Goal: Task Accomplishment & Management: Manage account settings

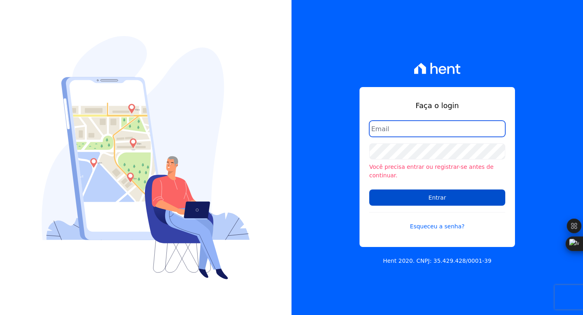
type input "adsongomessoares@gmail.com"
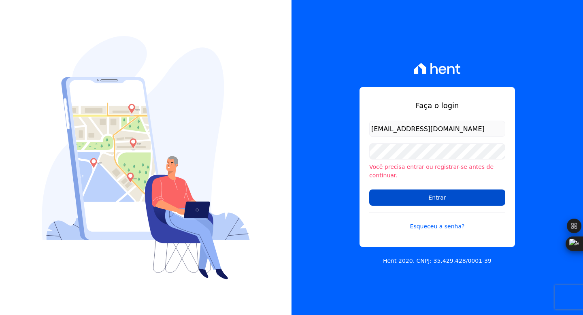
click at [407, 195] on input "Entrar" at bounding box center [437, 197] width 136 height 16
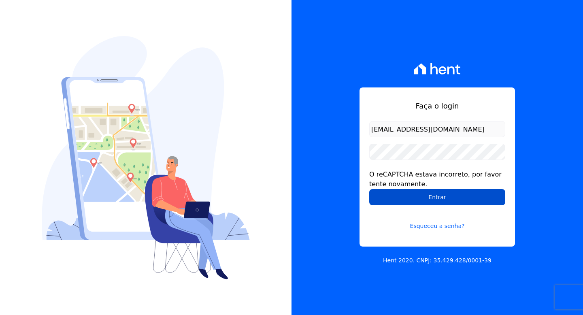
click at [445, 197] on input "Entrar" at bounding box center [437, 197] width 136 height 16
click at [431, 191] on input "Entrar" at bounding box center [437, 197] width 136 height 16
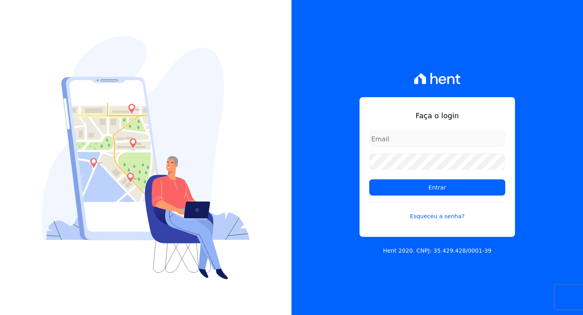
type input "[EMAIL_ADDRESS][DOMAIN_NAME]"
click at [384, 135] on input "[EMAIL_ADDRESS][DOMAIN_NAME]" at bounding box center [437, 139] width 136 height 16
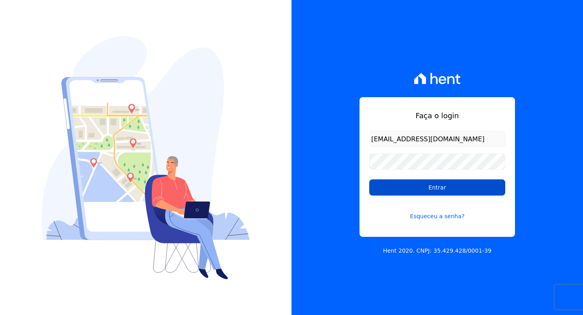
click at [402, 192] on input "Entrar" at bounding box center [437, 187] width 136 height 16
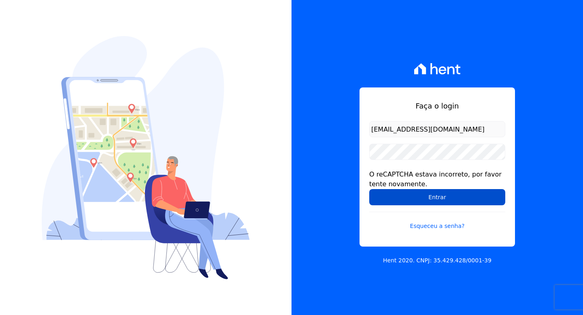
click at [441, 196] on input "Entrar" at bounding box center [437, 197] width 136 height 16
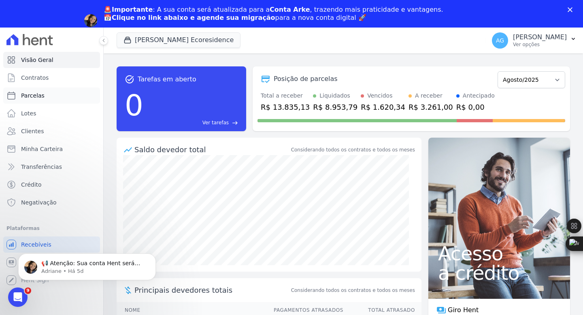
click at [40, 98] on span "Parcelas" at bounding box center [32, 95] width 23 height 8
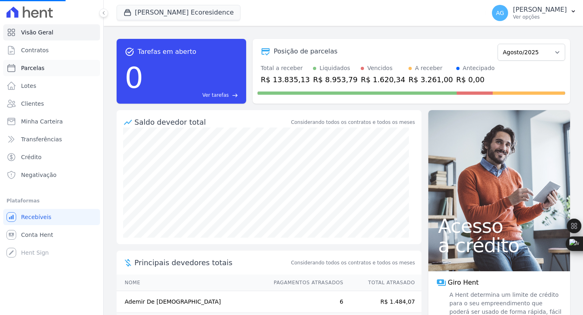
select select
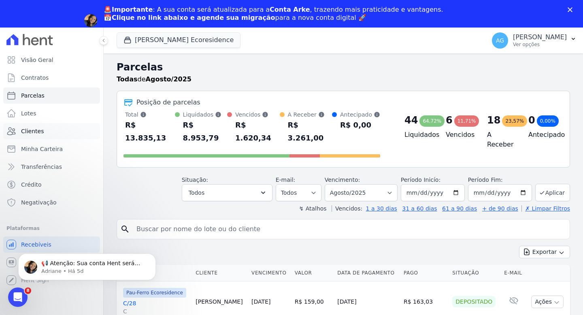
click at [53, 133] on link "Clientes" at bounding box center [51, 131] width 97 height 16
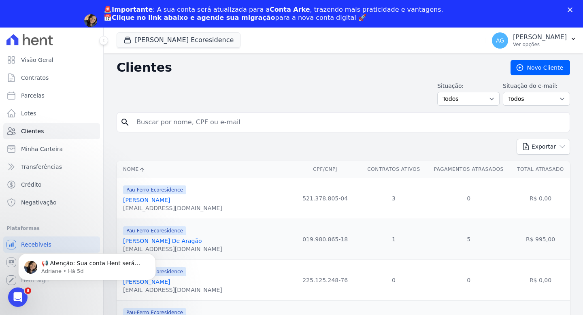
click at [203, 123] on input "search" at bounding box center [349, 122] width 435 height 16
type input "stefany"
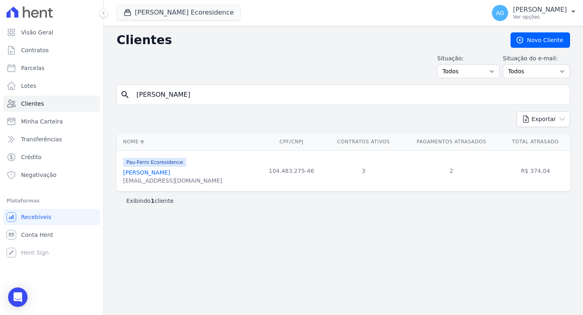
click at [213, 174] on link "Stefany Andreya Santana Dos Santos" at bounding box center [201, 172] width 157 height 6
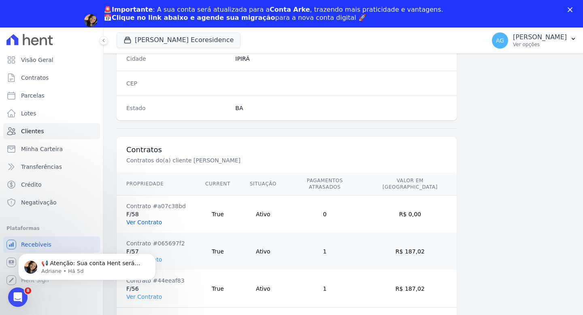
click at [147, 219] on link "Ver Contrato" at bounding box center [144, 222] width 36 height 6
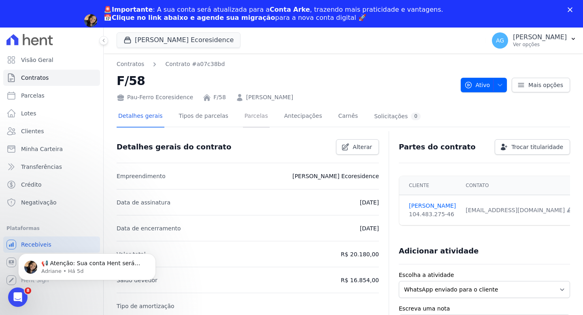
click at [246, 115] on link "Parcelas" at bounding box center [256, 116] width 27 height 21
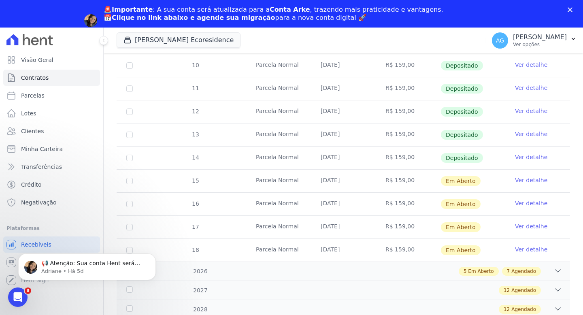
scroll to position [290, 0]
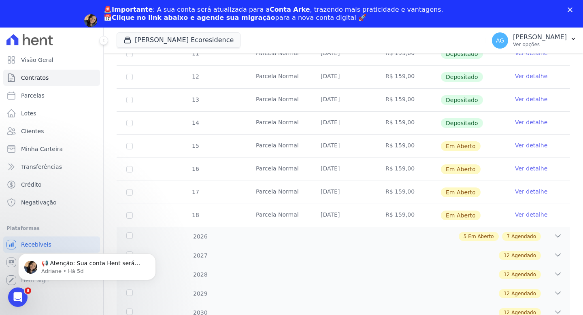
drag, startPoint x: 360, startPoint y: 145, endPoint x: 309, endPoint y: 142, distance: 51.0
click at [317, 143] on td "25/09/2025" at bounding box center [343, 146] width 65 height 23
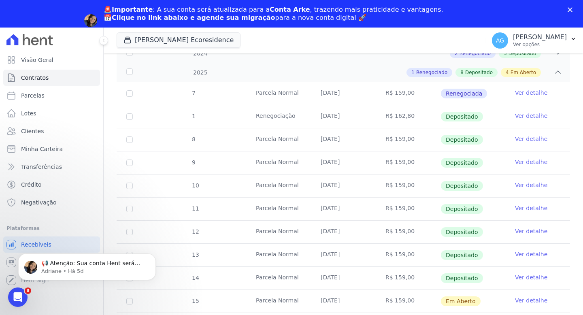
scroll to position [0, 0]
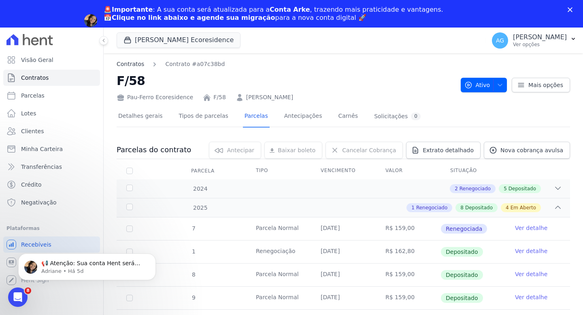
click at [138, 65] on link "Contratos" at bounding box center [131, 64] width 28 height 9
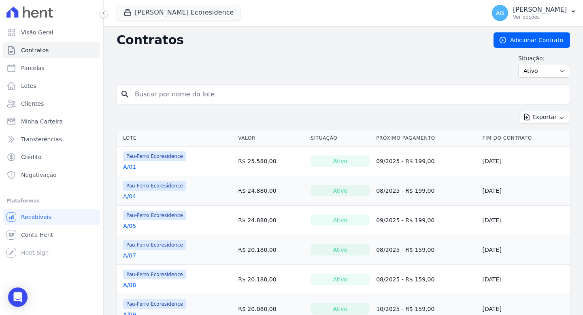
click at [268, 96] on input "search" at bounding box center [348, 94] width 436 height 16
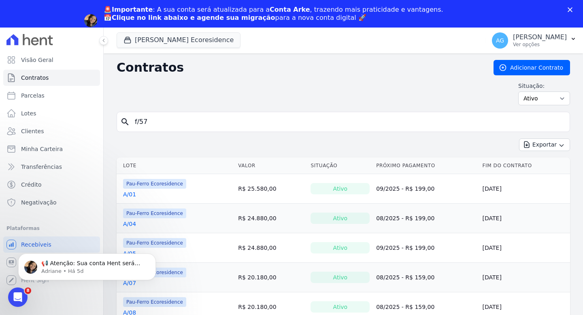
type input "f/57"
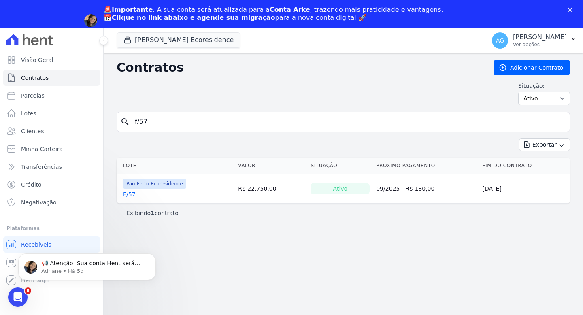
click at [130, 195] on link "F/57" at bounding box center [129, 194] width 13 height 8
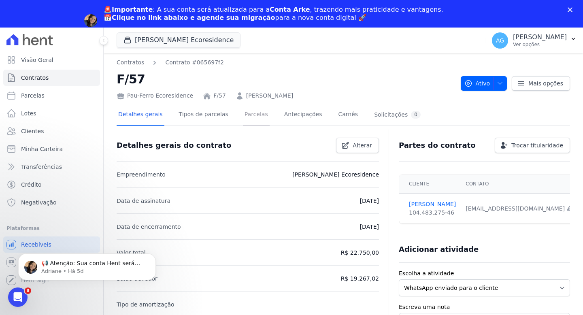
click at [244, 117] on link "Parcelas" at bounding box center [256, 114] width 27 height 21
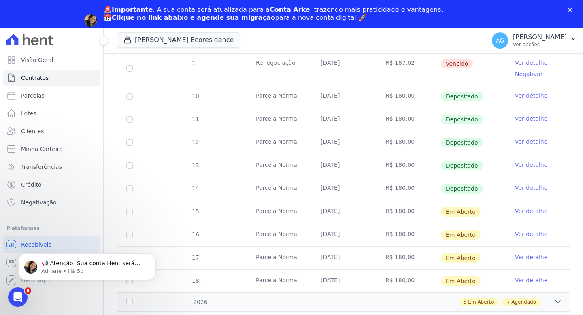
drag, startPoint x: 330, startPoint y: 190, endPoint x: 366, endPoint y: 189, distance: 36.0
click at [366, 189] on td "25/08/2025" at bounding box center [343, 188] width 65 height 23
click at [362, 188] on td "25/08/2025" at bounding box center [343, 188] width 65 height 23
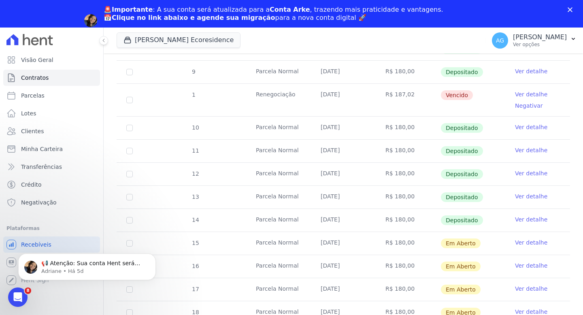
scroll to position [135, 0]
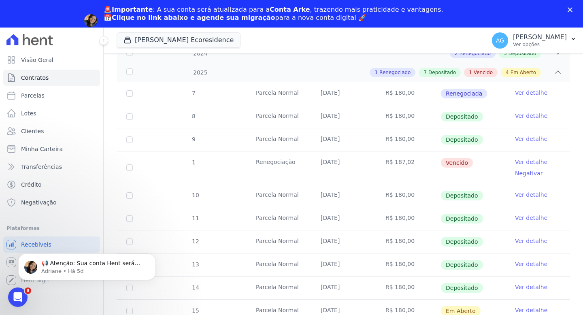
drag, startPoint x: 356, startPoint y: 162, endPoint x: 255, endPoint y: 161, distance: 100.8
click at [256, 161] on tr "1 Renegociação 07/04/2025 R$ 187,02 Vencido Ver detalhe Negativar" at bounding box center [343, 167] width 453 height 33
click at [336, 170] on td "07/04/2025" at bounding box center [343, 167] width 65 height 32
click at [569, 8] on polygon "Fechar" at bounding box center [569, 9] width 5 height 5
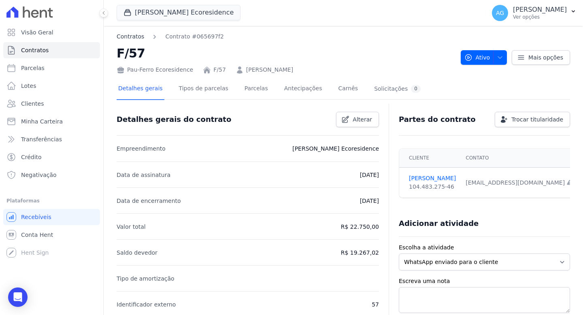
click at [133, 40] on link "Contratos" at bounding box center [131, 36] width 28 height 9
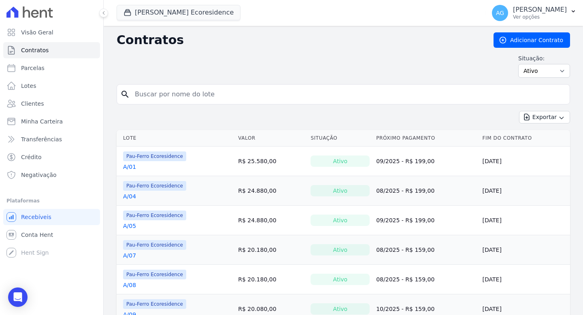
click at [214, 96] on input "search" at bounding box center [348, 94] width 436 height 16
type input "f/56"
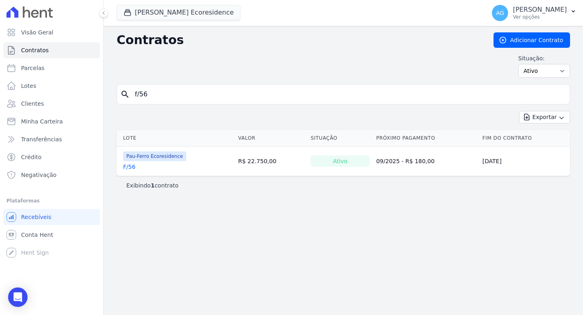
click at [130, 167] on link "F/56" at bounding box center [129, 167] width 13 height 8
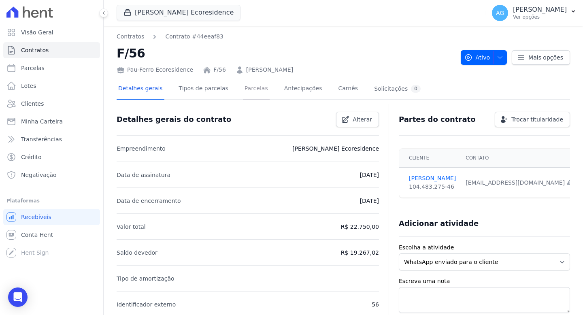
click at [247, 90] on link "Parcelas" at bounding box center [256, 89] width 27 height 21
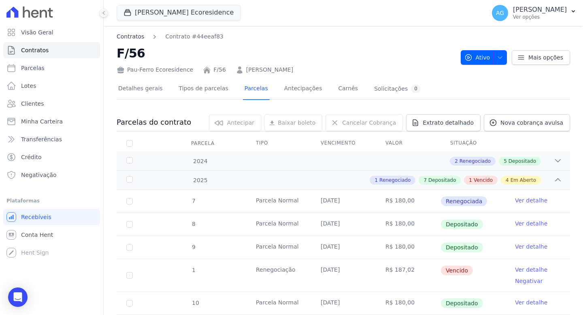
click at [127, 35] on link "Contratos" at bounding box center [131, 36] width 28 height 9
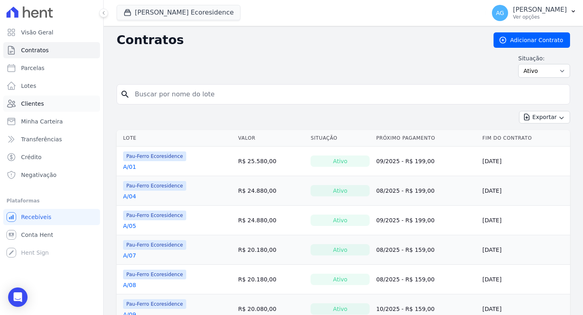
click at [41, 108] on link "Clientes" at bounding box center [51, 104] width 97 height 16
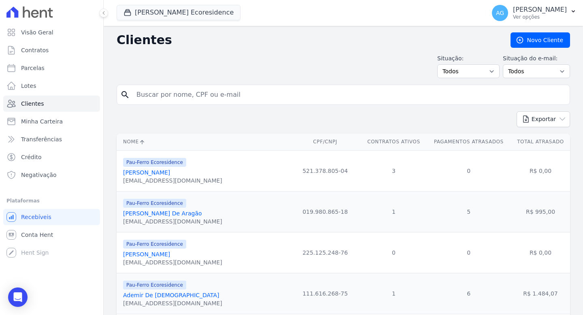
click at [253, 95] on input "search" at bounding box center [349, 95] width 435 height 16
type input "michele ferreira"
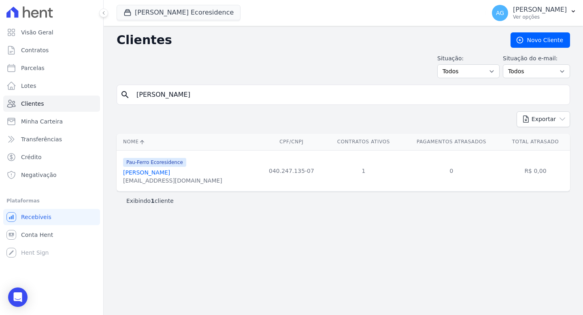
click at [170, 174] on link "Michele Ferreira Pimentel" at bounding box center [146, 172] width 47 height 6
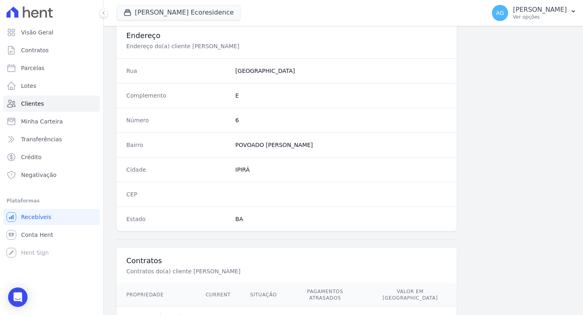
scroll to position [442, 0]
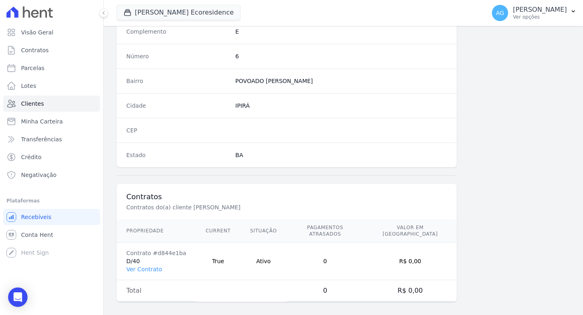
click at [143, 267] on td "Contrato #d844e1ba D/40 Ver Contrato" at bounding box center [156, 261] width 79 height 38
click at [145, 266] on link "Ver Contrato" at bounding box center [144, 269] width 36 height 6
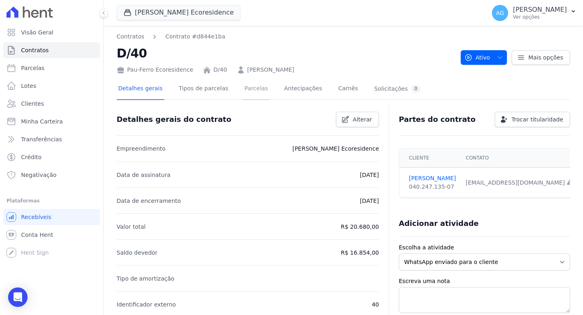
click at [252, 89] on link "Parcelas" at bounding box center [256, 89] width 27 height 21
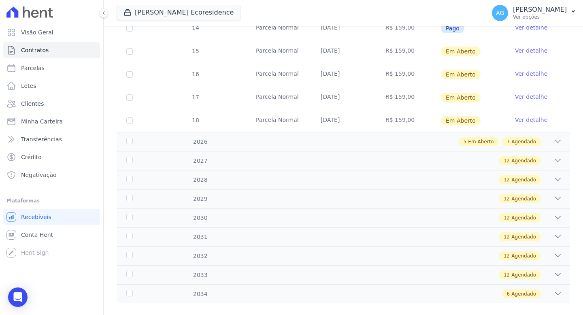
scroll to position [213, 0]
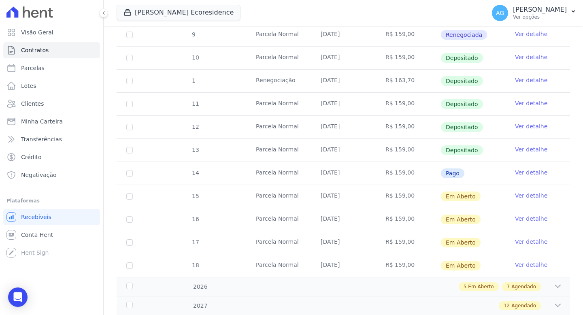
drag, startPoint x: 344, startPoint y: 166, endPoint x: 265, endPoint y: 170, distance: 78.6
click at [266, 169] on tr "14 Parcela Normal 20/08/2025 R$ 159,00 Pago Ver detalhe" at bounding box center [343, 173] width 453 height 23
click at [359, 171] on td "20/08/2025" at bounding box center [343, 173] width 65 height 23
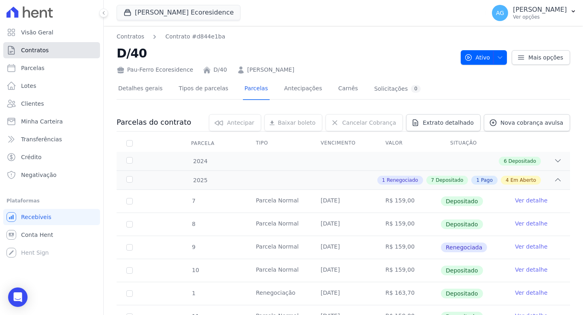
click at [38, 52] on span "Contratos" at bounding box center [35, 50] width 28 height 8
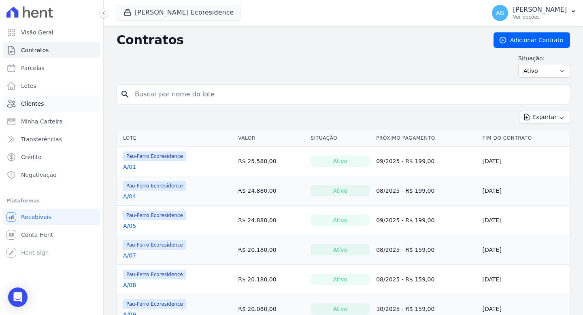
click at [40, 108] on link "Clientes" at bounding box center [51, 104] width 97 height 16
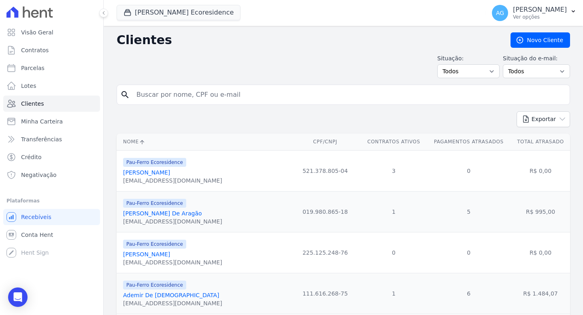
click at [204, 93] on input "search" at bounding box center [349, 95] width 435 height 16
type input "tiara"
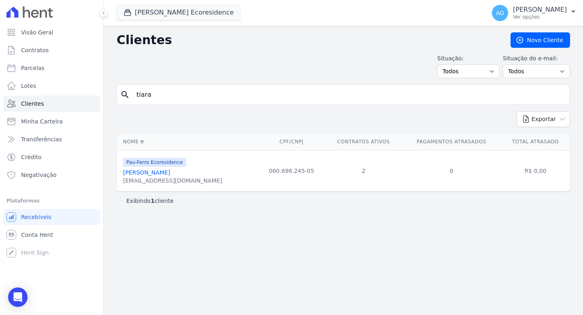
click at [227, 88] on input "tiara" at bounding box center [349, 95] width 435 height 16
type input "celinalva"
click at [236, 98] on input "celinalva" at bounding box center [349, 95] width 435 height 16
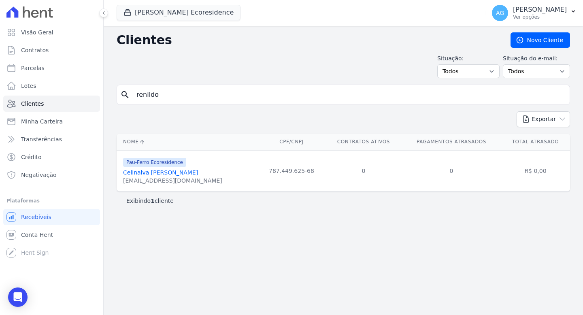
type input "renildo"
click at [162, 172] on link "Renildo Souza Dos Santos" at bounding box center [177, 172] width 108 height 6
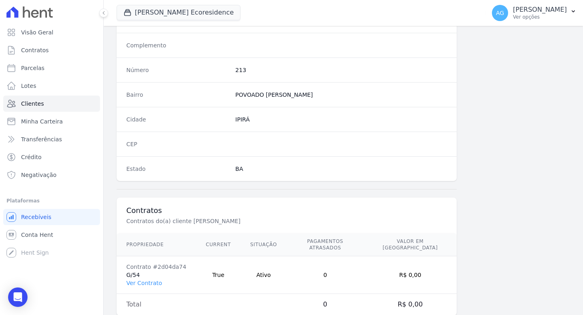
scroll to position [442, 0]
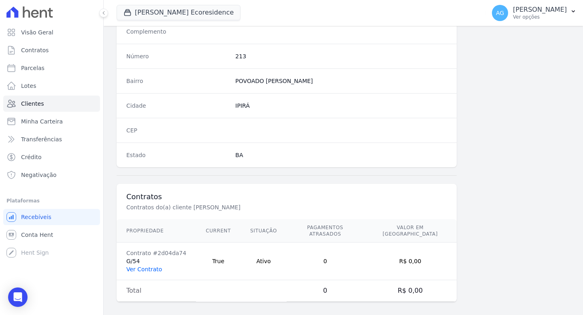
click at [149, 266] on link "Ver Contrato" at bounding box center [144, 269] width 36 height 6
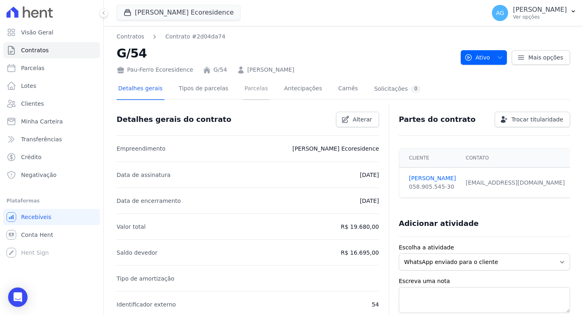
click at [251, 90] on link "Parcelas" at bounding box center [256, 89] width 27 height 21
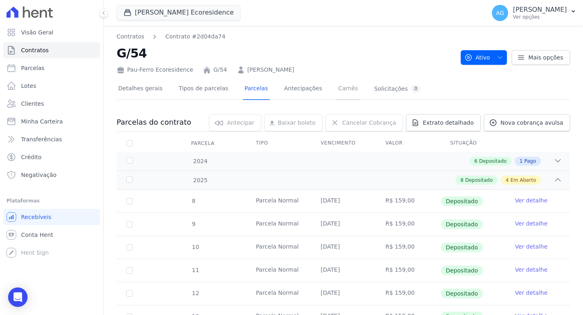
click at [344, 90] on link "Carnês" at bounding box center [347, 89] width 23 height 21
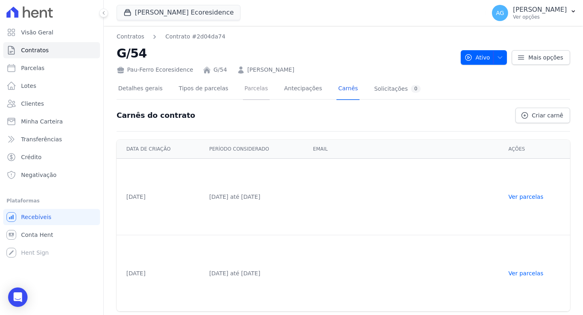
click at [249, 87] on link "Parcelas" at bounding box center [256, 89] width 27 height 21
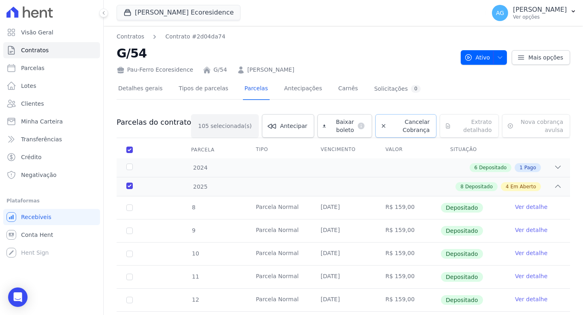
click at [398, 125] on span "Cancelar Cobrança" at bounding box center [410, 126] width 40 height 16
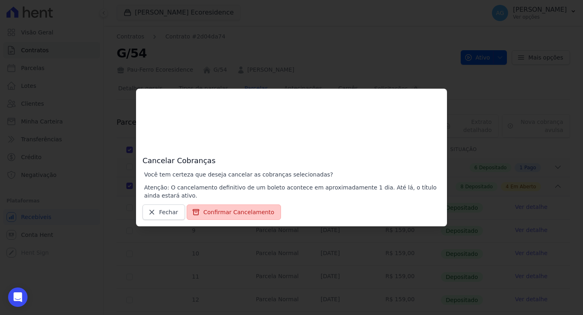
click at [232, 218] on button "Confirmar Cancelamento" at bounding box center [234, 211] width 94 height 15
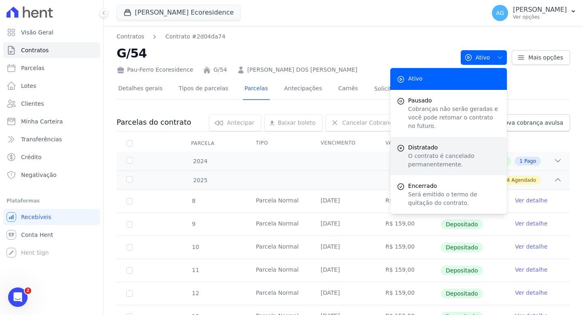
click at [446, 153] on p "O contrato é cancelado permanentemente." at bounding box center [454, 160] width 92 height 17
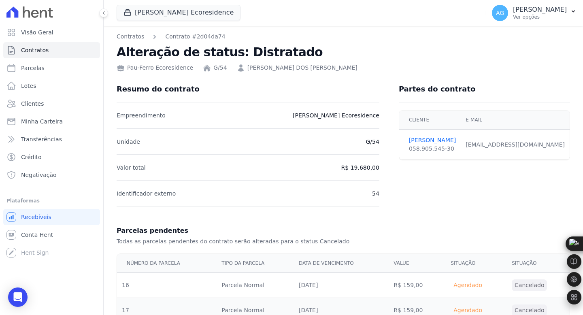
scroll to position [2702, 0]
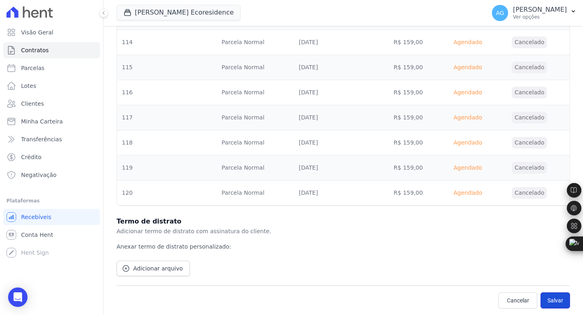
click at [556, 298] on button "Salvar" at bounding box center [555, 300] width 30 height 16
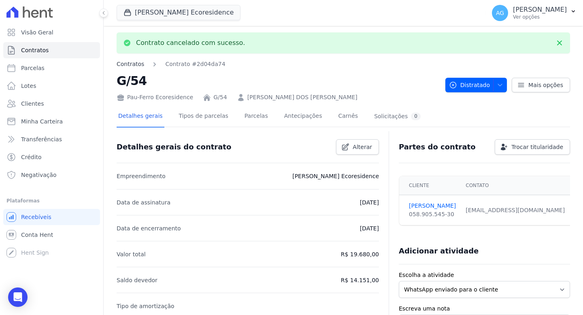
click at [135, 65] on link "Contratos" at bounding box center [131, 64] width 28 height 9
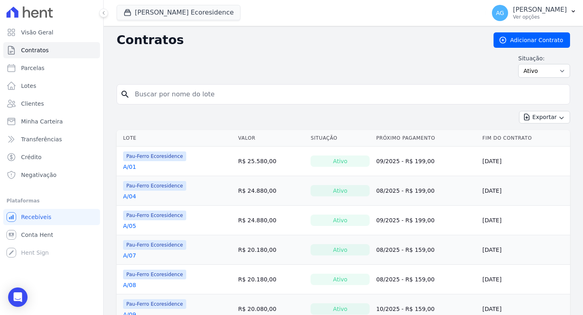
click at [238, 97] on input "search" at bounding box center [348, 94] width 436 height 16
type input "[PERSON_NAME]"
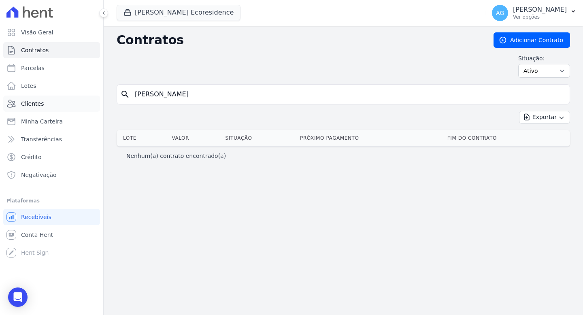
click at [50, 104] on link "Clientes" at bounding box center [51, 104] width 97 height 16
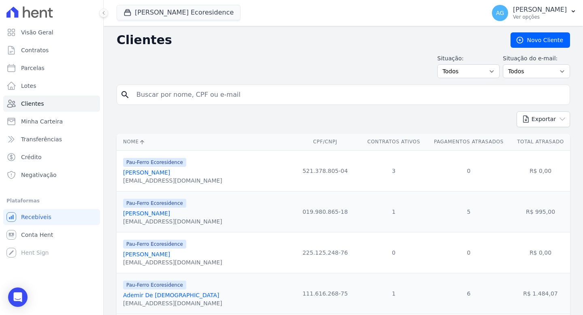
click at [206, 93] on input "search" at bounding box center [349, 95] width 435 height 16
type input "stefany"
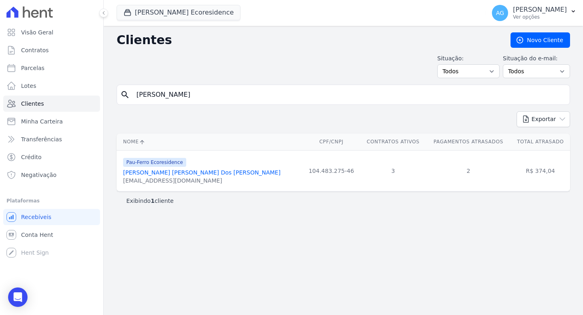
click at [213, 172] on link "Stefany Andreya Santana Dos Santos" at bounding box center [201, 172] width 157 height 6
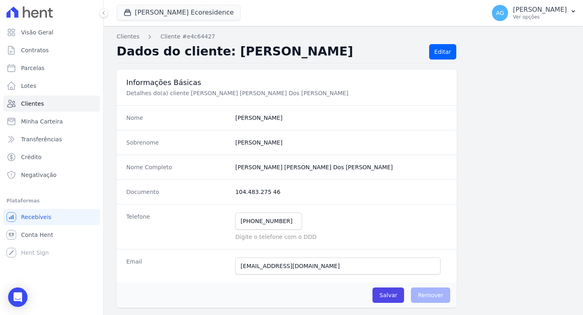
scroll to position [517, 0]
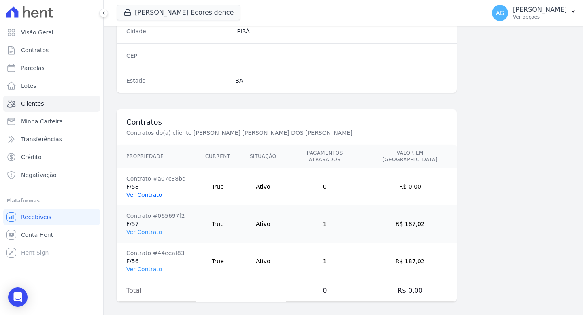
click at [148, 191] on link "Ver Contrato" at bounding box center [144, 194] width 36 height 6
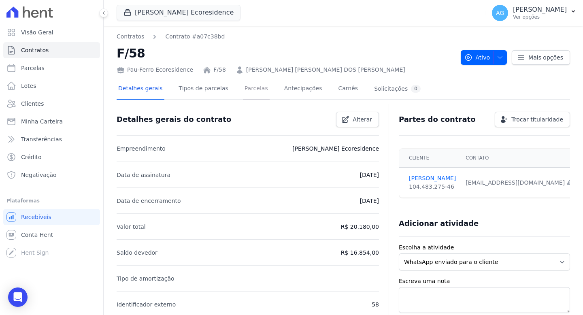
click at [255, 89] on link "Parcelas" at bounding box center [256, 89] width 27 height 21
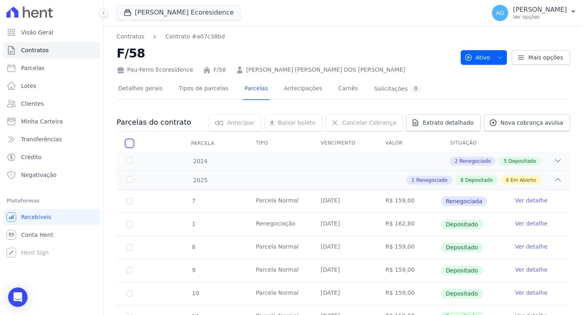
click at [127, 142] on input "checkbox" at bounding box center [129, 143] width 6 height 6
checkbox input "true"
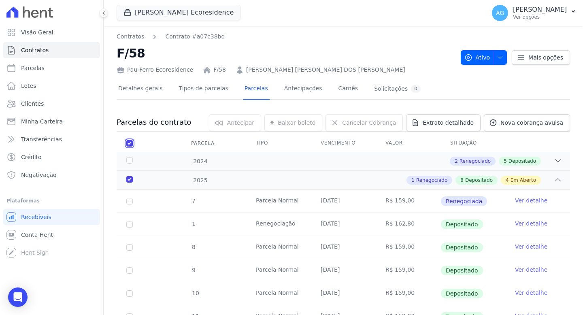
checkbox input "true"
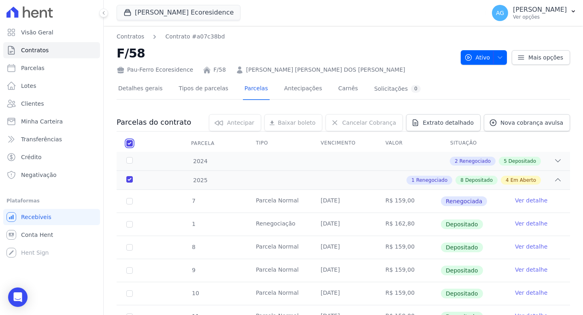
checkbox input "true"
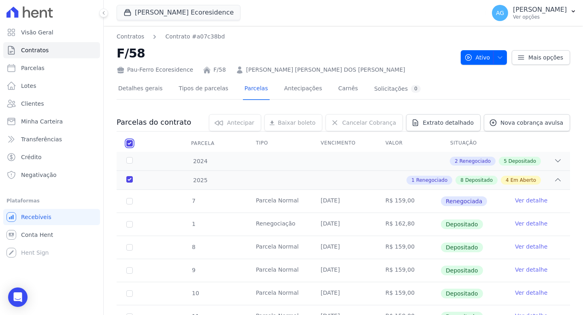
checkbox input "true"
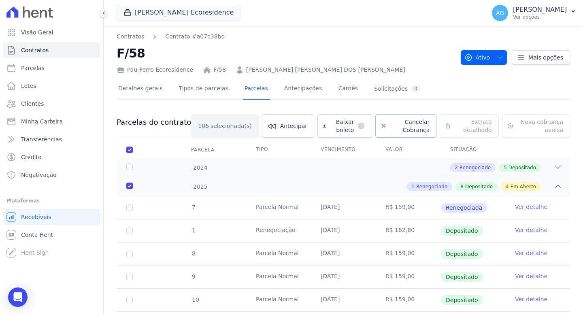
click at [390, 126] on span "Cancelar Cobrança" at bounding box center [410, 126] width 40 height 16
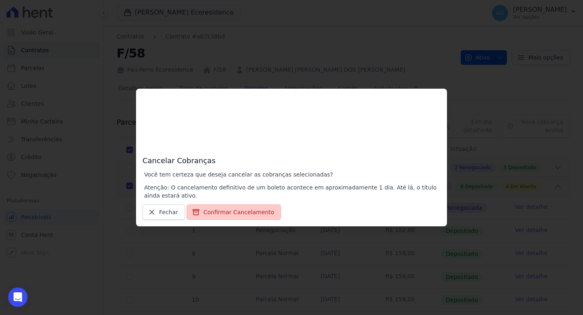
click at [237, 210] on button "Confirmar Cancelamento" at bounding box center [234, 211] width 94 height 15
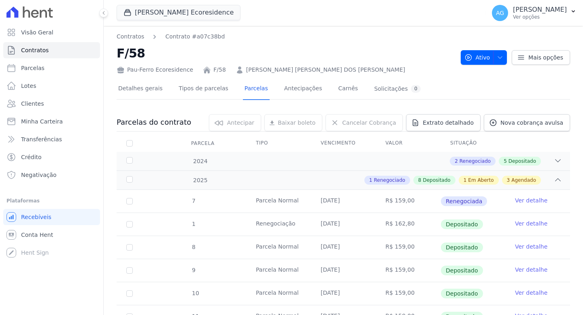
click at [424, 47] on h2 "F/58" at bounding box center [286, 53] width 338 height 18
click at [497, 58] on icon "button" at bounding box center [500, 57] width 6 height 6
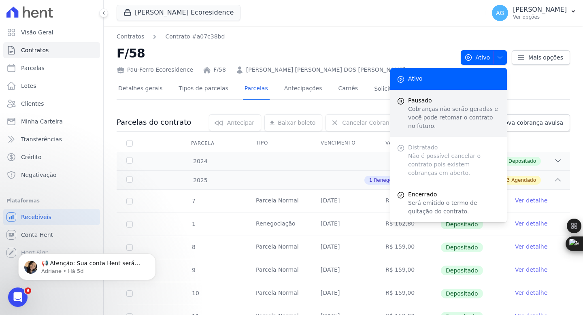
click at [459, 104] on span "Pausado" at bounding box center [454, 100] width 92 height 9
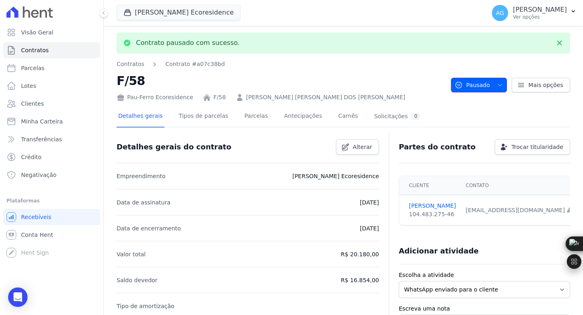
click at [497, 82] on icon "button" at bounding box center [500, 85] width 6 height 6
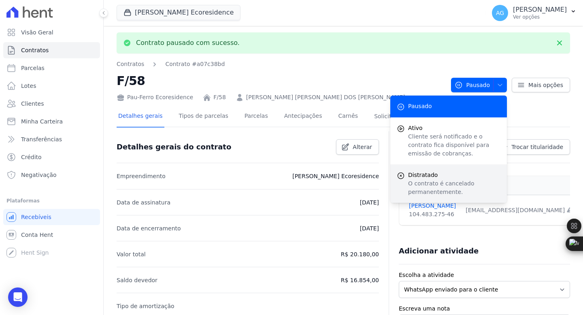
click at [444, 186] on p "O contrato é cancelado permanentemente." at bounding box center [454, 187] width 92 height 17
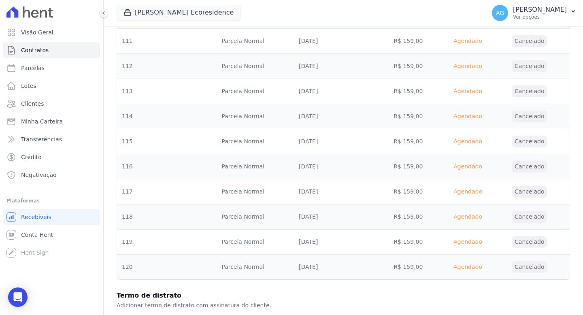
scroll to position [2727, 0]
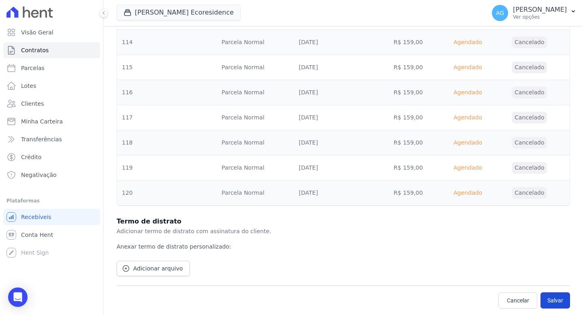
click at [550, 304] on button "Salvar" at bounding box center [555, 300] width 30 height 16
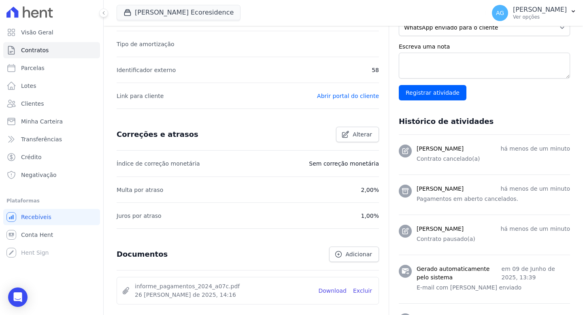
scroll to position [517, 0]
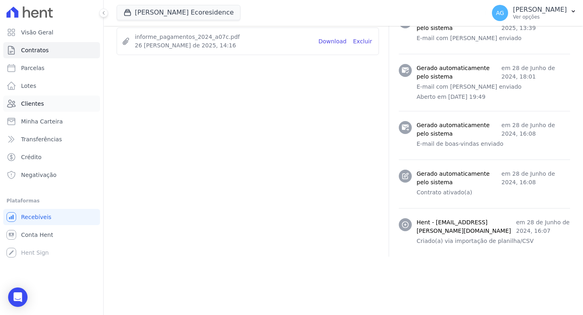
click at [46, 102] on link "Clientes" at bounding box center [51, 104] width 97 height 16
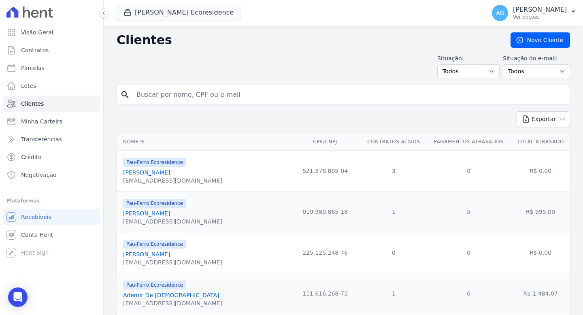
click at [211, 98] on input "search" at bounding box center [349, 95] width 435 height 16
type input "tiara"
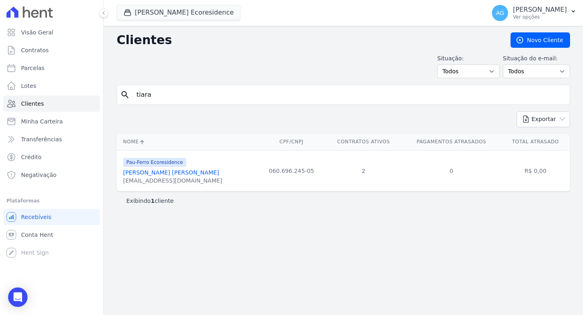
click at [168, 176] on link "[PERSON_NAME] [PERSON_NAME]" at bounding box center [171, 172] width 96 height 6
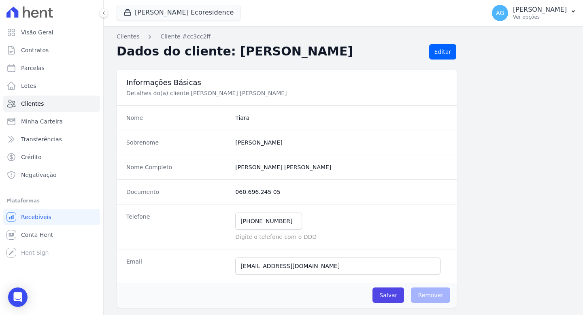
scroll to position [480, 0]
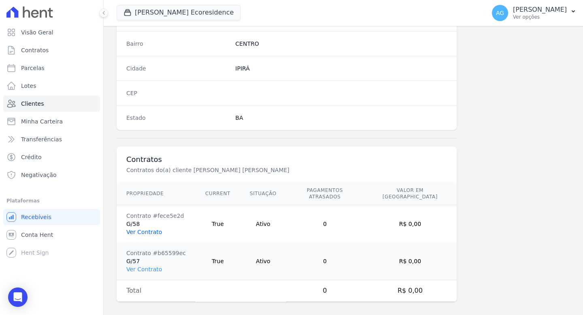
click at [154, 229] on link "Ver Contrato" at bounding box center [144, 232] width 36 height 6
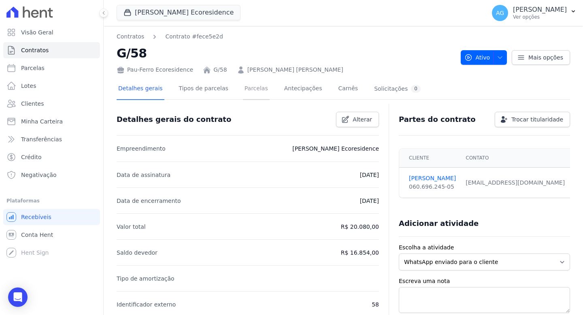
click at [258, 91] on link "Parcelas" at bounding box center [256, 89] width 27 height 21
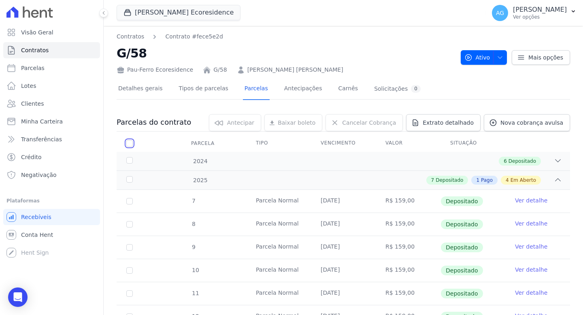
click at [129, 144] on input "checkbox" at bounding box center [129, 143] width 6 height 6
checkbox input "true"
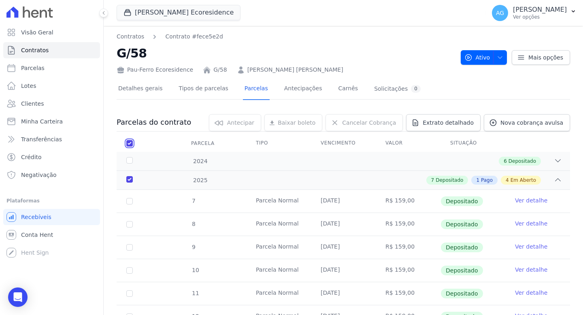
checkbox input "true"
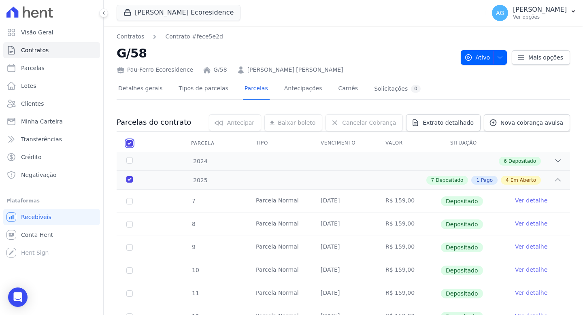
checkbox input "true"
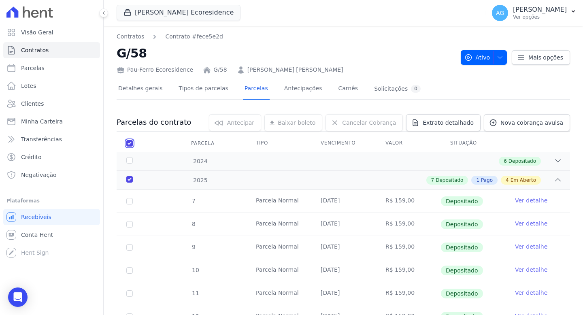
checkbox input "true"
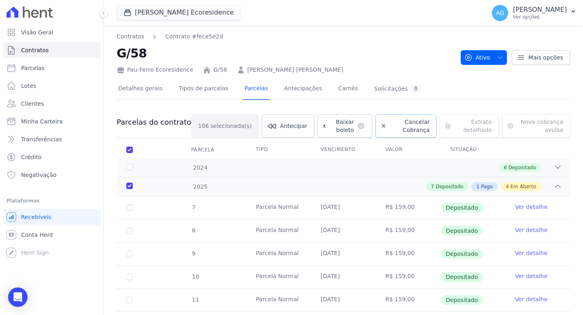
click at [400, 127] on span "Cancelar Cobrança" at bounding box center [410, 126] width 40 height 16
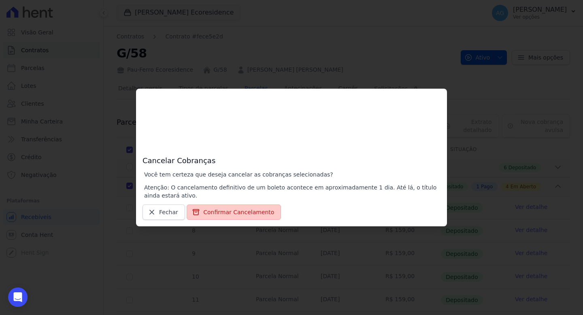
click at [236, 205] on button "Confirmar Cancelamento" at bounding box center [234, 211] width 94 height 15
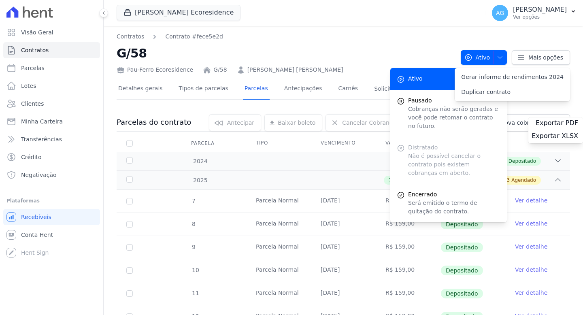
click at [436, 111] on p "Cobranças não serão geradas e você pode retomar o contrato no futuro." at bounding box center [454, 118] width 92 height 26
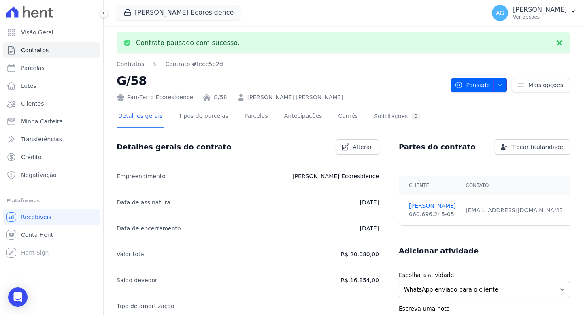
click at [493, 80] on span "button" at bounding box center [498, 85] width 10 height 13
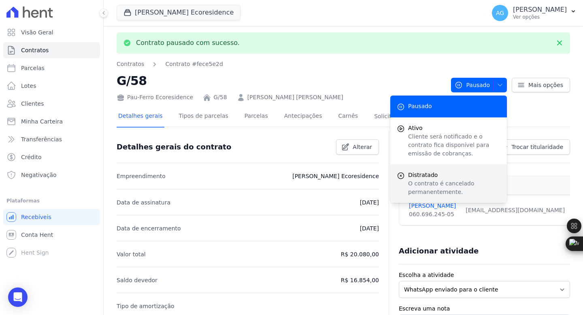
click at [448, 183] on p "O contrato é cancelado permanentemente." at bounding box center [454, 187] width 92 height 17
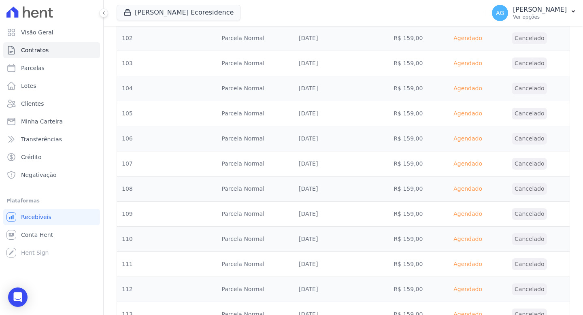
scroll to position [2727, 0]
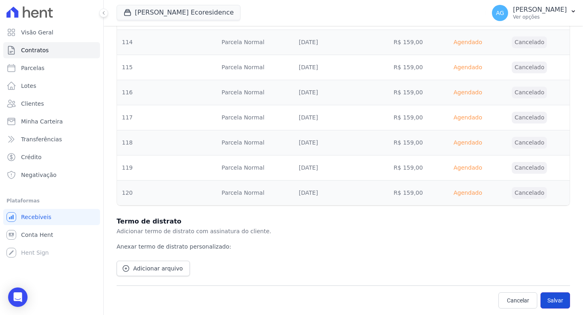
click at [547, 302] on button "Salvar" at bounding box center [555, 300] width 30 height 16
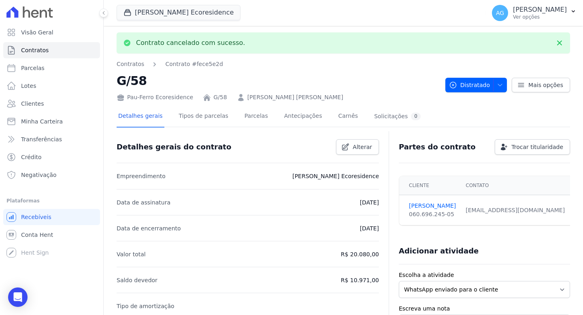
click at [251, 97] on link "[PERSON_NAME] [PERSON_NAME]" at bounding box center [295, 97] width 96 height 9
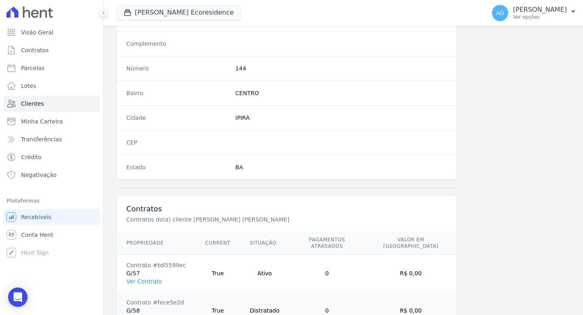
scroll to position [480, 0]
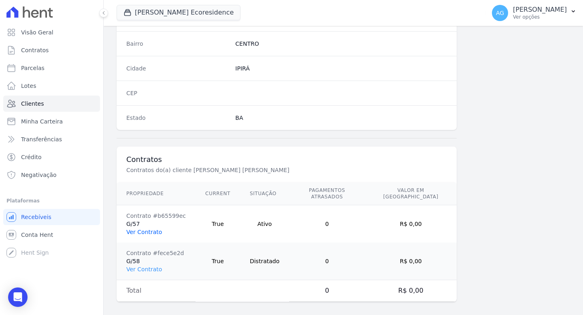
click at [147, 229] on link "Ver Contrato" at bounding box center [144, 232] width 36 height 6
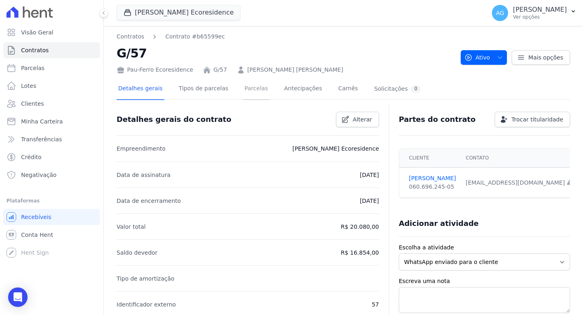
click at [255, 92] on link "Parcelas" at bounding box center [256, 89] width 27 height 21
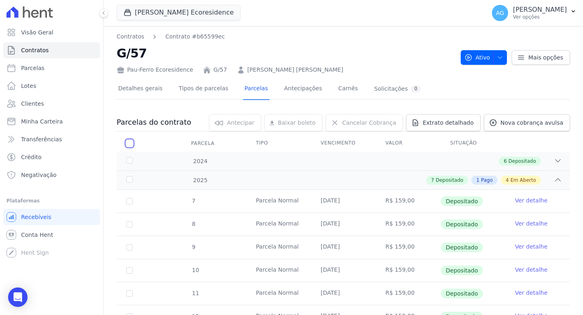
click at [130, 142] on input "checkbox" at bounding box center [129, 143] width 6 height 6
checkbox input "true"
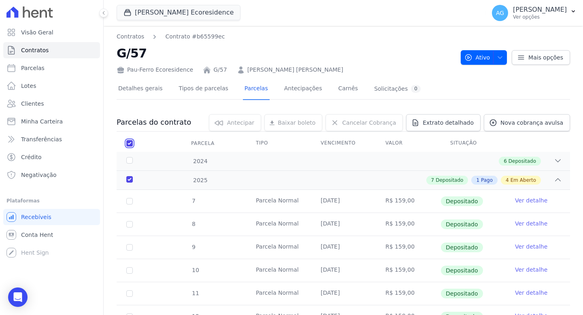
checkbox input "true"
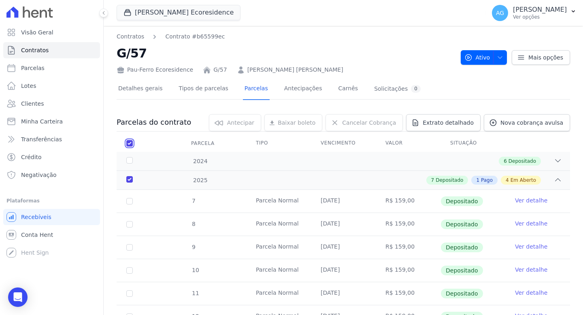
checkbox input "true"
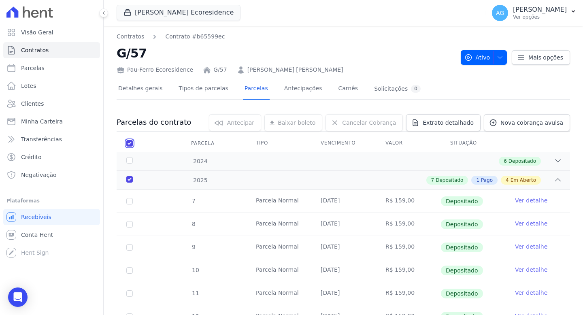
checkbox input "true"
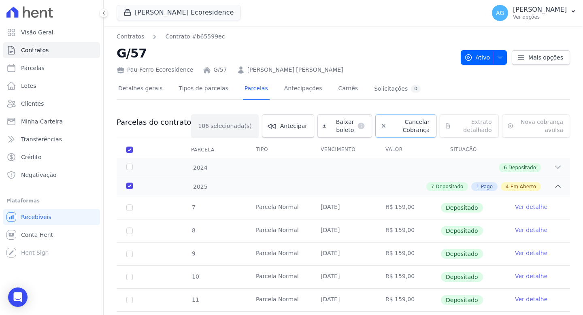
click at [391, 125] on span "Cancelar Cobrança" at bounding box center [410, 126] width 40 height 16
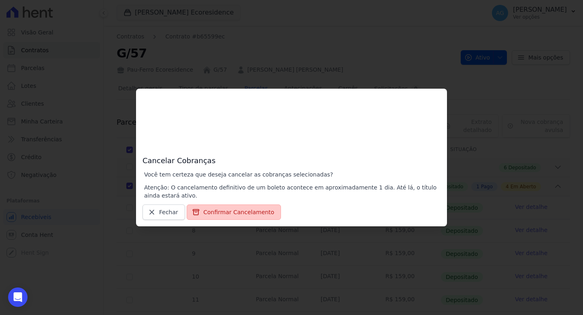
click at [238, 215] on button "Confirmar Cancelamento" at bounding box center [234, 211] width 94 height 15
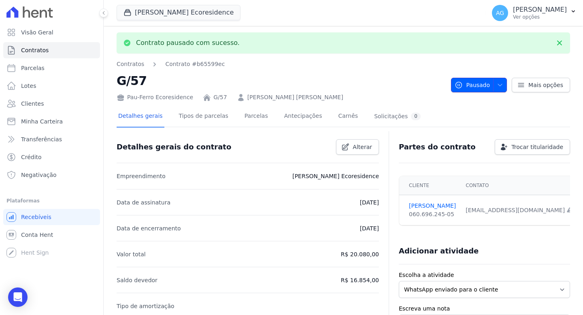
click at [495, 89] on span "button" at bounding box center [498, 85] width 10 height 13
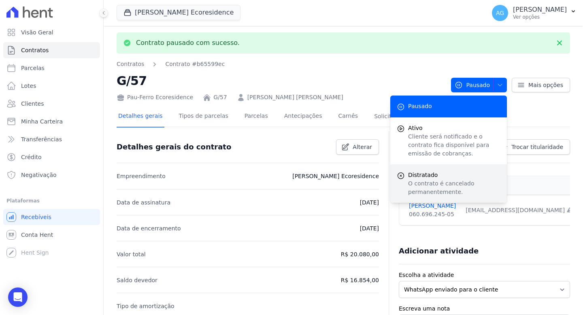
click at [431, 187] on p "O contrato é cancelado permanentemente." at bounding box center [454, 187] width 92 height 17
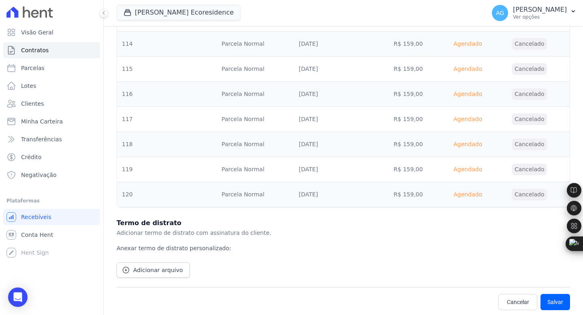
scroll to position [2727, 0]
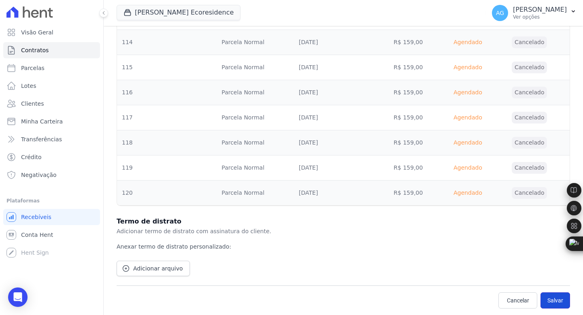
click at [550, 300] on button "Salvar" at bounding box center [555, 300] width 30 height 16
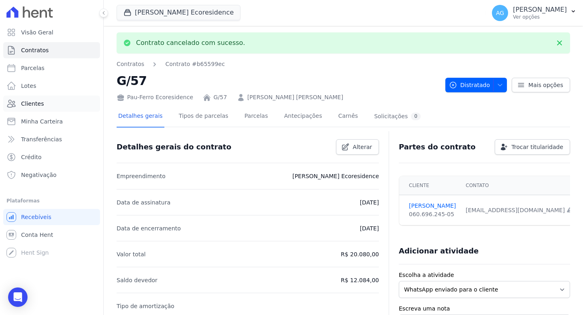
click at [44, 100] on link "Clientes" at bounding box center [51, 104] width 97 height 16
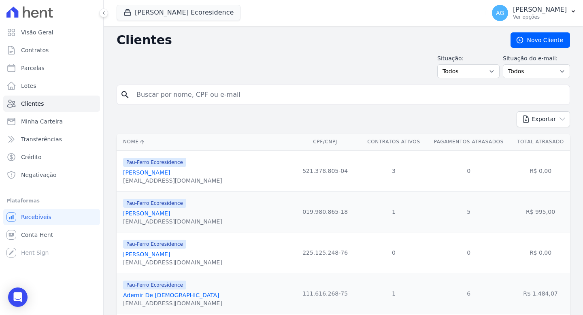
click at [236, 95] on input "search" at bounding box center [349, 95] width 435 height 16
type input "[PERSON_NAME]"
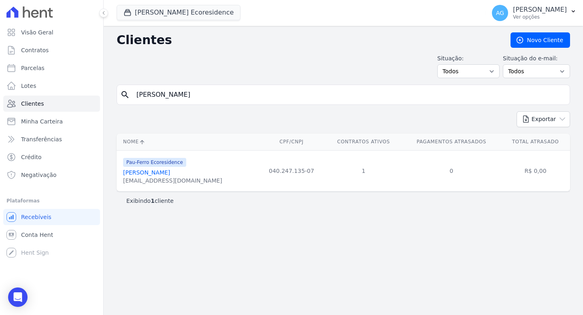
click at [170, 172] on link "[PERSON_NAME]" at bounding box center [146, 172] width 47 height 6
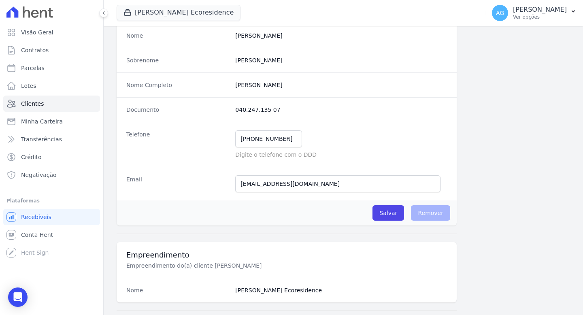
scroll to position [442, 0]
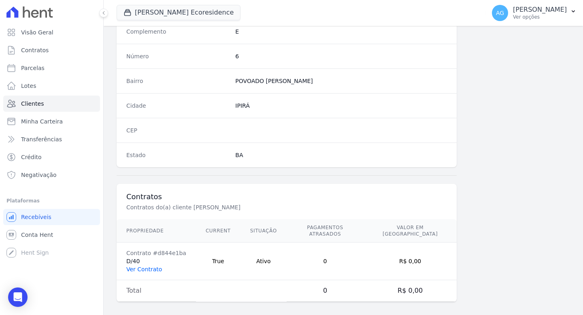
click at [152, 266] on link "Ver Contrato" at bounding box center [144, 269] width 36 height 6
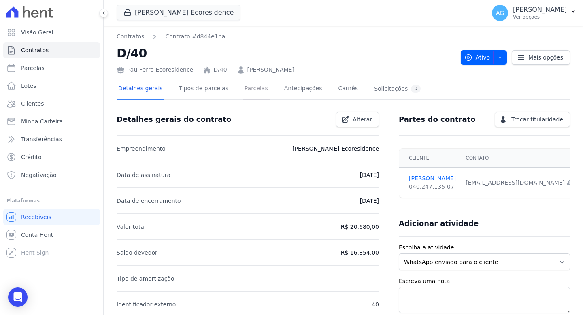
click at [254, 83] on link "Parcelas" at bounding box center [256, 89] width 27 height 21
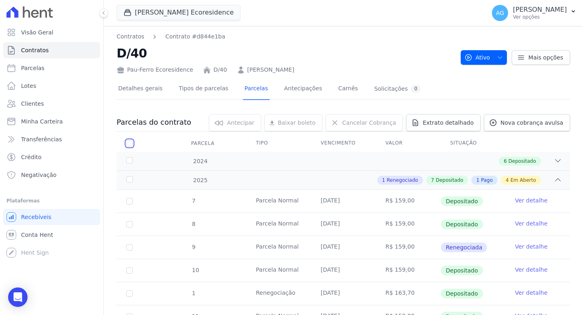
click at [127, 141] on input "checkbox" at bounding box center [129, 143] width 6 height 6
checkbox input "true"
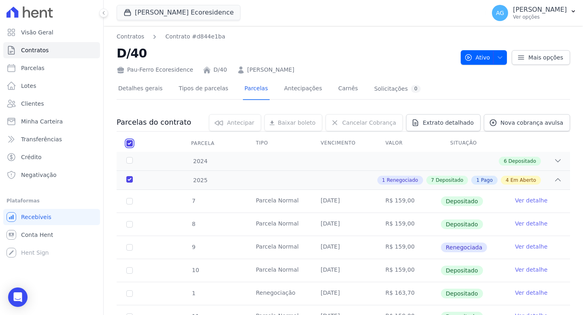
checkbox input "true"
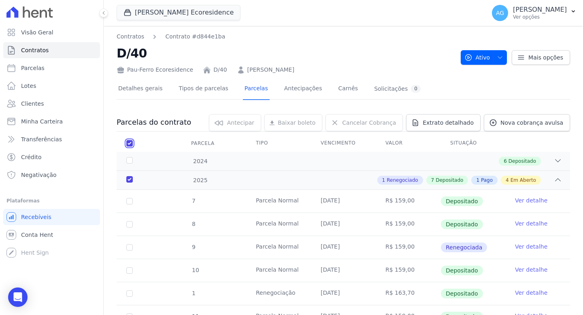
checkbox input "true"
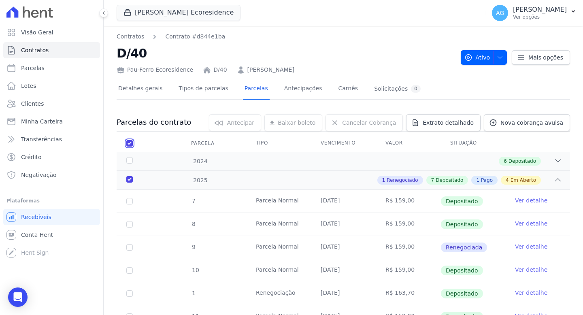
checkbox input "true"
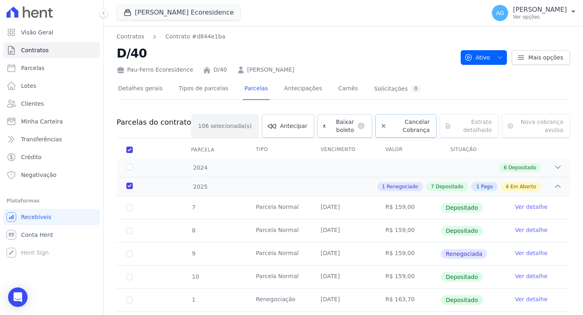
click at [393, 123] on span "Cancelar Cobrança" at bounding box center [410, 126] width 40 height 16
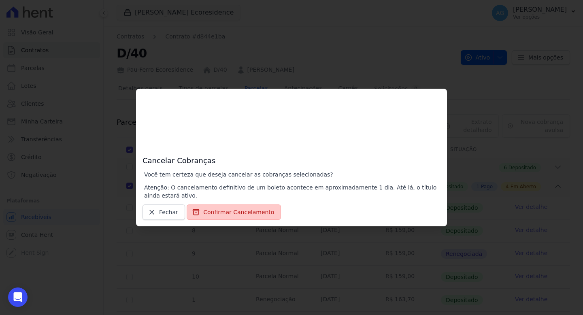
click at [242, 212] on button "Confirmar Cancelamento" at bounding box center [234, 211] width 94 height 15
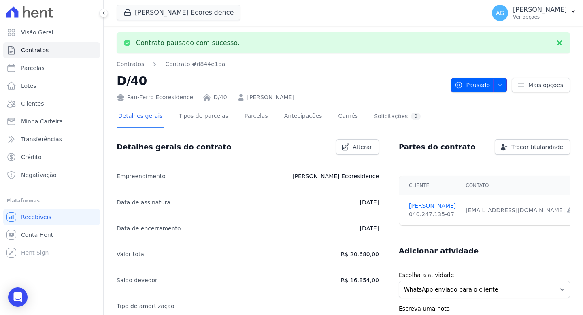
click at [493, 87] on span "button" at bounding box center [498, 85] width 10 height 13
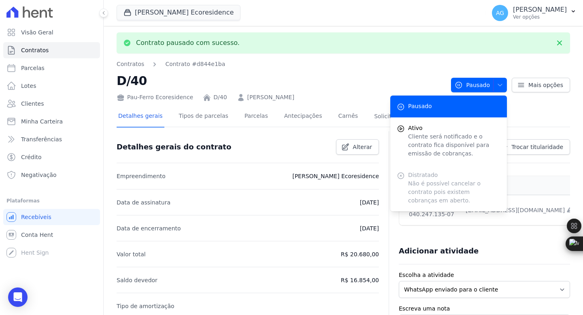
click at [404, 66] on nav "Contratos Contrato #d844e1ba" at bounding box center [281, 64] width 328 height 9
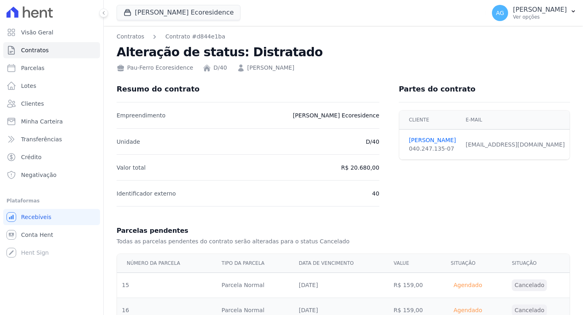
scroll to position [2727, 0]
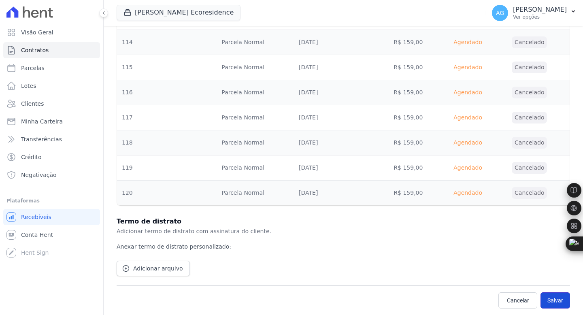
click at [558, 304] on button "Salvar" at bounding box center [555, 300] width 30 height 16
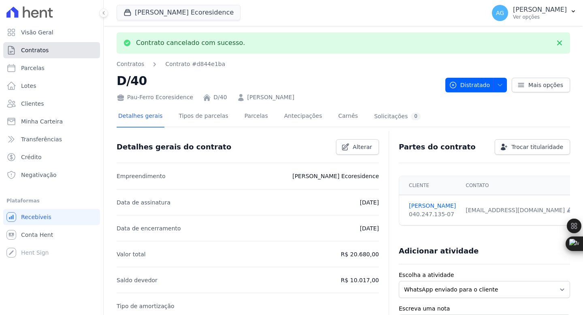
click at [64, 48] on link "Contratos" at bounding box center [51, 50] width 97 height 16
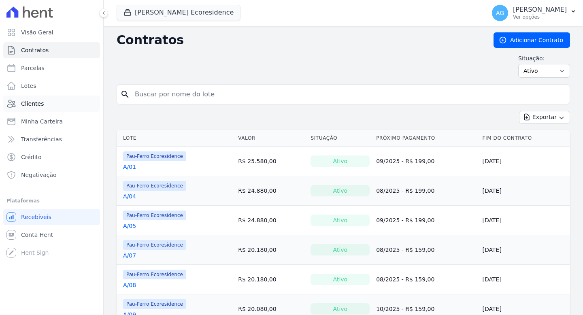
click at [49, 103] on link "Clientes" at bounding box center [51, 104] width 97 height 16
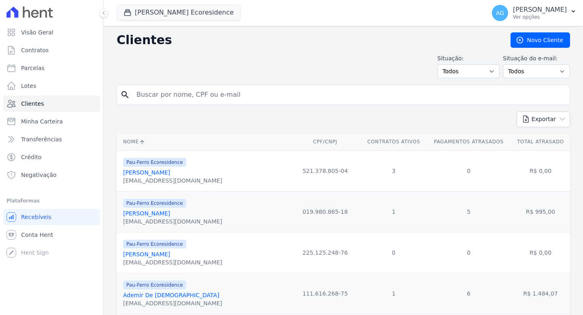
click at [173, 95] on input "search" at bounding box center [349, 95] width 435 height 16
type input "caroline"
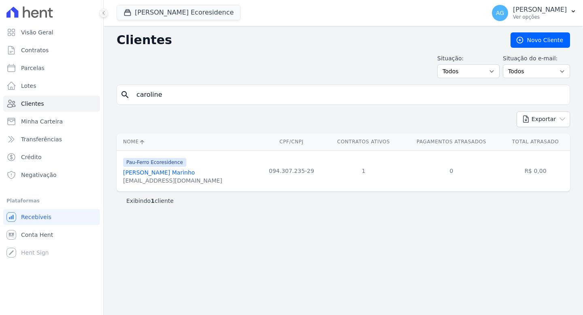
click at [194, 172] on link "Caroline Da Conceição Marinho" at bounding box center [159, 172] width 72 height 6
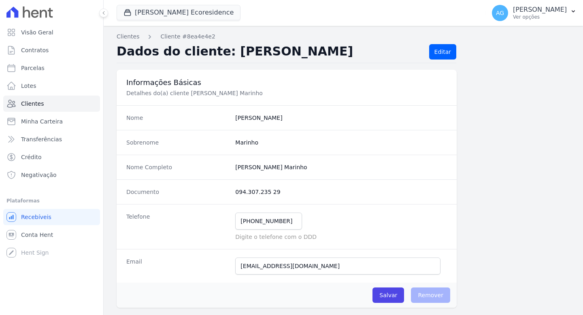
scroll to position [442, 0]
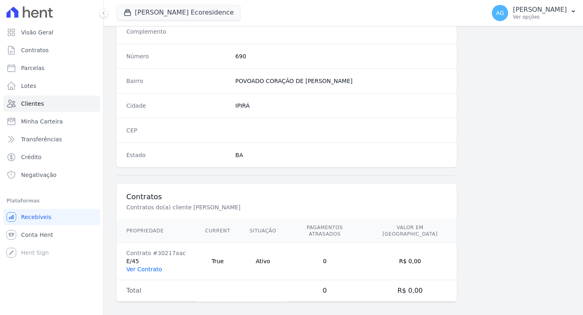
click at [145, 266] on link "Ver Contrato" at bounding box center [144, 269] width 36 height 6
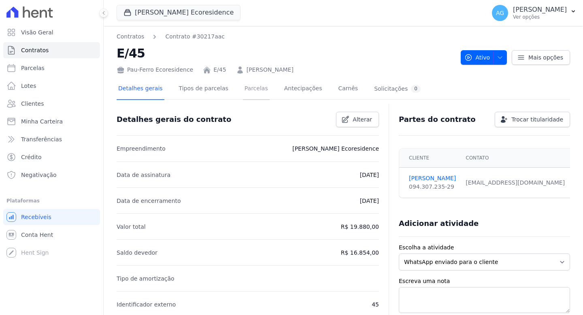
click at [257, 89] on link "Parcelas" at bounding box center [256, 89] width 27 height 21
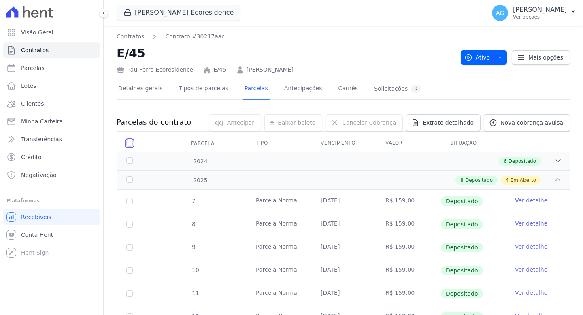
click at [127, 143] on input "checkbox" at bounding box center [129, 143] width 6 height 6
checkbox input "true"
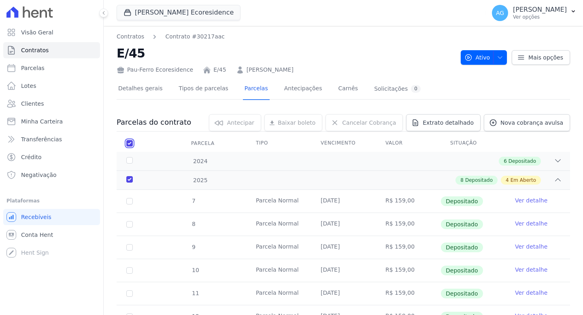
checkbox input "true"
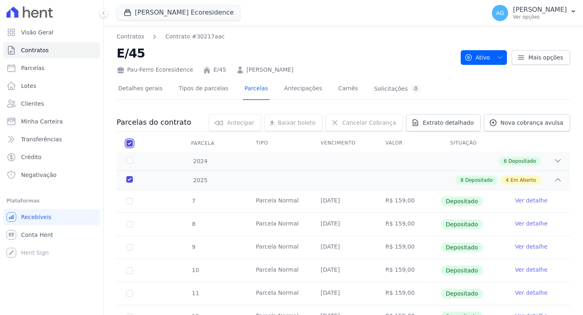
checkbox input "true"
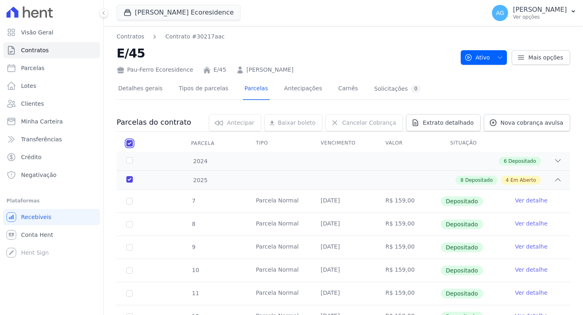
checkbox input "true"
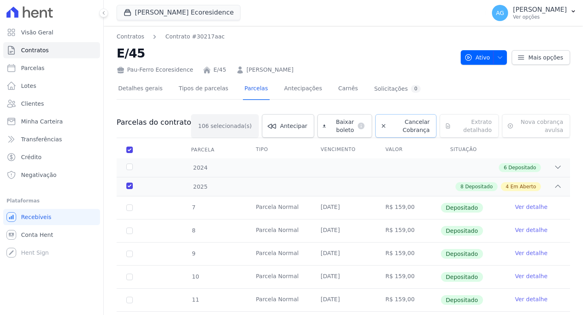
click at [390, 121] on span "Cancelar Cobrança" at bounding box center [410, 126] width 40 height 16
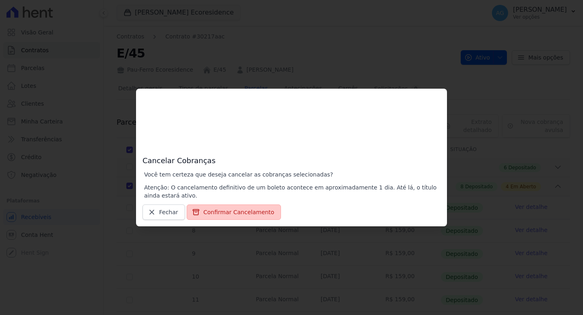
click at [221, 213] on button "Confirmar Cancelamento" at bounding box center [234, 211] width 94 height 15
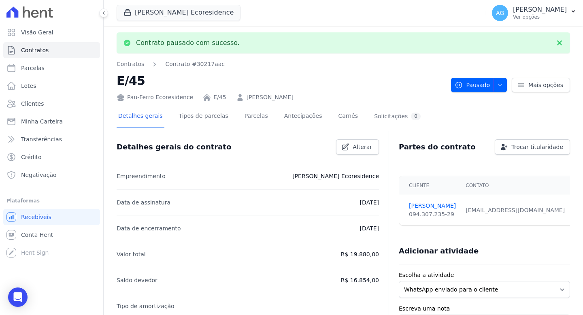
click at [498, 84] on icon "button" at bounding box center [500, 85] width 4 height 2
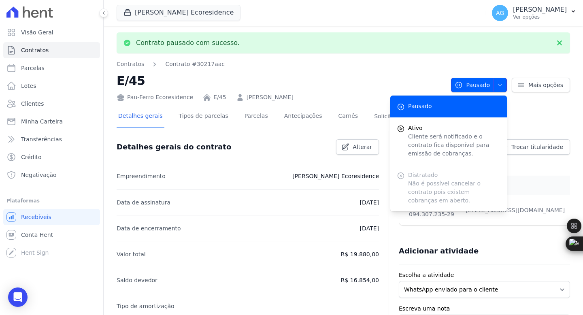
click at [498, 84] on icon "button" at bounding box center [500, 85] width 4 height 2
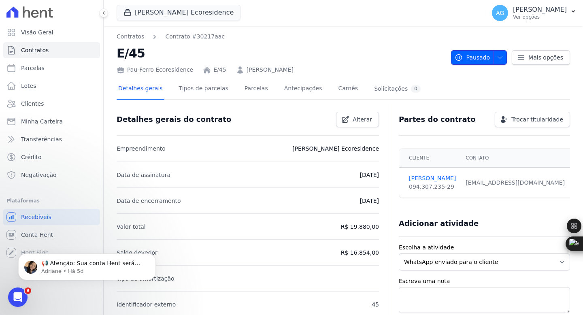
click at [497, 57] on icon "button" at bounding box center [500, 57] width 6 height 6
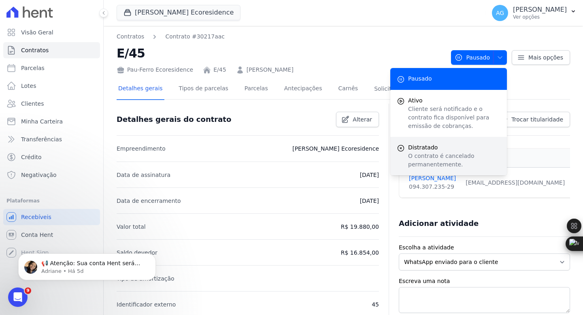
click at [429, 153] on p "O contrato é cancelado permanentemente." at bounding box center [454, 160] width 92 height 17
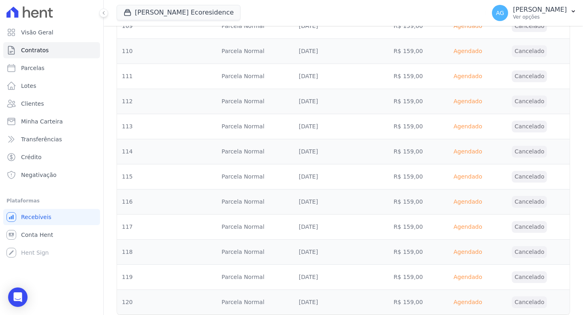
scroll to position [2727, 0]
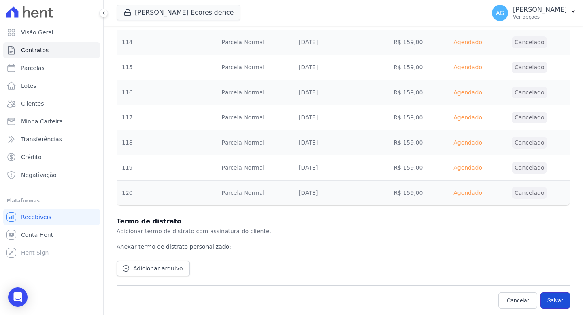
click at [555, 298] on button "Salvar" at bounding box center [555, 300] width 30 height 16
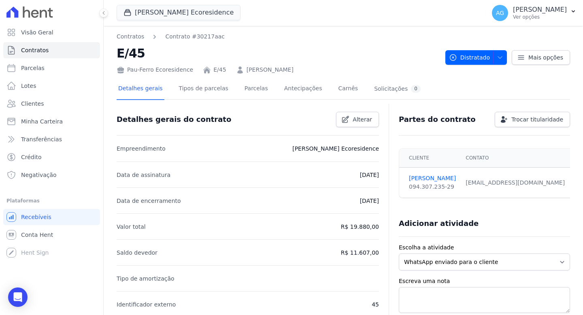
click at [215, 70] on link "E/45" at bounding box center [219, 70] width 13 height 9
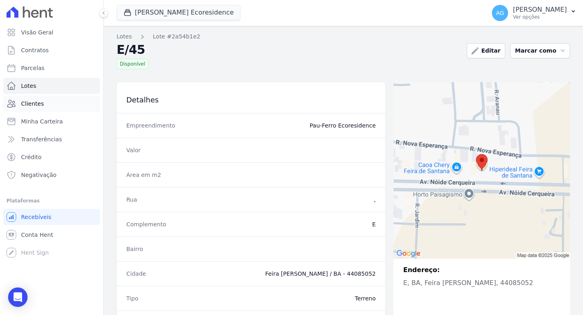
click at [53, 105] on link "Clientes" at bounding box center [51, 104] width 97 height 16
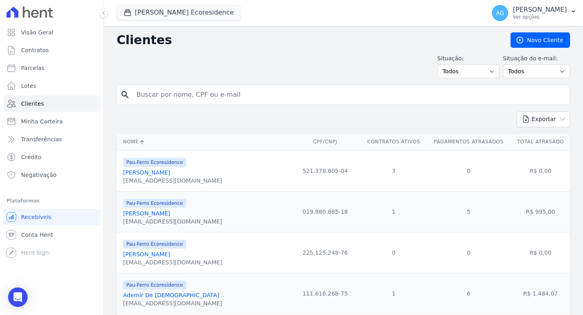
click at [249, 91] on input "search" at bounding box center [349, 95] width 435 height 16
type input "elisangela"
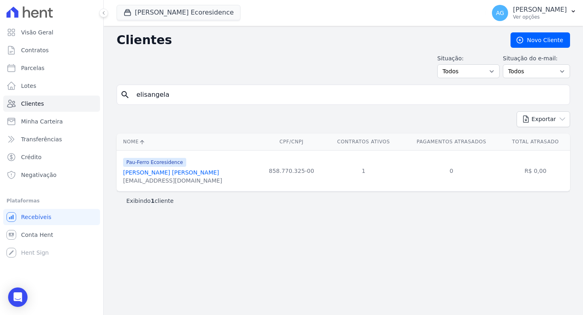
click at [170, 174] on link "[PERSON_NAME] [PERSON_NAME]" at bounding box center [146, 172] width 47 height 6
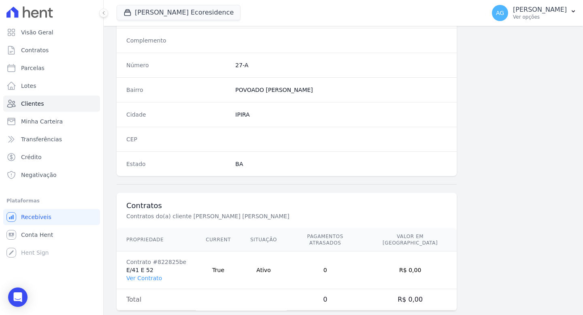
scroll to position [442, 0]
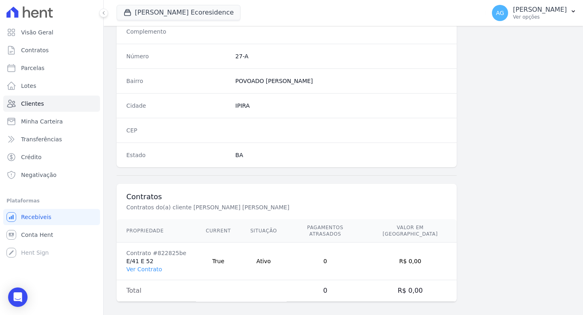
drag, startPoint x: 195, startPoint y: 208, endPoint x: 239, endPoint y: 208, distance: 44.1
click at [239, 208] on p "Contratos do(a) cliente ELISÂNGELA SANTOS BASTOS" at bounding box center [262, 207] width 272 height 8
drag, startPoint x: 165, startPoint y: 252, endPoint x: 124, endPoint y: 251, distance: 40.9
click at [124, 251] on td "Contrato #822825be E/41 E 52 Ver Contrato" at bounding box center [156, 261] width 79 height 38
click at [155, 255] on td "Contrato #822825be E/41 E 52 Ver Contrato" at bounding box center [156, 261] width 79 height 38
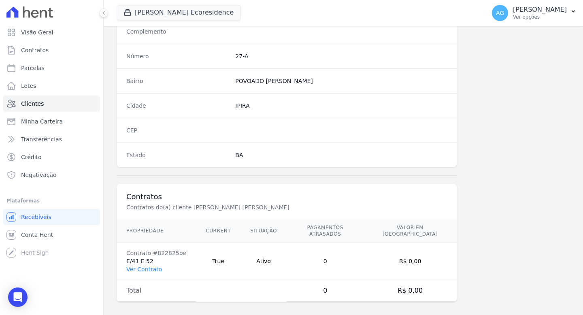
drag, startPoint x: 154, startPoint y: 255, endPoint x: 125, endPoint y: 253, distance: 29.2
click at [125, 253] on td "Contrato #822825be E/41 E 52 Ver Contrato" at bounding box center [156, 261] width 79 height 38
click at [152, 256] on td "Contrato #822825be E/41 E 52 Ver Contrato" at bounding box center [156, 261] width 79 height 38
drag, startPoint x: 153, startPoint y: 255, endPoint x: 126, endPoint y: 255, distance: 27.5
click at [126, 255] on td "Contrato #822825be E/41 E 52 Ver Contrato" at bounding box center [156, 261] width 79 height 38
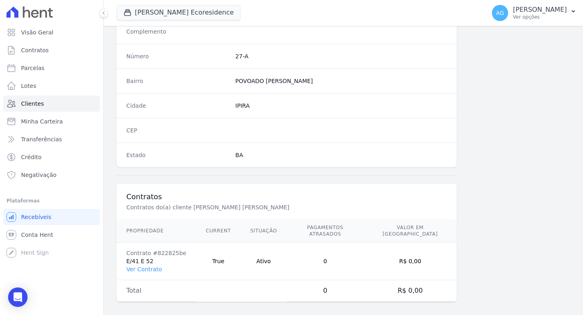
click at [134, 266] on td "Contrato #822825be E/41 E 52 Ver Contrato" at bounding box center [156, 261] width 79 height 38
click at [136, 266] on link "Ver Contrato" at bounding box center [144, 269] width 36 height 6
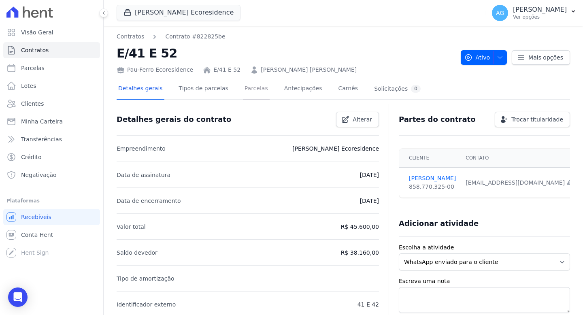
click at [251, 90] on link "Parcelas" at bounding box center [256, 89] width 27 height 21
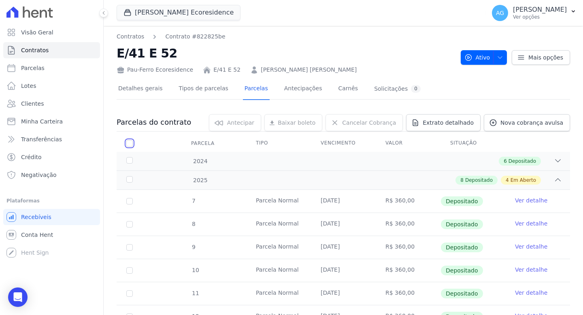
click at [131, 144] on input "checkbox" at bounding box center [129, 143] width 6 height 6
checkbox input "true"
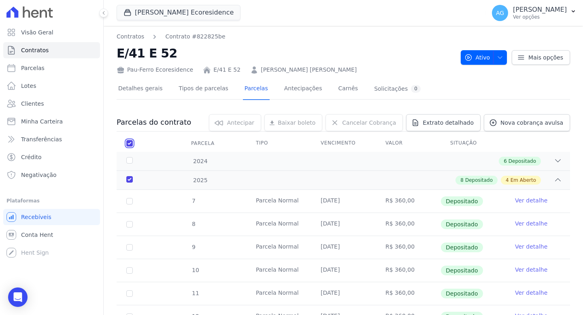
checkbox input "true"
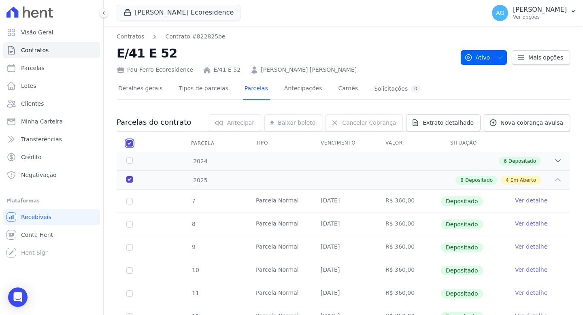
checkbox input "true"
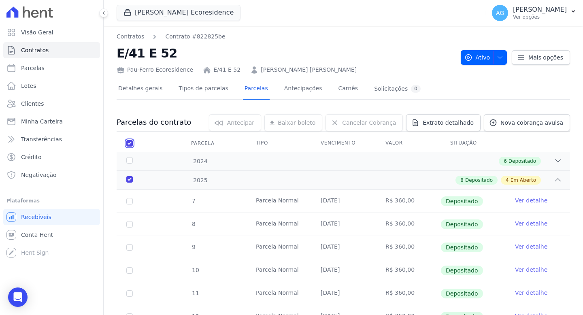
checkbox input "true"
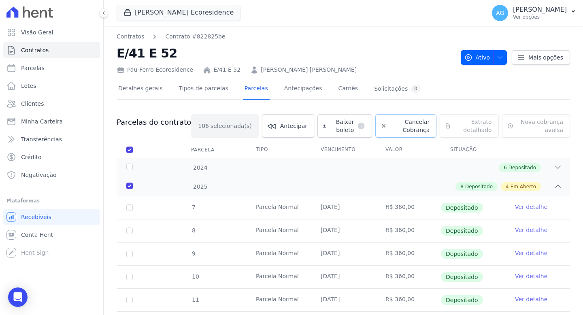
click at [396, 130] on span "Cancelar Cobrança" at bounding box center [410, 126] width 40 height 16
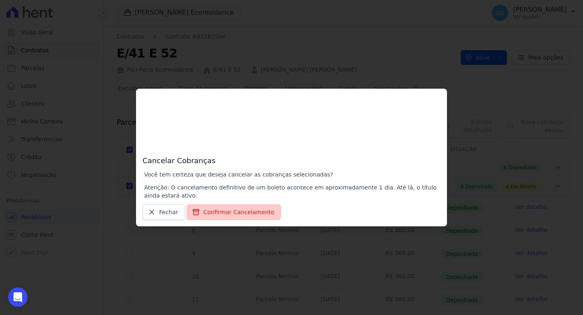
click at [228, 207] on button "Confirmar Cancelamento" at bounding box center [234, 211] width 94 height 15
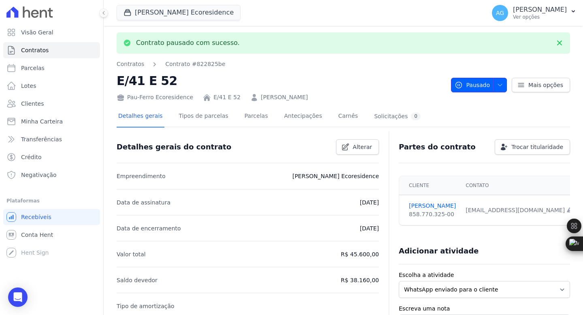
click at [474, 84] on span "Pausado" at bounding box center [472, 85] width 35 height 15
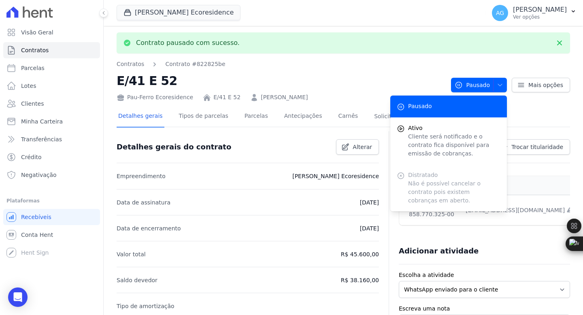
click at [383, 62] on nav "Contratos Contrato #822825be" at bounding box center [281, 64] width 328 height 9
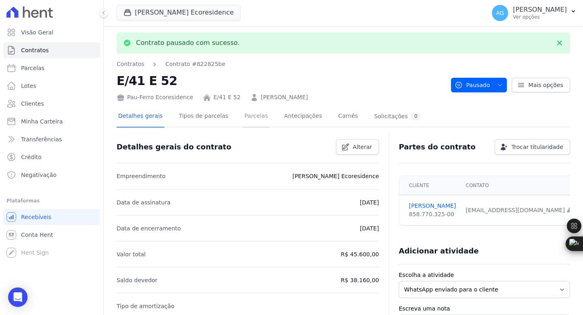
click at [247, 119] on link "Parcelas" at bounding box center [256, 116] width 27 height 21
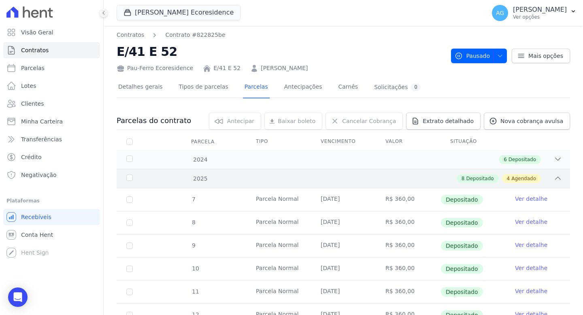
scroll to position [3, 0]
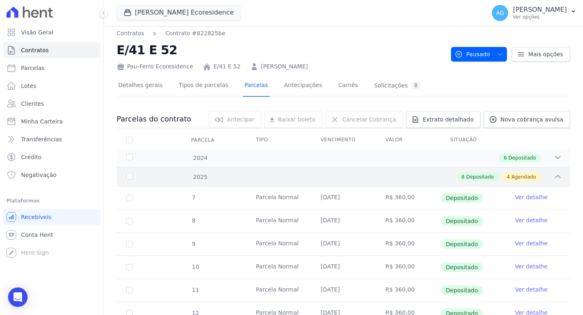
click at [554, 177] on icon at bounding box center [558, 176] width 8 height 8
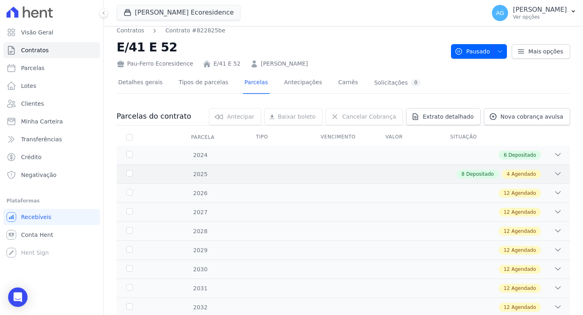
click at [442, 170] on div "8 Depositado 4 Agendado" at bounding box center [365, 174] width 393 height 9
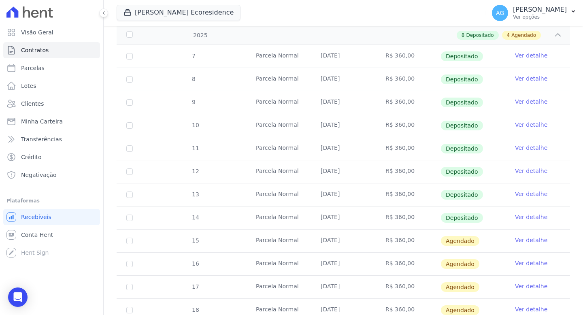
scroll to position [157, 0]
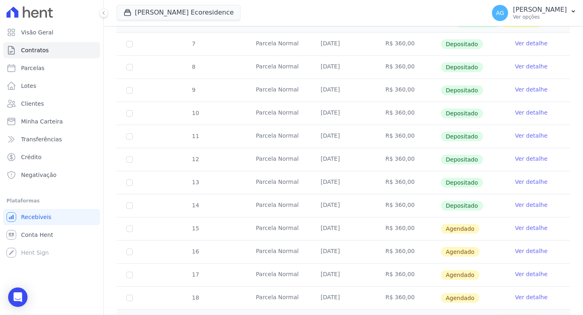
drag, startPoint x: 360, startPoint y: 206, endPoint x: 288, endPoint y: 205, distance: 72.5
click at [289, 205] on tr "14 Parcela Normal 20/08/2025 R$ 360,00 Depositado Ver detalhe" at bounding box center [343, 205] width 453 height 23
click at [348, 205] on td "20/08/2025" at bounding box center [343, 205] width 65 height 23
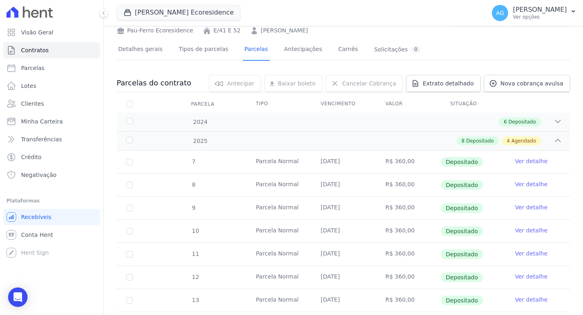
scroll to position [0, 0]
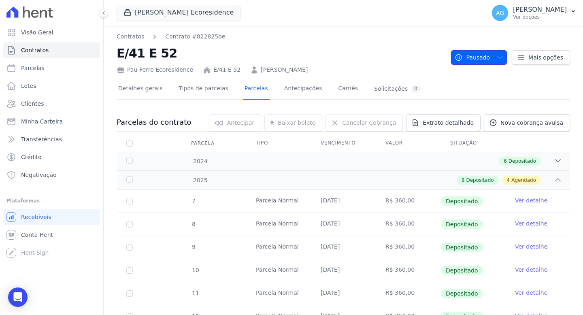
click at [493, 56] on span "button" at bounding box center [498, 57] width 10 height 13
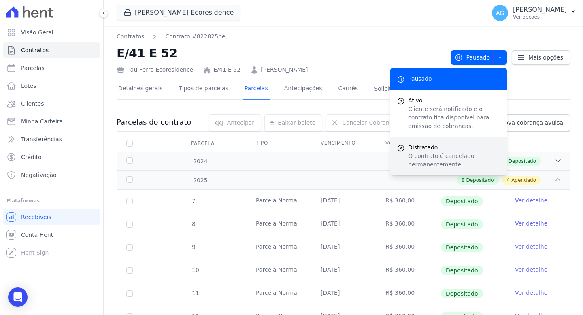
click at [425, 157] on p "O contrato é cancelado permanentemente." at bounding box center [454, 160] width 92 height 17
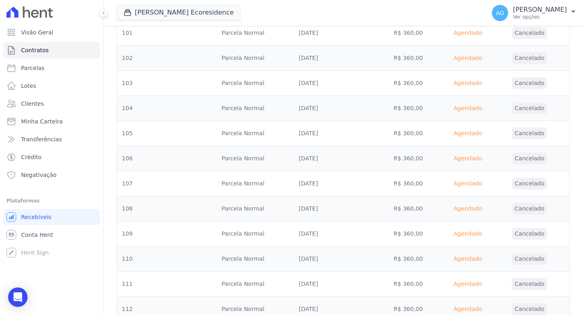
scroll to position [2727, 0]
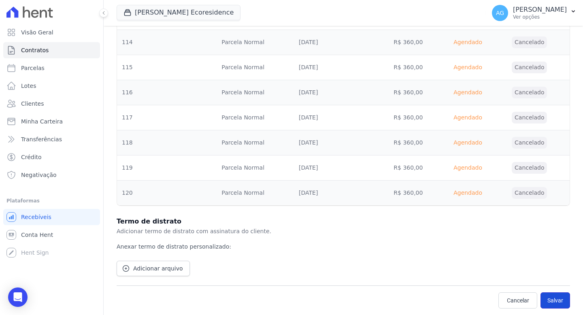
click at [557, 302] on button "Salvar" at bounding box center [555, 300] width 30 height 16
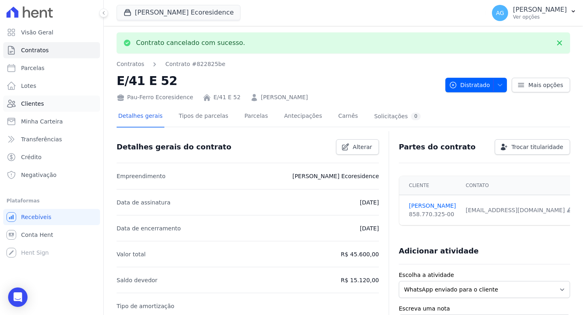
click at [53, 102] on link "Clientes" at bounding box center [51, 104] width 97 height 16
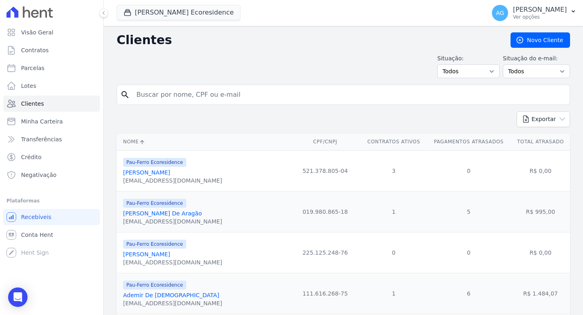
click at [170, 172] on link "[PERSON_NAME]" at bounding box center [146, 172] width 47 height 6
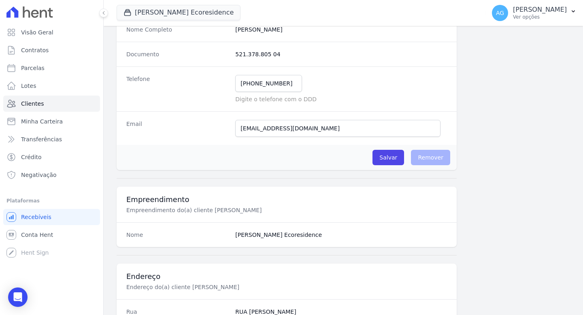
scroll to position [517, 0]
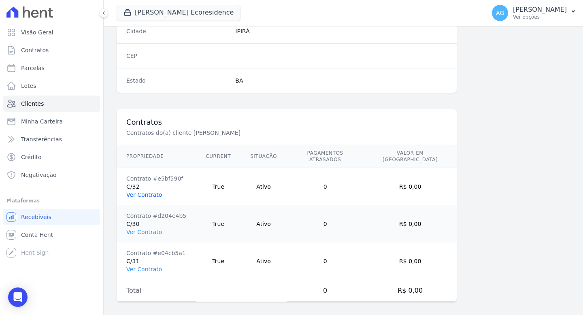
click at [149, 191] on link "Ver Contrato" at bounding box center [144, 194] width 36 height 6
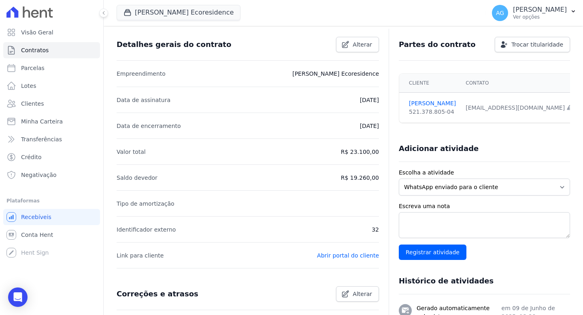
scroll to position [49, 0]
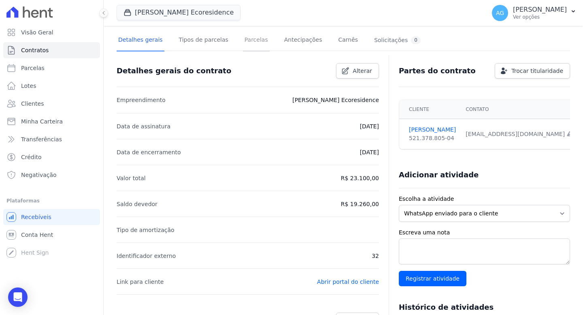
click at [251, 39] on link "Parcelas" at bounding box center [256, 40] width 27 height 21
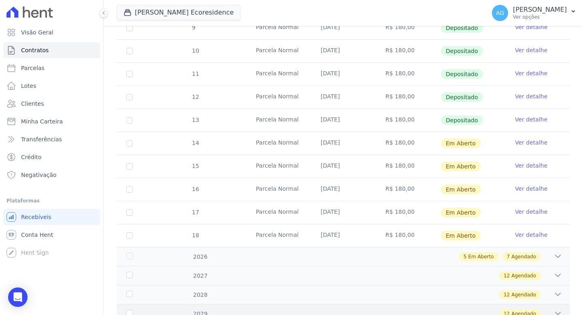
scroll to position [125, 0]
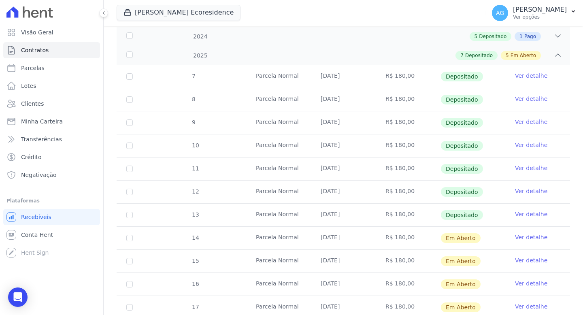
drag, startPoint x: 312, startPoint y: 215, endPoint x: 357, endPoint y: 215, distance: 45.7
click at [357, 215] on td "30/07/2025" at bounding box center [343, 215] width 65 height 23
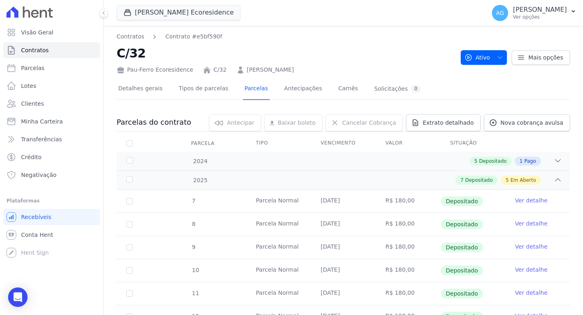
click at [262, 71] on link "ADAILTON CORREIA DUARTE" at bounding box center [270, 70] width 47 height 9
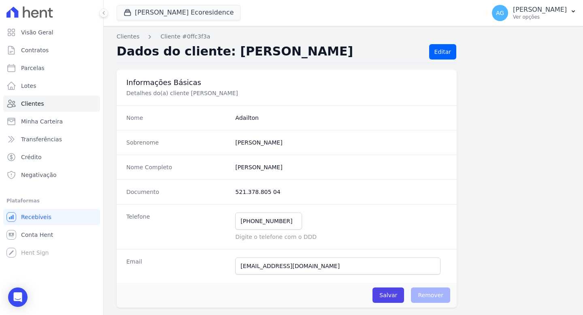
scroll to position [517, 0]
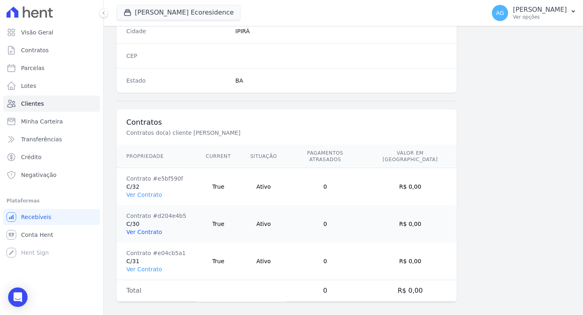
click at [147, 229] on link "Ver Contrato" at bounding box center [144, 232] width 36 height 6
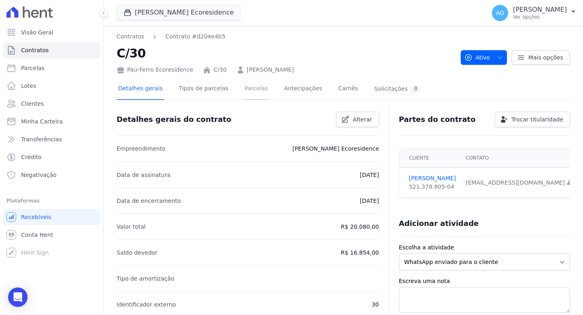
click at [258, 93] on link "Parcelas" at bounding box center [256, 89] width 27 height 21
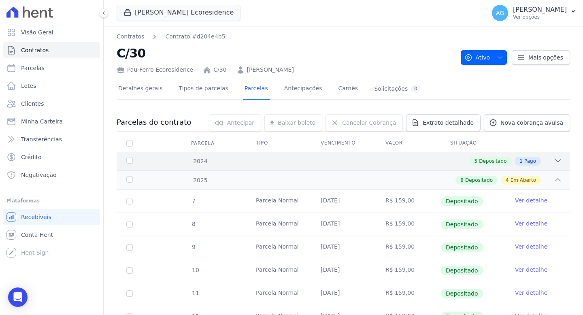
scroll to position [236, 0]
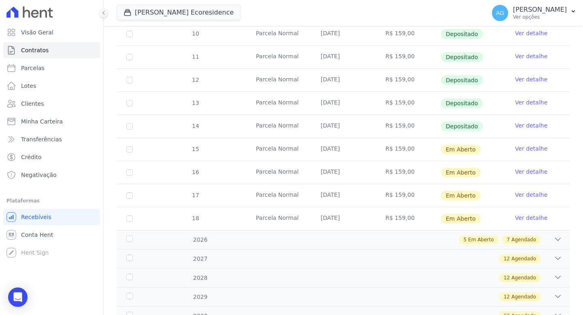
drag, startPoint x: 352, startPoint y: 127, endPoint x: 305, endPoint y: 129, distance: 47.4
click at [305, 129] on tr "14 Parcela Normal 20/08/2025 R$ 159,00 Depositado Ver detalhe" at bounding box center [343, 126] width 453 height 23
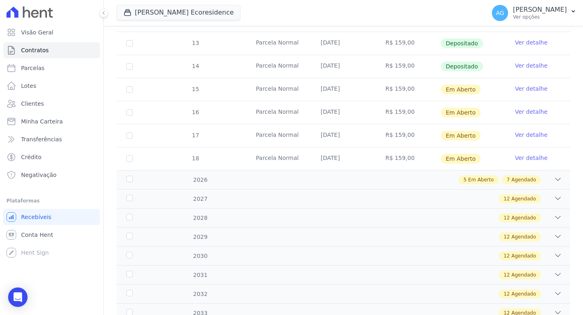
scroll to position [0, 0]
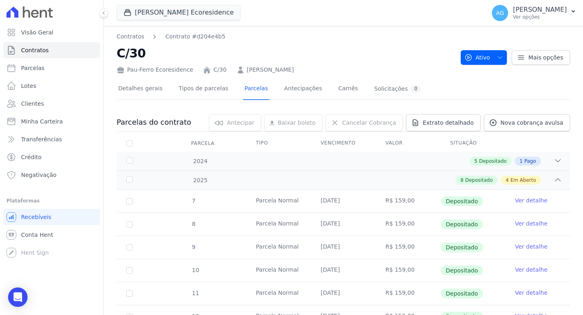
click at [218, 70] on link "C/30" at bounding box center [219, 70] width 13 height 9
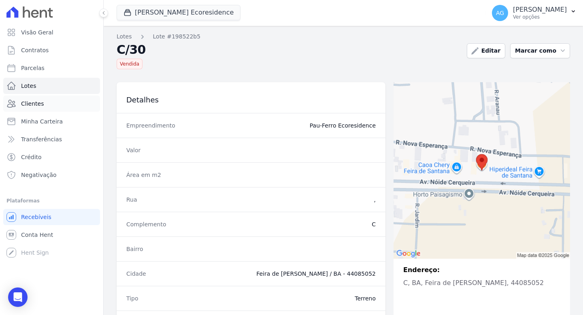
click at [57, 106] on link "Clientes" at bounding box center [51, 104] width 97 height 16
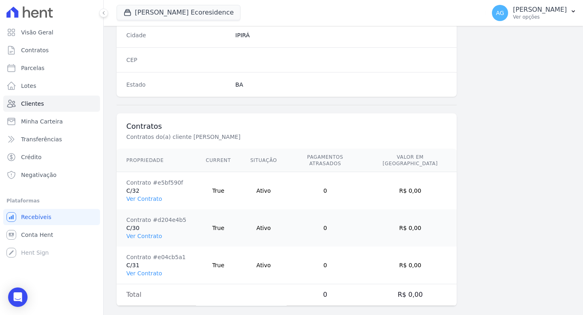
scroll to position [517, 0]
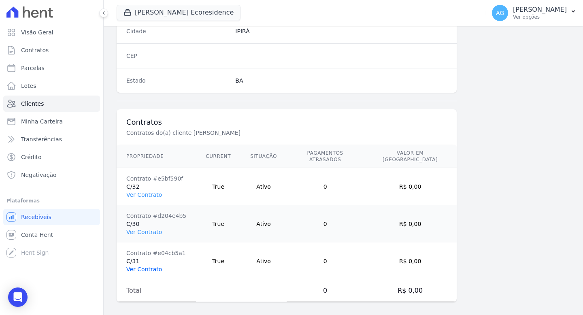
click at [156, 266] on link "Ver Contrato" at bounding box center [144, 269] width 36 height 6
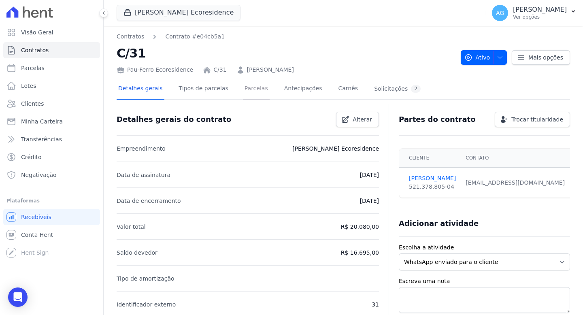
click at [249, 87] on link "Parcelas" at bounding box center [256, 89] width 27 height 21
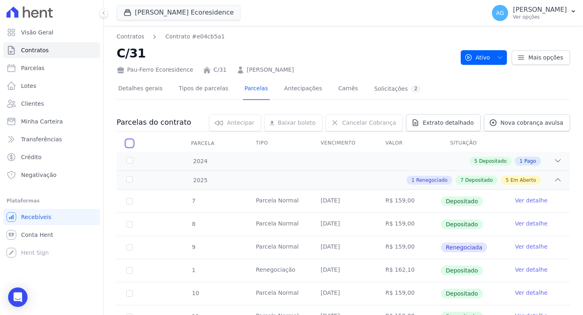
click at [130, 142] on input "checkbox" at bounding box center [129, 143] width 6 height 6
checkbox input "true"
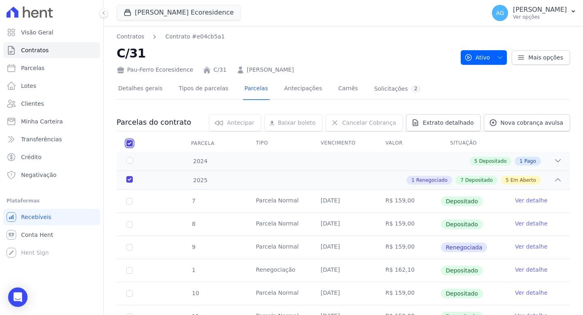
checkbox input "true"
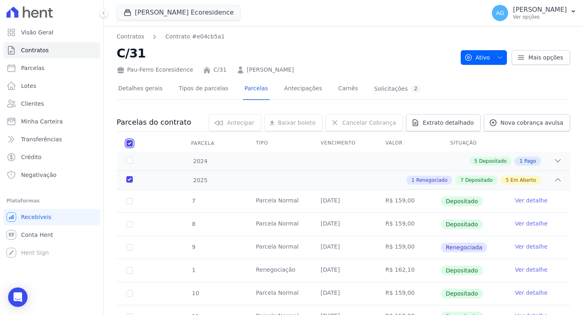
checkbox input "true"
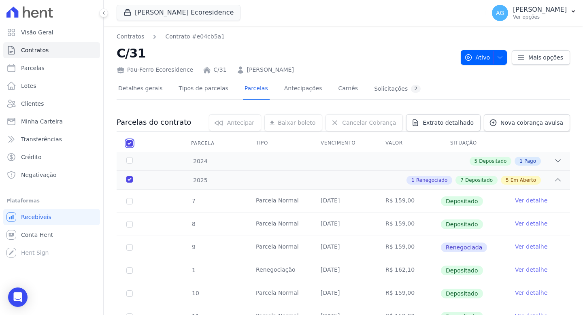
checkbox input "true"
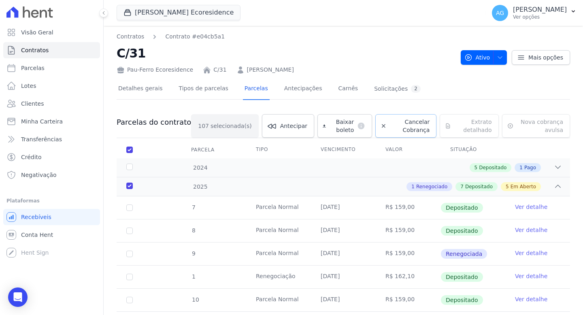
click at [393, 126] on span "Cancelar Cobrança" at bounding box center [410, 126] width 40 height 16
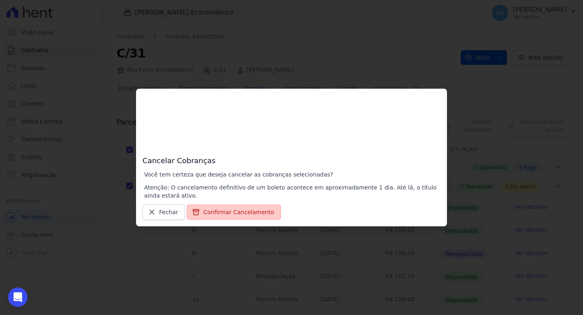
click at [248, 218] on button "Confirmar Cancelamento" at bounding box center [234, 211] width 94 height 15
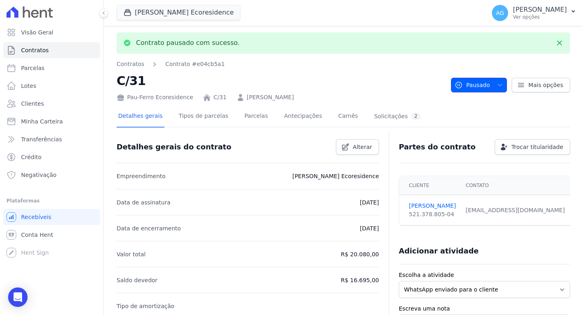
click at [497, 82] on icon "button" at bounding box center [500, 85] width 6 height 6
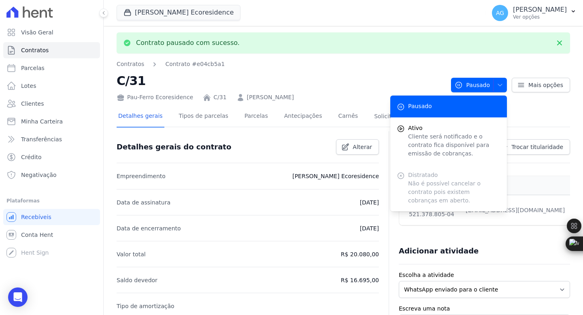
click at [391, 66] on nav "Contratos Contrato #e04cb5a1" at bounding box center [281, 64] width 328 height 9
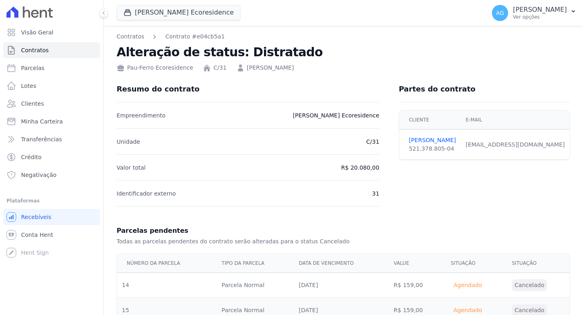
scroll to position [2752, 0]
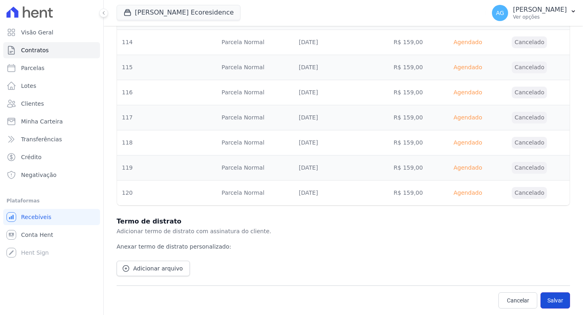
click at [551, 305] on button "Salvar" at bounding box center [555, 300] width 30 height 16
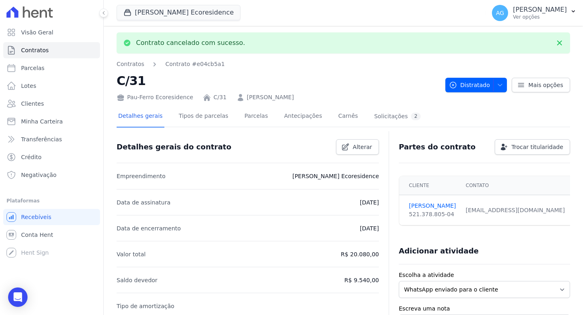
click at [247, 98] on link "[PERSON_NAME]" at bounding box center [270, 97] width 47 height 9
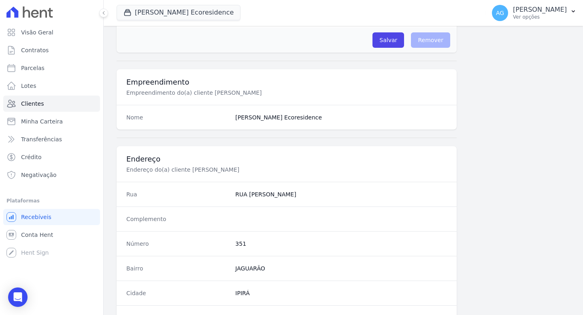
scroll to position [517, 0]
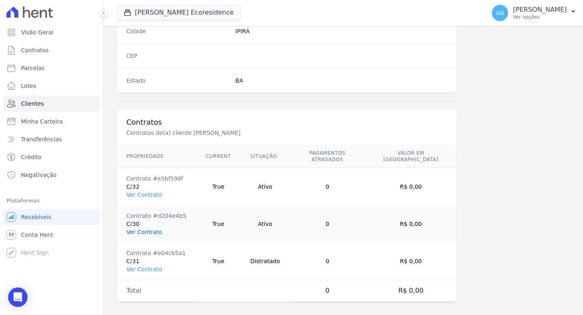
click at [153, 229] on link "Ver Contrato" at bounding box center [144, 232] width 36 height 6
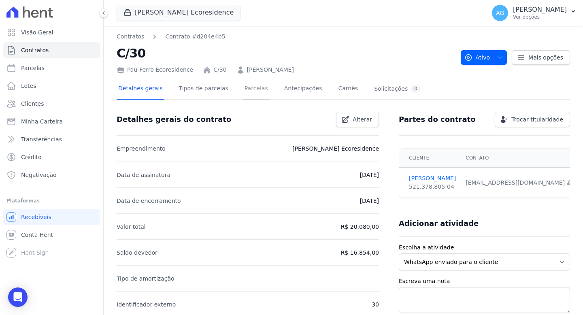
click at [258, 89] on link "Parcelas" at bounding box center [256, 89] width 27 height 21
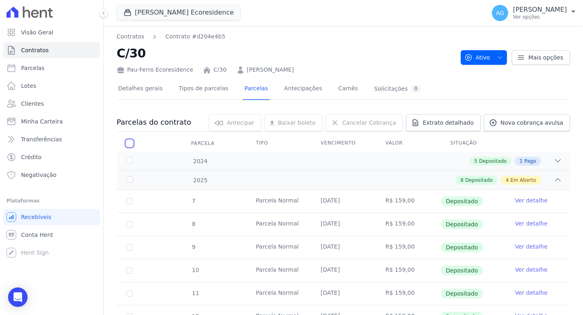
click at [128, 142] on input "checkbox" at bounding box center [129, 143] width 6 height 6
checkbox input "true"
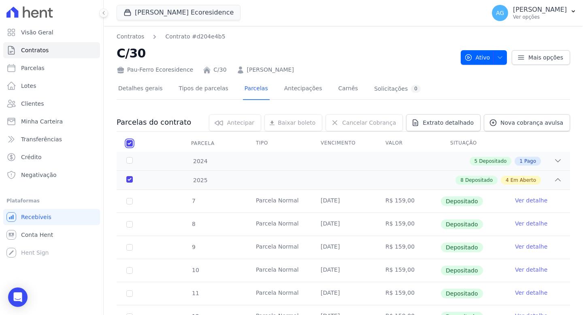
checkbox input "true"
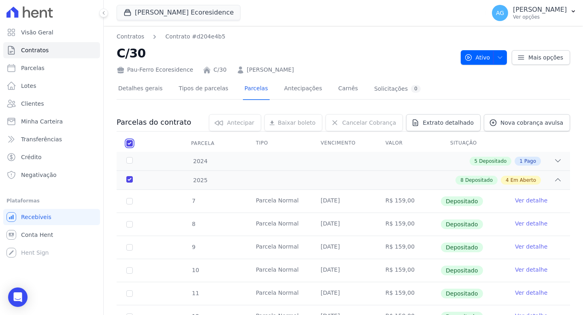
checkbox input "true"
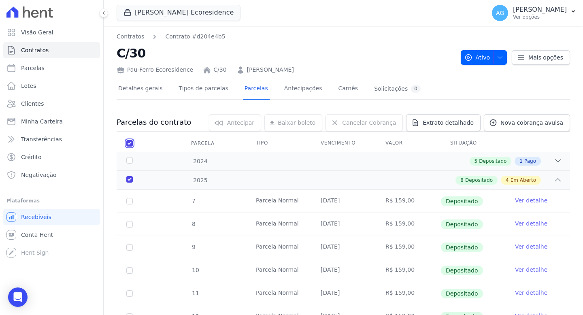
checkbox input "true"
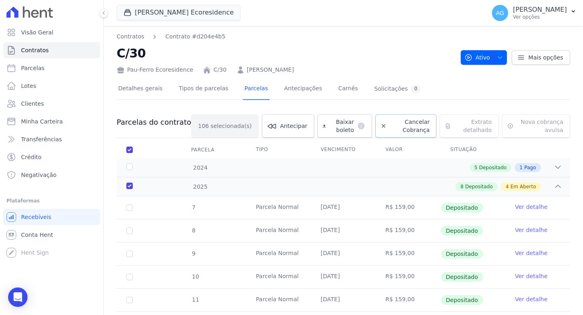
click at [390, 125] on span "Cancelar Cobrança" at bounding box center [410, 126] width 40 height 16
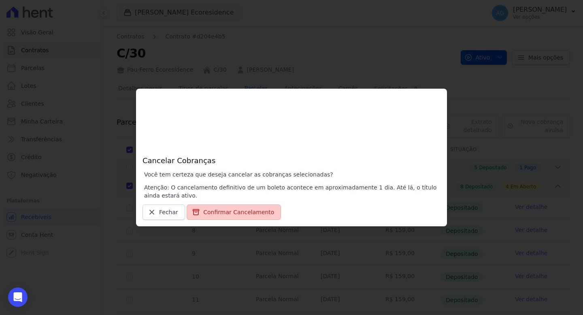
click at [232, 215] on button "Confirmar Cancelamento" at bounding box center [234, 211] width 94 height 15
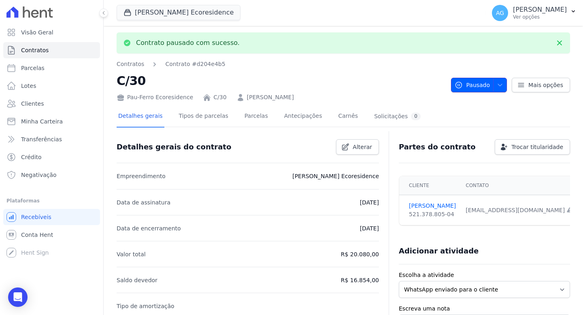
click at [497, 84] on icon "button" at bounding box center [500, 85] width 6 height 6
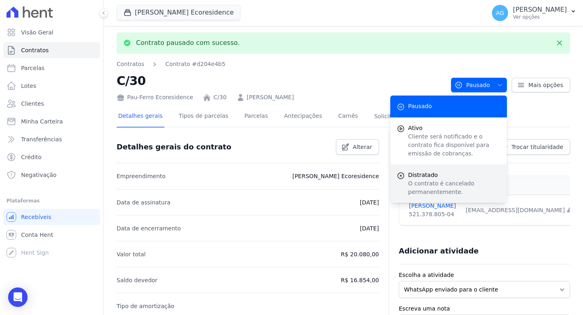
click at [444, 191] on p "O contrato é cancelado permanentemente." at bounding box center [454, 187] width 92 height 17
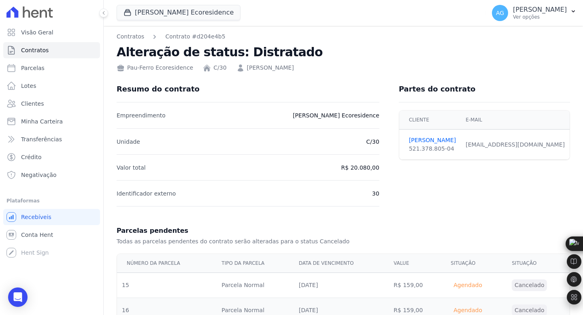
scroll to position [2727, 0]
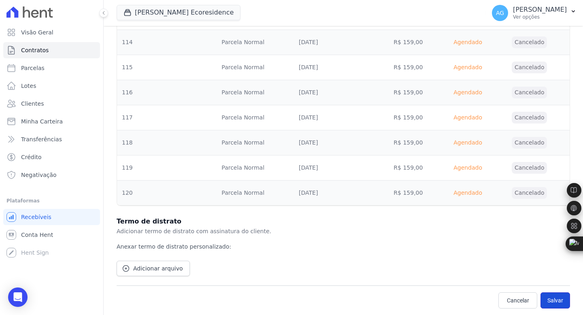
click at [548, 306] on button "Salvar" at bounding box center [555, 300] width 30 height 16
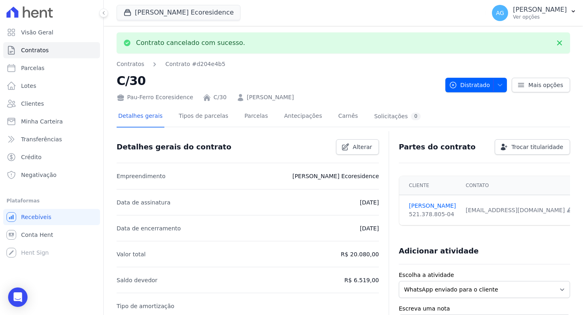
click at [259, 96] on link "[PERSON_NAME]" at bounding box center [270, 97] width 47 height 9
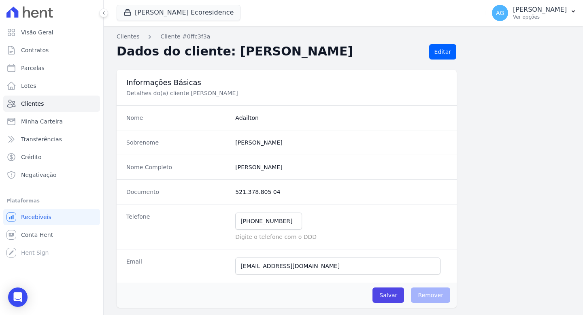
scroll to position [517, 0]
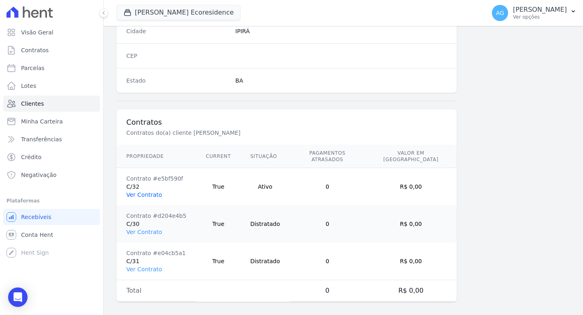
click at [159, 191] on link "Ver Contrato" at bounding box center [144, 194] width 36 height 6
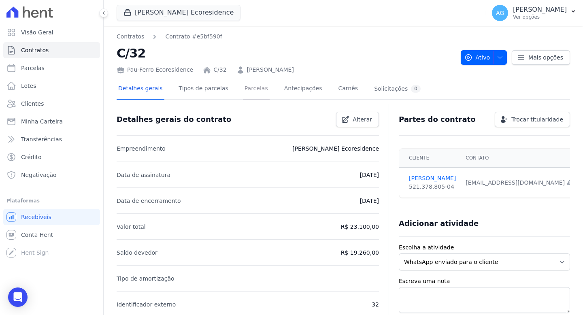
click at [246, 93] on link "Parcelas" at bounding box center [256, 89] width 27 height 21
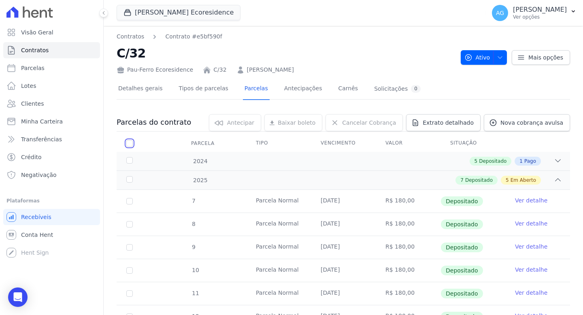
click at [128, 142] on input "checkbox" at bounding box center [129, 143] width 6 height 6
checkbox input "true"
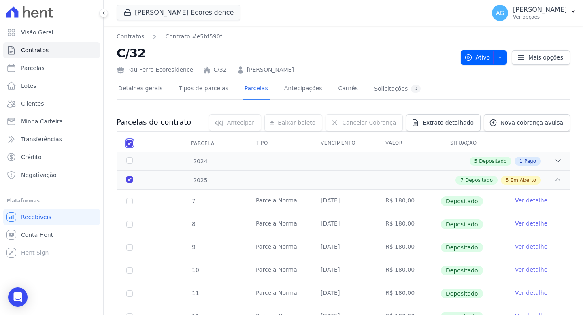
checkbox input "true"
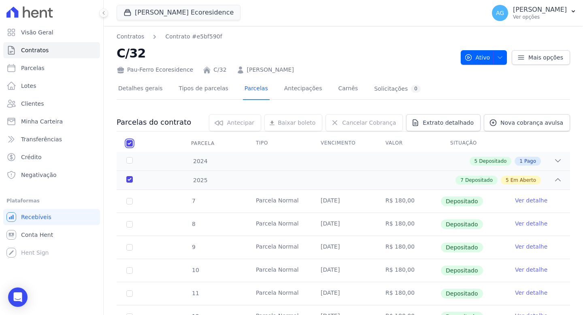
checkbox input "true"
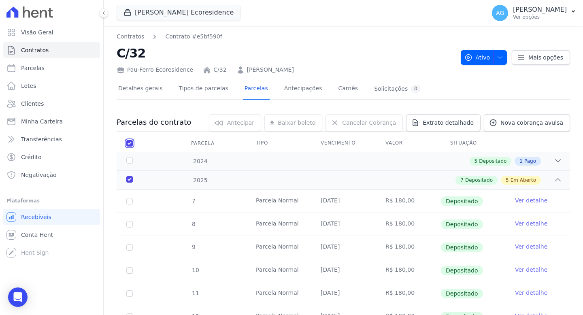
checkbox input "true"
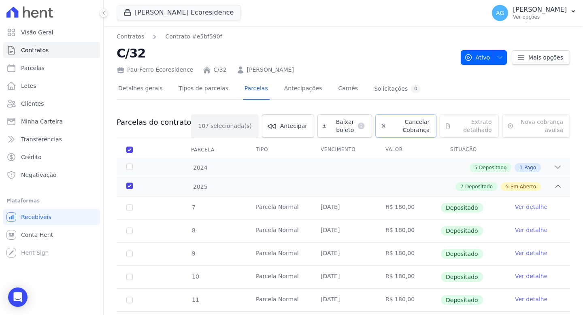
click at [403, 127] on span "Cancelar Cobrança" at bounding box center [410, 126] width 40 height 16
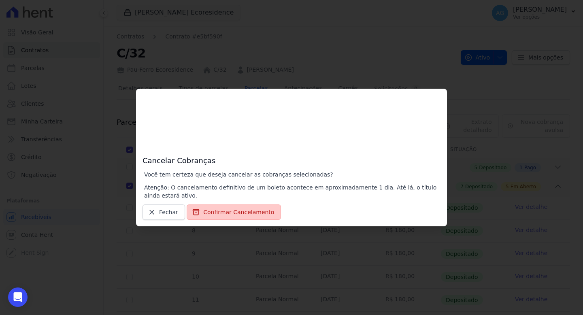
click at [245, 204] on div "Cancelar Cobranças Você tem certeza que deseja cancelar as cobranças selecionad…" at bounding box center [291, 158] width 311 height 138
click at [247, 206] on button "Confirmar Cancelamento" at bounding box center [234, 211] width 94 height 15
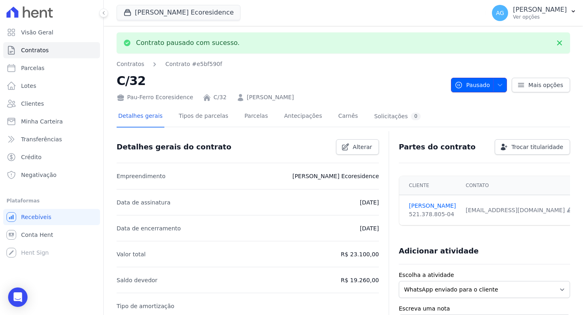
click at [476, 87] on span "Pausado" at bounding box center [472, 85] width 35 height 15
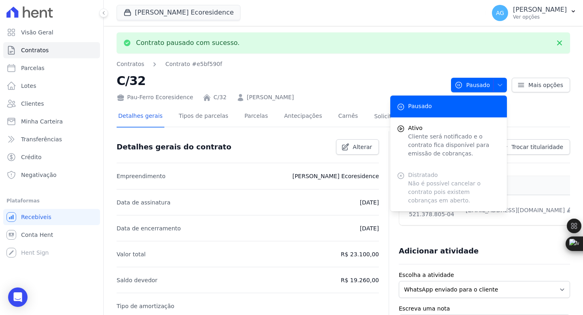
click at [463, 77] on div "Pausado Pausado Ativo Cliente será notificado e o contrato fica disponível para…" at bounding box center [510, 81] width 119 height 23
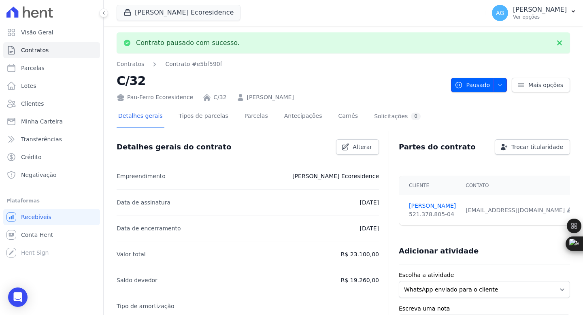
click at [474, 90] on span "Pausado" at bounding box center [472, 85] width 35 height 15
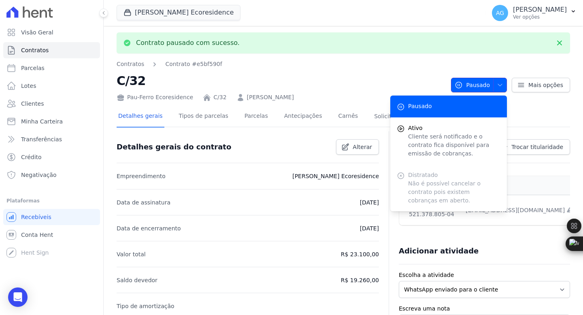
click at [474, 90] on span "Pausado" at bounding box center [472, 85] width 35 height 15
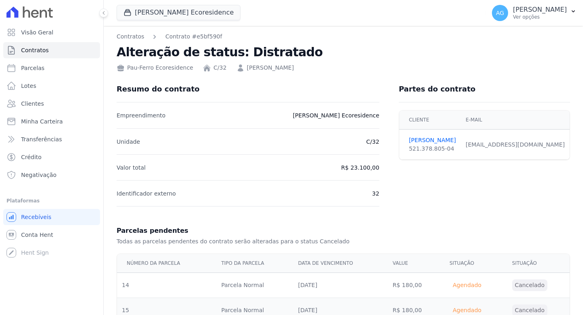
scroll to position [2752, 0]
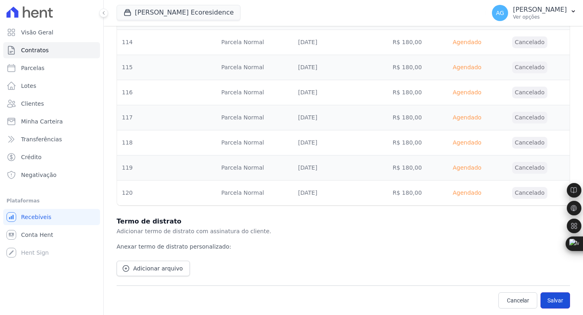
click at [550, 301] on button "Salvar" at bounding box center [555, 300] width 30 height 16
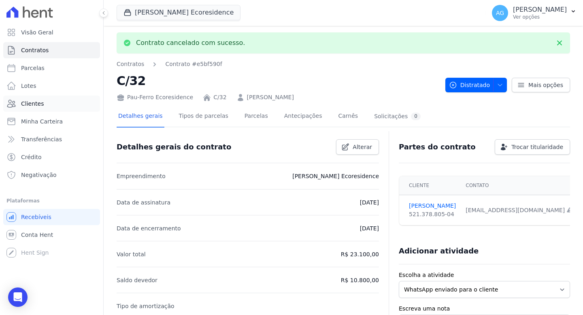
click at [51, 101] on link "Clientes" at bounding box center [51, 104] width 97 height 16
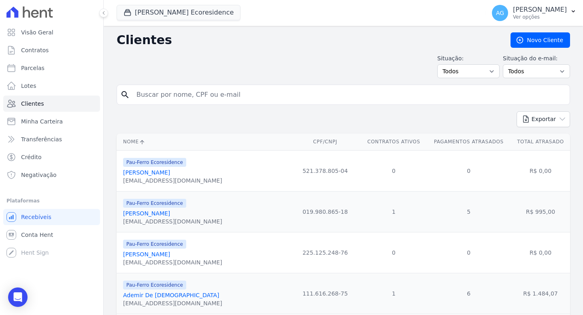
click at [179, 96] on input "search" at bounding box center [349, 95] width 435 height 16
type input "ulisses"
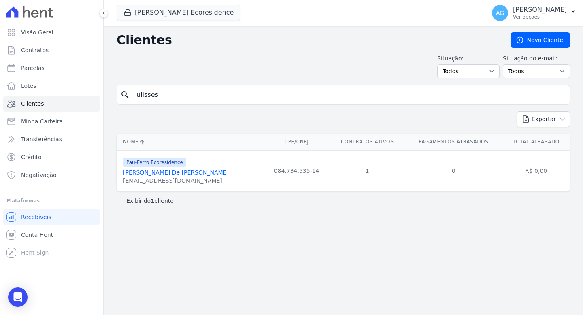
click at [183, 174] on link "[PERSON_NAME] De [PERSON_NAME]" at bounding box center [176, 172] width 106 height 6
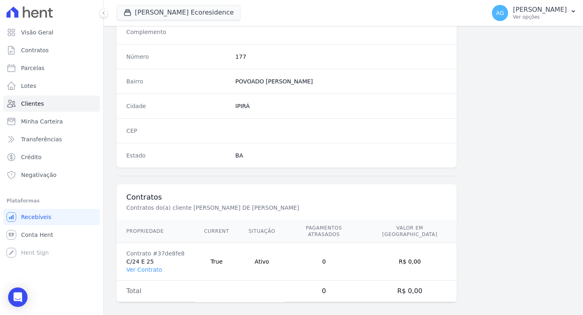
scroll to position [442, 0]
click at [142, 266] on link "Ver Contrato" at bounding box center [144, 269] width 36 height 6
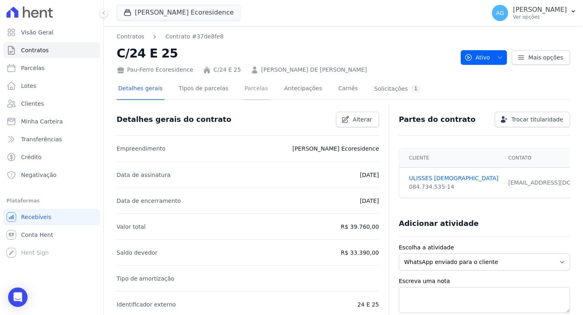
click at [262, 92] on link "Parcelas" at bounding box center [256, 89] width 27 height 21
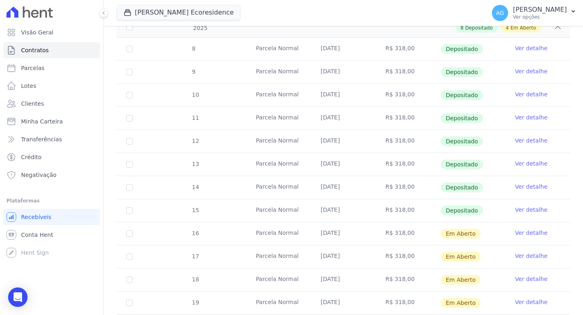
scroll to position [134, 0]
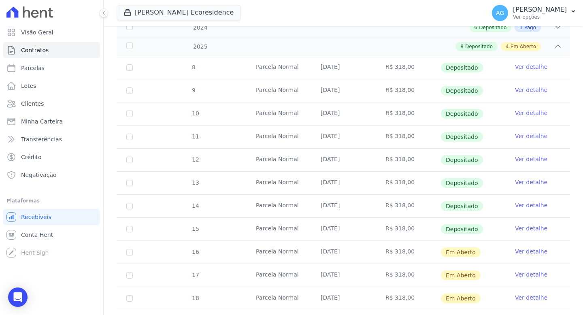
click at [422, 232] on td "R$ 318,00" at bounding box center [408, 229] width 65 height 23
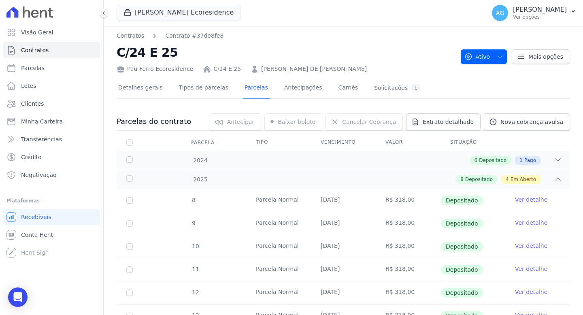
scroll to position [0, 0]
click at [132, 143] on input "checkbox" at bounding box center [129, 143] width 6 height 6
checkbox input "true"
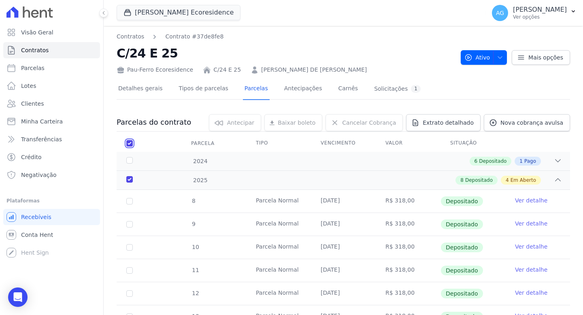
checkbox input "true"
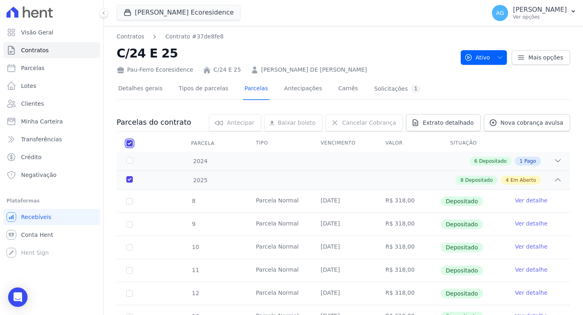
checkbox input "true"
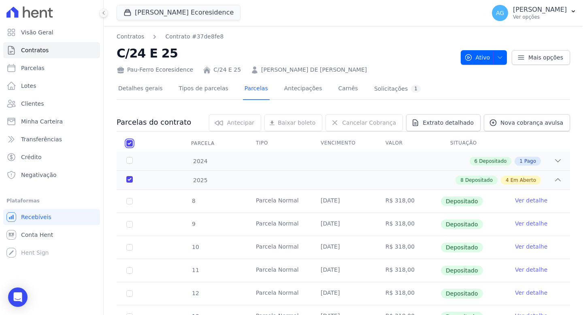
checkbox input "true"
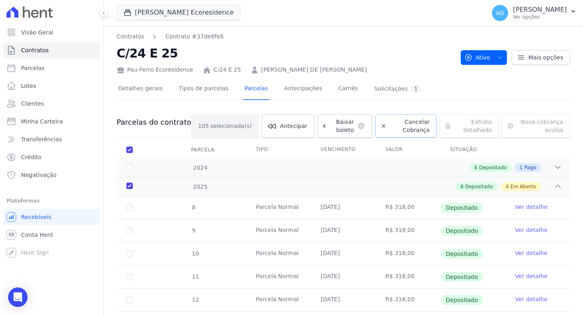
click at [394, 129] on span "Cancelar Cobrança" at bounding box center [410, 126] width 40 height 16
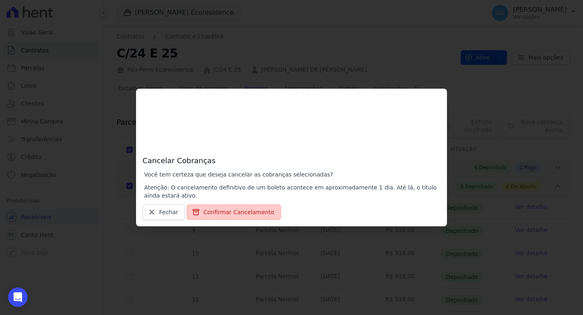
click at [251, 205] on button "Confirmar Cancelamento" at bounding box center [234, 211] width 94 height 15
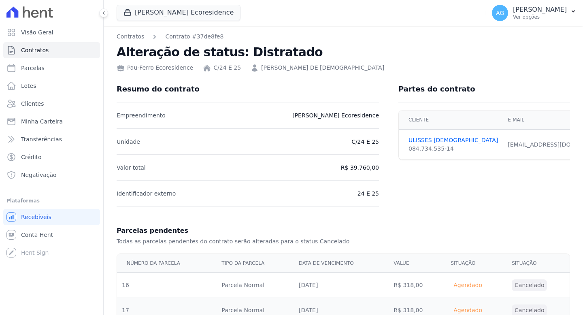
scroll to position [2702, 0]
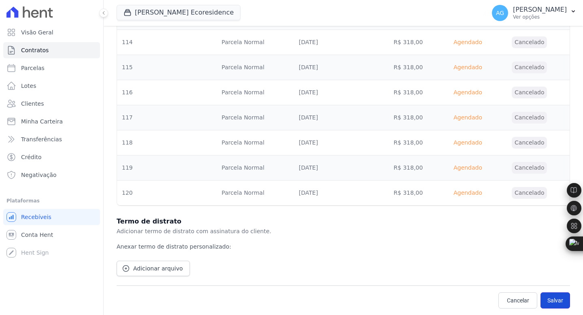
click at [545, 298] on button "Salvar" at bounding box center [555, 300] width 30 height 16
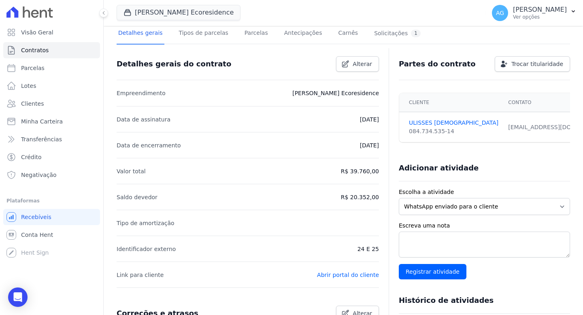
scroll to position [23, 0]
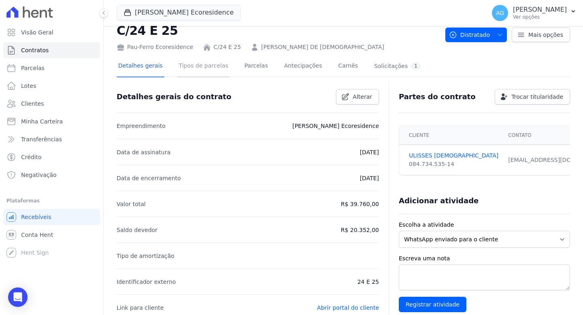
click at [190, 70] on link "Tipos de parcelas" at bounding box center [203, 66] width 53 height 21
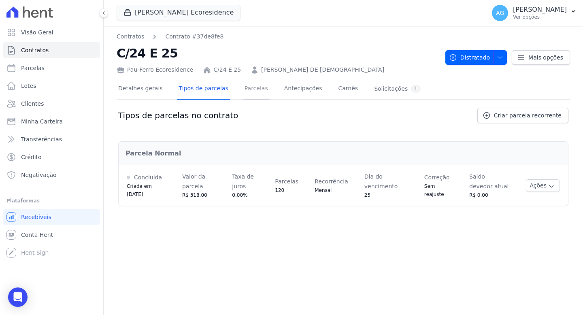
click at [261, 88] on link "Parcelas" at bounding box center [256, 89] width 27 height 21
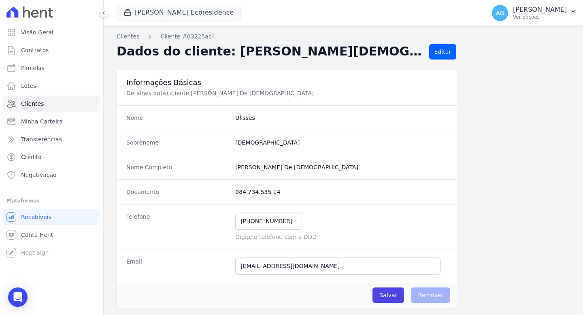
scroll to position [221, 0]
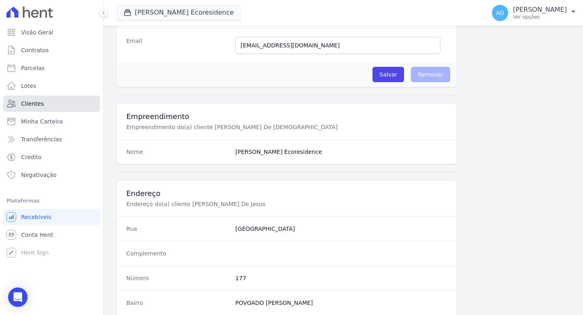
click at [61, 100] on link "Clientes" at bounding box center [51, 104] width 97 height 16
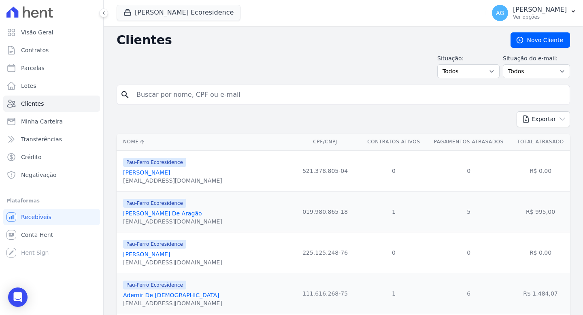
click at [210, 94] on input "search" at bounding box center [349, 95] width 435 height 16
type input "daiane"
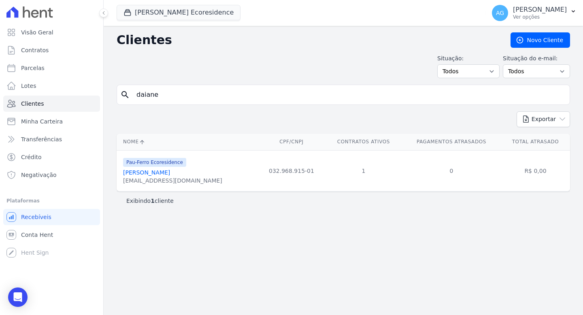
click at [155, 175] on link "[PERSON_NAME]" at bounding box center [146, 172] width 47 height 6
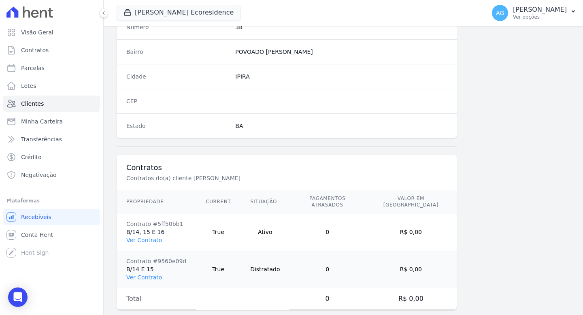
scroll to position [480, 0]
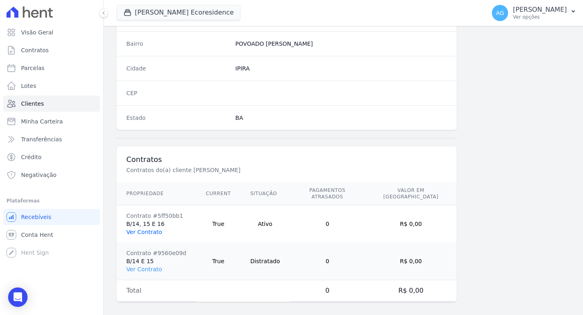
click at [149, 229] on link "Ver Contrato" at bounding box center [144, 232] width 36 height 6
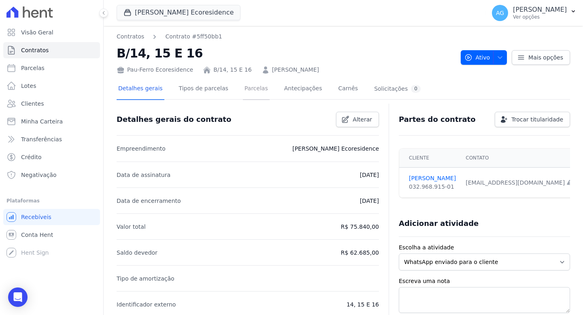
click at [251, 89] on link "Parcelas" at bounding box center [256, 89] width 27 height 21
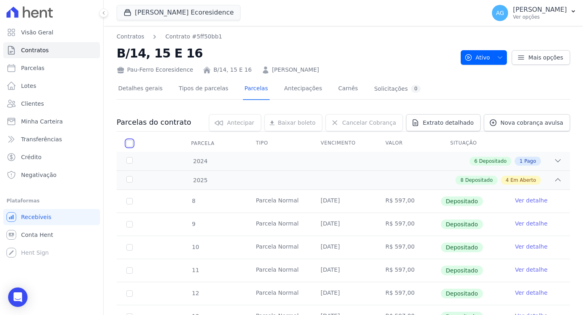
click at [128, 145] on input "checkbox" at bounding box center [129, 143] width 6 height 6
checkbox input "true"
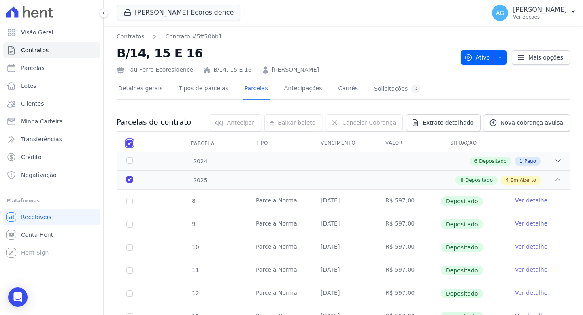
checkbox input "true"
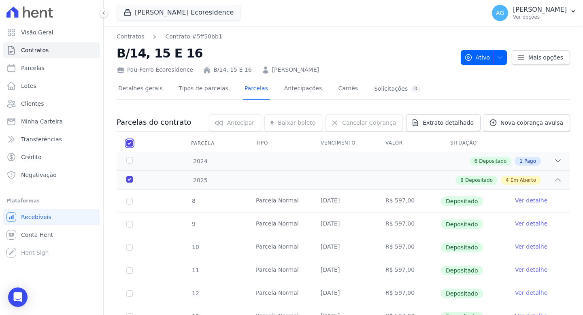
checkbox input "true"
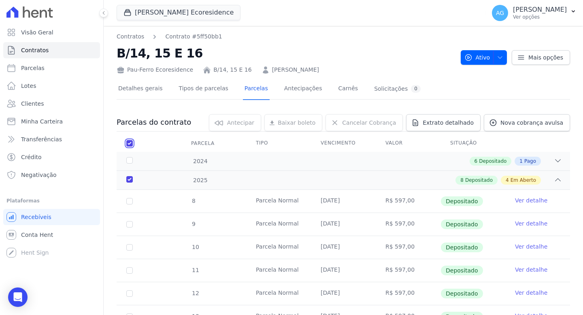
checkbox input "true"
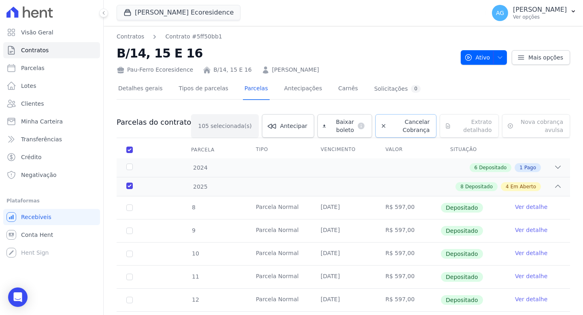
click at [390, 127] on span "Cancelar Cobrança" at bounding box center [410, 126] width 40 height 16
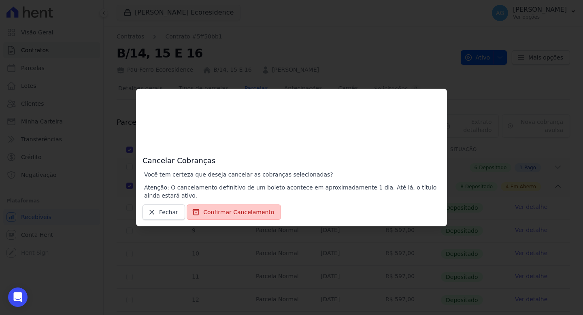
click at [237, 213] on button "Confirmar Cancelamento" at bounding box center [234, 211] width 94 height 15
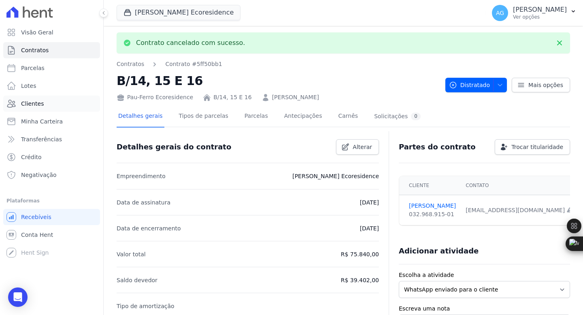
click at [54, 103] on link "Clientes" at bounding box center [51, 104] width 97 height 16
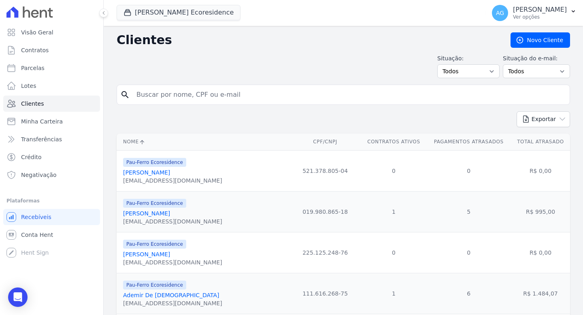
click at [210, 91] on input "search" at bounding box center [349, 95] width 435 height 16
type input "k"
type input "jailton"
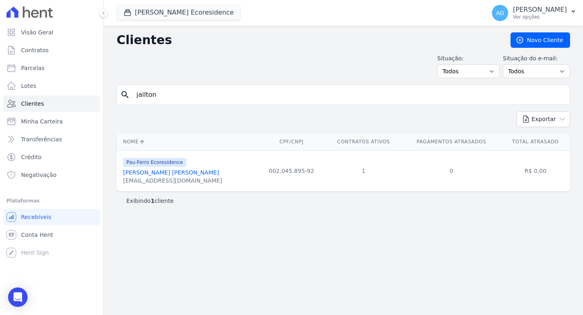
click at [168, 172] on link "Jailton Leite Bastos" at bounding box center [171, 172] width 96 height 6
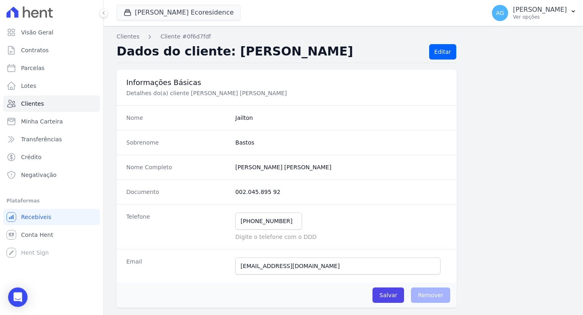
scroll to position [442, 0]
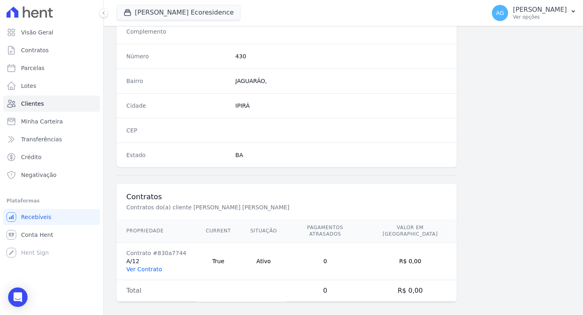
click at [152, 266] on link "Ver Contrato" at bounding box center [144, 269] width 36 height 6
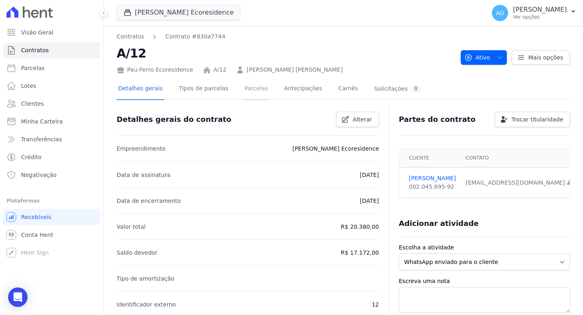
click at [248, 91] on link "Parcelas" at bounding box center [256, 89] width 27 height 21
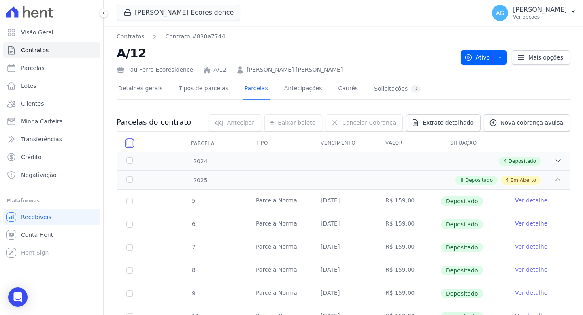
click at [130, 142] on input "checkbox" at bounding box center [129, 143] width 6 height 6
checkbox input "true"
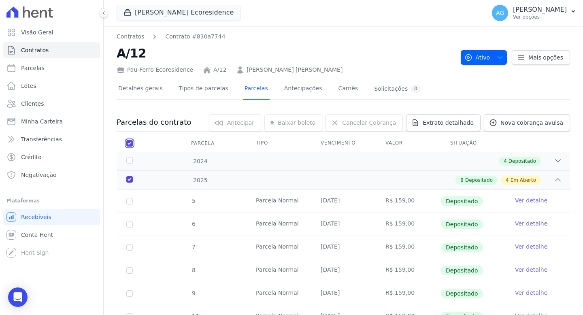
checkbox input "true"
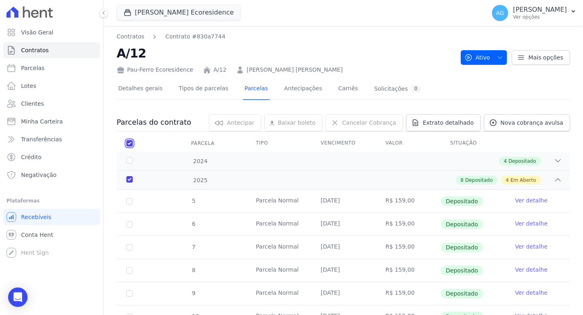
checkbox input "true"
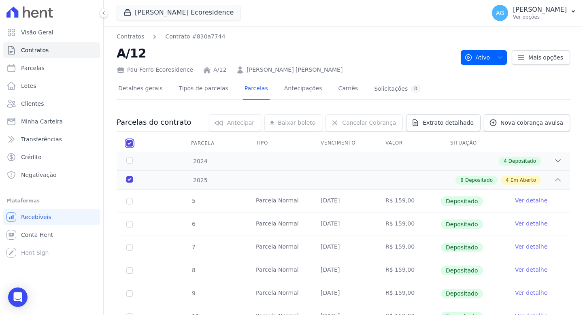
checkbox input "true"
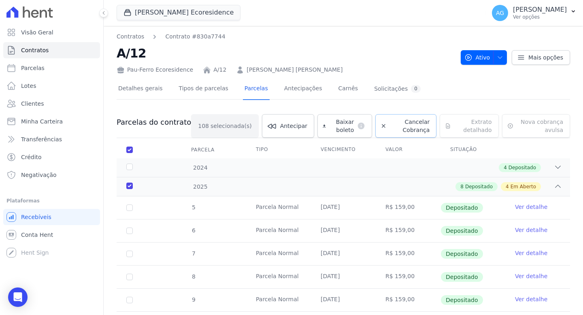
click at [408, 131] on span "Cancelar Cobrança" at bounding box center [410, 126] width 40 height 16
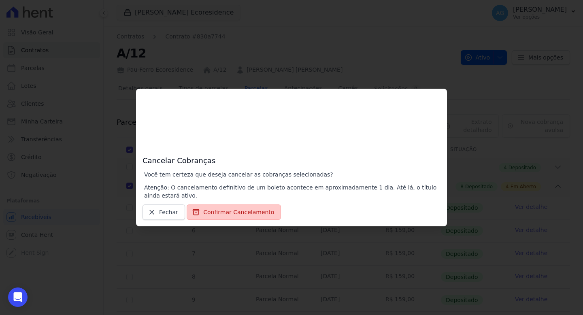
click at [243, 215] on button "Confirmar Cancelamento" at bounding box center [234, 211] width 94 height 15
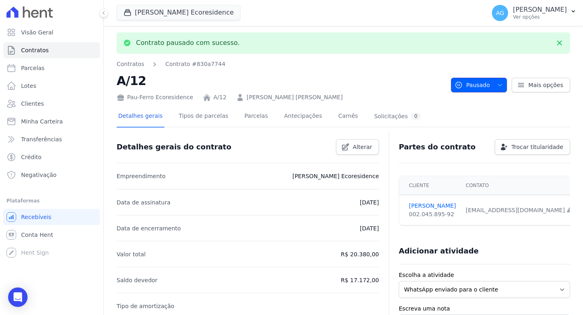
click at [500, 85] on button "Pausado" at bounding box center [479, 85] width 56 height 15
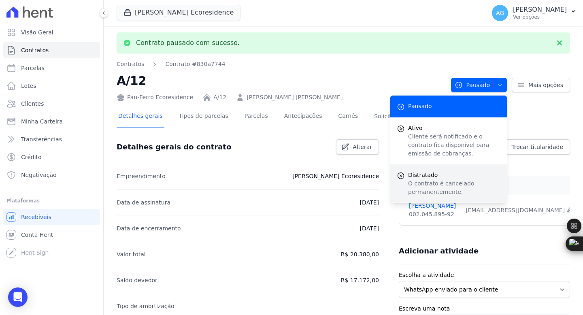
click at [444, 183] on p "O contrato é cancelado permanentemente." at bounding box center [454, 187] width 92 height 17
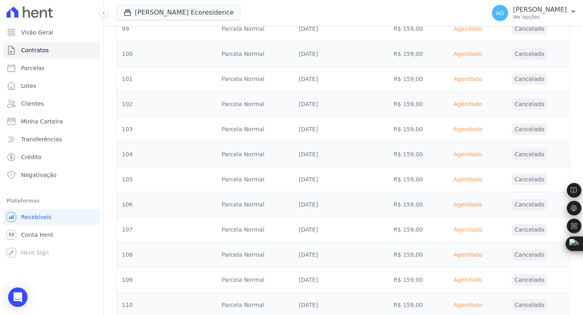
scroll to position [2778, 0]
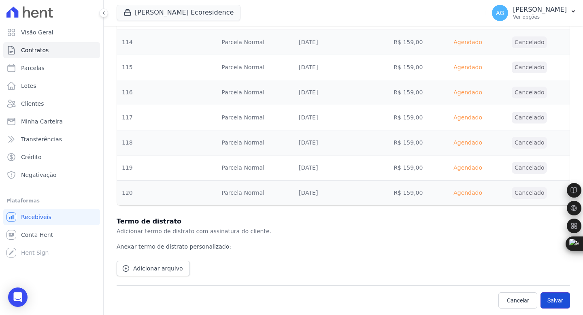
click at [547, 295] on button "Salvar" at bounding box center [555, 300] width 30 height 16
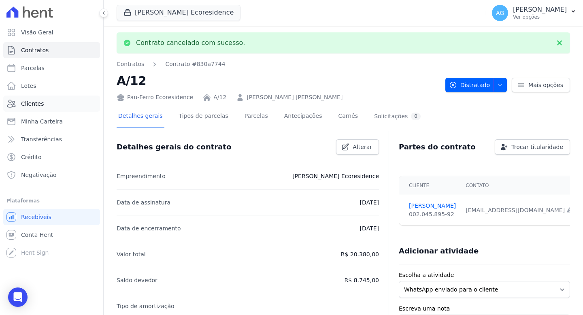
click at [47, 101] on link "Clientes" at bounding box center [51, 104] width 97 height 16
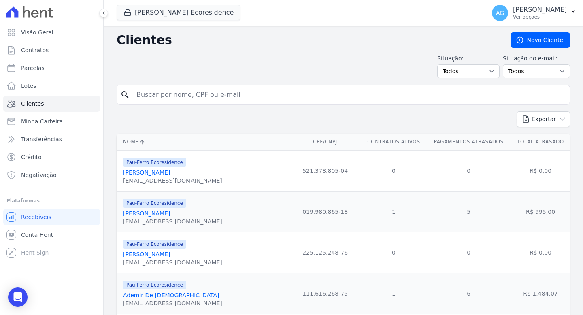
click at [252, 96] on input "search" at bounding box center [349, 95] width 435 height 16
type input "valeria"
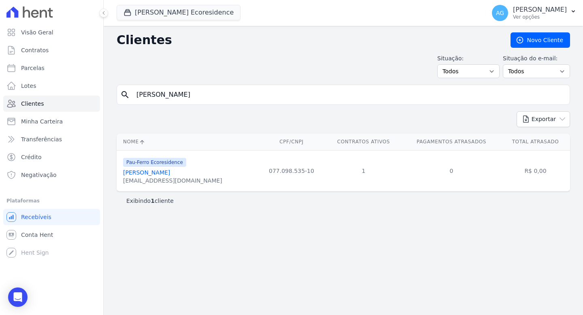
click at [169, 175] on link "Valéria Santana Da Silva" at bounding box center [146, 172] width 47 height 6
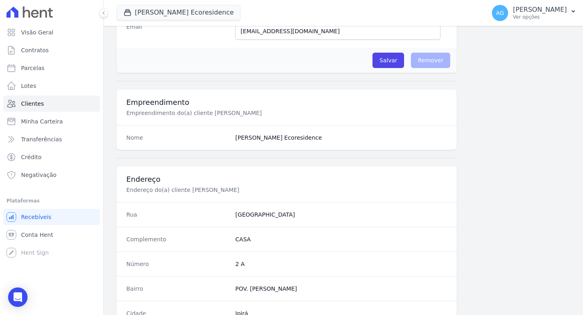
scroll to position [442, 0]
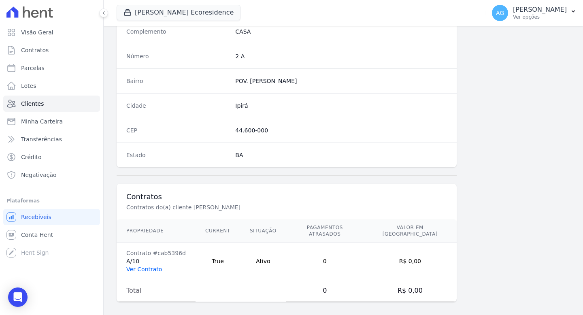
click at [147, 266] on link "Ver Contrato" at bounding box center [144, 269] width 36 height 6
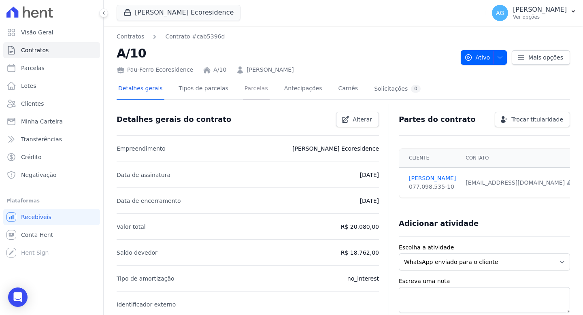
click at [245, 93] on link "Parcelas" at bounding box center [256, 89] width 27 height 21
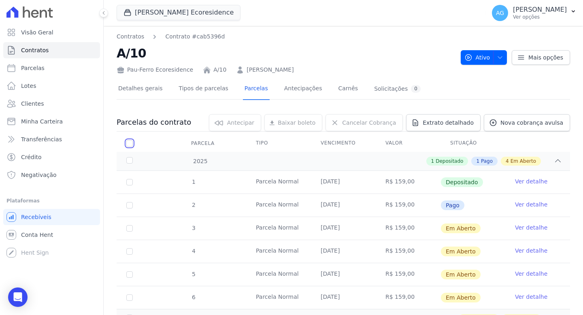
click at [128, 142] on input "checkbox" at bounding box center [129, 143] width 6 height 6
checkbox input "true"
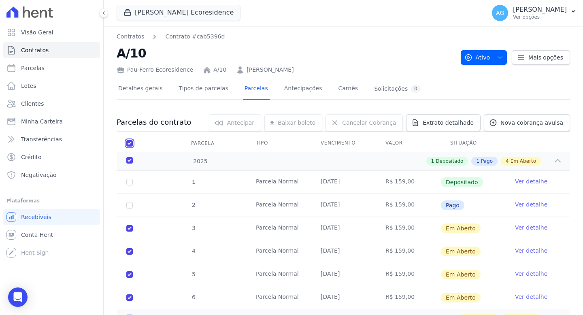
checkbox input "true"
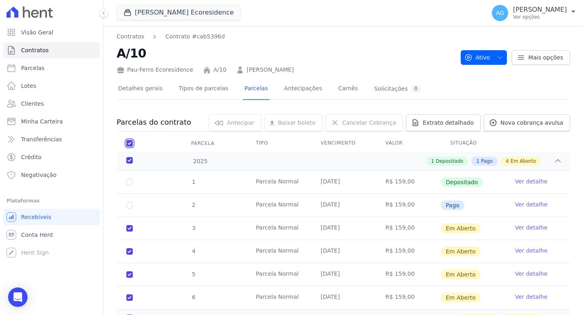
checkbox input "true"
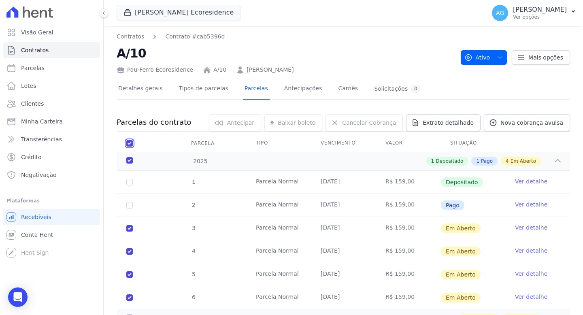
checkbox input "true"
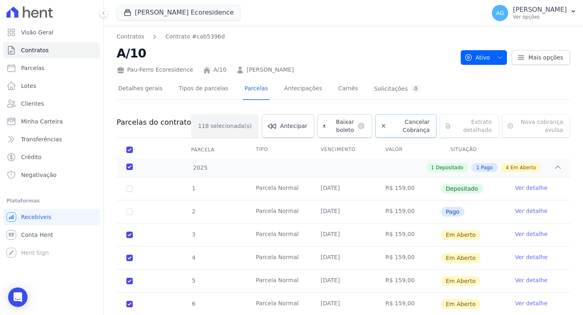
click at [390, 131] on span "Cancelar Cobrança" at bounding box center [410, 126] width 40 height 16
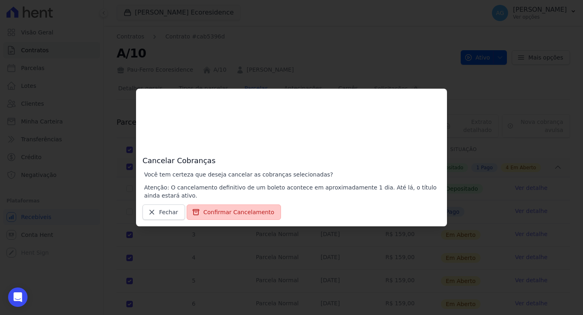
click at [236, 211] on button "Confirmar Cancelamento" at bounding box center [234, 211] width 94 height 15
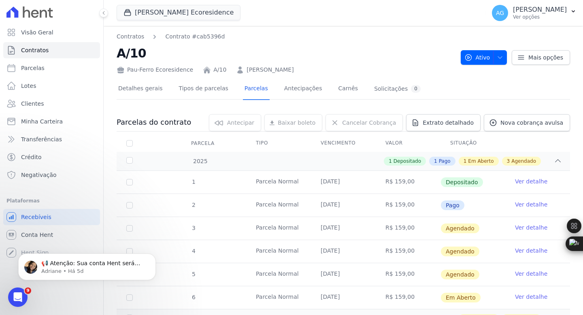
scroll to position [2, 0]
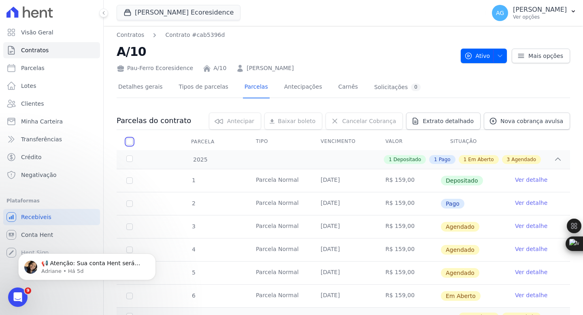
click at [130, 141] on input "checkbox" at bounding box center [129, 141] width 6 height 6
checkbox input "true"
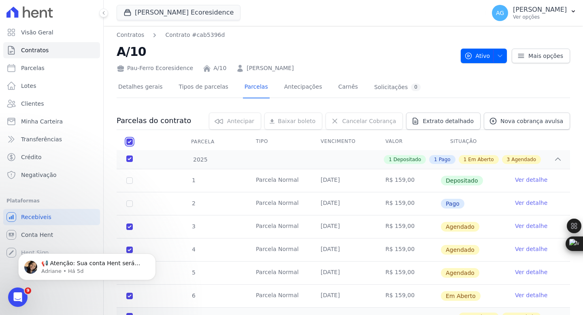
checkbox input "true"
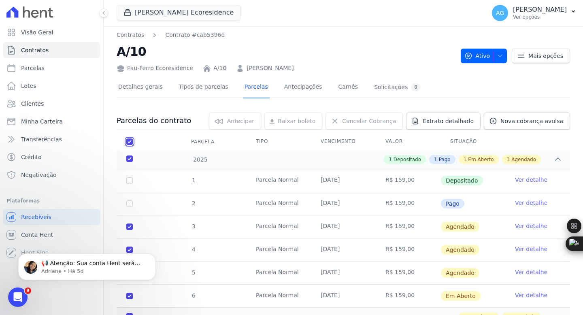
checkbox input "true"
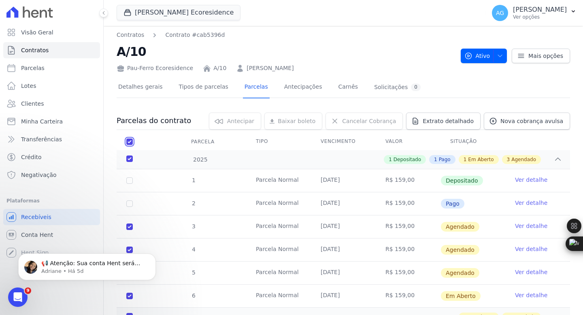
checkbox input "true"
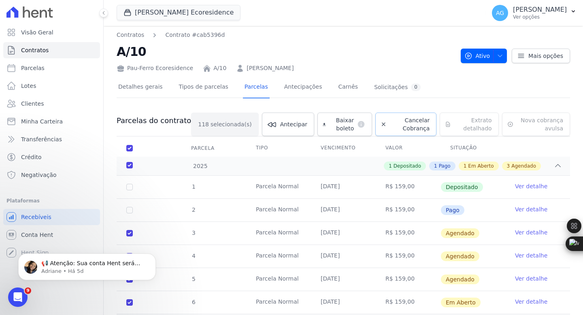
click at [400, 128] on span "Cancelar Cobrança" at bounding box center [410, 124] width 40 height 16
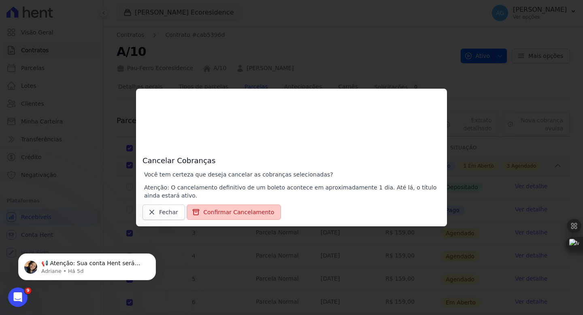
click at [255, 211] on button "Confirmar Cancelamento" at bounding box center [234, 211] width 94 height 15
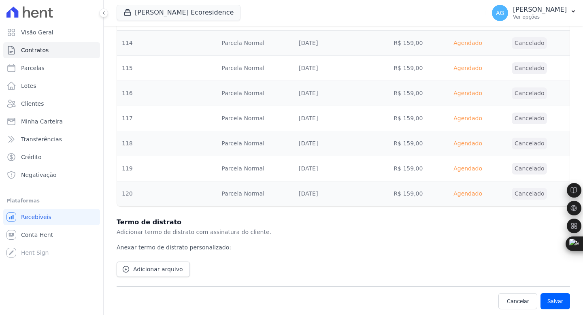
scroll to position [3028, 0]
click at [550, 298] on button "Salvar" at bounding box center [555, 300] width 30 height 16
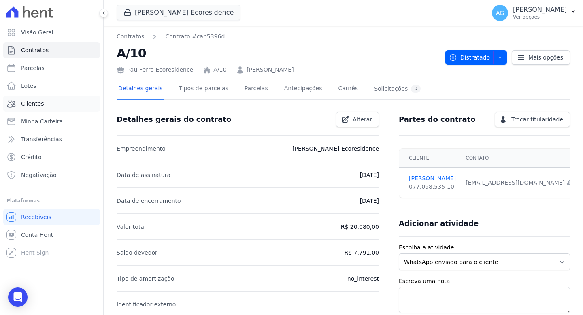
click at [48, 104] on link "Clientes" at bounding box center [51, 104] width 97 height 16
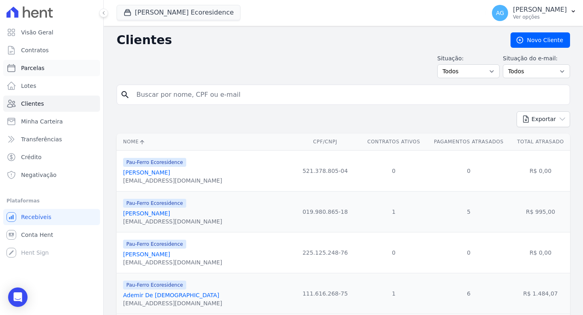
click at [43, 68] on span "Parcelas" at bounding box center [32, 68] width 23 height 8
select select
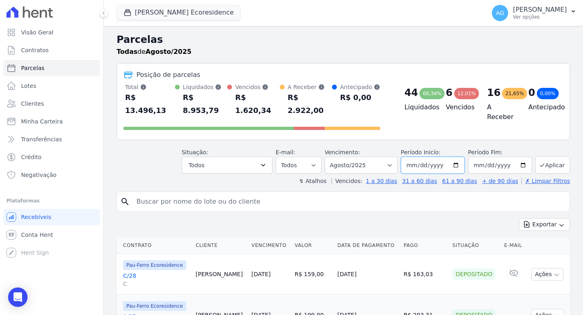
click at [427, 157] on input "[DATE]" at bounding box center [433, 165] width 64 height 17
click at [456, 157] on input "[DATE]" at bounding box center [433, 165] width 64 height 17
type input "[DATE]"
click at [519, 157] on input "[DATE]" at bounding box center [500, 165] width 64 height 17
click at [544, 156] on button "Aplicar" at bounding box center [552, 164] width 35 height 17
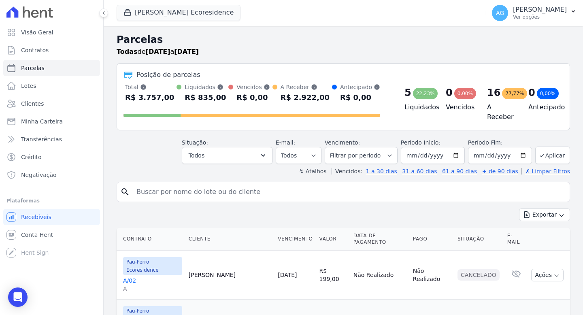
select select
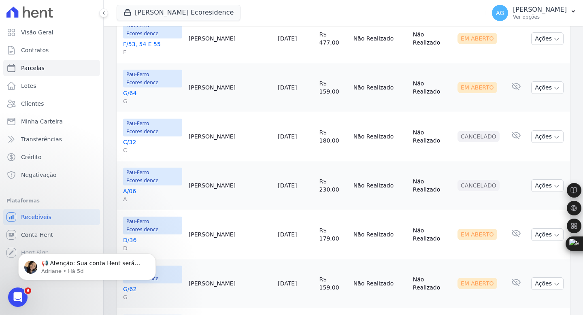
scroll to position [545, 0]
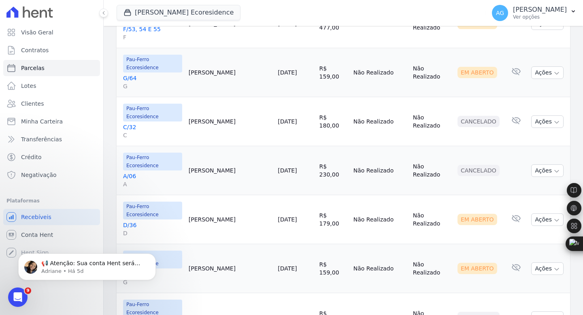
drag, startPoint x: 223, startPoint y: 172, endPoint x: 200, endPoint y: 167, distance: 24.0
click at [200, 244] on td "Edileuza Rocha" at bounding box center [232, 268] width 102 height 49
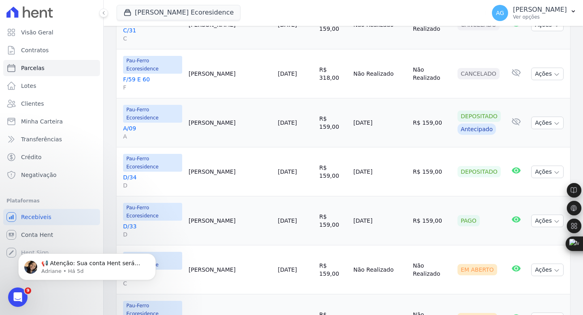
scroll to position [986, 0]
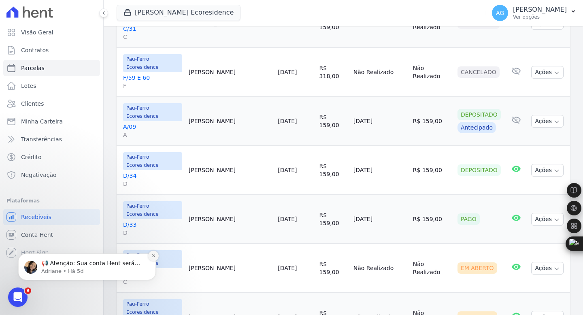
click at [155, 257] on button "Dismiss notification" at bounding box center [153, 256] width 11 height 11
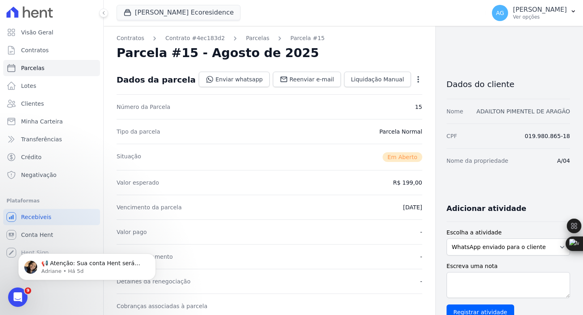
click at [516, 111] on link "ADAILTON PIMENTEL DE ARAGÃO" at bounding box center [523, 111] width 94 height 6
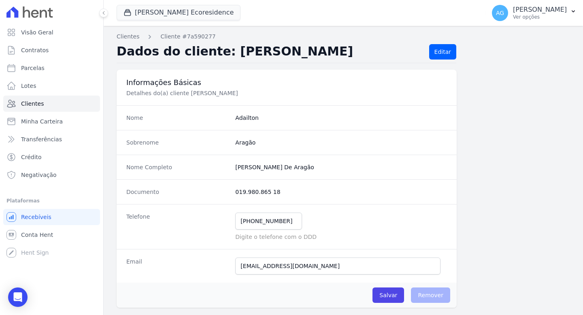
scroll to position [442, 0]
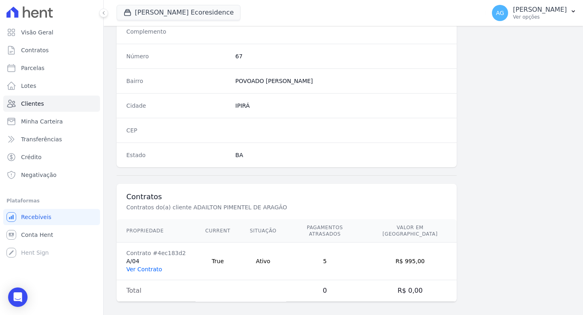
click at [149, 266] on link "Ver Contrato" at bounding box center [144, 269] width 36 height 6
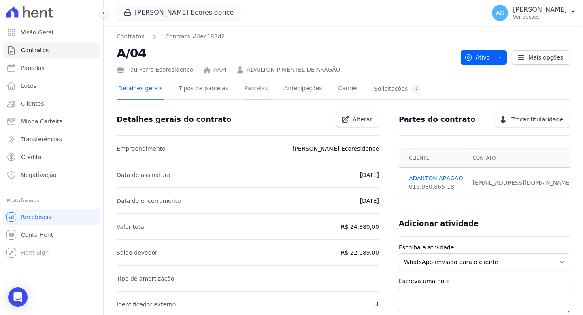
click at [255, 83] on link "Parcelas" at bounding box center [256, 89] width 27 height 21
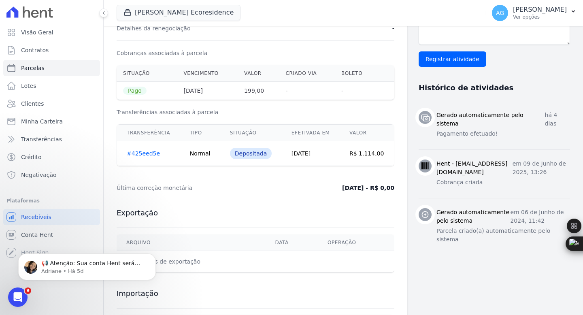
scroll to position [52, 0]
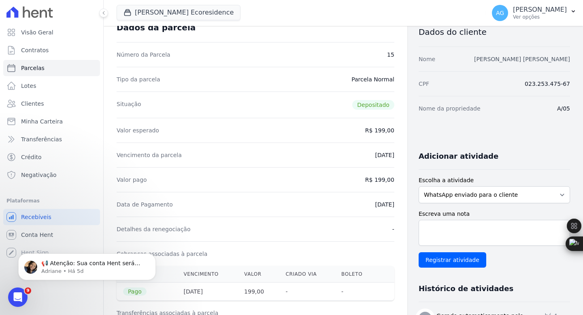
click at [511, 60] on link "[PERSON_NAME] [PERSON_NAME]" at bounding box center [522, 59] width 96 height 6
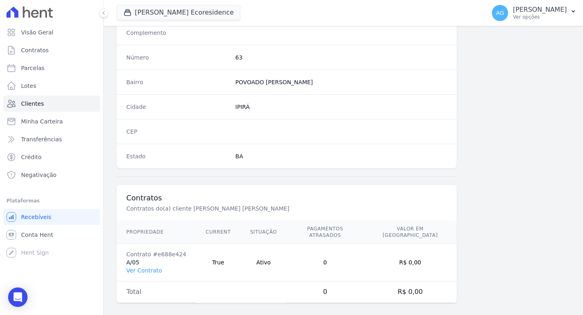
scroll to position [442, 0]
click at [140, 266] on link "Ver Contrato" at bounding box center [144, 269] width 36 height 6
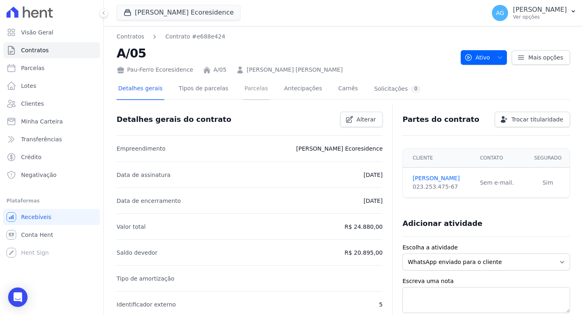
click at [246, 91] on link "Parcelas" at bounding box center [256, 89] width 27 height 21
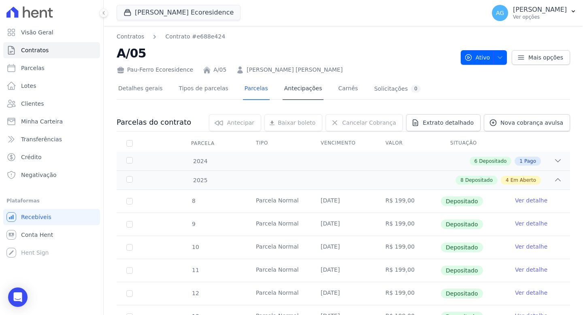
scroll to position [2, 0]
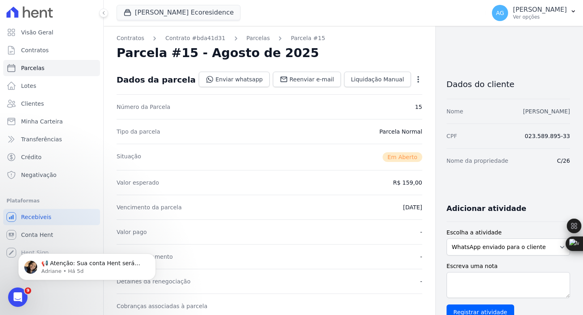
click at [542, 114] on link "[PERSON_NAME]" at bounding box center [546, 111] width 47 height 6
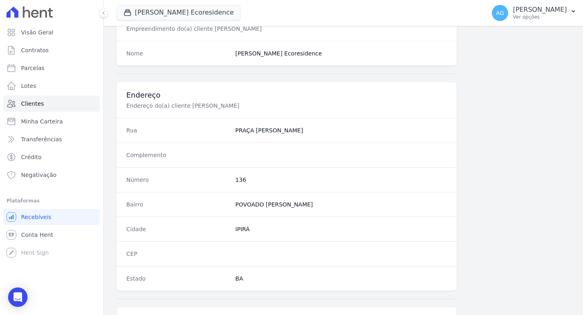
scroll to position [442, 0]
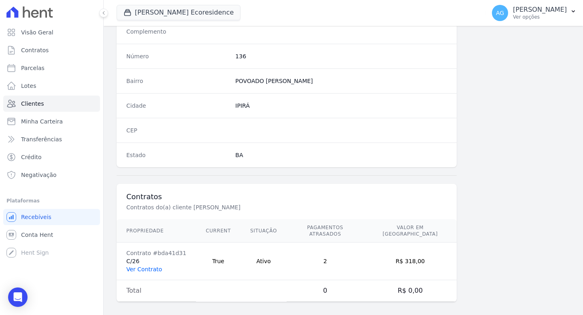
click at [154, 266] on link "Ver Contrato" at bounding box center [144, 269] width 36 height 6
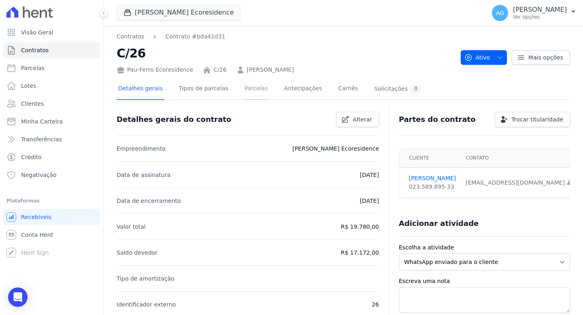
click at [256, 91] on link "Parcelas" at bounding box center [256, 89] width 27 height 21
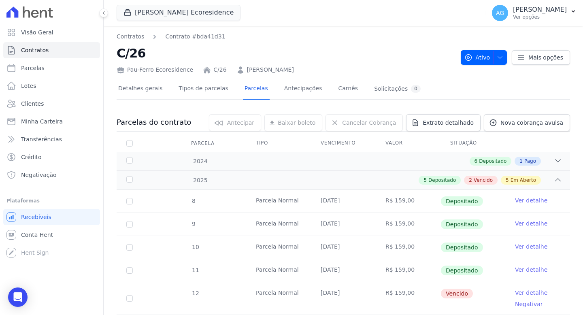
drag, startPoint x: 242, startPoint y: 69, endPoint x: 329, endPoint y: 67, distance: 86.6
click at [329, 67] on div "Pau-Ferro Ecoresidence C/26 [PERSON_NAME]" at bounding box center [286, 68] width 338 height 12
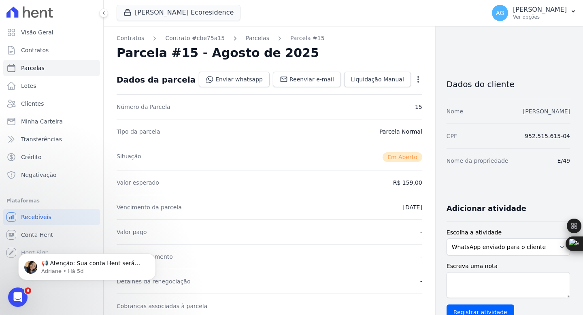
click at [523, 110] on link "SANDRA VIEIRA DA SILVA" at bounding box center [546, 111] width 47 height 6
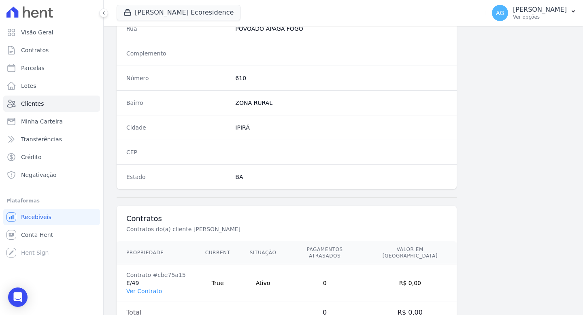
scroll to position [442, 0]
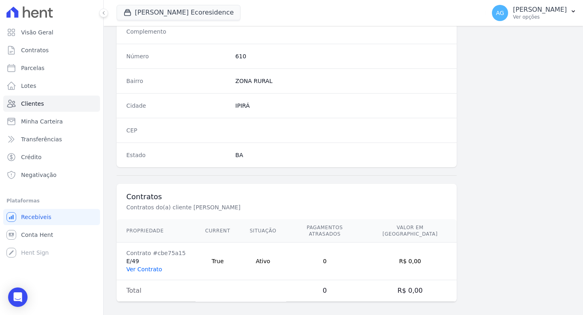
click at [153, 266] on link "Ver Contrato" at bounding box center [144, 269] width 36 height 6
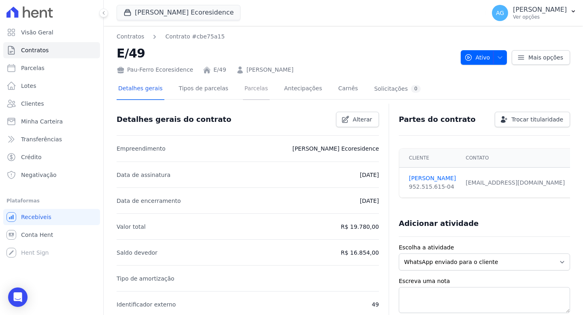
click at [247, 86] on link "Parcelas" at bounding box center [256, 89] width 27 height 21
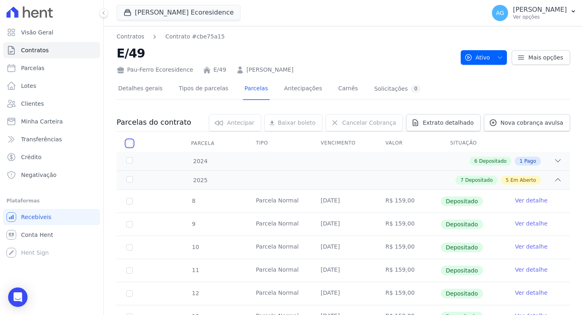
click at [127, 142] on input "checkbox" at bounding box center [129, 143] width 6 height 6
checkbox input "true"
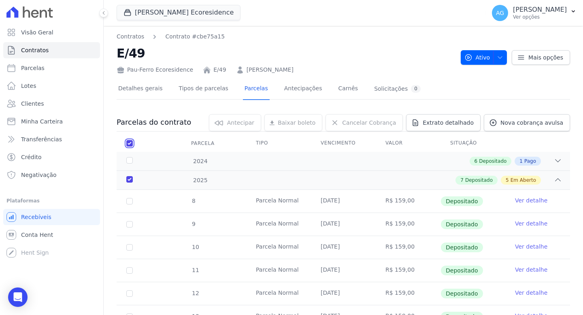
checkbox input "true"
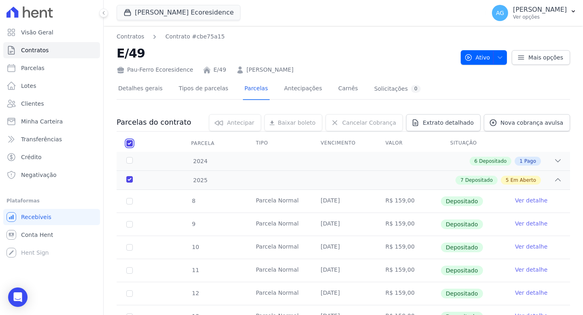
checkbox input "true"
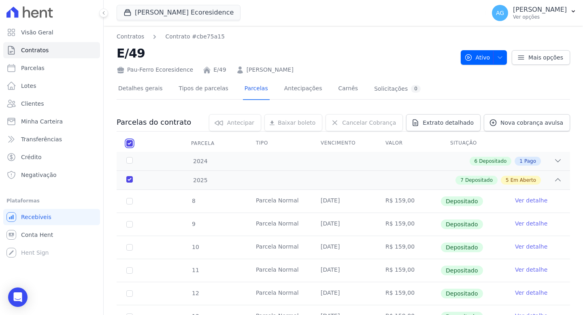
checkbox input "true"
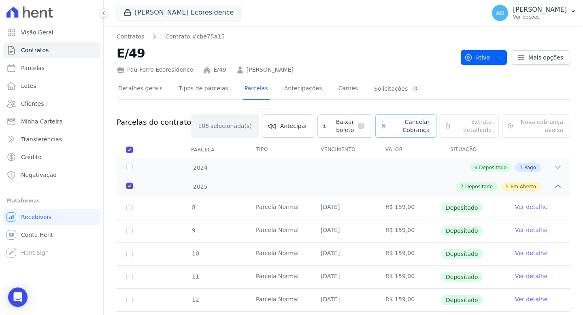
click at [394, 125] on span "Cancelar Cobrança" at bounding box center [410, 126] width 40 height 16
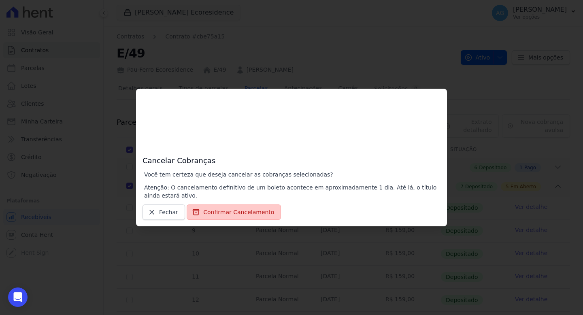
click at [232, 214] on button "Confirmar Cancelamento" at bounding box center [234, 211] width 94 height 15
click at [233, 0] on html "Visão Geral Contratos Parcelas Lotes Clientes Minha Carteira Transferências Cré…" at bounding box center [291, 0] width 583 height 0
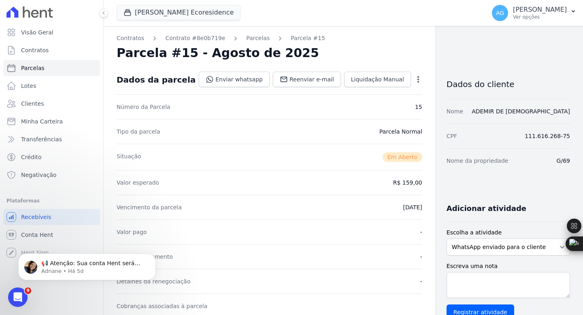
click at [532, 115] on div "Nome ADEMIR DE [DEMOGRAPHIC_DATA]" at bounding box center [507, 111] width 123 height 25
click at [531, 112] on link "ADEMIR DE JESUS" at bounding box center [521, 111] width 98 height 6
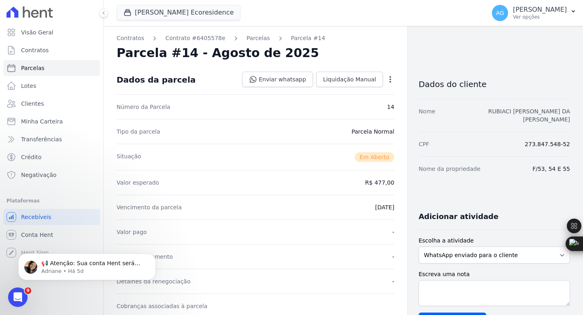
click at [505, 112] on link "RUBIACI MACÊDO DA SILVA ALMEIDA" at bounding box center [529, 115] width 82 height 15
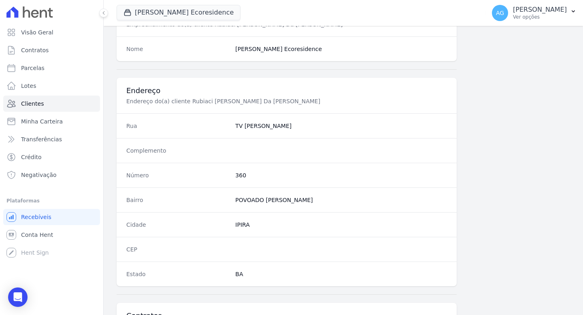
scroll to position [442, 0]
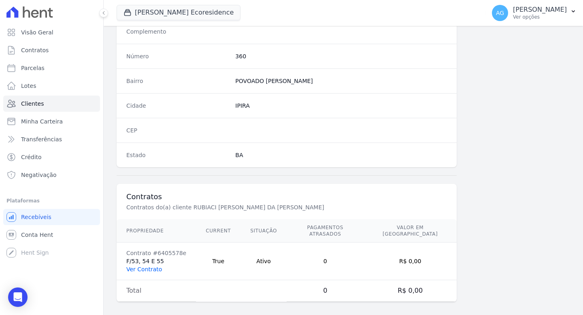
click at [157, 266] on link "Ver Contrato" at bounding box center [144, 269] width 36 height 6
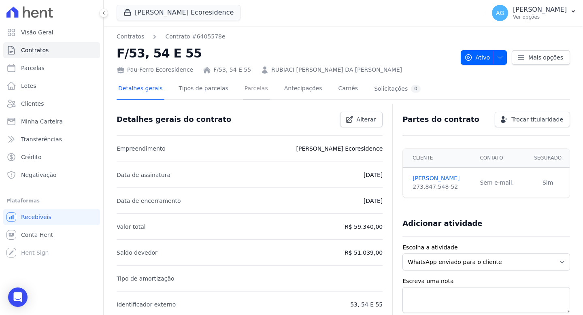
click at [253, 92] on link "Parcelas" at bounding box center [256, 89] width 27 height 21
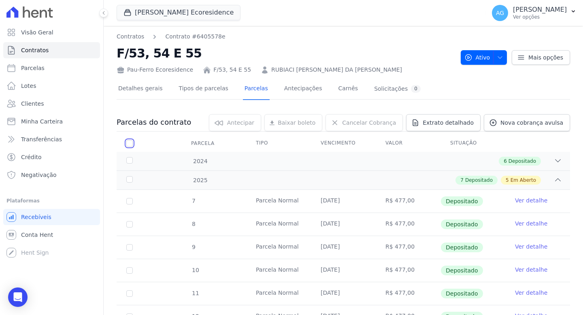
click at [132, 145] on input "checkbox" at bounding box center [129, 143] width 6 height 6
checkbox input "true"
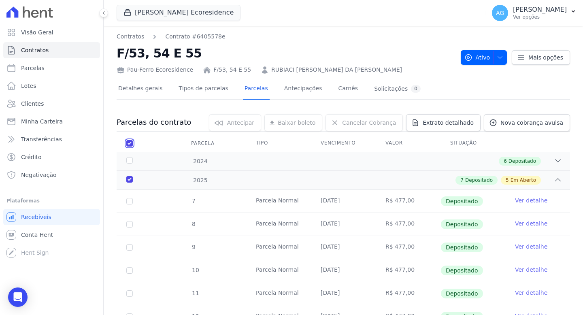
checkbox input "true"
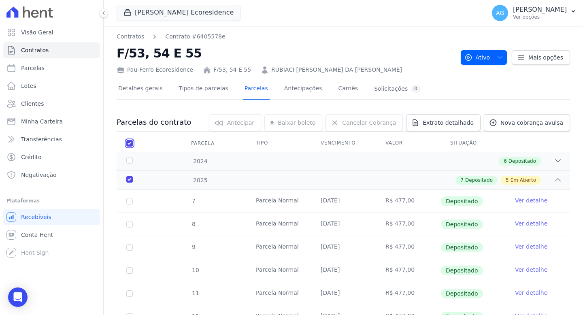
checkbox input "true"
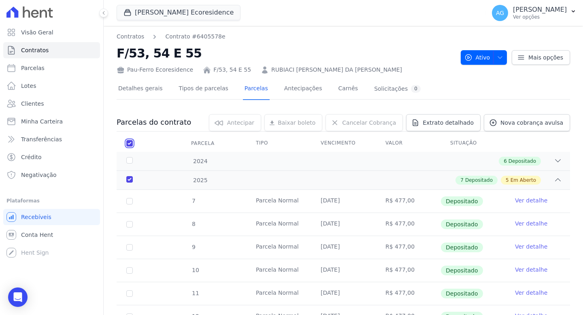
checkbox input "true"
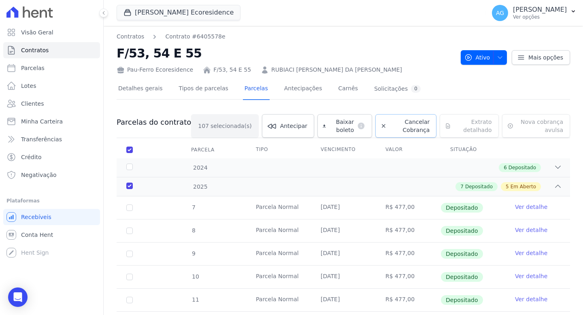
click at [394, 130] on span "Cancelar Cobrança" at bounding box center [410, 126] width 40 height 16
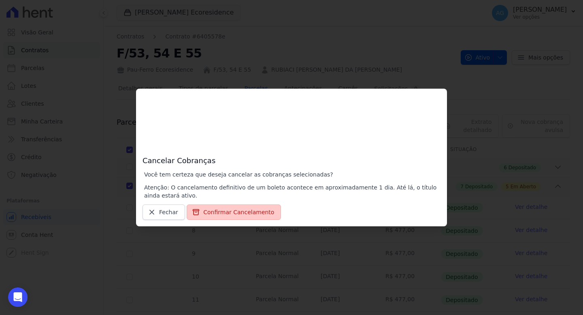
click at [229, 215] on button "Confirmar Cancelamento" at bounding box center [234, 211] width 94 height 15
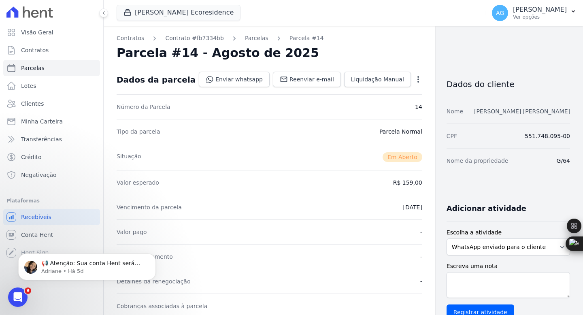
click at [546, 113] on link "[PERSON_NAME] [PERSON_NAME]" at bounding box center [522, 111] width 96 height 6
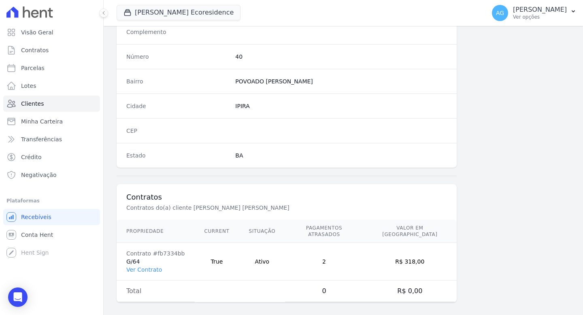
scroll to position [442, 0]
click at [134, 266] on link "Ver Contrato" at bounding box center [144, 269] width 36 height 6
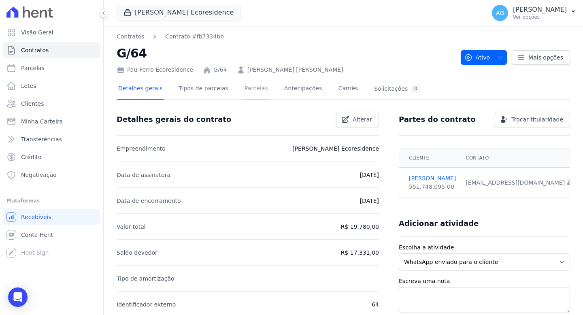
click at [251, 90] on link "Parcelas" at bounding box center [256, 89] width 27 height 21
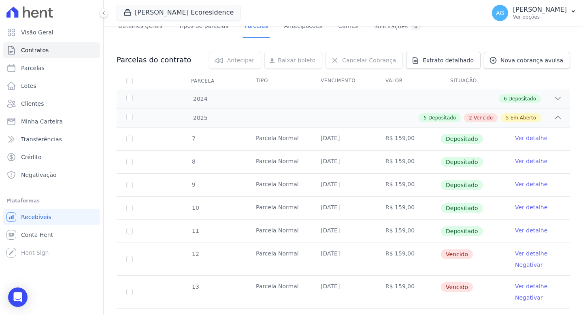
scroll to position [12, 0]
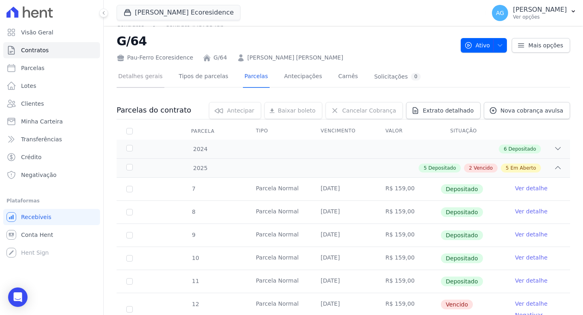
click at [139, 77] on link "Detalhes gerais" at bounding box center [141, 76] width 48 height 21
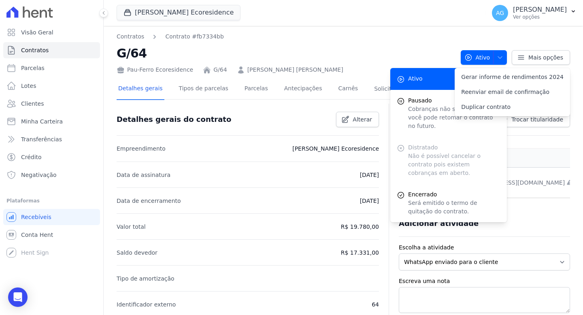
click at [262, 69] on link "ANA MARIA ALVES" at bounding box center [295, 70] width 96 height 9
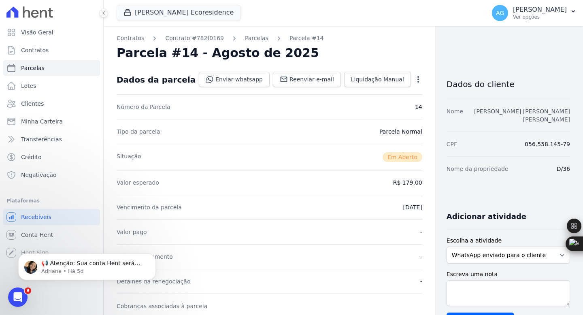
click at [496, 113] on link "[PERSON_NAME] [PERSON_NAME] [PERSON_NAME]" at bounding box center [522, 115] width 96 height 15
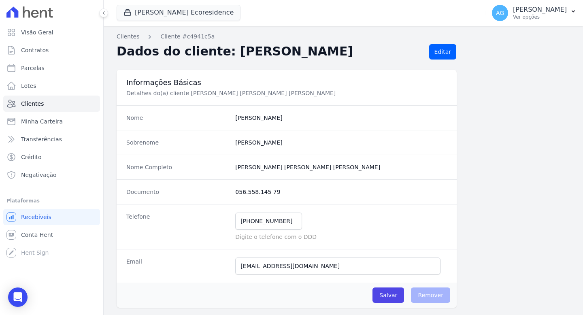
scroll to position [442, 0]
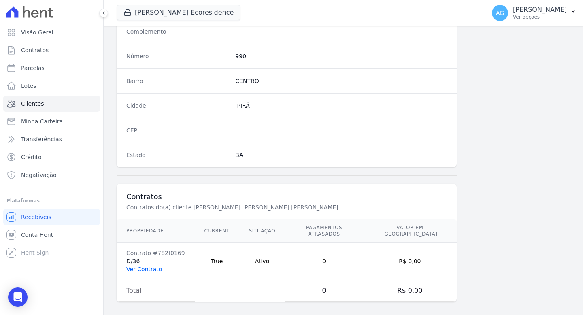
click at [159, 266] on link "Ver Contrato" at bounding box center [144, 269] width 36 height 6
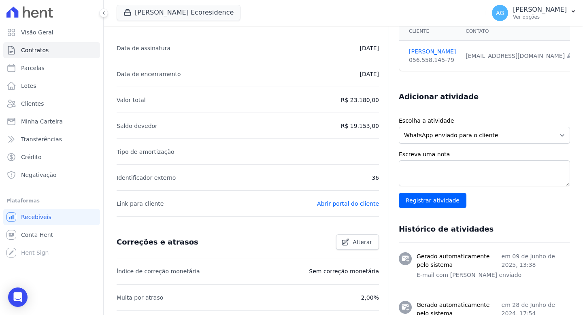
scroll to position [15, 0]
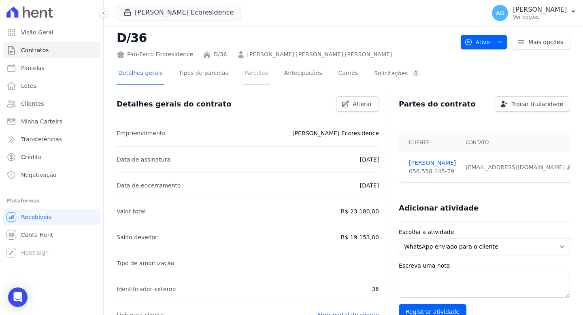
click at [259, 77] on link "Parcelas" at bounding box center [256, 73] width 27 height 21
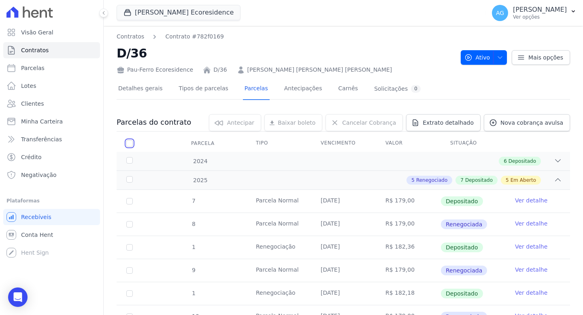
click at [129, 142] on input "checkbox" at bounding box center [129, 143] width 6 height 6
checkbox input "true"
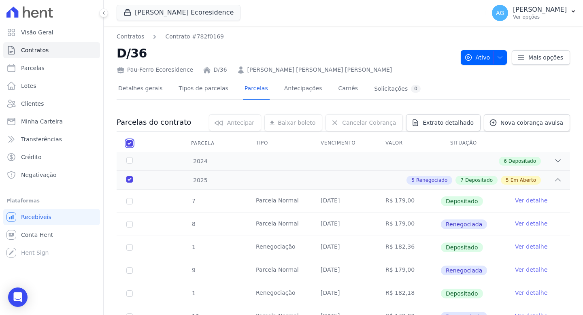
checkbox input "true"
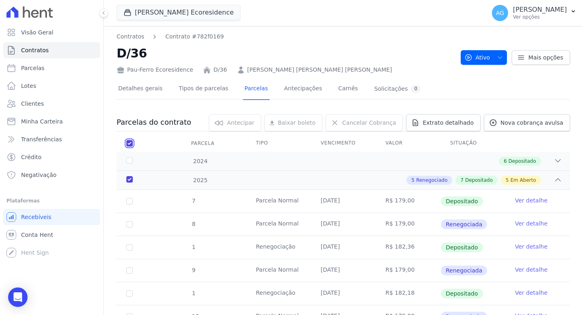
checkbox input "true"
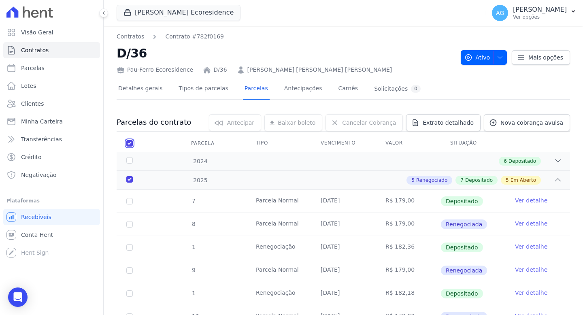
checkbox input "true"
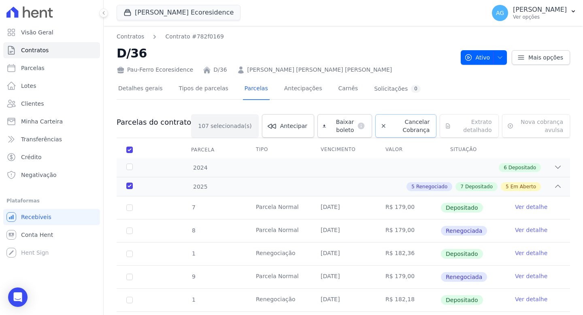
click at [394, 122] on span "Cancelar Cobrança" at bounding box center [410, 126] width 40 height 16
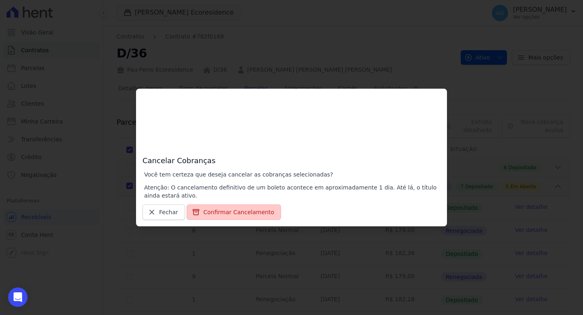
click at [245, 213] on button "Confirmar Cancelamento" at bounding box center [234, 211] width 94 height 15
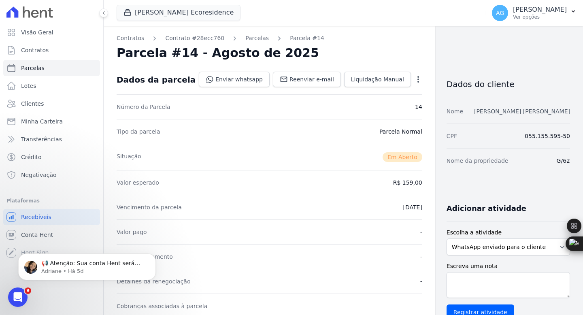
click at [524, 110] on link "[PERSON_NAME] [PERSON_NAME]" at bounding box center [522, 111] width 96 height 6
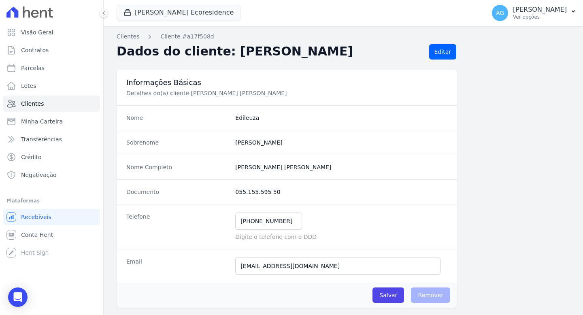
scroll to position [442, 0]
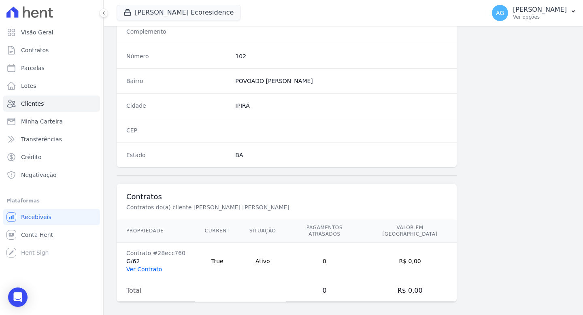
click at [144, 266] on link "Ver Contrato" at bounding box center [144, 269] width 36 height 6
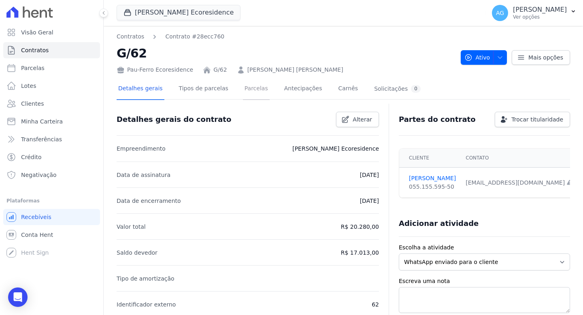
click at [259, 90] on link "Parcelas" at bounding box center [256, 89] width 27 height 21
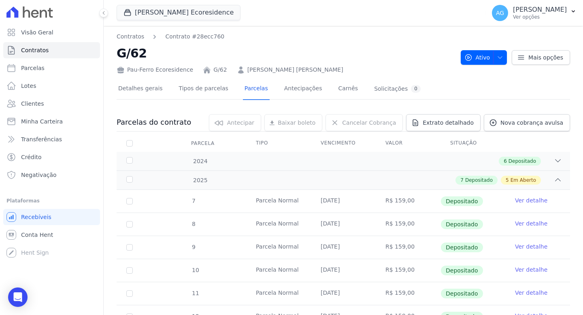
click at [130, 148] on th "Parcela" at bounding box center [130, 143] width 26 height 17
click at [130, 145] on input "checkbox" at bounding box center [129, 143] width 6 height 6
checkbox input "true"
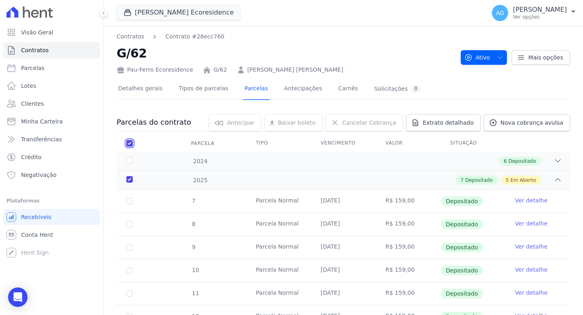
checkbox input "true"
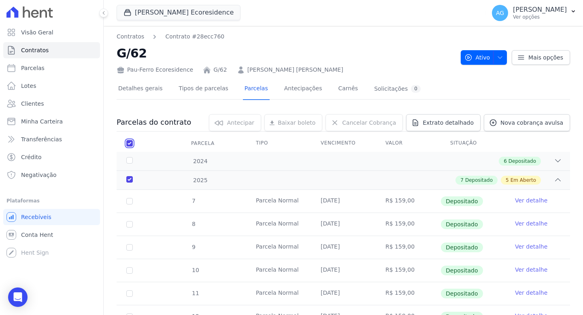
checkbox input "true"
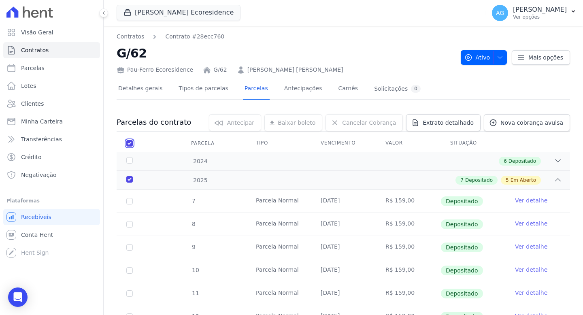
checkbox input "true"
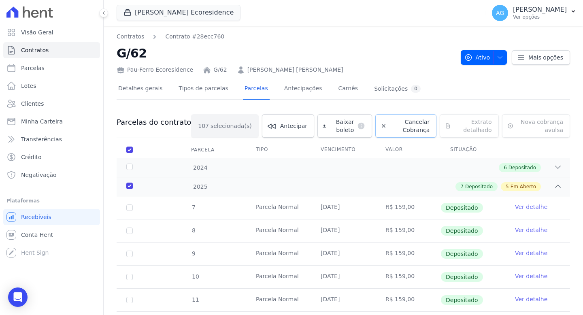
click at [390, 128] on span "Cancelar Cobrança" at bounding box center [410, 126] width 40 height 16
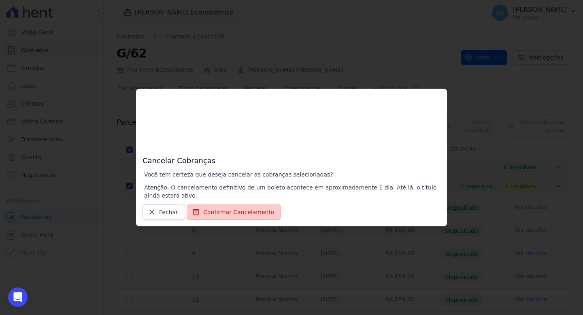
click at [244, 217] on button "Confirmar Cancelamento" at bounding box center [234, 211] width 94 height 15
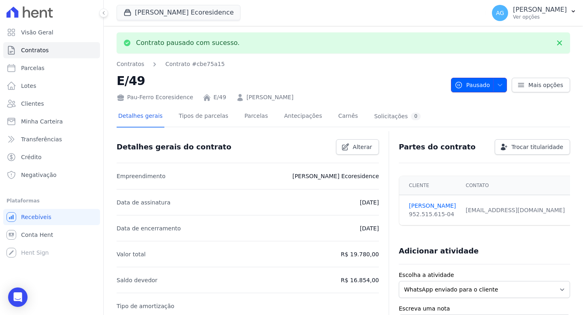
click at [498, 85] on icon "button" at bounding box center [500, 85] width 6 height 6
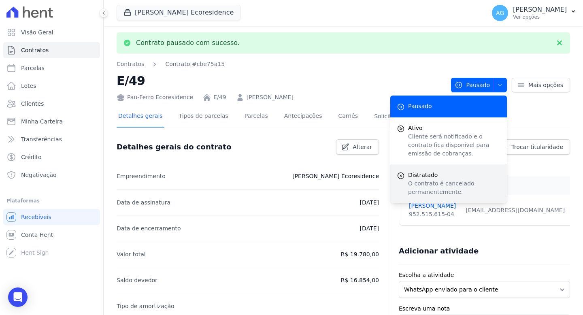
click at [438, 180] on p "O contrato é cancelado permanentemente." at bounding box center [454, 187] width 92 height 17
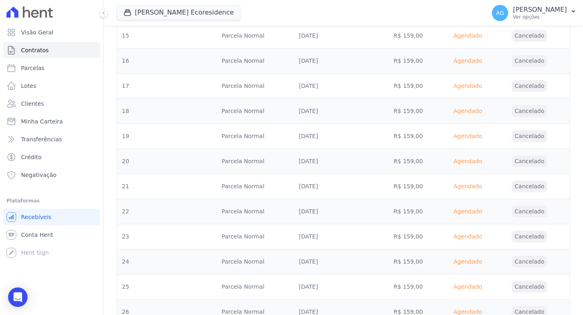
scroll to position [867, 0]
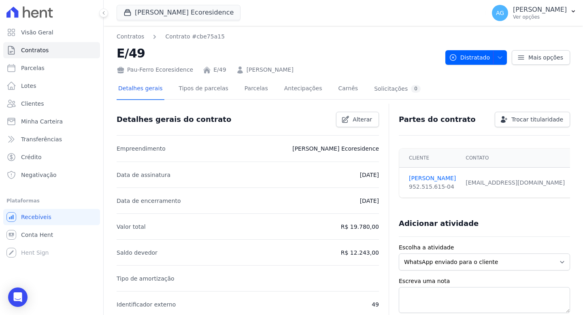
click at [489, 185] on td "[EMAIL_ADDRESS][DOMAIN_NAME]" at bounding box center [515, 183] width 109 height 30
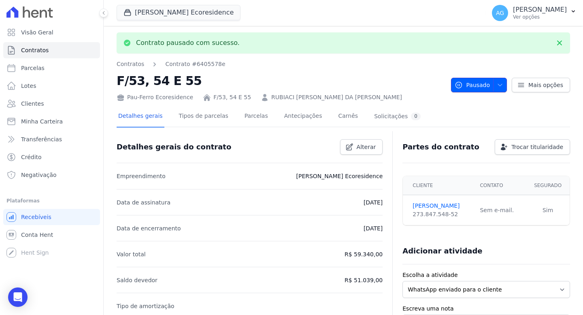
click at [485, 81] on button "Pausado" at bounding box center [479, 85] width 56 height 15
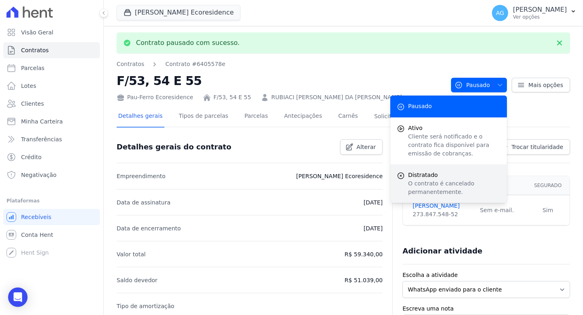
click at [438, 185] on p "O contrato é cancelado permanentemente." at bounding box center [454, 187] width 92 height 17
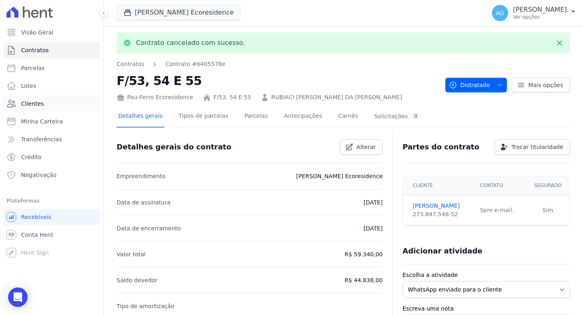
click at [29, 105] on span "Clientes" at bounding box center [32, 104] width 23 height 8
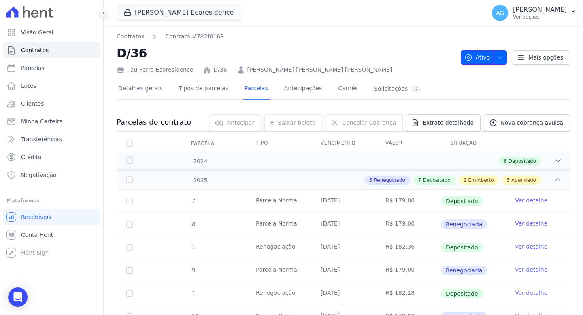
click at [478, 62] on span "Ativo" at bounding box center [477, 57] width 26 height 15
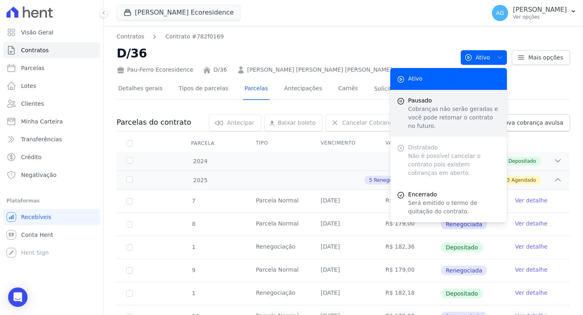
click at [444, 105] on p "Cobranças não serão geradas e você pode retomar o contrato no futuro." at bounding box center [454, 118] width 92 height 26
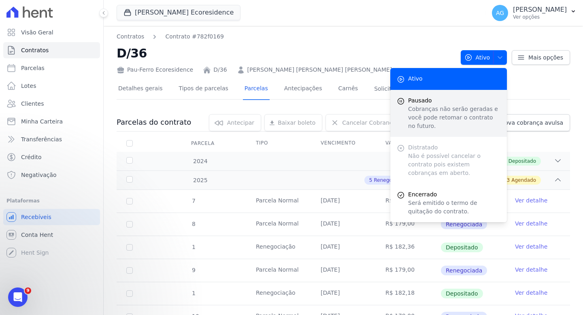
click at [434, 122] on p "Cobranças não serão geradas e você pode retomar o contrato no futuro." at bounding box center [454, 118] width 92 height 26
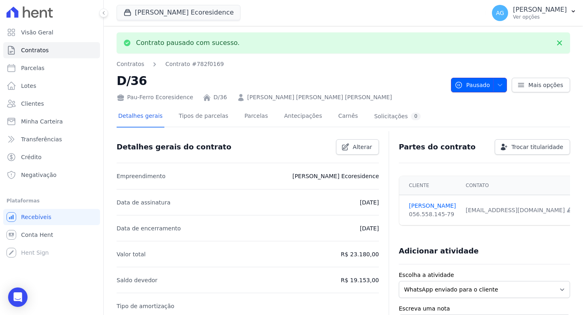
click at [493, 82] on span "button" at bounding box center [498, 85] width 10 height 13
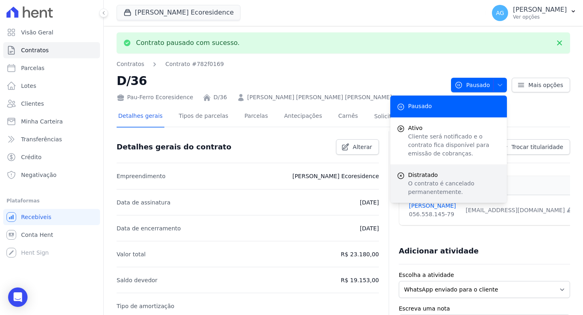
click at [438, 194] on p "O contrato é cancelado permanentemente." at bounding box center [454, 187] width 92 height 17
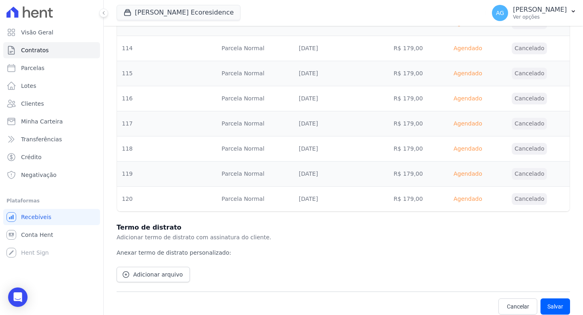
scroll to position [2752, 0]
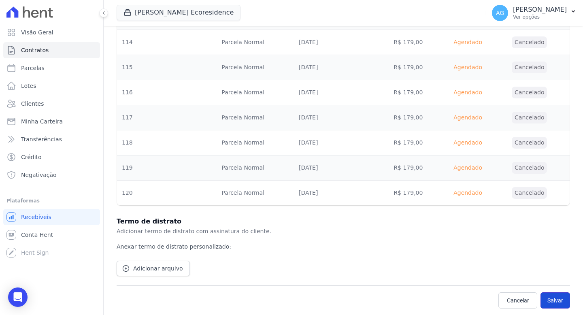
click at [550, 299] on button "Salvar" at bounding box center [555, 300] width 30 height 16
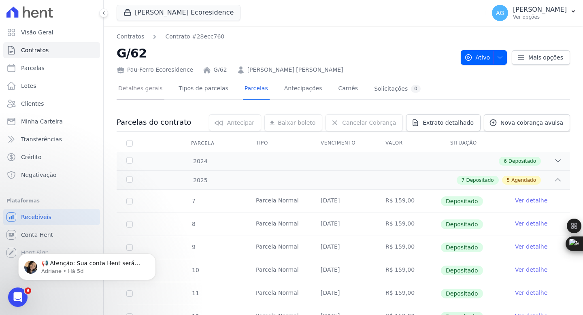
click at [143, 92] on link "Detalhes gerais" at bounding box center [141, 89] width 48 height 21
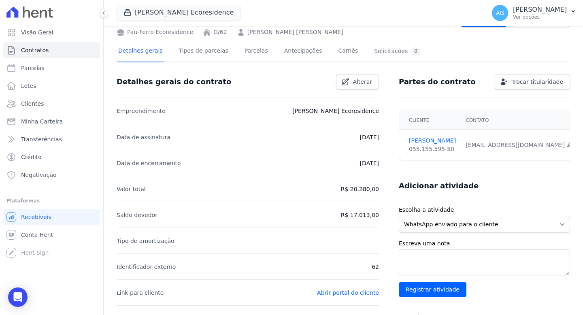
scroll to position [47, 0]
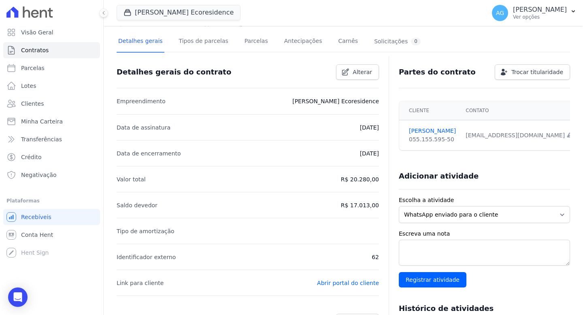
drag, startPoint x: 346, startPoint y: 208, endPoint x: 378, endPoint y: 202, distance: 32.3
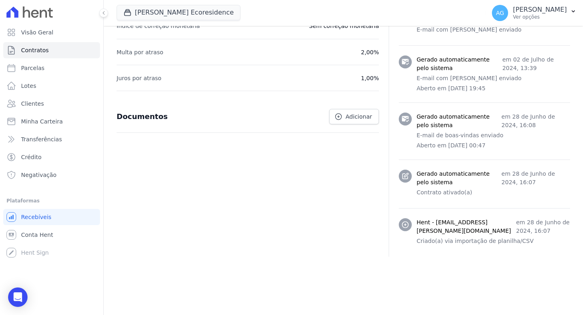
scroll to position [0, 0]
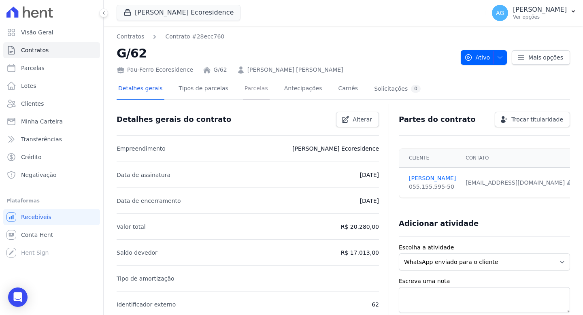
click at [253, 90] on link "Parcelas" at bounding box center [256, 89] width 27 height 21
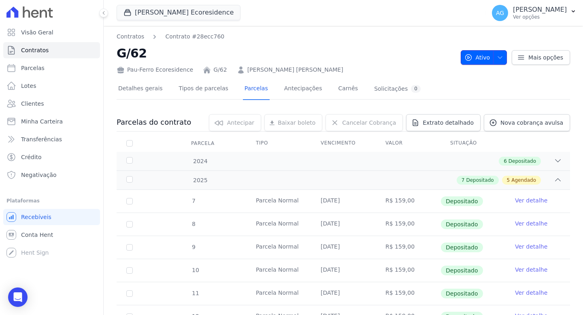
click at [487, 53] on button "Ativo" at bounding box center [484, 57] width 47 height 15
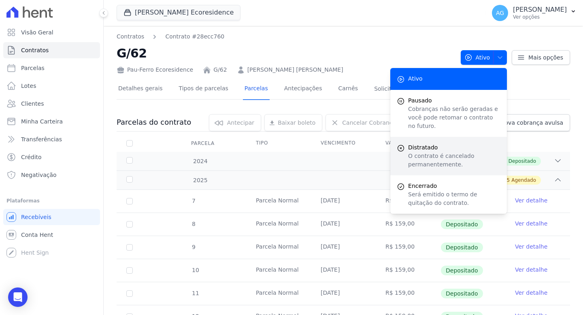
click at [441, 162] on p "O contrato é cancelado permanentemente." at bounding box center [454, 160] width 92 height 17
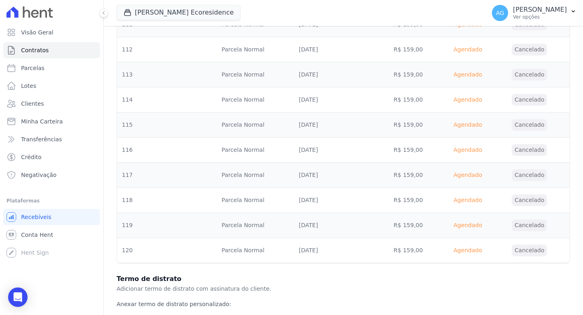
scroll to position [2752, 0]
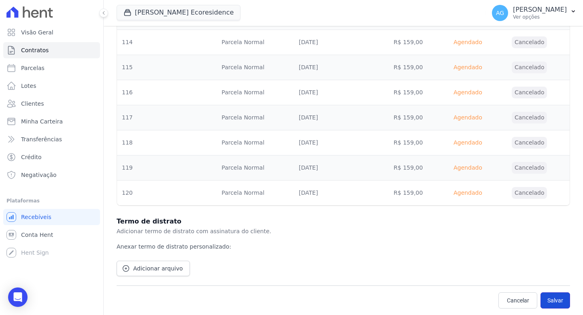
click at [556, 300] on button "Salvar" at bounding box center [555, 300] width 30 height 16
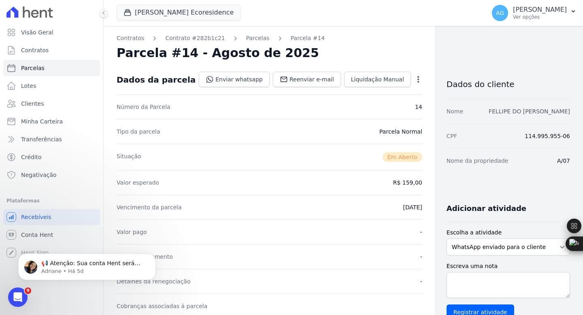
click at [522, 111] on link "FELLIPE DO ROSARIO SANTOS" at bounding box center [529, 111] width 81 height 6
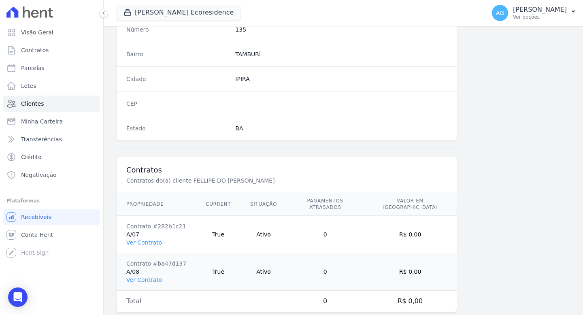
scroll to position [480, 0]
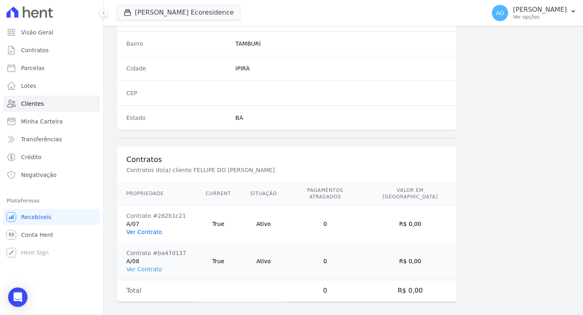
click at [154, 229] on link "Ver Contrato" at bounding box center [144, 232] width 36 height 6
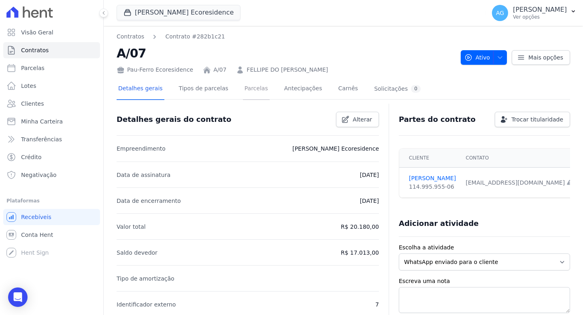
click at [245, 92] on link "Parcelas" at bounding box center [256, 89] width 27 height 21
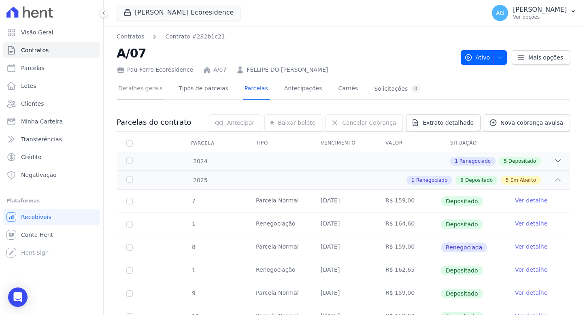
click at [151, 91] on link "Detalhes gerais" at bounding box center [141, 89] width 48 height 21
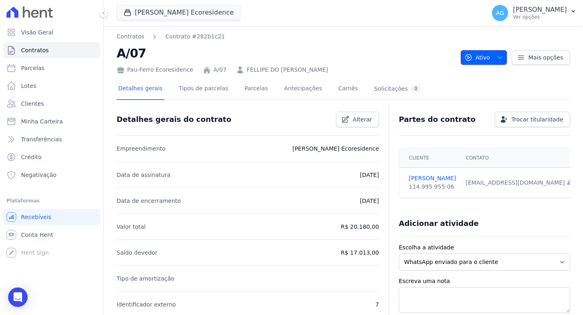
click at [497, 61] on span "button" at bounding box center [498, 57] width 10 height 13
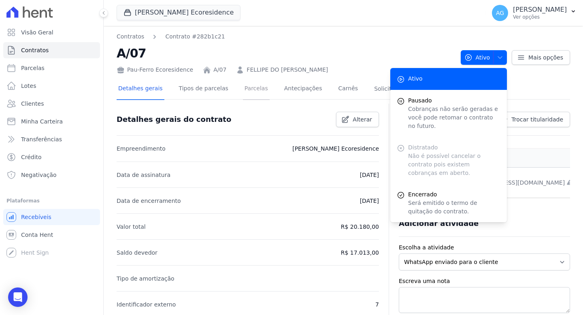
click at [251, 94] on link "Parcelas" at bounding box center [256, 89] width 27 height 21
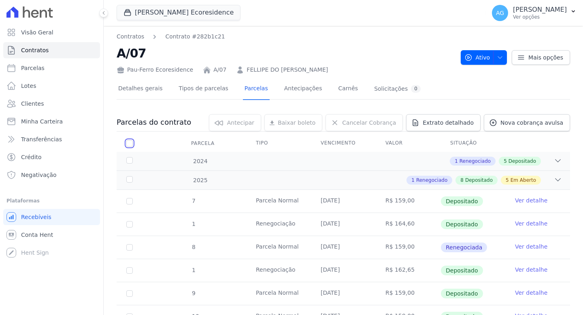
click at [127, 140] on input "checkbox" at bounding box center [129, 143] width 6 height 6
checkbox input "true"
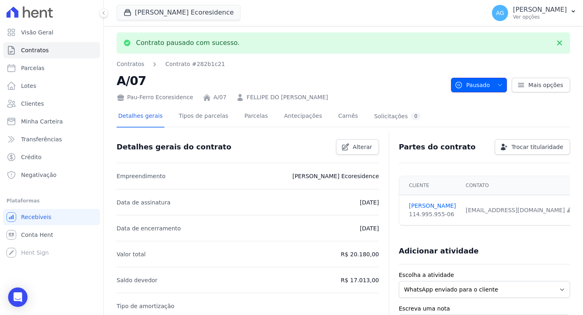
click at [493, 84] on span "button" at bounding box center [498, 85] width 10 height 13
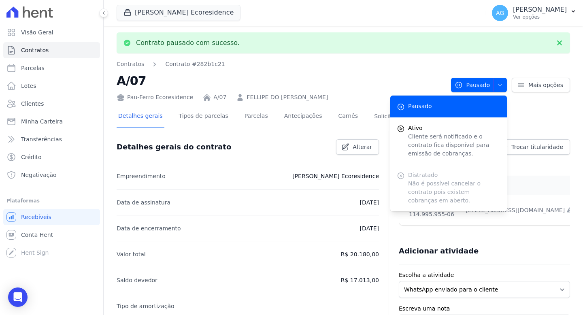
click at [451, 75] on div "Pausado Pausado Ativo Cliente será notificado e o contrato fica disponível para…" at bounding box center [510, 81] width 119 height 23
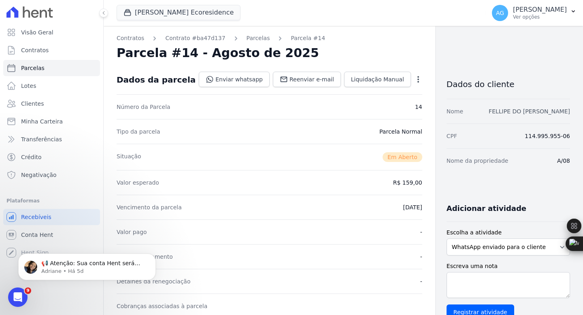
click at [499, 110] on link "FELLIPE DO ROSARIO SANTOS" at bounding box center [529, 111] width 81 height 6
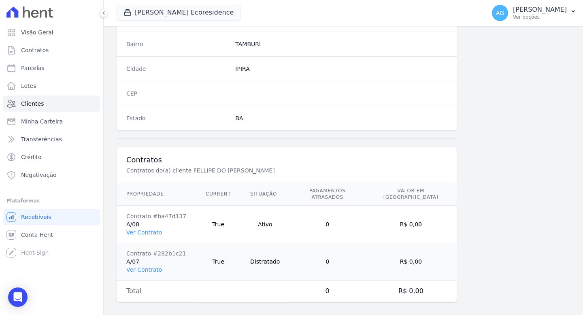
scroll to position [480, 0]
click at [151, 229] on link "Ver Contrato" at bounding box center [144, 232] width 36 height 6
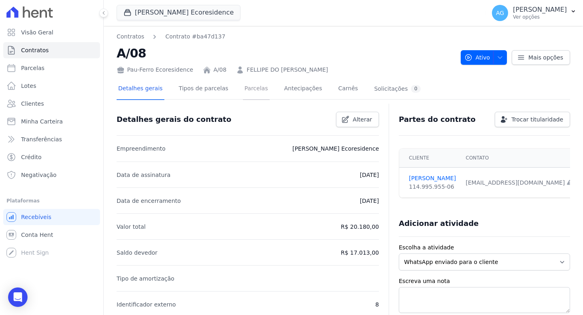
click at [247, 92] on link "Parcelas" at bounding box center [256, 89] width 27 height 21
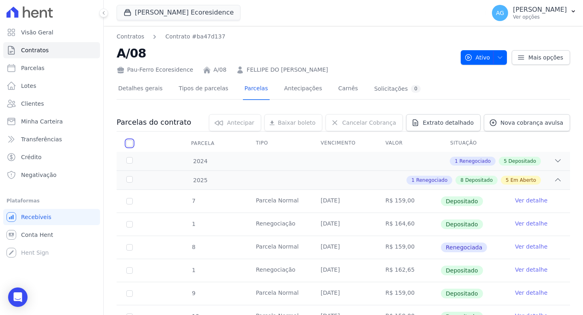
click at [128, 143] on input "checkbox" at bounding box center [129, 143] width 6 height 6
checkbox input "true"
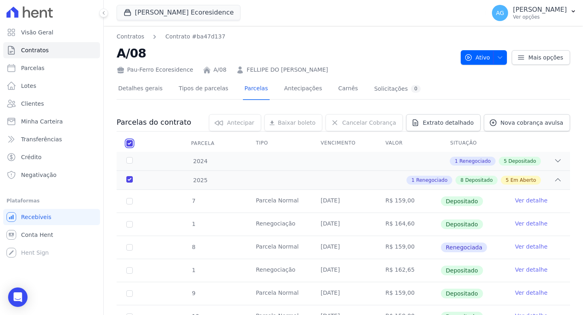
checkbox input "true"
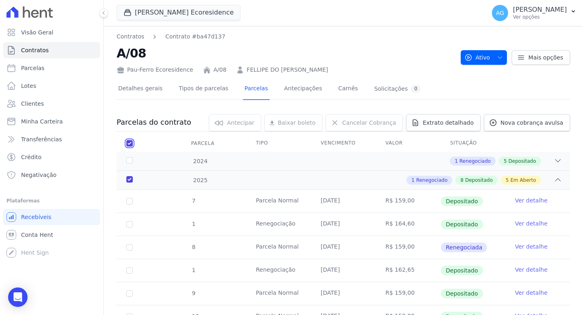
checkbox input "true"
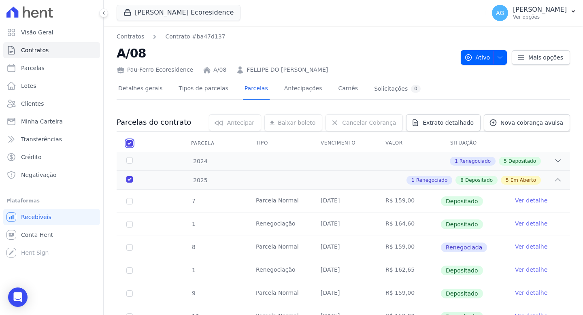
checkbox input "true"
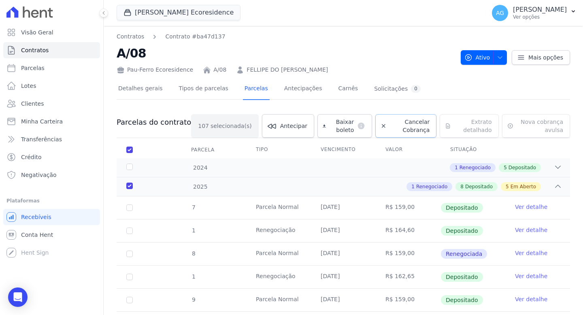
click at [391, 122] on span "Cancelar Cobrança" at bounding box center [410, 126] width 40 height 16
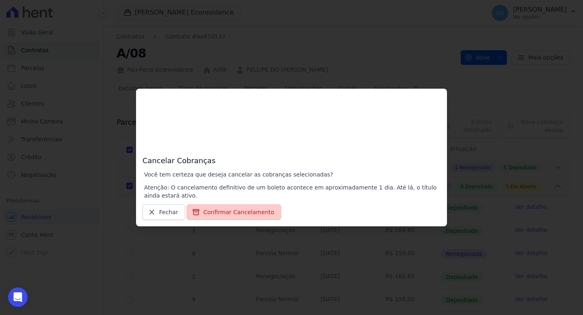
click at [253, 209] on button "Confirmar Cancelamento" at bounding box center [234, 211] width 94 height 15
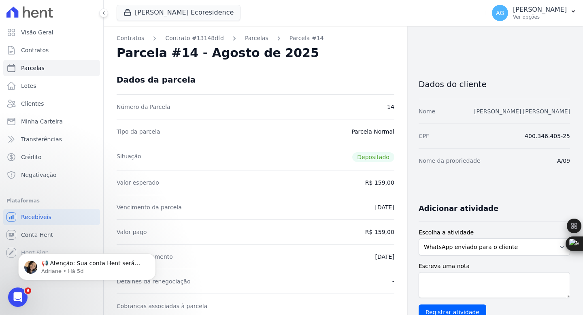
click at [523, 109] on link "[PERSON_NAME] [PERSON_NAME]" at bounding box center [522, 111] width 96 height 6
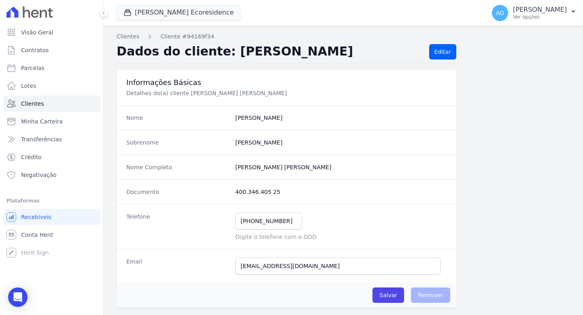
scroll to position [442, 0]
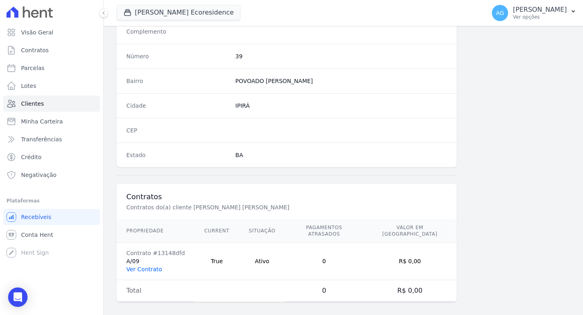
click at [151, 266] on link "Ver Contrato" at bounding box center [144, 269] width 36 height 6
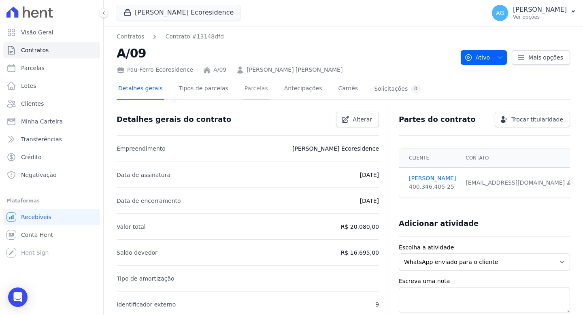
click at [252, 91] on link "Parcelas" at bounding box center [256, 89] width 27 height 21
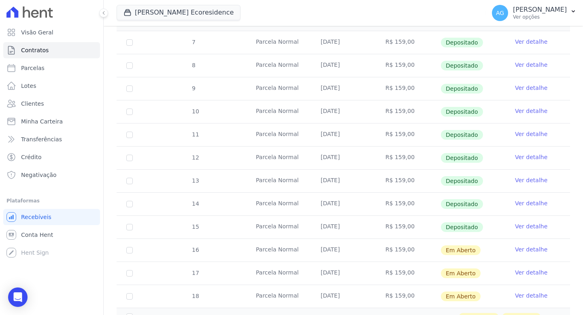
scroll to position [246, 0]
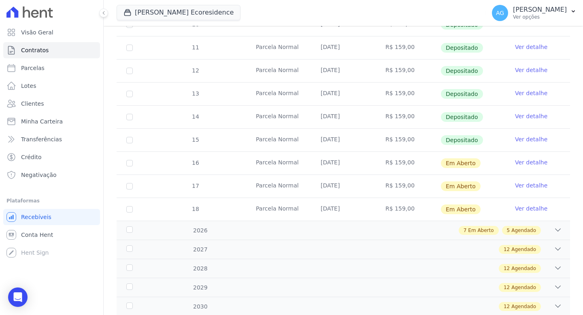
drag, startPoint x: 353, startPoint y: 142, endPoint x: 309, endPoint y: 141, distance: 43.3
click at [311, 141] on td "[DATE]" at bounding box center [343, 140] width 65 height 23
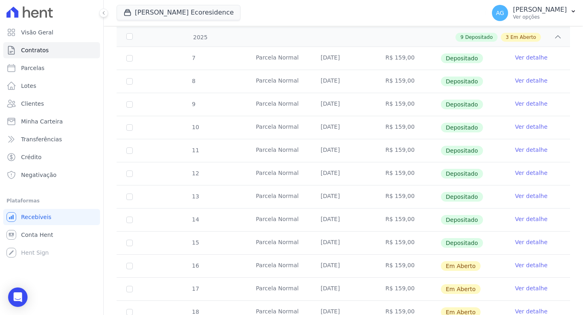
scroll to position [193, 0]
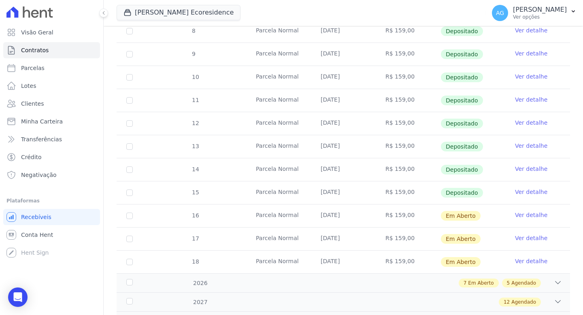
drag, startPoint x: 321, startPoint y: 216, endPoint x: 340, endPoint y: 209, distance: 19.5
click at [340, 209] on td "[DATE]" at bounding box center [343, 215] width 65 height 23
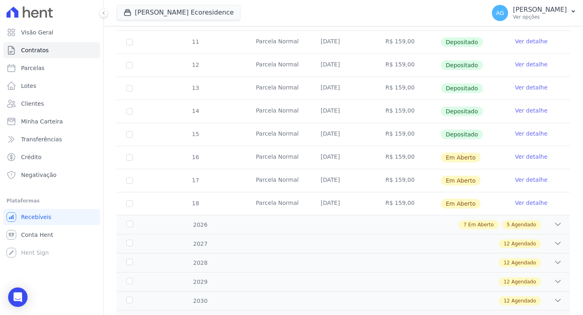
scroll to position [212, 0]
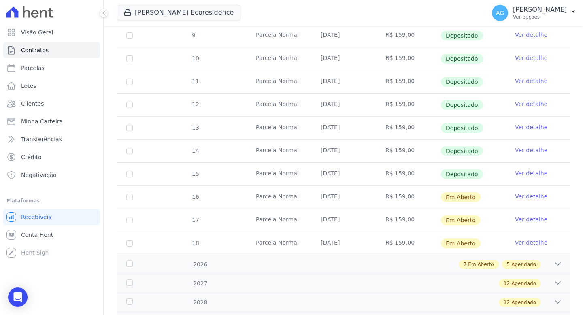
drag, startPoint x: 311, startPoint y: 149, endPoint x: 363, endPoint y: 147, distance: 52.3
click at [363, 147] on td "[DATE]" at bounding box center [343, 151] width 65 height 23
drag, startPoint x: 316, startPoint y: 169, endPoint x: 362, endPoint y: 170, distance: 46.6
click at [362, 170] on td "[DATE]" at bounding box center [343, 174] width 65 height 23
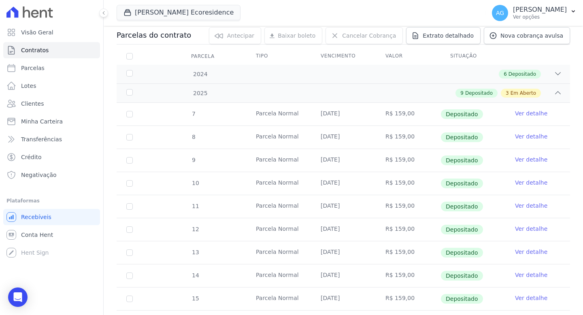
scroll to position [0, 0]
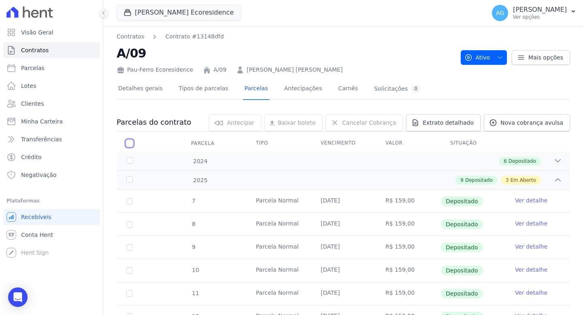
click at [128, 142] on input "checkbox" at bounding box center [129, 143] width 6 height 6
checkbox input "true"
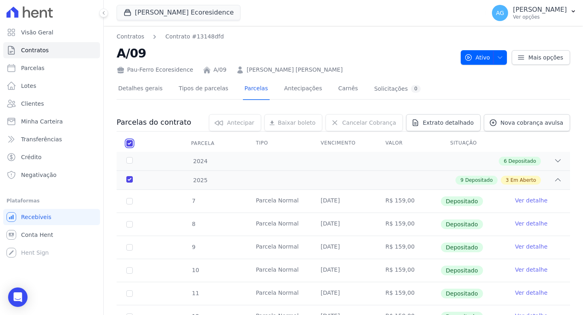
checkbox input "true"
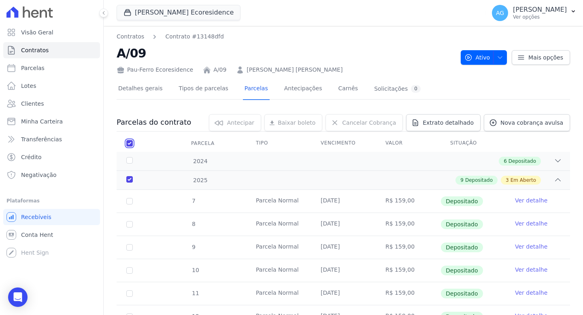
checkbox input "true"
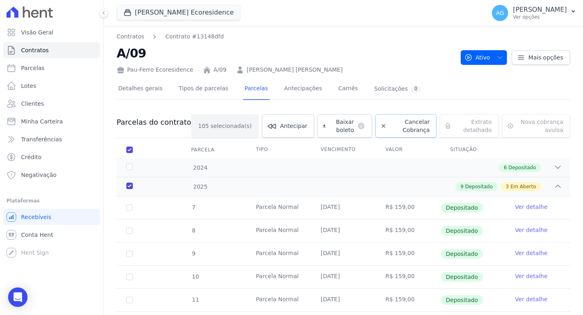
click at [403, 127] on span "Cancelar Cobrança" at bounding box center [410, 126] width 40 height 16
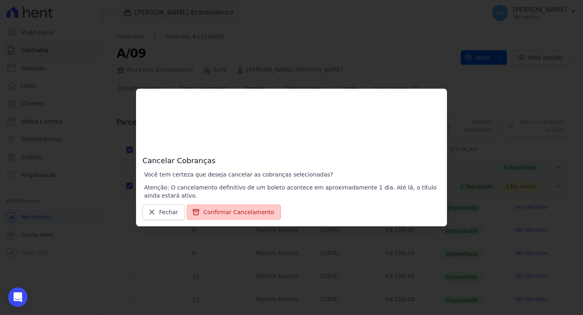
click at [243, 215] on button "Confirmar Cancelamento" at bounding box center [234, 211] width 94 height 15
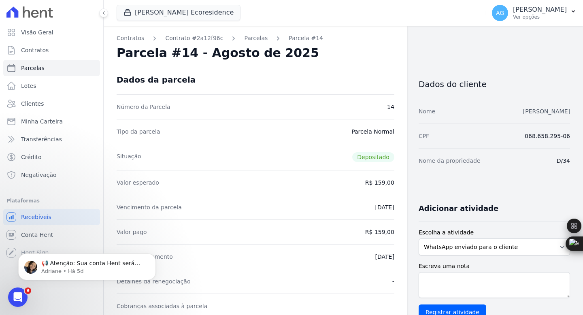
click at [536, 114] on link "[PERSON_NAME]" at bounding box center [546, 111] width 47 height 6
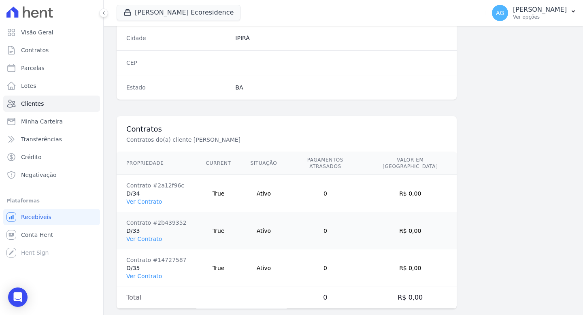
scroll to position [517, 0]
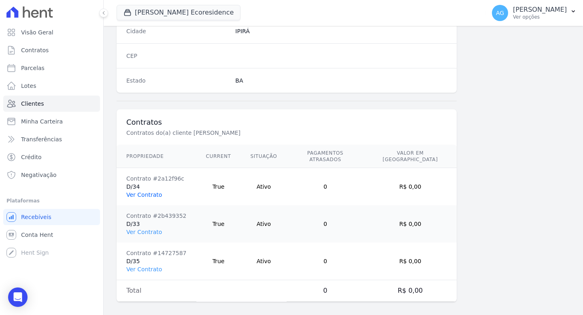
click at [158, 191] on link "Ver Contrato" at bounding box center [144, 194] width 36 height 6
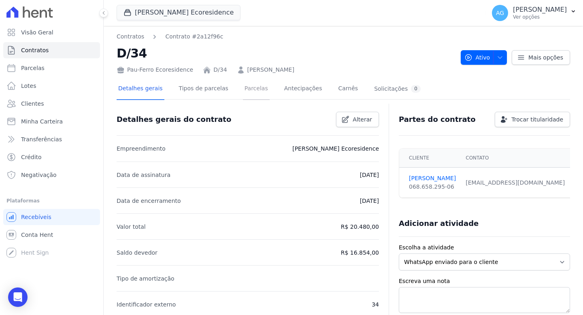
click at [256, 91] on link "Parcelas" at bounding box center [256, 89] width 27 height 21
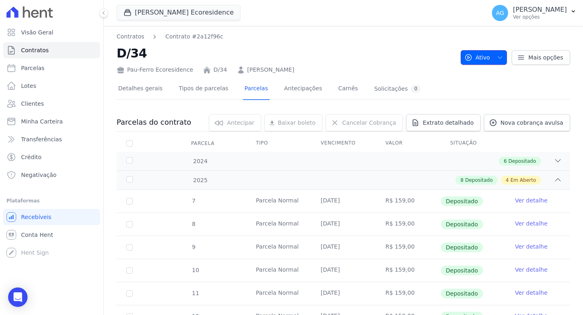
click at [497, 58] on icon "button" at bounding box center [500, 57] width 6 height 6
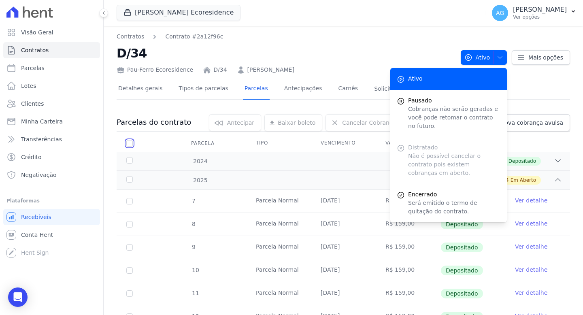
click at [128, 144] on input "checkbox" at bounding box center [129, 143] width 6 height 6
checkbox input "true"
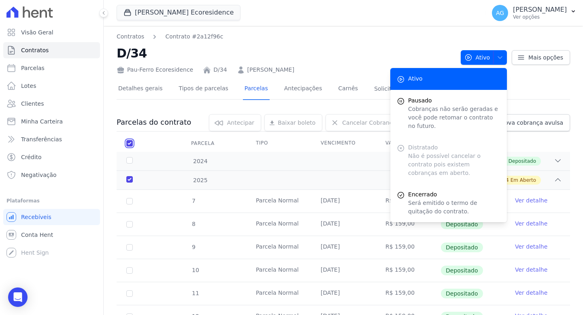
checkbox input "true"
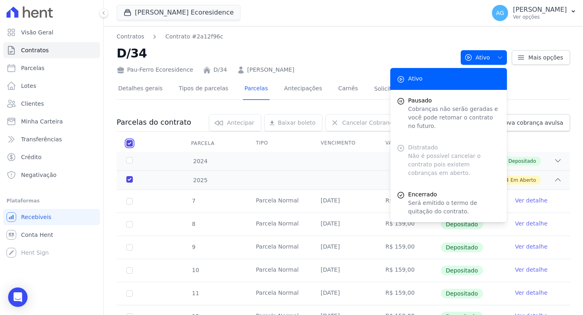
checkbox input "true"
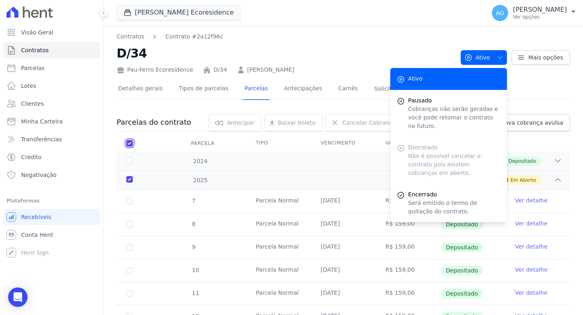
checkbox input "true"
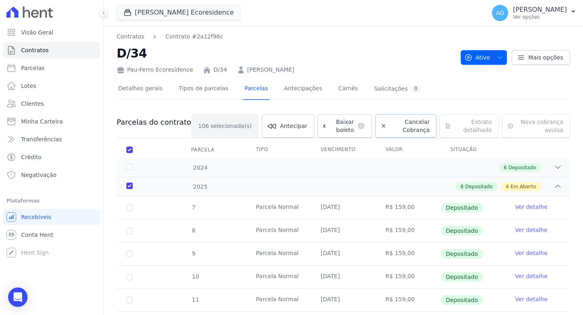
click at [391, 130] on span "Cancelar Cobrança" at bounding box center [410, 126] width 40 height 16
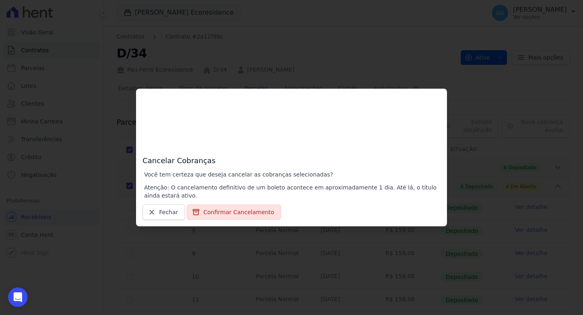
click at [245, 222] on div "Cancelar Cobranças Você tem certeza que deseja cancelar as cobranças selecionad…" at bounding box center [291, 158] width 311 height 138
click at [247, 216] on button "Confirmar Cancelamento" at bounding box center [234, 211] width 94 height 15
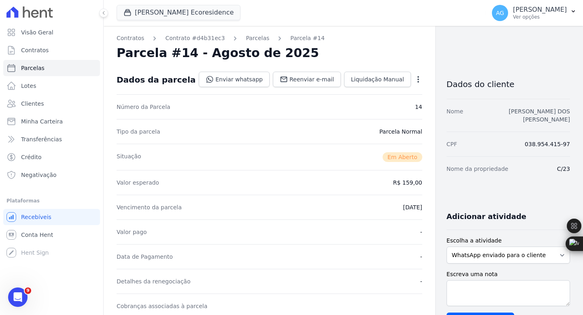
click at [536, 112] on link "[PERSON_NAME] DOS [PERSON_NAME]" at bounding box center [539, 115] width 61 height 15
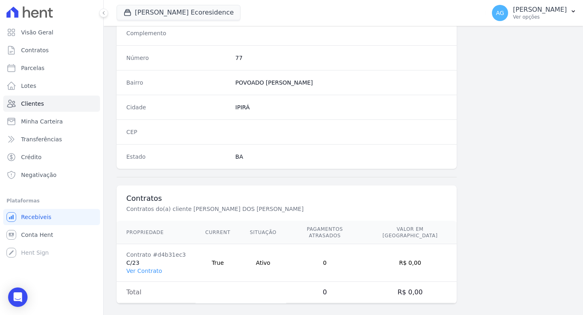
scroll to position [442, 0]
click at [151, 266] on link "Ver Contrato" at bounding box center [144, 269] width 36 height 6
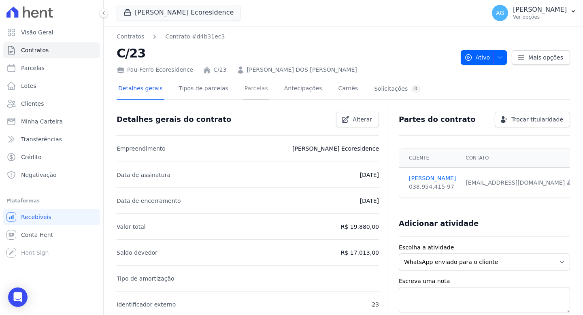
click at [255, 90] on link "Parcelas" at bounding box center [256, 89] width 27 height 21
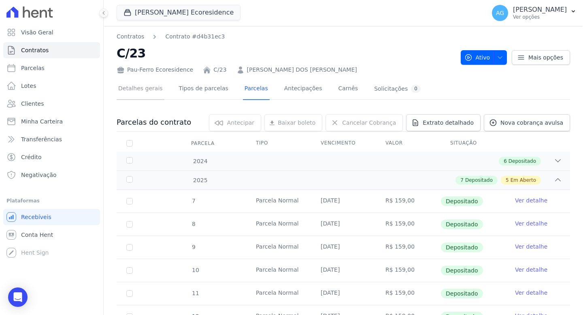
click at [142, 92] on link "Detalhes gerais" at bounding box center [141, 89] width 48 height 21
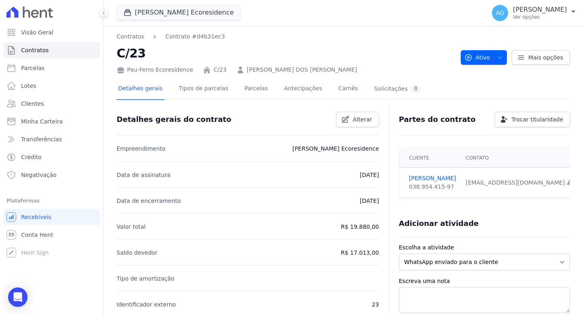
scroll to position [12, 0]
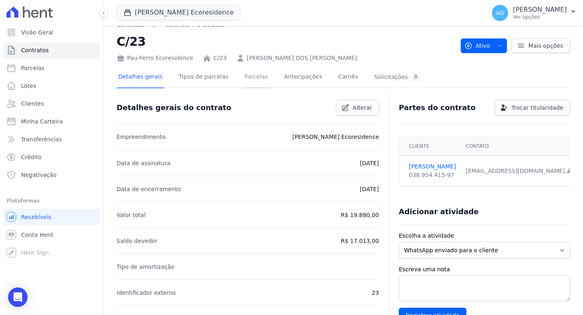
click at [257, 74] on link "Parcelas" at bounding box center [256, 77] width 27 height 21
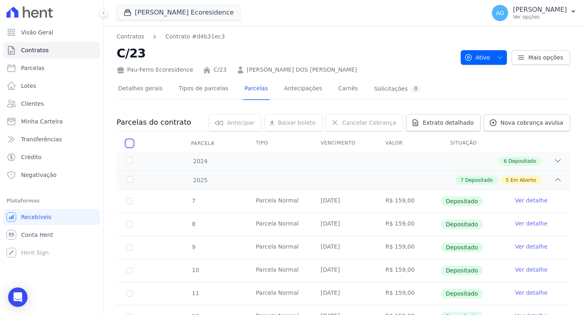
click at [126, 144] on input "checkbox" at bounding box center [129, 143] width 6 height 6
checkbox input "true"
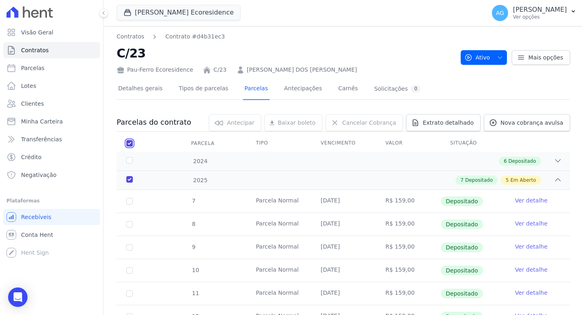
checkbox input "true"
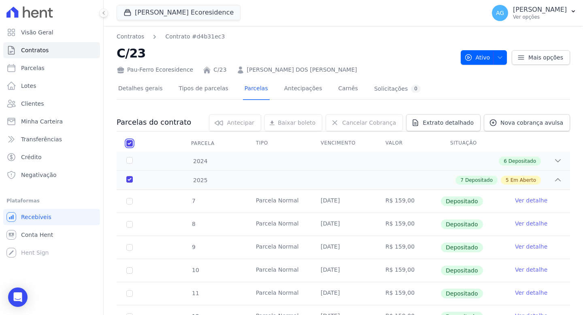
checkbox input "true"
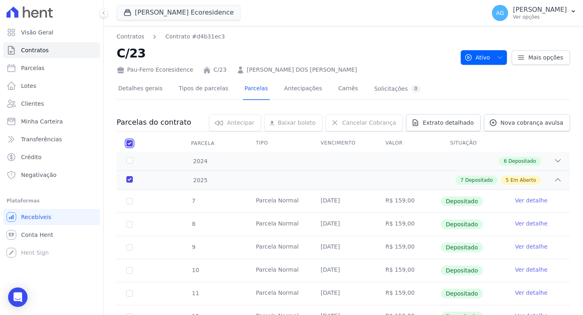
checkbox input "true"
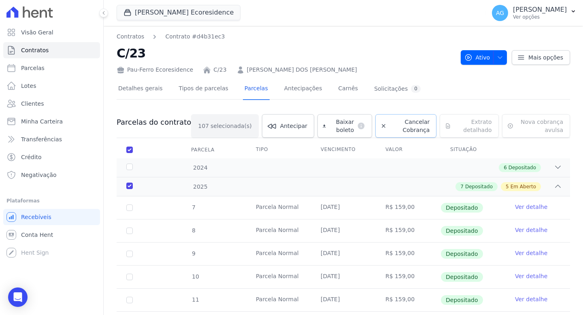
click at [409, 123] on span "Cancelar Cobrança" at bounding box center [410, 126] width 40 height 16
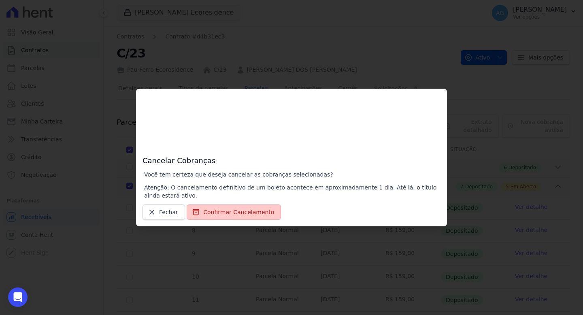
click at [246, 207] on button "Confirmar Cancelamento" at bounding box center [234, 211] width 94 height 15
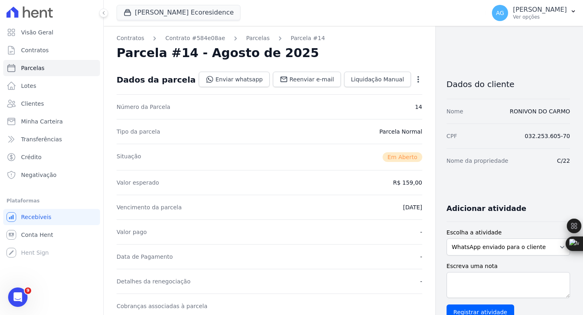
click at [531, 105] on div "Nome RONIVON DO CARMO" at bounding box center [507, 111] width 123 height 25
click at [529, 106] on div "Nome RONIVON DO CARMO" at bounding box center [507, 111] width 123 height 25
click at [528, 108] on link "RONIVON DO CARMO" at bounding box center [540, 111] width 60 height 6
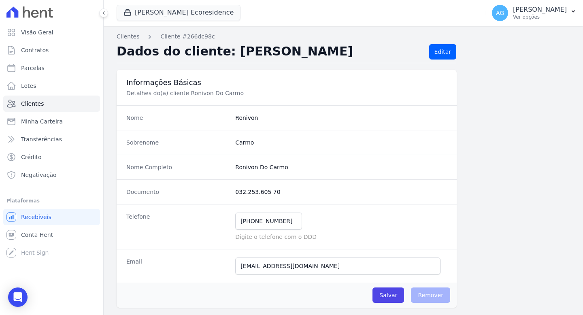
scroll to position [442, 0]
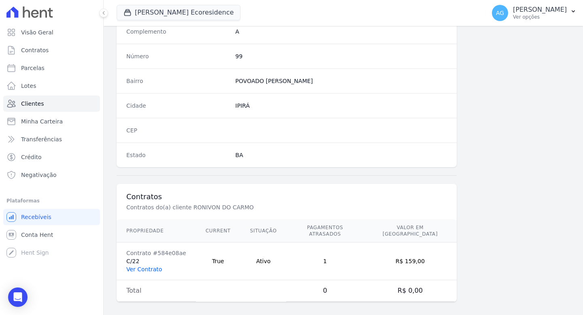
click at [140, 266] on link "Ver Contrato" at bounding box center [144, 269] width 36 height 6
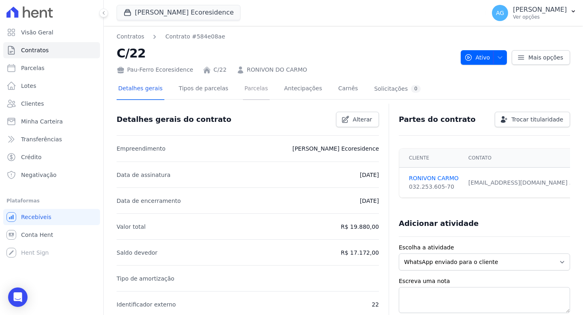
click at [255, 89] on link "Parcelas" at bounding box center [256, 89] width 27 height 21
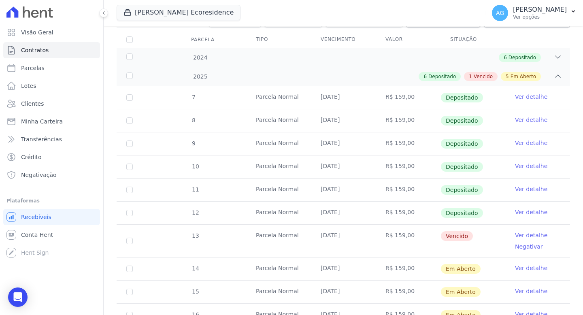
scroll to position [251, 0]
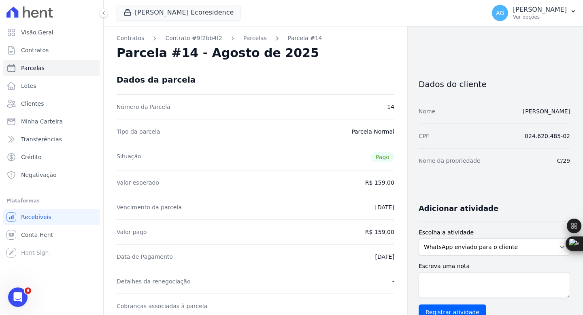
click at [540, 116] on div "Nome JOSÉ OLIVEIRA RÉGIS" at bounding box center [494, 111] width 151 height 25
click at [541, 111] on link "JOSÉ OLIVEIRA RÉGIS" at bounding box center [546, 111] width 47 height 6
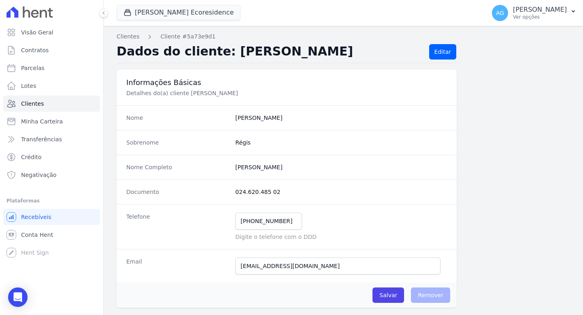
scroll to position [442, 0]
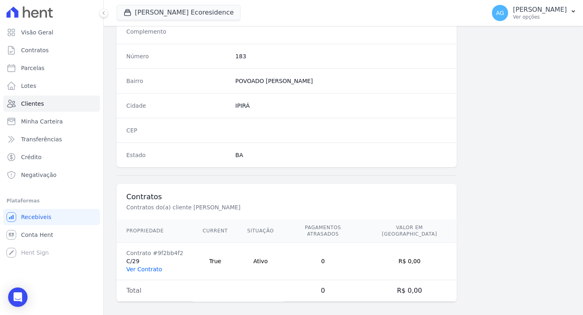
click at [142, 266] on link "Ver Contrato" at bounding box center [144, 269] width 36 height 6
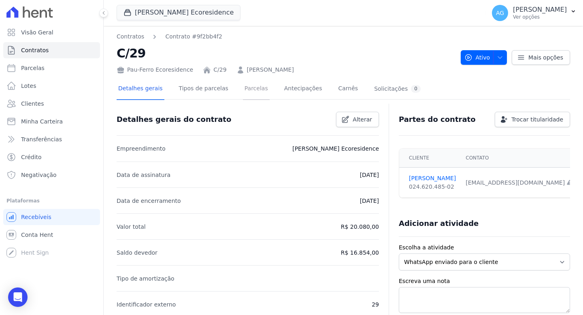
click at [246, 93] on link "Parcelas" at bounding box center [256, 89] width 27 height 21
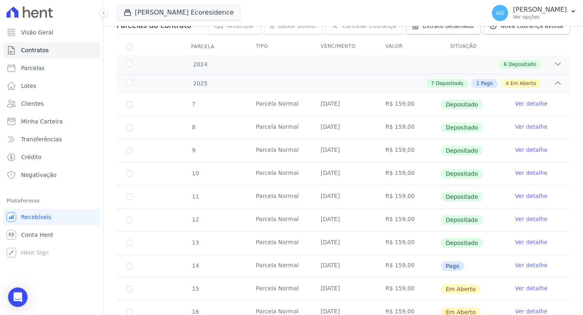
scroll to position [111, 0]
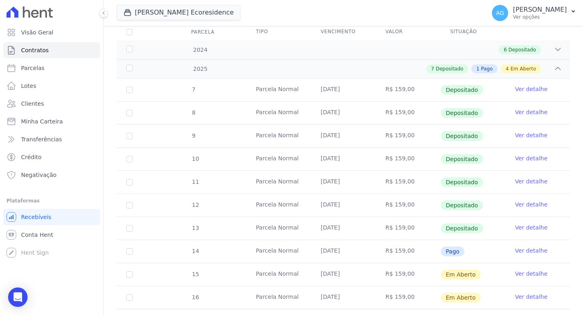
drag, startPoint x: 465, startPoint y: 249, endPoint x: 353, endPoint y: 253, distance: 112.6
click at [353, 253] on tr "14 Parcela Normal 30/08/2025 R$ 159,00 Pago Ver detalhe" at bounding box center [343, 251] width 453 height 23
click at [452, 251] on span "Pago" at bounding box center [452, 252] width 23 height 10
drag, startPoint x: 460, startPoint y: 251, endPoint x: 364, endPoint y: 250, distance: 95.5
click at [364, 250] on tr "14 Parcela Normal 30/08/2025 R$ 159,00 Pago Ver detalhe" at bounding box center [343, 251] width 453 height 23
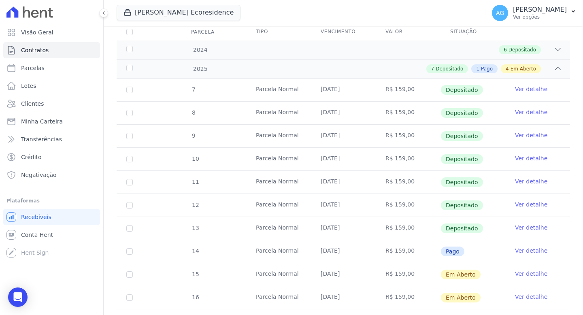
click at [449, 251] on span "Pago" at bounding box center [452, 252] width 23 height 10
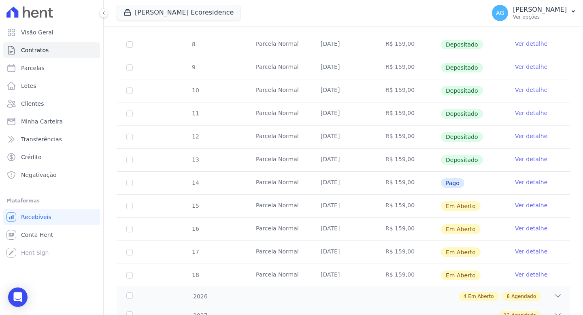
drag, startPoint x: 325, startPoint y: 205, endPoint x: 394, endPoint y: 209, distance: 69.7
click at [391, 209] on tr "15 Parcela Normal 30/09/2025 R$ 159,00 Em Aberto Ver detalhe" at bounding box center [343, 205] width 453 height 23
click at [408, 202] on td "R$ 159,00" at bounding box center [408, 206] width 65 height 23
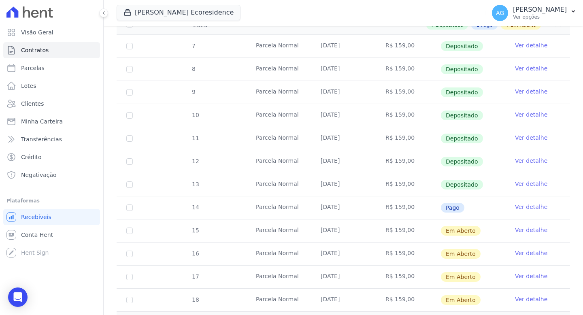
scroll to position [0, 0]
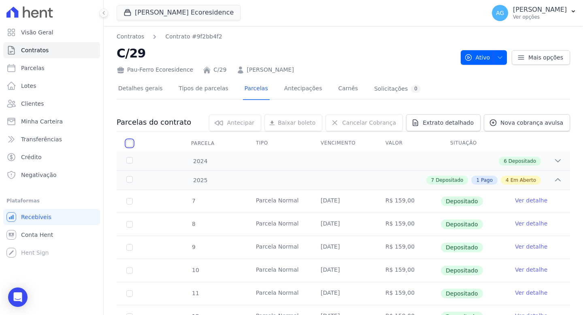
click at [130, 142] on input "checkbox" at bounding box center [129, 143] width 6 height 6
checkbox input "true"
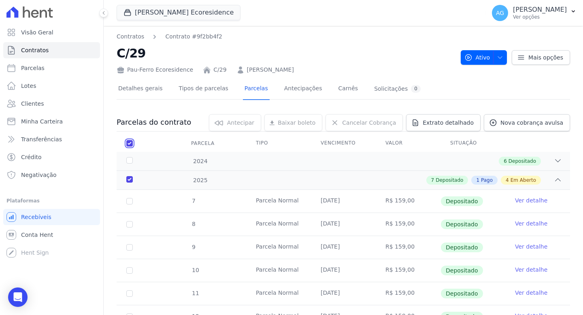
checkbox input "true"
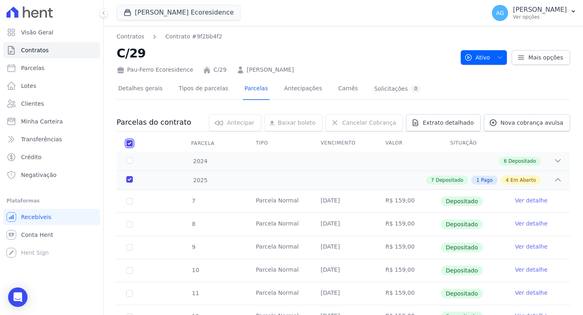
checkbox input "true"
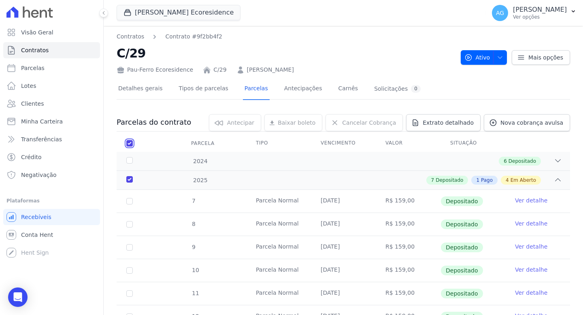
checkbox input "true"
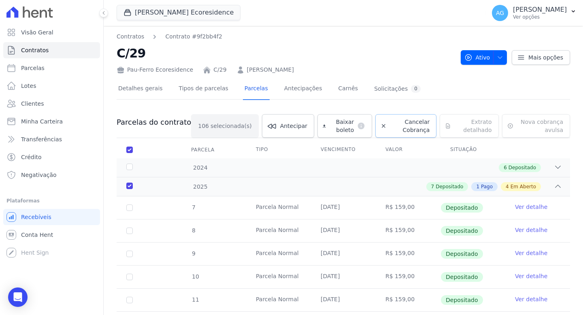
click at [395, 122] on span "Cancelar Cobrança" at bounding box center [410, 126] width 40 height 16
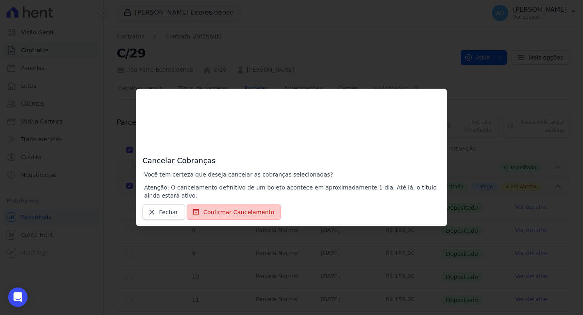
click at [249, 211] on button "Confirmar Cancelamento" at bounding box center [234, 211] width 94 height 15
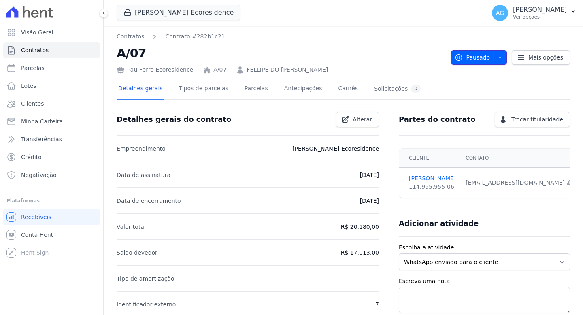
click at [500, 53] on button "Pausado" at bounding box center [479, 57] width 56 height 15
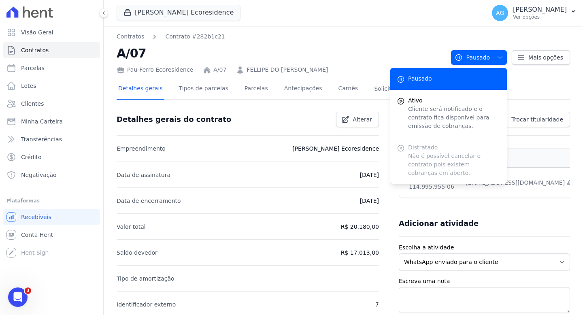
click at [438, 153] on div "Distratado Não é possível cancelar o contrato pois existem cobranças em aberto." at bounding box center [448, 160] width 117 height 47
click at [404, 44] on h2 "A/07" at bounding box center [281, 53] width 328 height 18
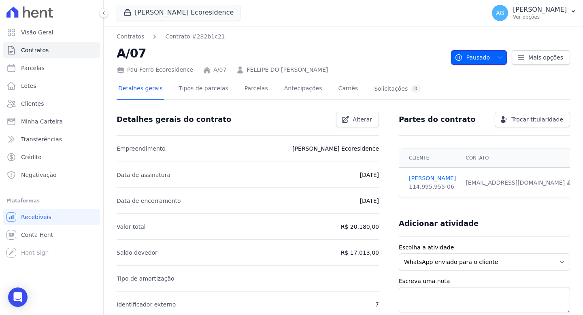
click at [497, 55] on icon "button" at bounding box center [500, 57] width 6 height 6
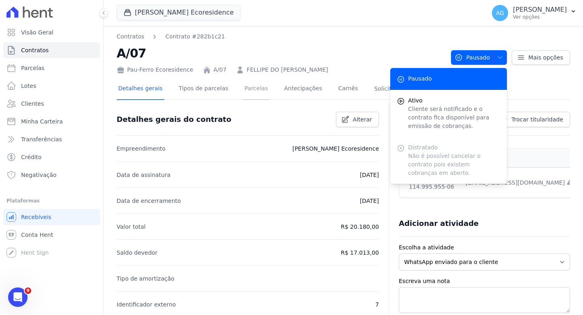
click at [258, 91] on link "Parcelas" at bounding box center [256, 89] width 27 height 21
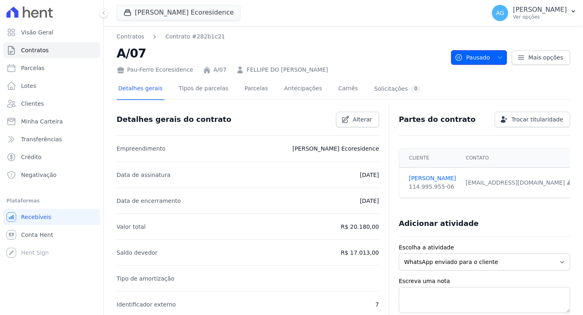
click at [497, 55] on icon "button" at bounding box center [500, 57] width 6 height 6
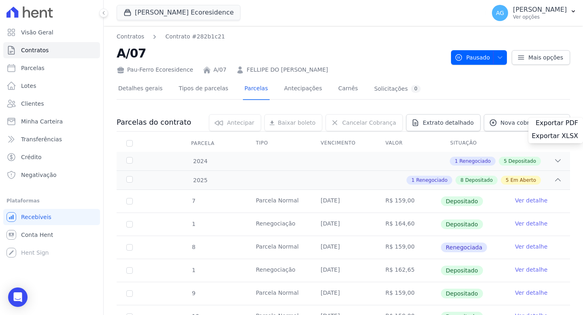
click at [399, 67] on div "Pau-Ferro Ecoresidence A/07 FELLIPE DO [PERSON_NAME]" at bounding box center [281, 68] width 328 height 12
click at [487, 52] on button "Pausado" at bounding box center [479, 57] width 56 height 15
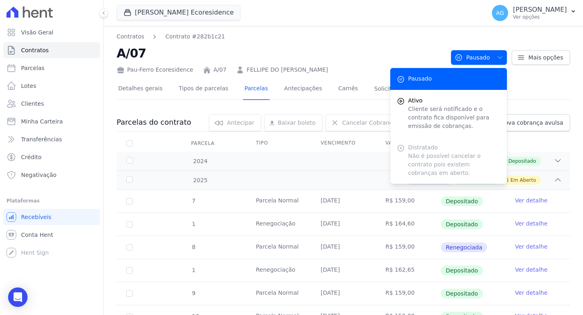
click at [437, 156] on div "Distratado Não é possível cancelar o contrato pois existem cobranças em aberto." at bounding box center [448, 160] width 117 height 47
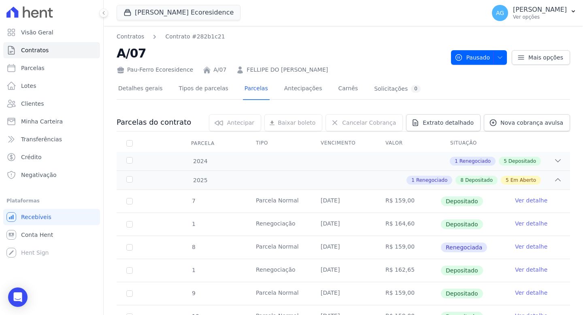
click at [125, 145] on th "Parcela" at bounding box center [130, 143] width 26 height 17
click at [128, 145] on input "checkbox" at bounding box center [129, 143] width 6 height 6
checkbox input "true"
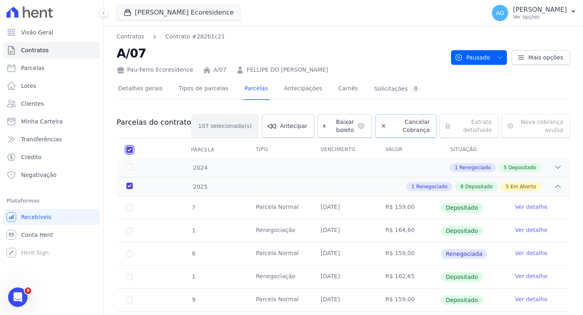
checkbox input "true"
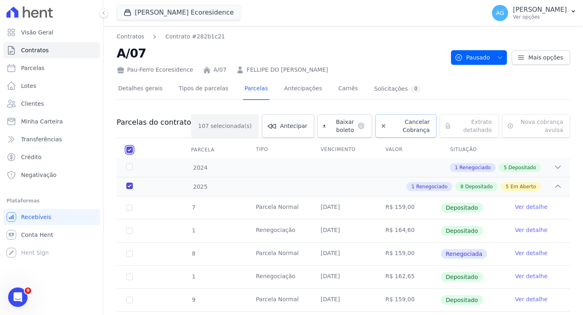
checkbox input "true"
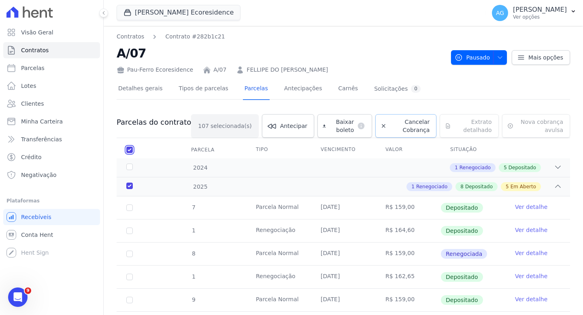
checkbox input "true"
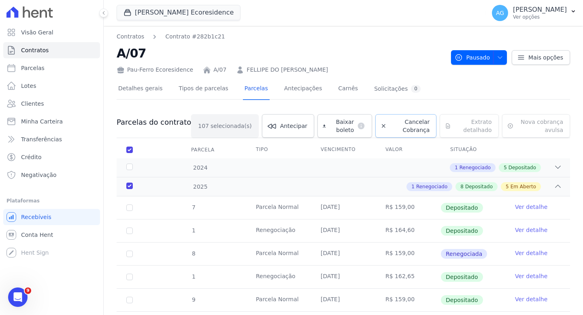
click at [390, 119] on span "Cancelar Cobrança" at bounding box center [410, 126] width 40 height 16
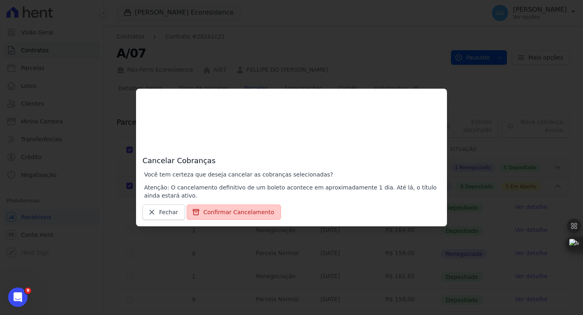
click at [242, 208] on button "Confirmar Cancelamento" at bounding box center [234, 211] width 94 height 15
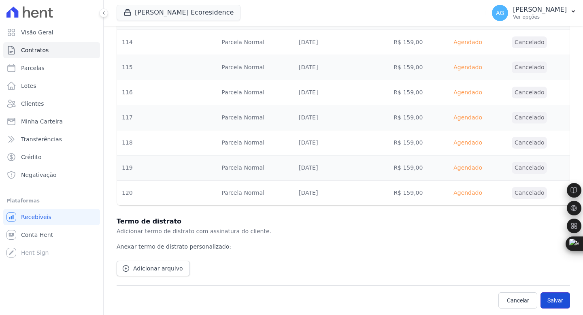
click at [553, 301] on button "Salvar" at bounding box center [555, 300] width 30 height 16
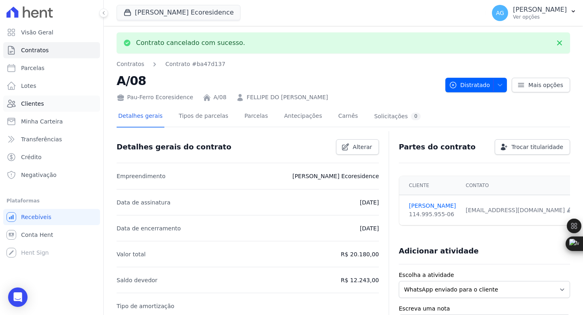
click at [40, 108] on link "Clientes" at bounding box center [51, 104] width 97 height 16
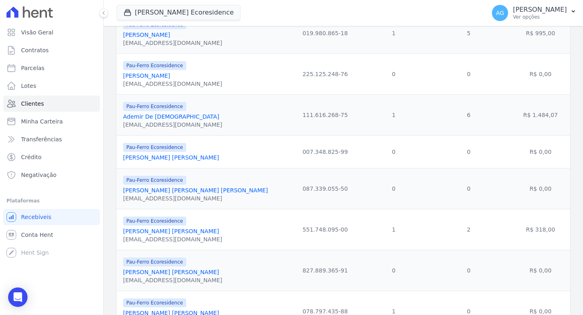
scroll to position [209, 0]
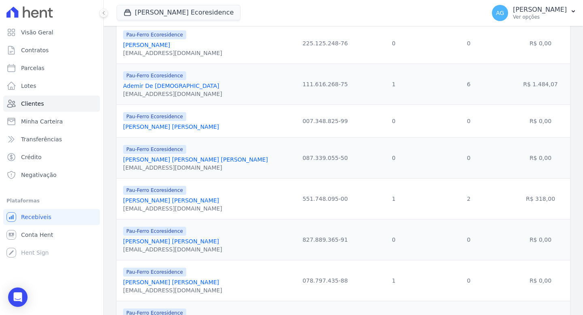
click at [147, 87] on link "Ademir De Jesus" at bounding box center [171, 86] width 96 height 6
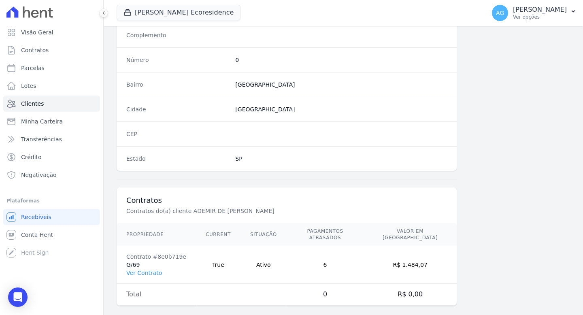
scroll to position [442, 0]
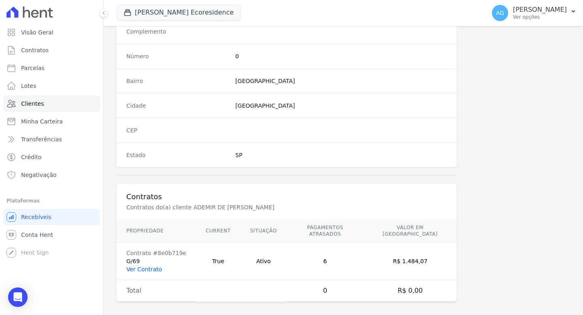
click at [152, 266] on link "Ver Contrato" at bounding box center [144, 269] width 36 height 6
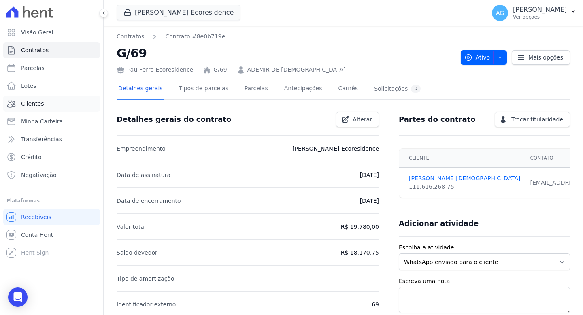
click at [41, 110] on link "Clientes" at bounding box center [51, 104] width 97 height 16
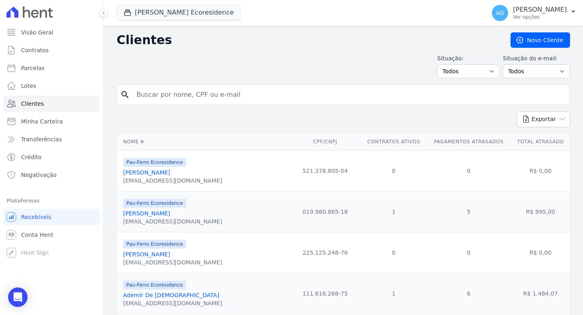
click at [232, 94] on input "search" at bounding box center [349, 95] width 435 height 16
type input "ulisses"
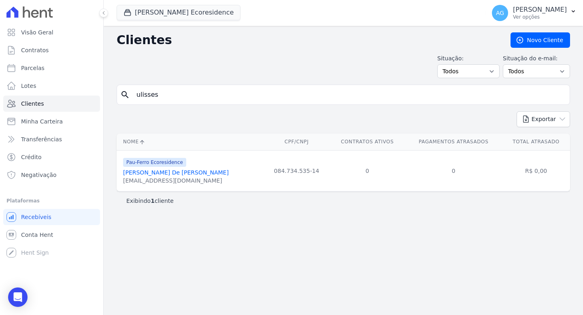
click at [215, 100] on input "ulisses" at bounding box center [349, 95] width 435 height 16
type input "ademir"
click at [158, 176] on link "Ademir De Jesus" at bounding box center [171, 172] width 96 height 6
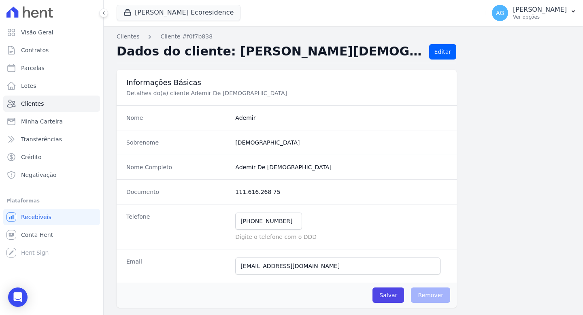
scroll to position [442, 0]
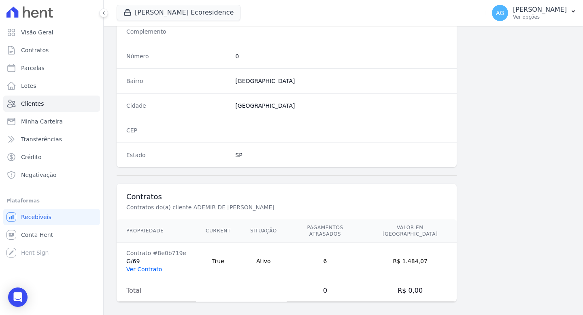
click at [153, 266] on link "Ver Contrato" at bounding box center [144, 269] width 36 height 6
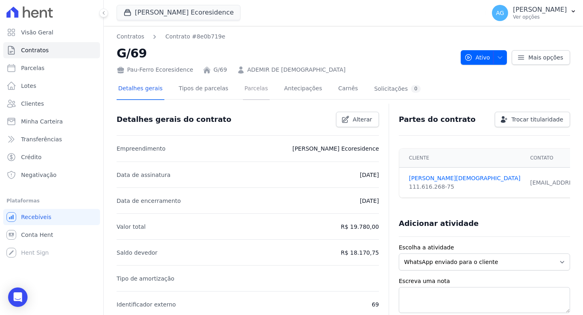
click at [253, 92] on link "Parcelas" at bounding box center [256, 89] width 27 height 21
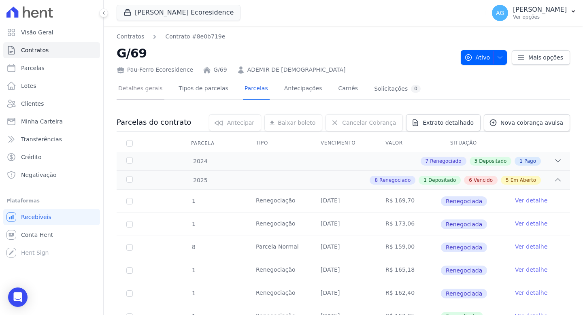
click at [131, 89] on link "Detalhes gerais" at bounding box center [141, 89] width 48 height 21
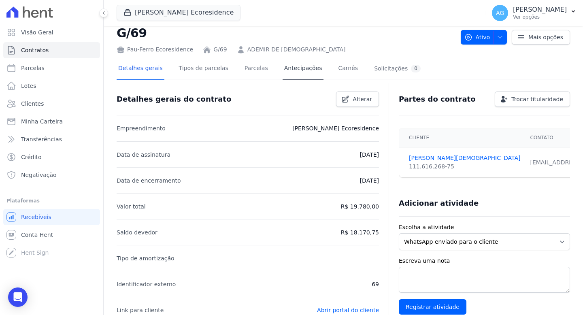
scroll to position [11, 0]
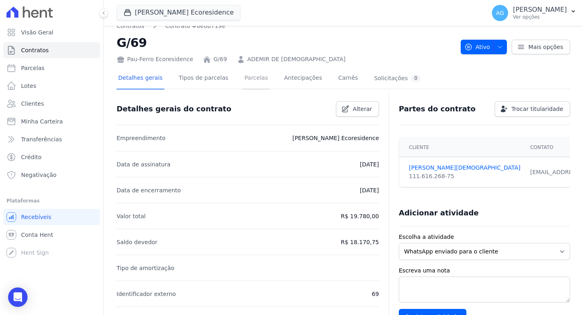
click at [257, 84] on link "Parcelas" at bounding box center [256, 78] width 27 height 21
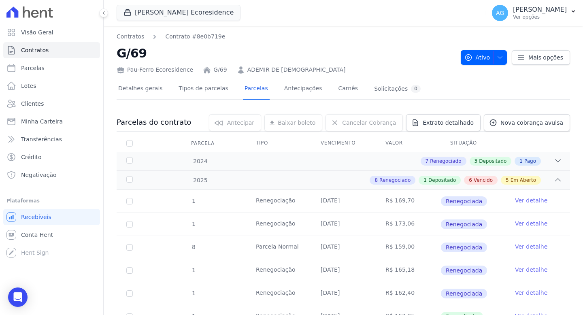
scroll to position [206, 0]
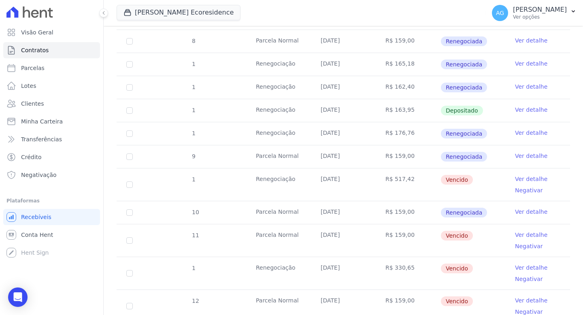
click at [523, 178] on link "Ver detalhe" at bounding box center [531, 179] width 32 height 8
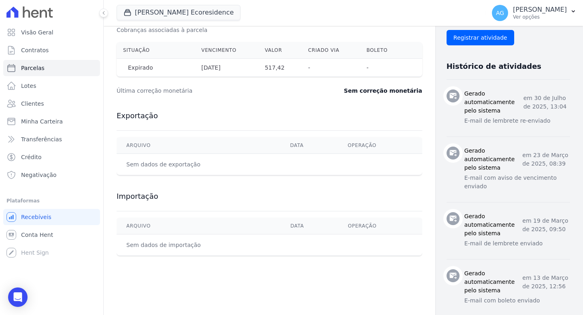
scroll to position [301, 0]
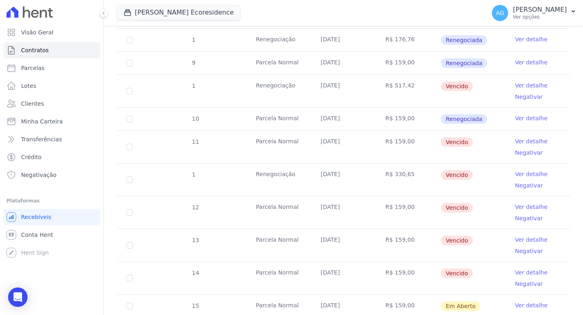
scroll to position [302, 0]
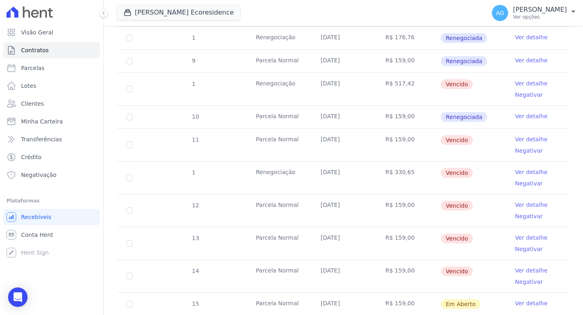
click at [515, 173] on link "Ver detalhe" at bounding box center [531, 172] width 32 height 8
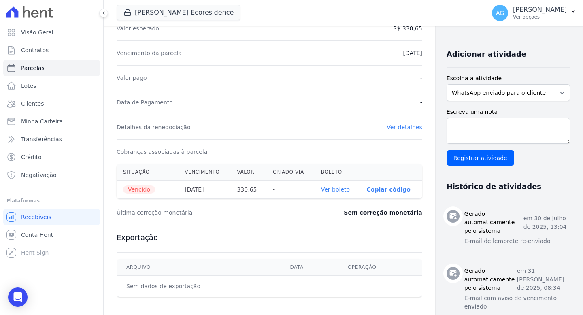
scroll to position [155, 0]
click at [387, 128] on link "Ver detalhes" at bounding box center [405, 126] width 36 height 6
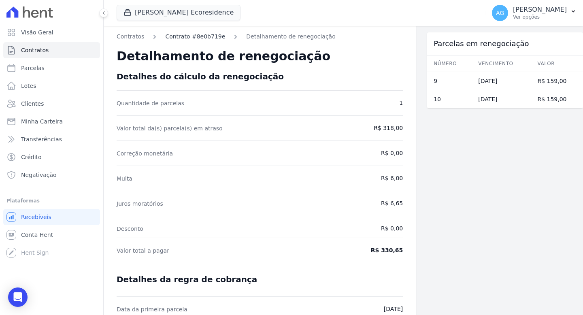
click at [181, 36] on link "Contrato #8e0b719e" at bounding box center [195, 36] width 60 height 9
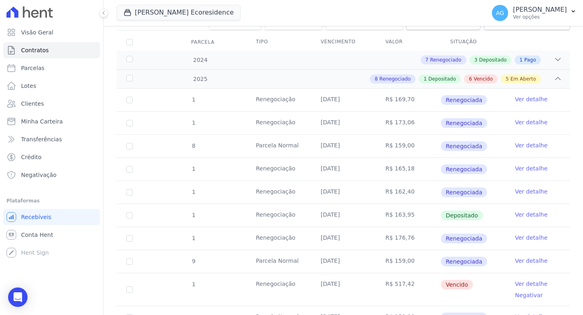
scroll to position [369, 0]
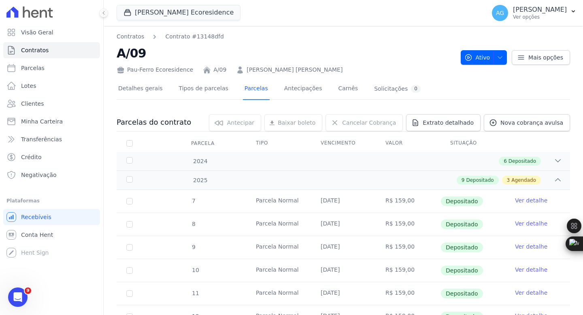
scroll to position [266, 0]
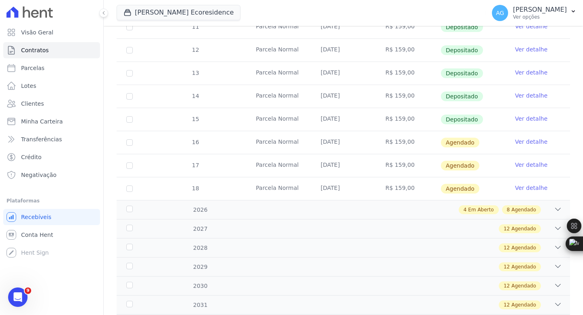
drag, startPoint x: 334, startPoint y: 121, endPoint x: 423, endPoint y: 121, distance: 89.0
click at [420, 121] on tr "15 [GEOGRAPHIC_DATA] [DATE] R$ 159,00 Depositado Ver detalhe" at bounding box center [343, 119] width 453 height 23
click at [441, 118] on span "Depositado" at bounding box center [462, 120] width 42 height 10
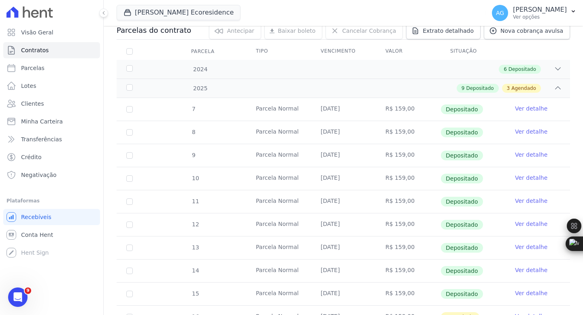
scroll to position [0, 0]
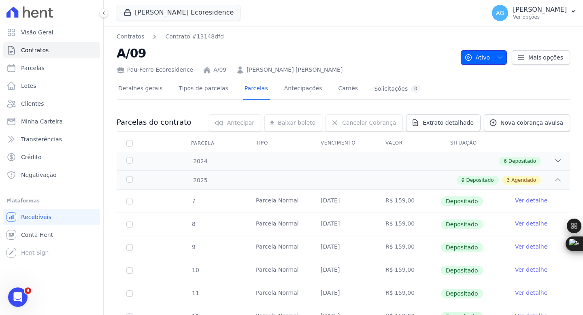
click at [476, 52] on span "Ativo" at bounding box center [477, 57] width 26 height 15
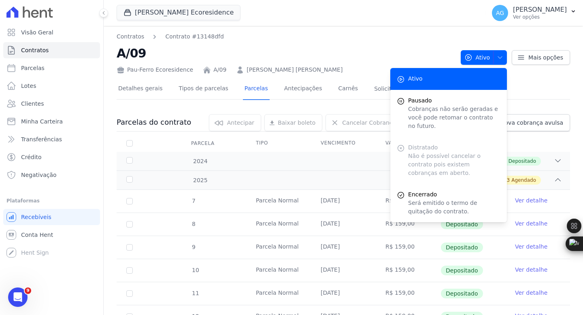
click at [125, 140] on th "Parcela" at bounding box center [130, 143] width 26 height 17
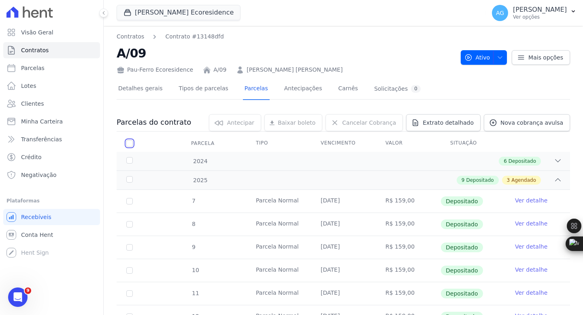
click at [128, 142] on input "checkbox" at bounding box center [129, 143] width 6 height 6
checkbox input "true"
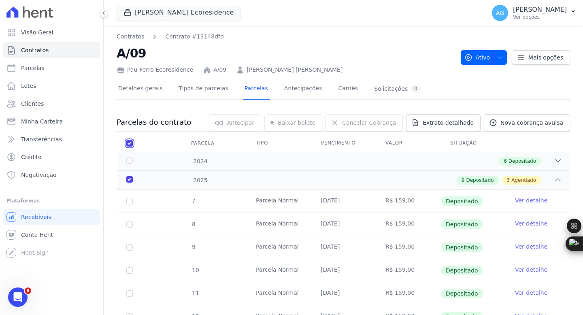
checkbox input "true"
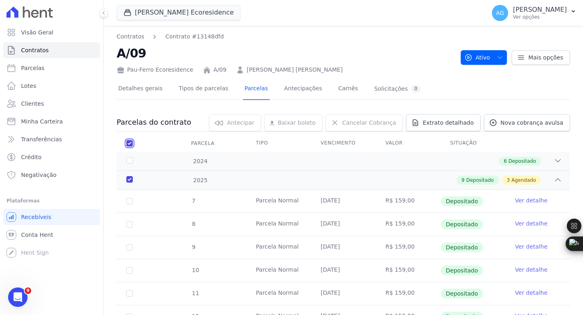
checkbox input "true"
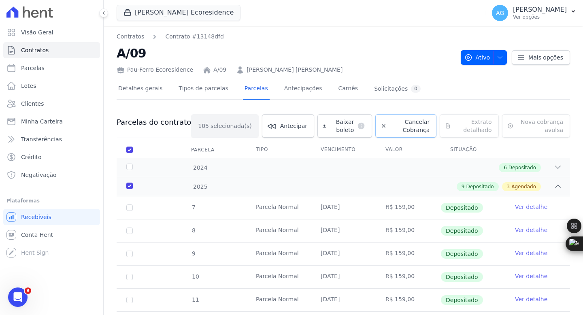
click at [393, 128] on span "Cancelar Cobrança" at bounding box center [410, 126] width 40 height 16
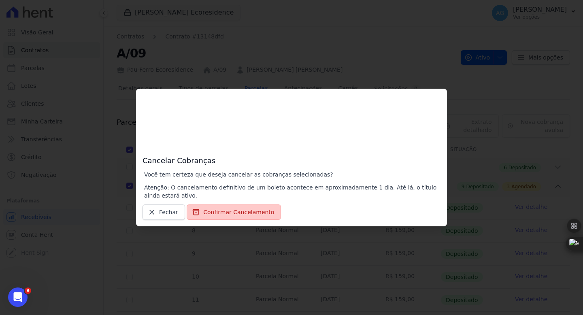
click at [252, 214] on button "Confirmar Cancelamento" at bounding box center [234, 211] width 94 height 15
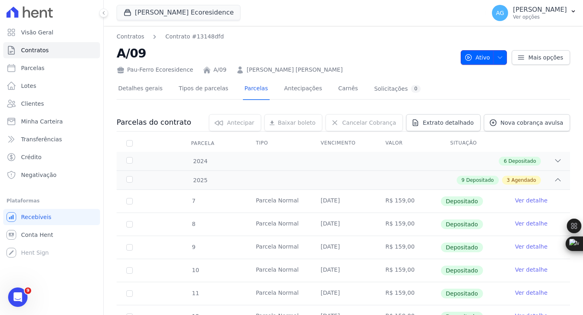
click at [464, 53] on span "Ativo" at bounding box center [477, 57] width 26 height 15
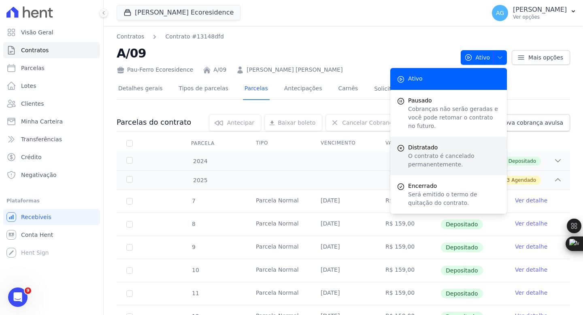
click at [424, 145] on span "Distratado" at bounding box center [454, 147] width 92 height 9
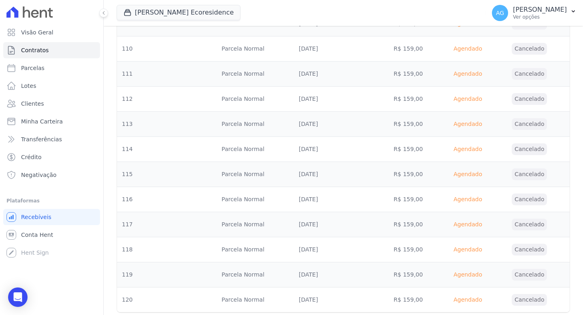
scroll to position [2702, 0]
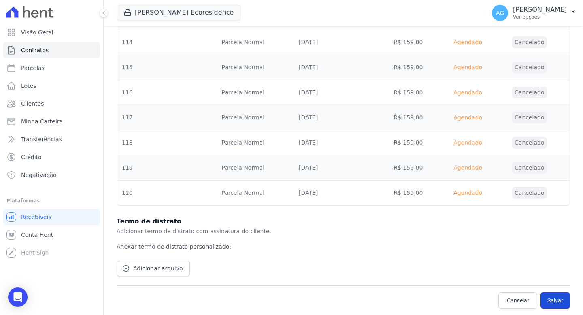
click at [558, 299] on button "Salvar" at bounding box center [555, 300] width 30 height 16
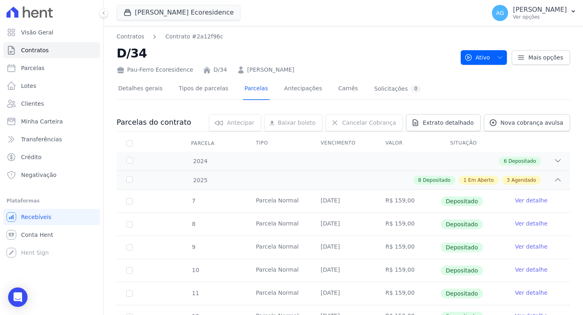
scroll to position [283, 0]
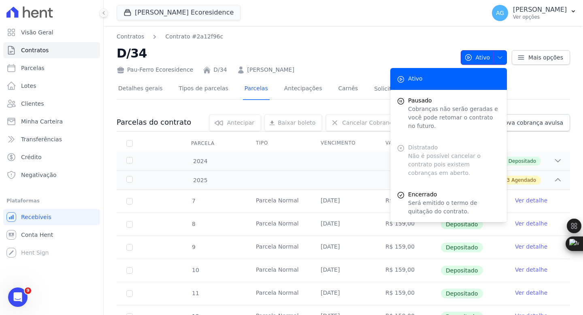
scroll to position [0, 0]
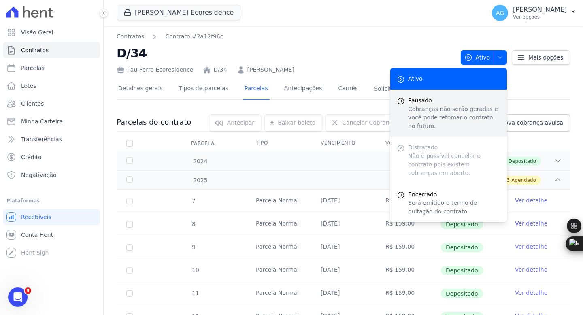
click at [449, 105] on p "Cobranças não serão geradas e você pode retomar o contrato no futuro." at bounding box center [454, 118] width 92 height 26
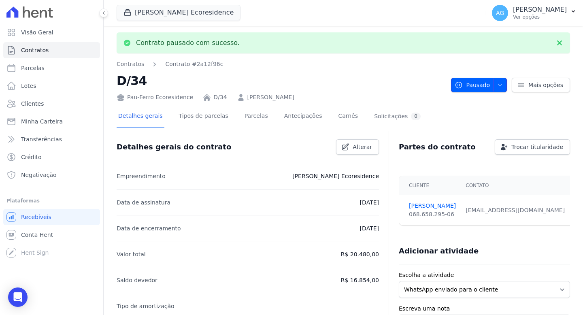
click at [497, 82] on icon "button" at bounding box center [500, 85] width 6 height 6
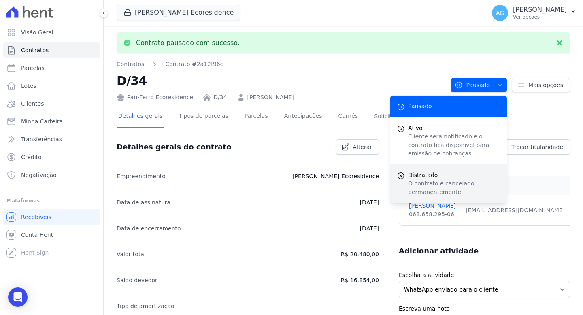
click at [438, 187] on p "O contrato é cancelado permanentemente." at bounding box center [454, 187] width 92 height 17
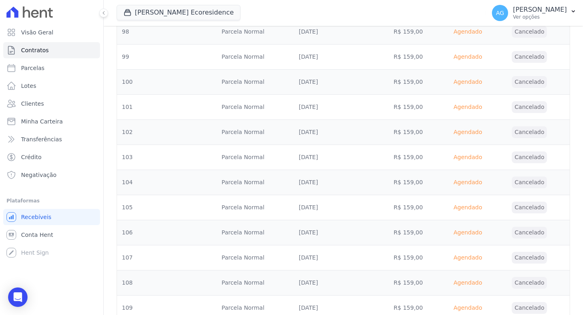
scroll to position [2727, 0]
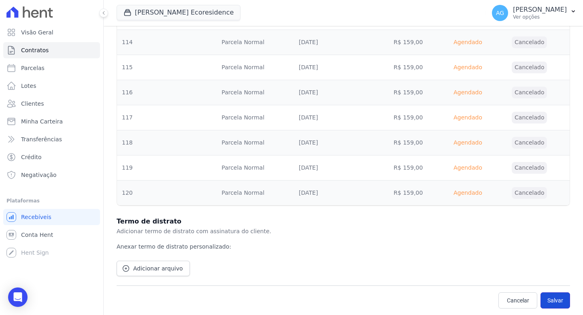
click at [547, 304] on button "Salvar" at bounding box center [555, 300] width 30 height 16
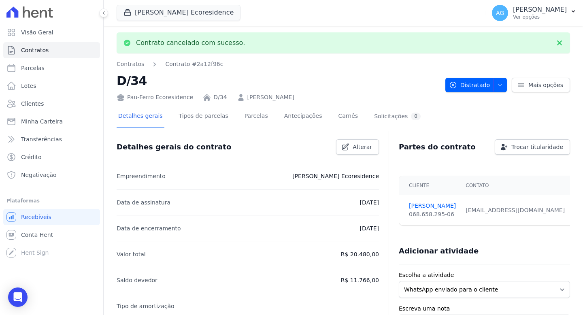
click at [263, 98] on link "[PERSON_NAME]" at bounding box center [270, 97] width 47 height 9
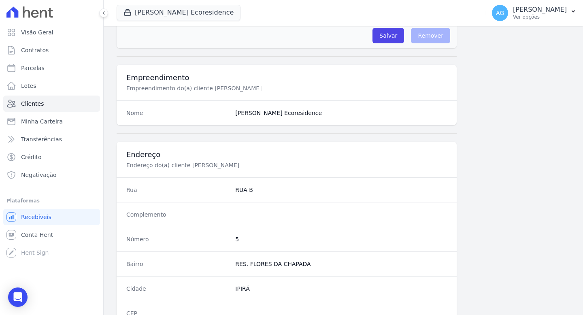
scroll to position [517, 0]
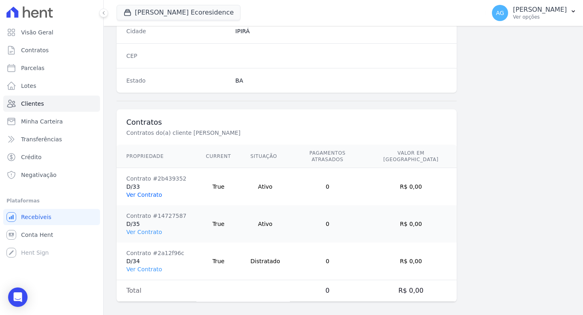
click at [149, 191] on link "Ver Contrato" at bounding box center [144, 194] width 36 height 6
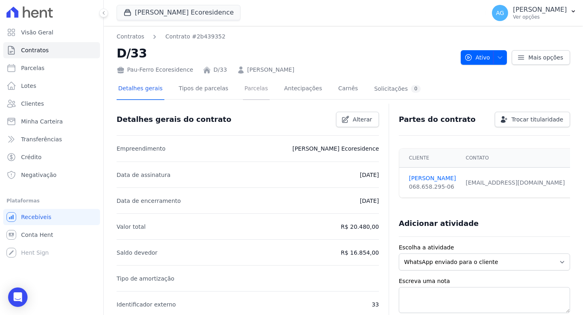
click at [259, 93] on link "Parcelas" at bounding box center [256, 89] width 27 height 21
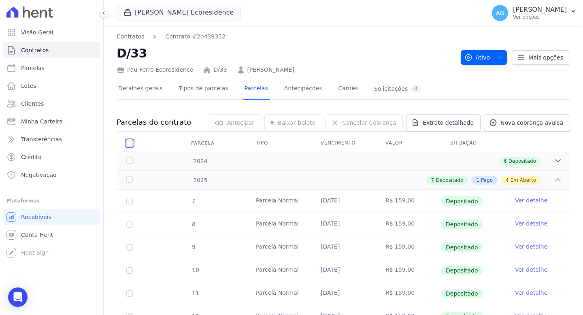
click at [129, 142] on input "checkbox" at bounding box center [129, 143] width 6 height 6
checkbox input "true"
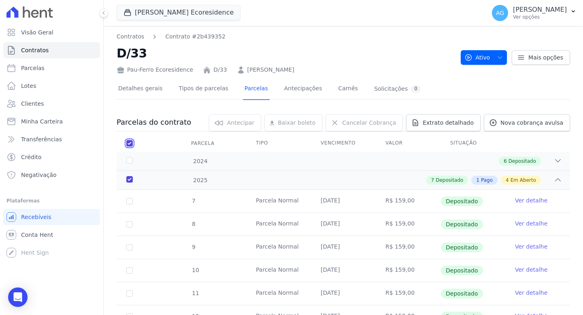
checkbox input "true"
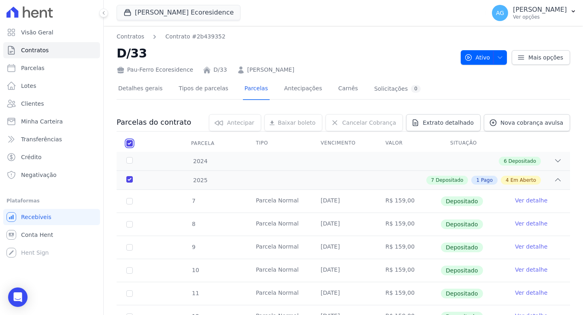
checkbox input "true"
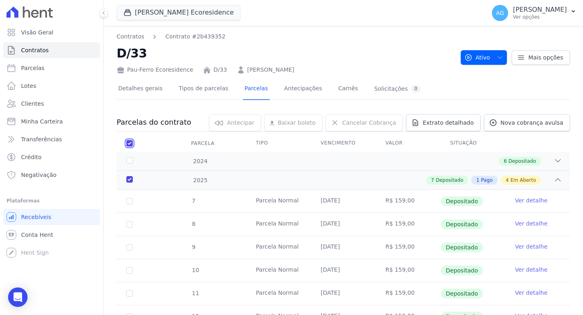
checkbox input "true"
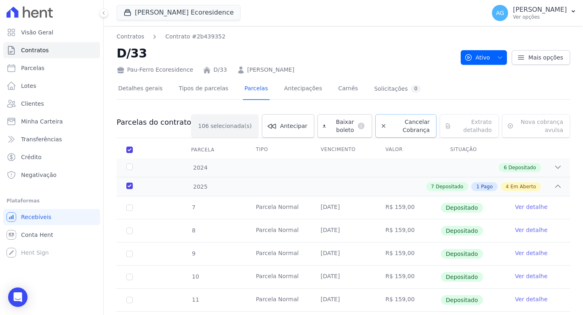
click at [411, 132] on span "Cancelar Cobrança" at bounding box center [410, 126] width 40 height 16
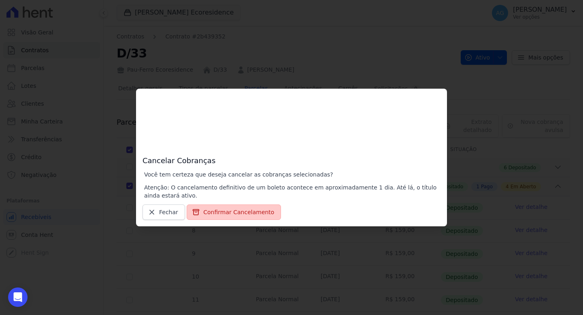
click at [259, 208] on button "Confirmar Cancelamento" at bounding box center [234, 211] width 94 height 15
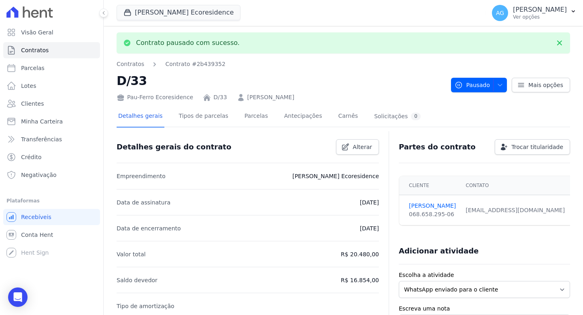
click at [497, 83] on icon "button" at bounding box center [500, 85] width 6 height 6
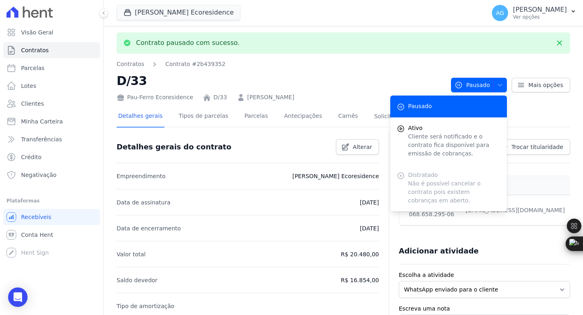
click at [272, 97] on link "[PERSON_NAME]" at bounding box center [270, 97] width 47 height 9
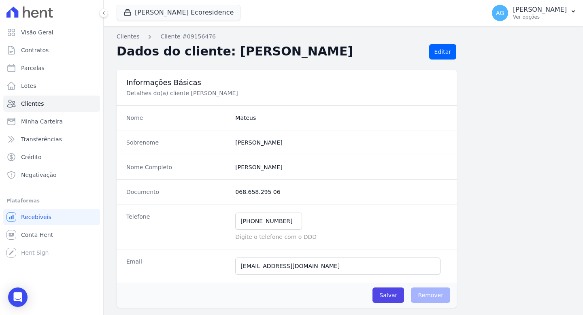
click at [272, 97] on p "Detalhes do(a) cliente [PERSON_NAME]" at bounding box center [262, 93] width 272 height 8
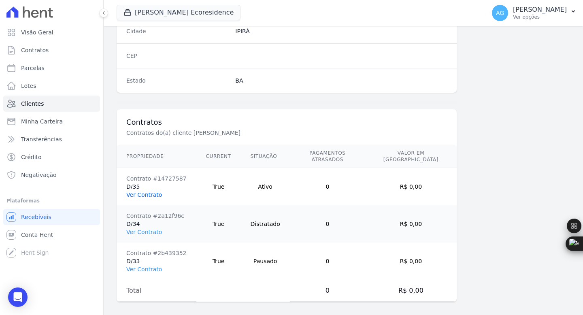
click at [150, 191] on link "Ver Contrato" at bounding box center [144, 194] width 36 height 6
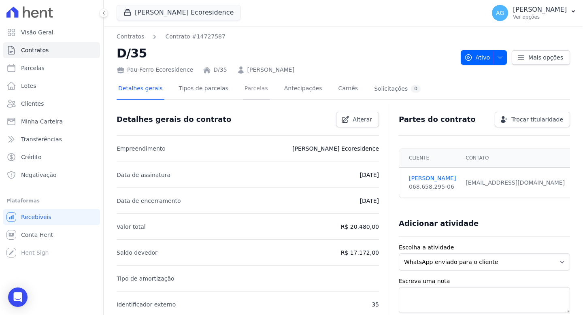
click at [244, 92] on link "Parcelas" at bounding box center [256, 89] width 27 height 21
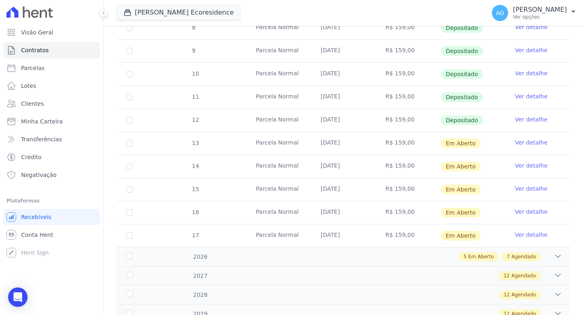
scroll to position [228, 0]
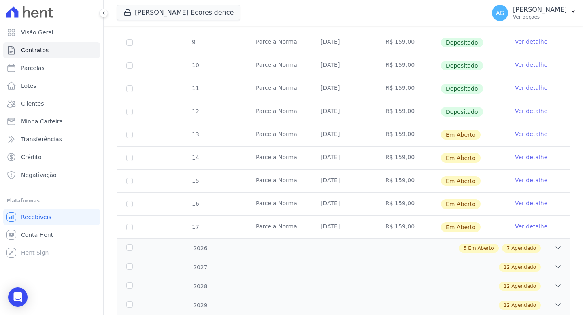
drag, startPoint x: 359, startPoint y: 134, endPoint x: 287, endPoint y: 137, distance: 71.3
click at [289, 137] on tr "13 [GEOGRAPHIC_DATA] [DATE] R$ 159,00 Em [GEOGRAPHIC_DATA] Ver detalhe" at bounding box center [343, 134] width 453 height 23
click at [332, 137] on td "[DATE]" at bounding box center [343, 134] width 65 height 23
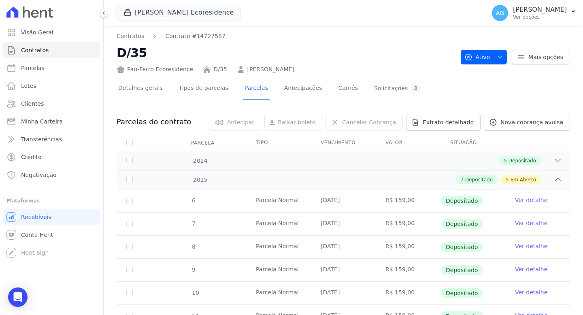
scroll to position [0, 0]
click at [153, 91] on link "Detalhes gerais" at bounding box center [141, 89] width 48 height 21
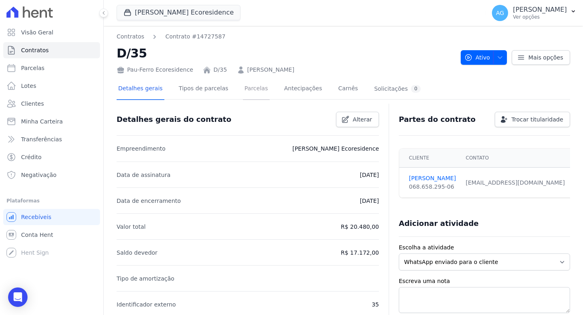
click at [257, 86] on link "Parcelas" at bounding box center [256, 89] width 27 height 21
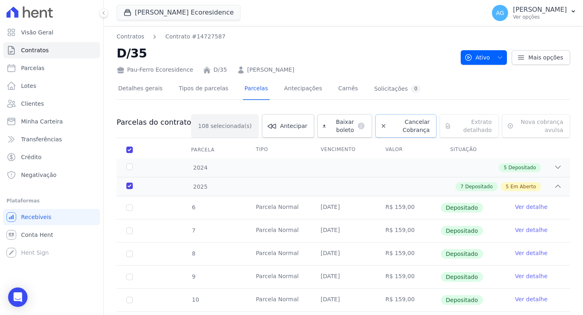
click at [402, 130] on span "Cancelar Cobrança" at bounding box center [410, 126] width 40 height 16
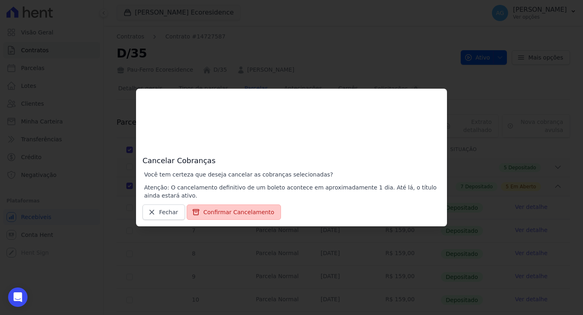
click at [246, 213] on button "Confirmar Cancelamento" at bounding box center [234, 211] width 94 height 15
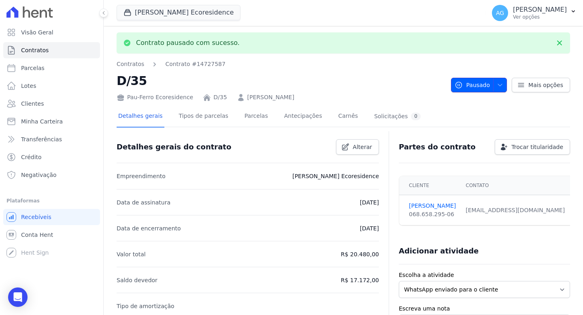
click at [497, 85] on icon "button" at bounding box center [500, 85] width 6 height 6
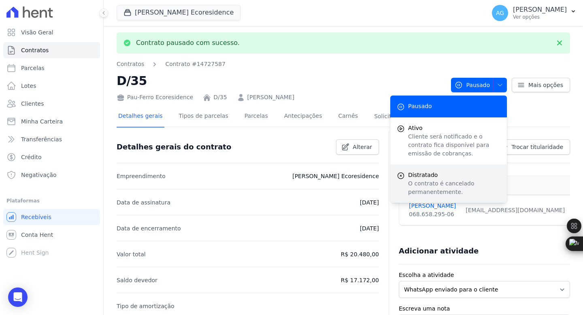
click at [464, 188] on p "O contrato é cancelado permanentemente." at bounding box center [454, 187] width 92 height 17
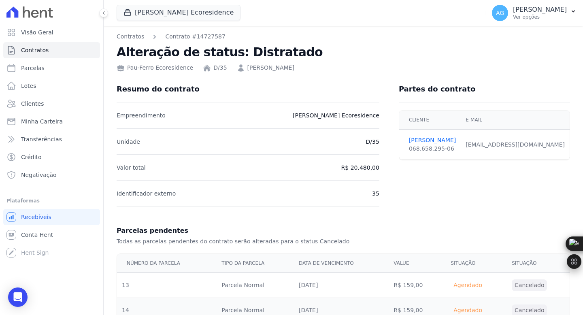
scroll to position [2778, 0]
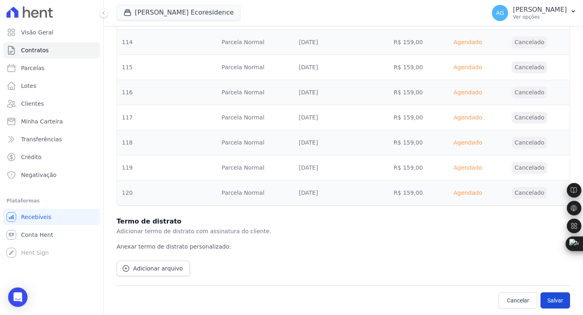
click at [545, 299] on button "Salvar" at bounding box center [555, 300] width 30 height 16
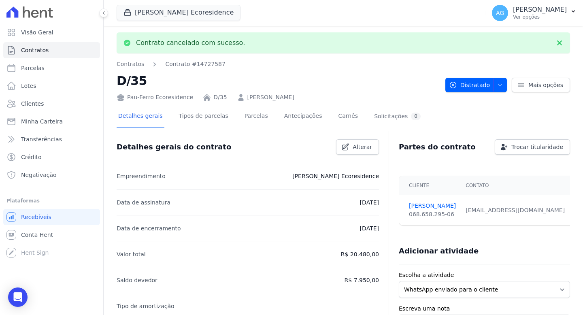
click at [254, 98] on link "MATEUS GONÇALVES OLIVEIRA" at bounding box center [270, 97] width 47 height 9
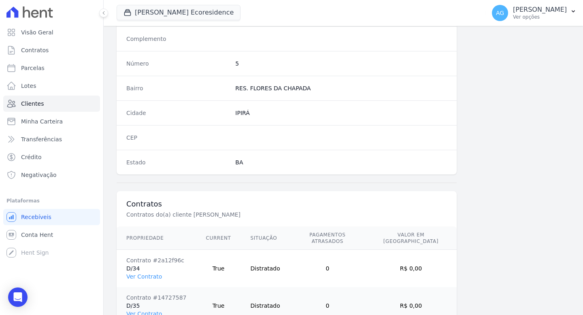
scroll to position [517, 0]
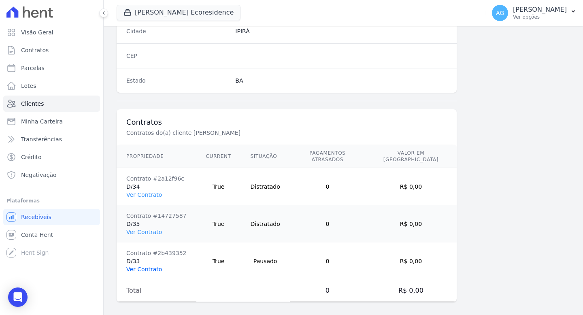
click at [148, 266] on link "Ver Contrato" at bounding box center [144, 269] width 36 height 6
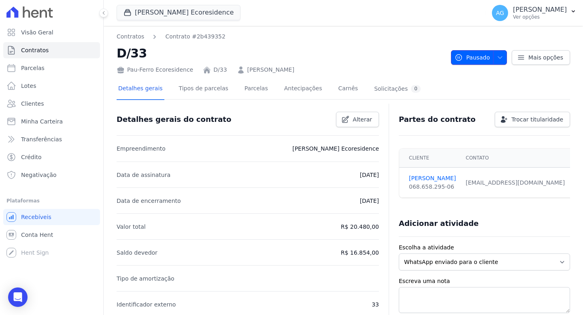
click at [498, 61] on span "button" at bounding box center [498, 57] width 10 height 13
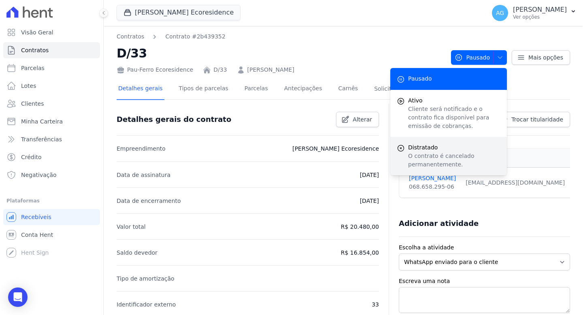
click at [451, 145] on span "Distratado" at bounding box center [454, 147] width 92 height 9
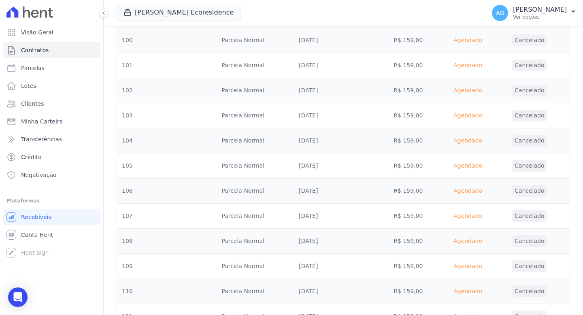
scroll to position [2727, 0]
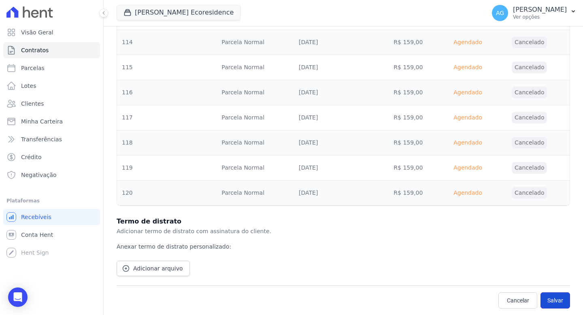
click at [540, 305] on button "Salvar" at bounding box center [555, 300] width 30 height 16
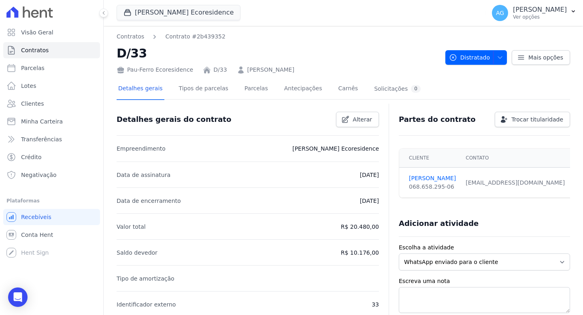
click at [278, 68] on link "MATEUS GONÇALVES OLIVEIRA" at bounding box center [270, 70] width 47 height 9
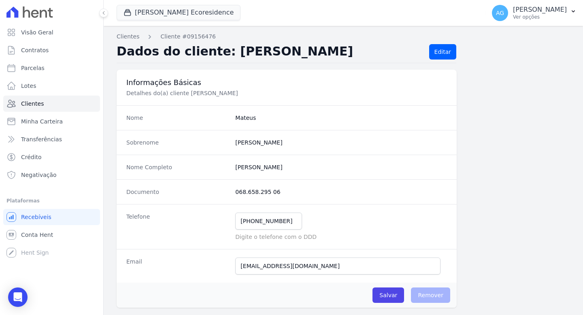
scroll to position [517, 0]
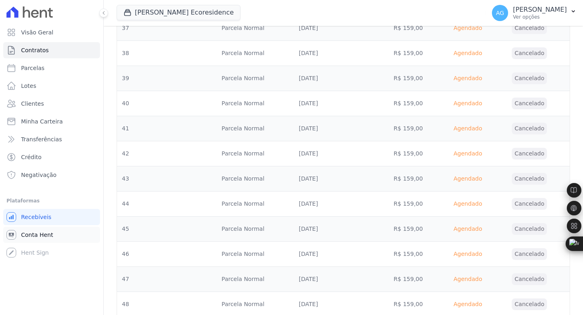
scroll to position [2752, 0]
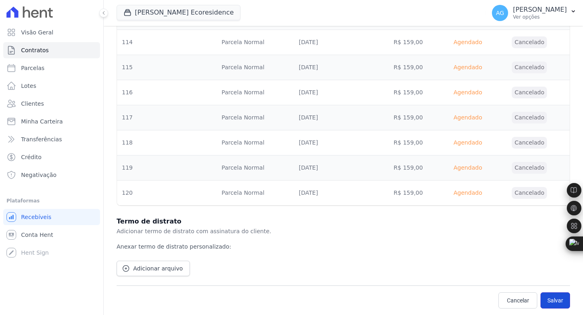
click at [544, 297] on button "Salvar" at bounding box center [555, 300] width 30 height 16
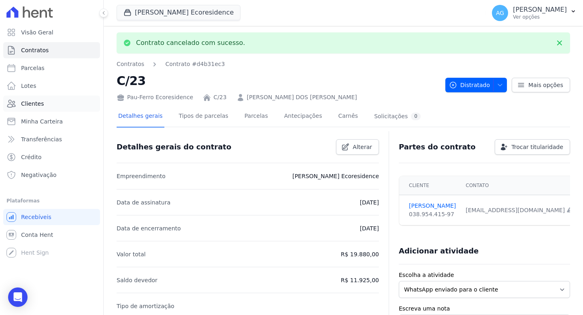
click at [51, 101] on link "Clientes" at bounding box center [51, 104] width 97 height 16
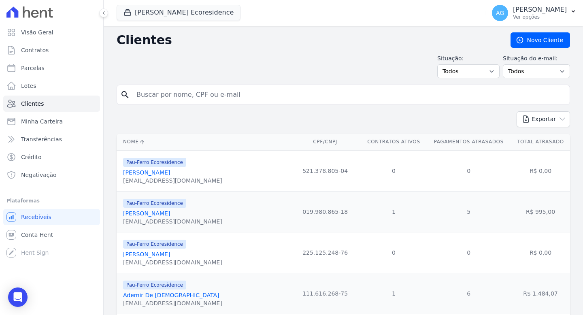
click at [222, 101] on input "search" at bounding box center [349, 95] width 435 height 16
type input "ronivon"
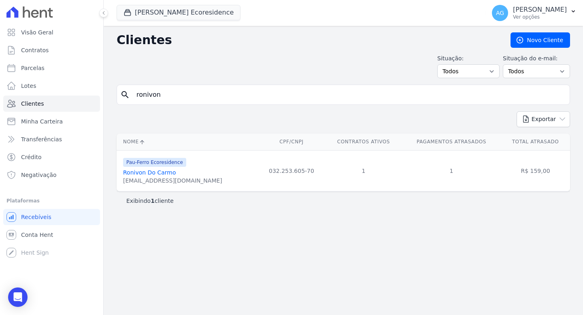
click at [170, 170] on link "Ronivon Do Carmo" at bounding box center [149, 172] width 53 height 6
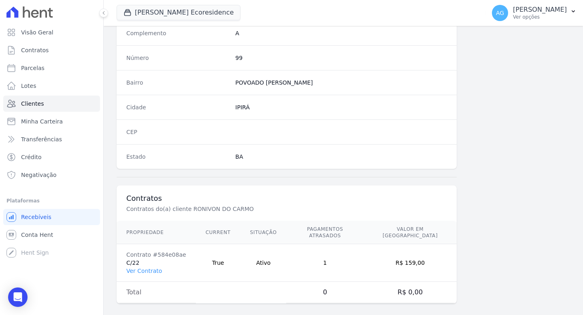
scroll to position [442, 0]
click at [143, 266] on link "Ver Contrato" at bounding box center [144, 269] width 36 height 6
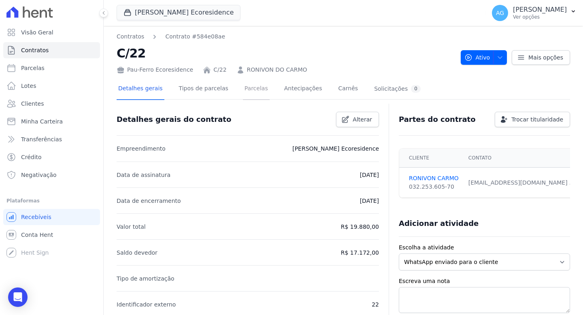
click at [257, 84] on link "Parcelas" at bounding box center [256, 89] width 27 height 21
click at [255, 89] on link "Parcelas" at bounding box center [256, 89] width 27 height 21
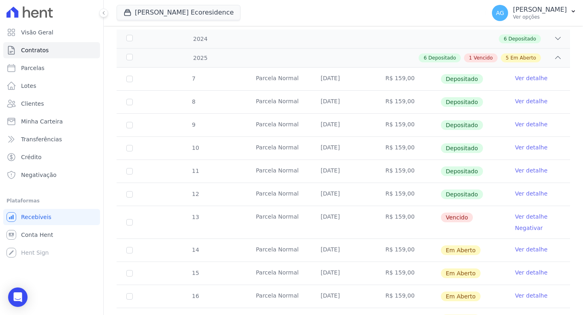
scroll to position [132, 0]
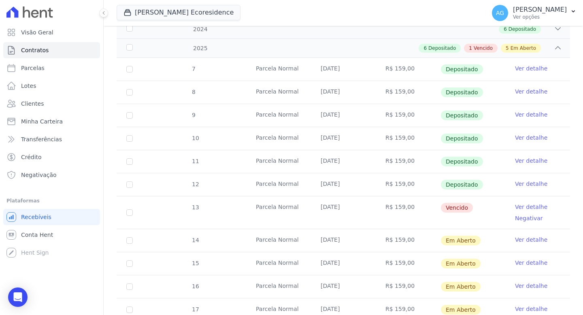
drag, startPoint x: 349, startPoint y: 207, endPoint x: 315, endPoint y: 207, distance: 34.0
click at [315, 207] on td "[DATE]" at bounding box center [343, 212] width 65 height 32
drag, startPoint x: 403, startPoint y: 208, endPoint x: 341, endPoint y: 203, distance: 61.8
click at [341, 203] on tr "13 Parcela Normal 30/07/2025 R$ 159,00 Vencido Ver detalhe Negativar" at bounding box center [343, 212] width 453 height 33
drag, startPoint x: 304, startPoint y: 211, endPoint x: 486, endPoint y: 205, distance: 181.9
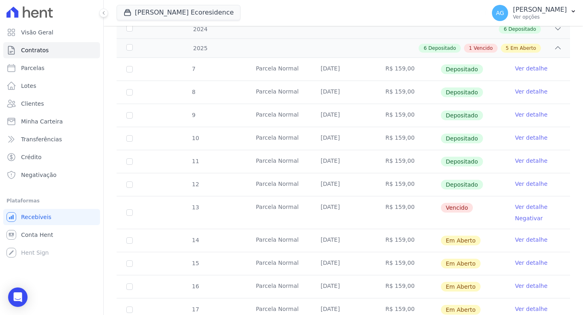
click at [486, 205] on tr "13 Parcela Normal 30/07/2025 R$ 159,00 Vencido Ver detalhe Negativar" at bounding box center [343, 212] width 453 height 33
click at [486, 205] on td "Vencido" at bounding box center [472, 212] width 65 height 32
drag, startPoint x: 474, startPoint y: 209, endPoint x: 432, endPoint y: 204, distance: 42.4
click at [432, 204] on tr "13 Parcela Normal 30/07/2025 R$ 159,00 Vencido Ver detalhe Negativar" at bounding box center [343, 212] width 453 height 33
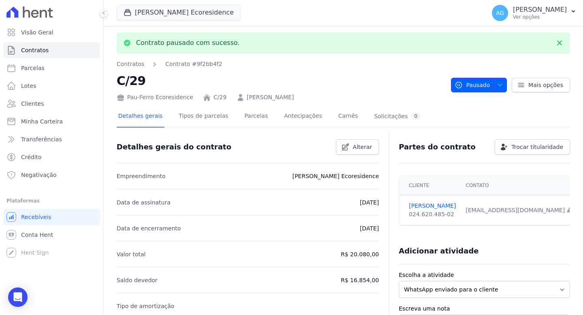
click at [494, 89] on span "button" at bounding box center [498, 85] width 10 height 13
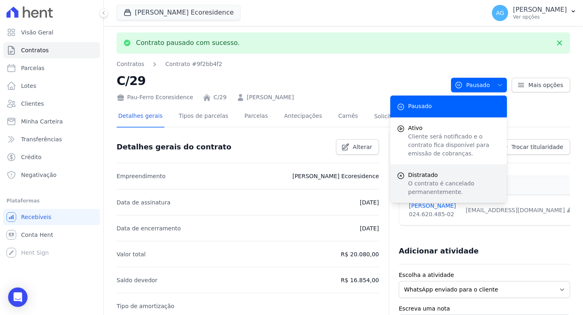
click at [438, 181] on p "O contrato é cancelado permanentemente." at bounding box center [454, 187] width 92 height 17
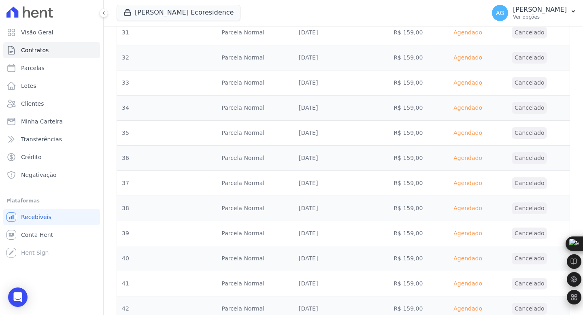
scroll to position [2727, 0]
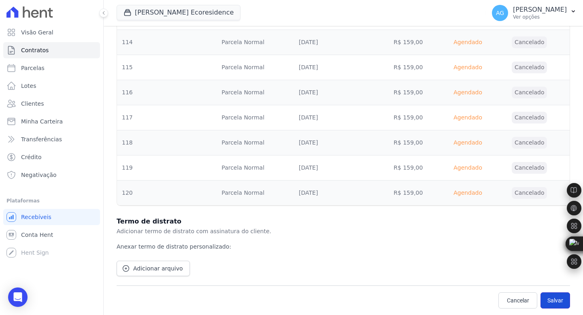
click at [557, 302] on button "Salvar" at bounding box center [555, 300] width 30 height 16
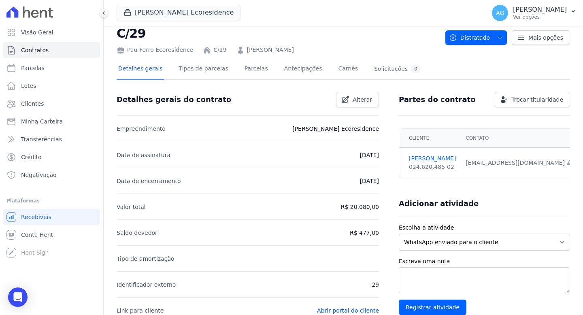
scroll to position [20, 0]
drag, startPoint x: 309, startPoint y: 213, endPoint x: 371, endPoint y: 206, distance: 62.4
click at [371, 206] on li "Valor total R$ 20.080,00" at bounding box center [248, 206] width 262 height 26
click at [371, 206] on p "R$ 20.080,00" at bounding box center [360, 207] width 38 height 10
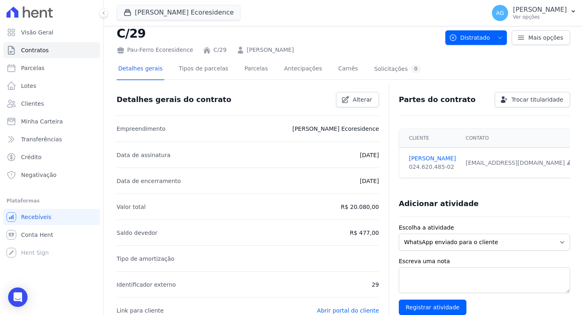
click at [253, 73] on link "Parcelas" at bounding box center [256, 69] width 27 height 21
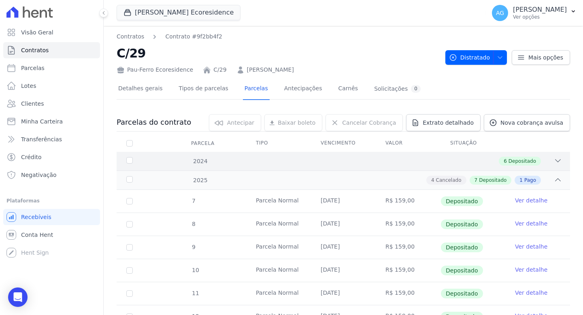
click at [547, 155] on div "2024 6 Depositado" at bounding box center [343, 161] width 453 height 19
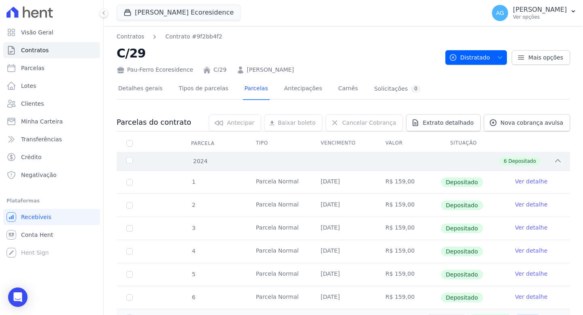
click at [547, 155] on div "2024 6 Depositado" at bounding box center [343, 161] width 453 height 19
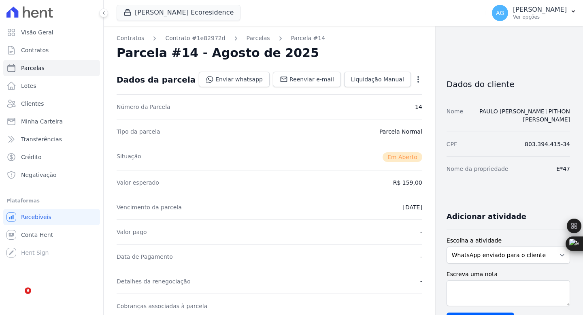
click at [537, 109] on link "PAULO [PERSON_NAME] PITHON [PERSON_NAME]" at bounding box center [524, 115] width 91 height 15
click at [505, 116] on dd "PAULO [PERSON_NAME] PITHON [PERSON_NAME]" at bounding box center [520, 115] width 100 height 16
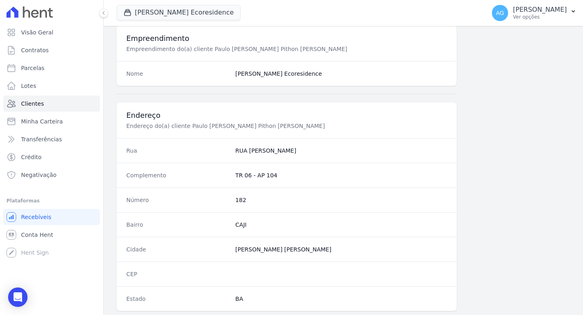
scroll to position [442, 0]
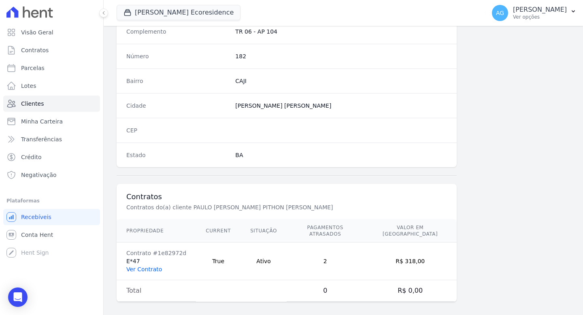
click at [136, 266] on link "Ver Contrato" at bounding box center [144, 269] width 36 height 6
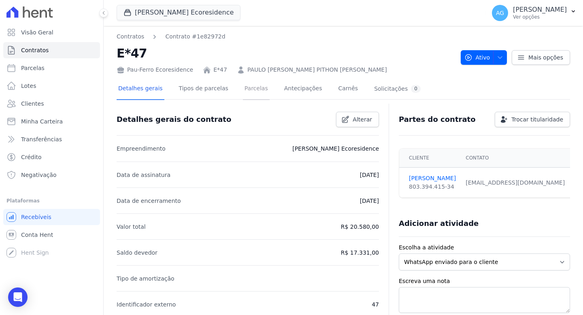
click at [258, 93] on link "Parcelas" at bounding box center [256, 89] width 27 height 21
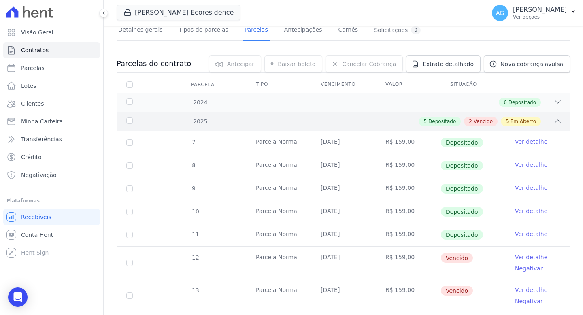
scroll to position [170, 0]
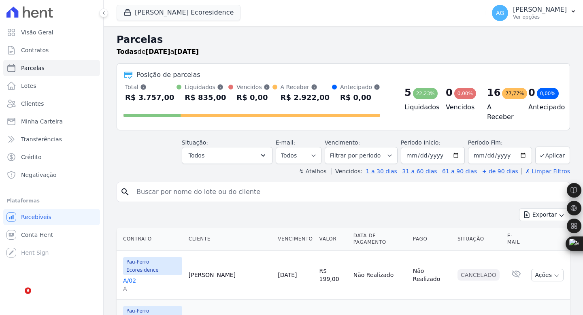
select select
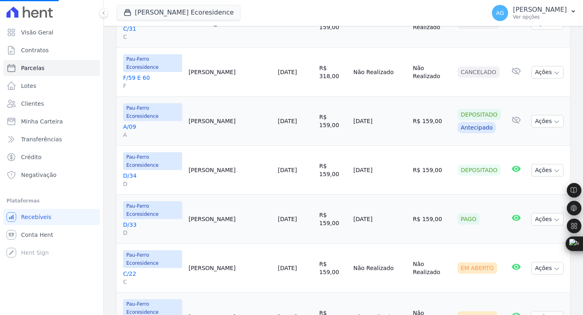
select select
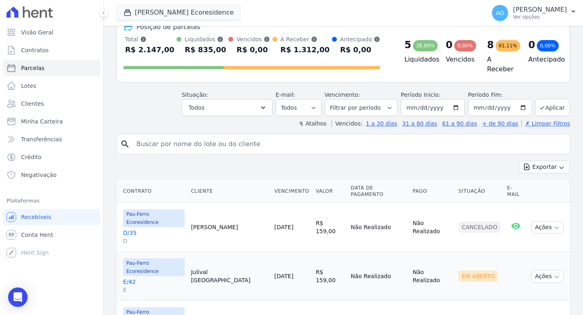
scroll to position [87, 0]
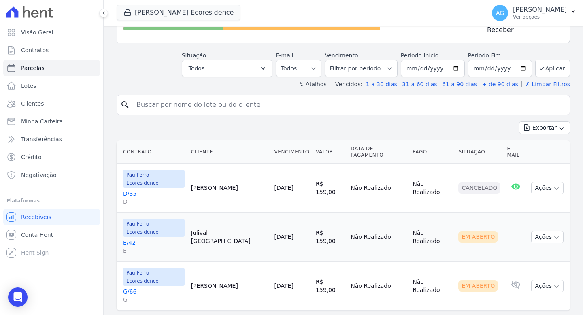
select select
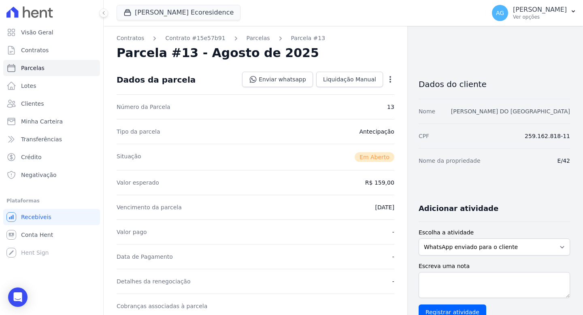
click at [535, 112] on link "[PERSON_NAME] DO [GEOGRAPHIC_DATA]" at bounding box center [510, 111] width 119 height 6
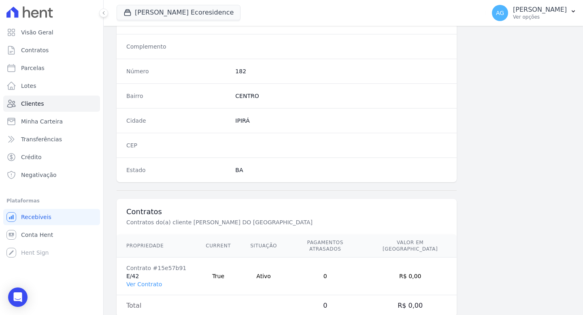
scroll to position [442, 0]
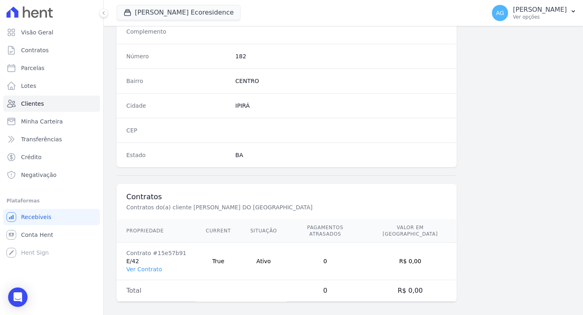
click at [151, 266] on link "Ver Contrato" at bounding box center [144, 269] width 36 height 6
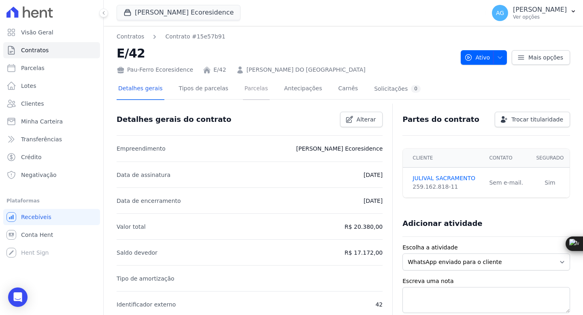
click at [251, 89] on link "Parcelas" at bounding box center [256, 89] width 27 height 21
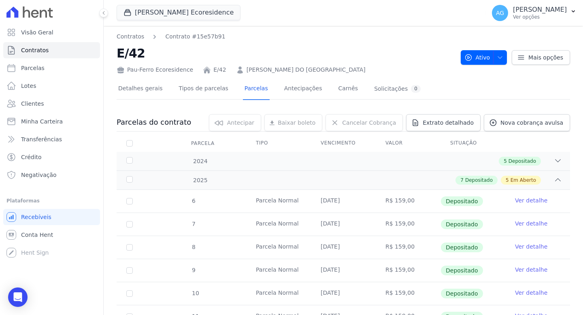
scroll to position [156, 0]
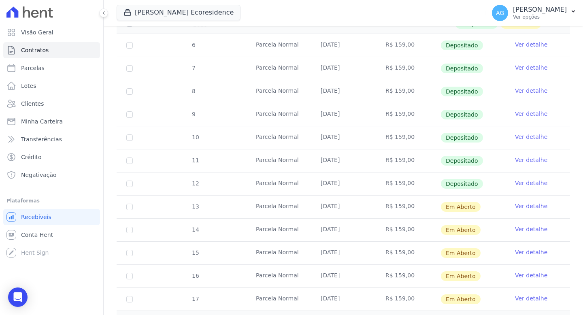
drag, startPoint x: 363, startPoint y: 206, endPoint x: 183, endPoint y: 199, distance: 179.8
click at [293, 204] on tr "13 Parcela Normal 30/08/2025 R$ 159,00 Em Aberto Ver detalhe" at bounding box center [343, 206] width 453 height 23
click at [338, 208] on td "[DATE]" at bounding box center [343, 207] width 65 height 23
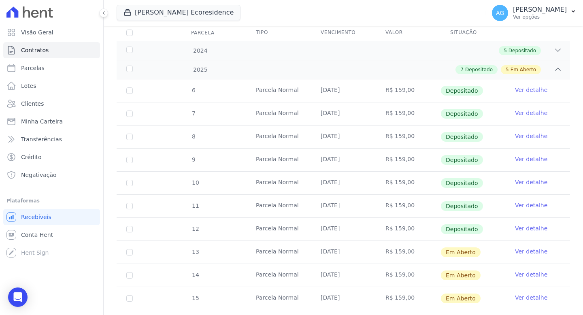
scroll to position [0, 0]
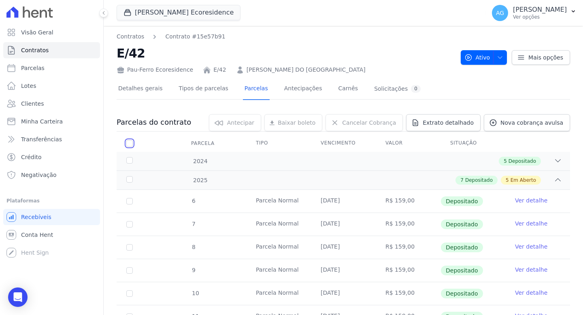
click at [129, 142] on input "checkbox" at bounding box center [129, 143] width 6 height 6
checkbox input "true"
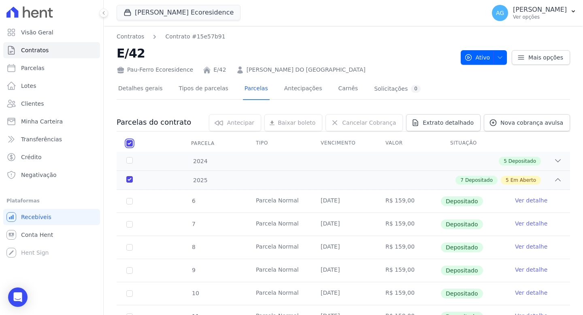
checkbox input "true"
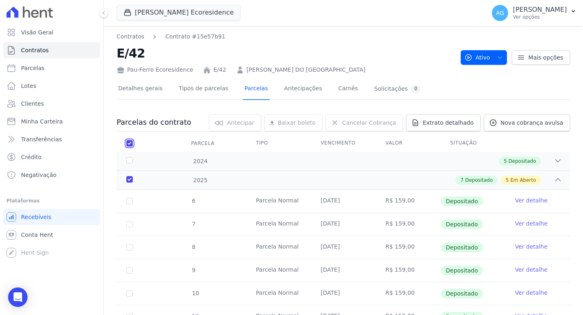
checkbox input "true"
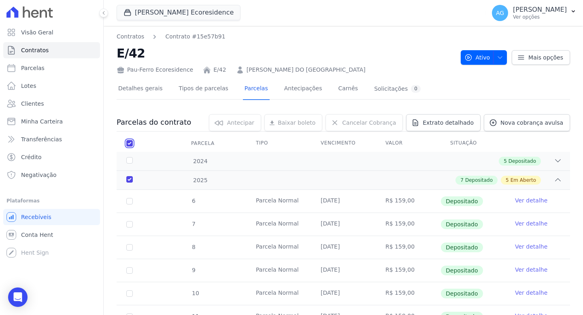
checkbox input "true"
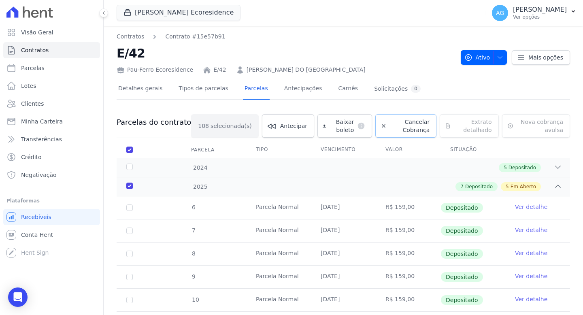
click at [396, 128] on span "Cancelar Cobrança" at bounding box center [410, 126] width 40 height 16
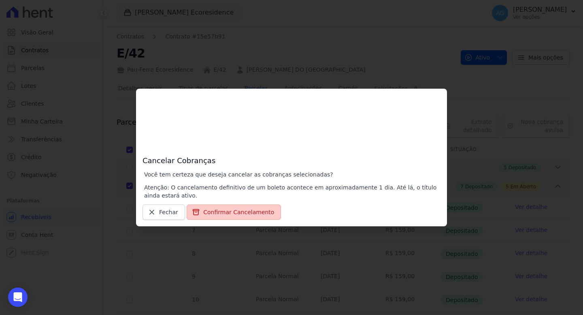
click at [249, 217] on button "Confirmar Cancelamento" at bounding box center [234, 211] width 94 height 15
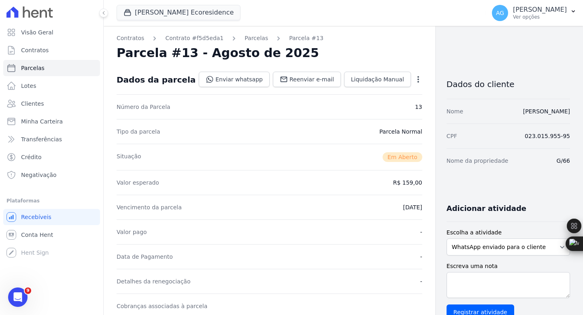
click at [543, 118] on div "Nome [PERSON_NAME] DOS [PERSON_NAME]" at bounding box center [507, 115] width 123 height 33
click at [544, 113] on link "[PERSON_NAME] DOS [PERSON_NAME]" at bounding box center [539, 115] width 61 height 15
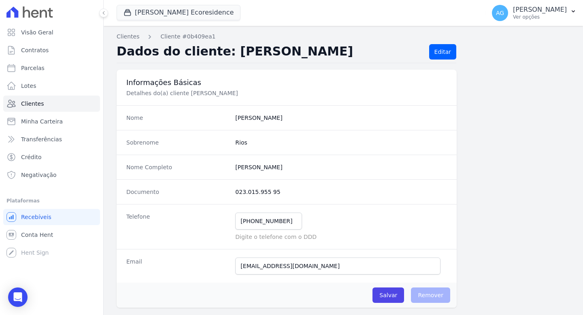
scroll to position [442, 0]
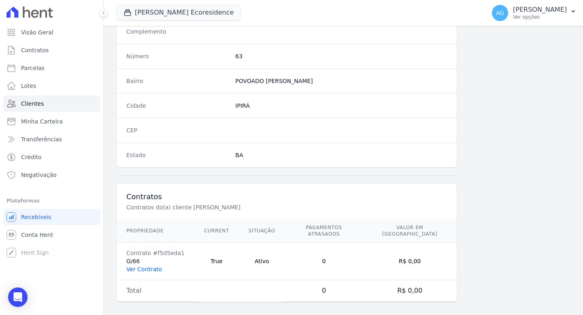
click at [146, 266] on link "Ver Contrato" at bounding box center [144, 269] width 36 height 6
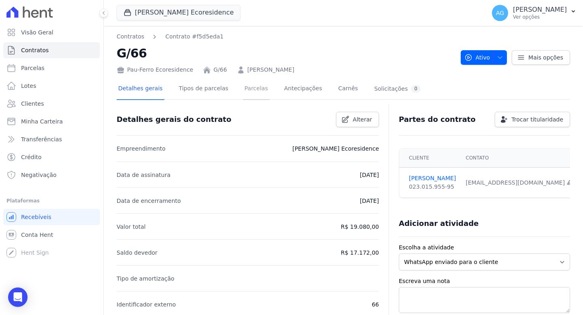
click at [257, 91] on link "Parcelas" at bounding box center [256, 89] width 27 height 21
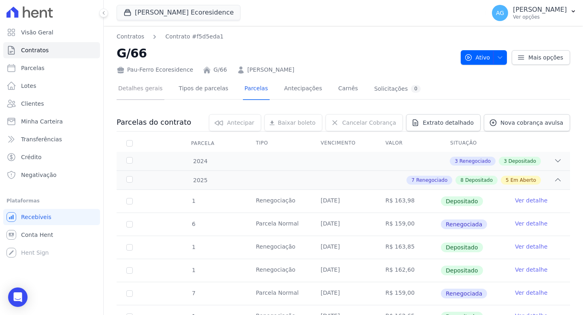
click at [157, 90] on link "Detalhes gerais" at bounding box center [141, 89] width 48 height 21
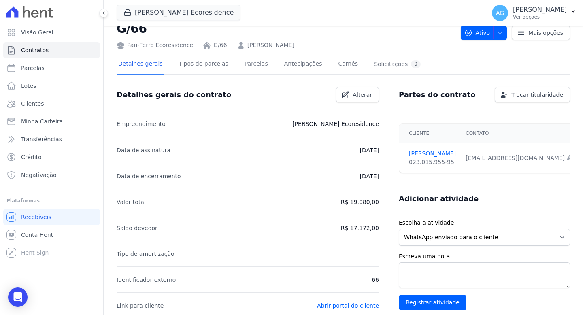
scroll to position [24, 0]
click at [249, 68] on link "Parcelas" at bounding box center [256, 64] width 27 height 21
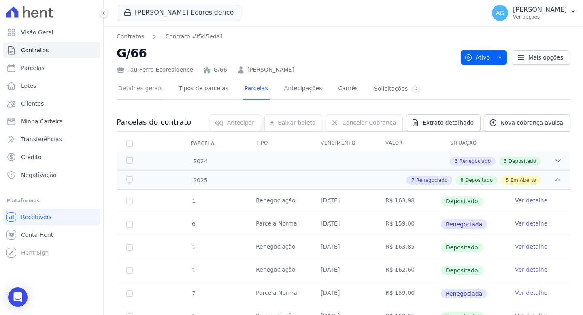
click at [155, 93] on link "Detalhes gerais" at bounding box center [141, 89] width 48 height 21
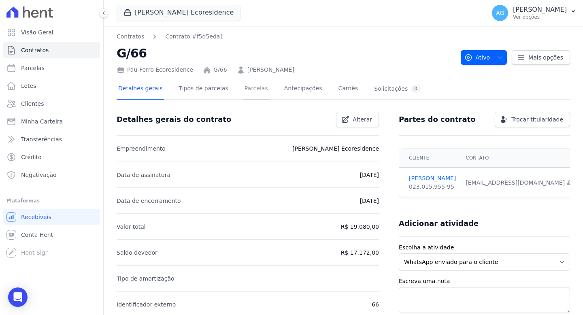
click at [253, 92] on link "Parcelas" at bounding box center [256, 89] width 27 height 21
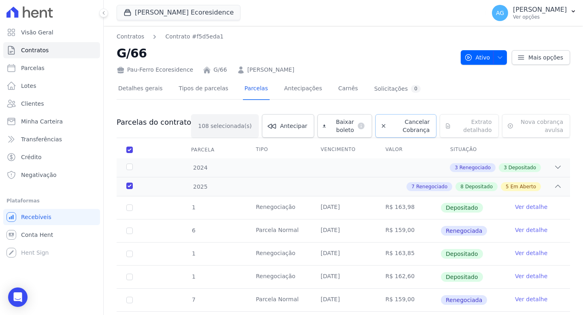
click at [407, 123] on span "Cancelar Cobrança" at bounding box center [410, 126] width 40 height 16
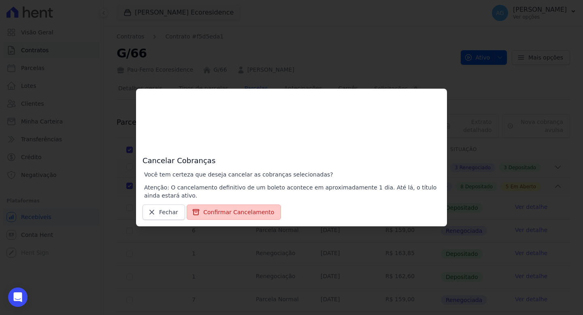
click at [261, 215] on button "Confirmar Cancelamento" at bounding box center [234, 211] width 94 height 15
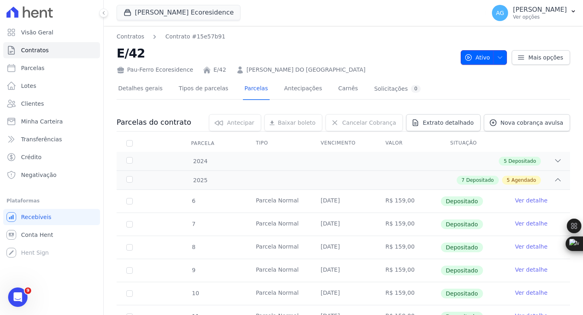
click at [480, 62] on span "Ativo" at bounding box center [477, 57] width 26 height 15
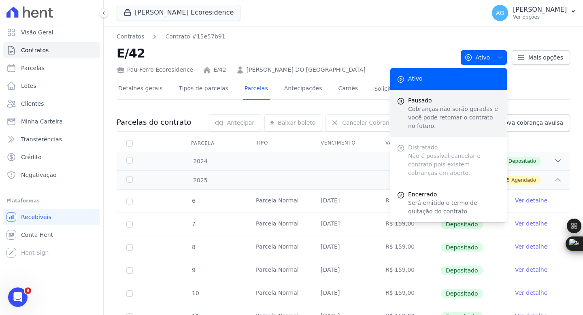
click at [429, 117] on p "Cobranças não serão geradas e você pode retomar o contrato no futuro." at bounding box center [454, 118] width 92 height 26
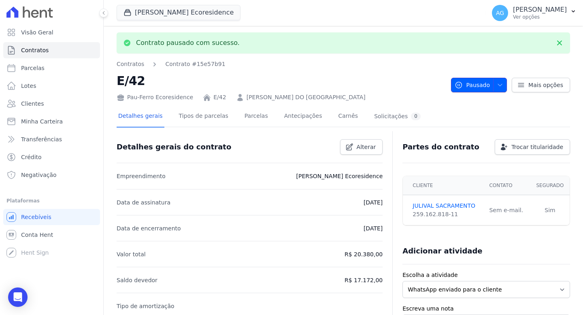
click at [482, 82] on span "Pausado" at bounding box center [472, 85] width 35 height 15
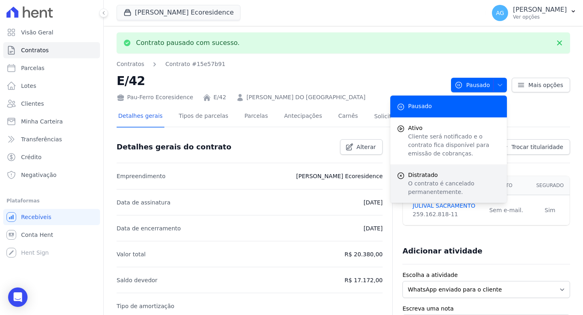
click at [434, 181] on p "O contrato é cancelado permanentemente." at bounding box center [454, 187] width 92 height 17
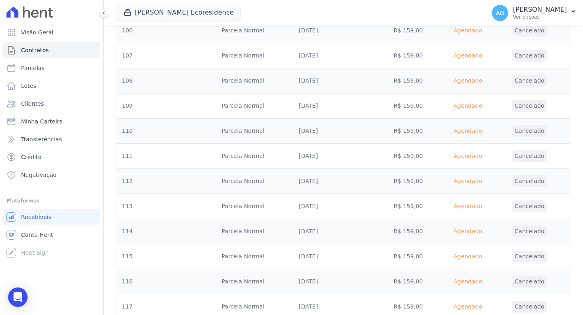
scroll to position [2778, 0]
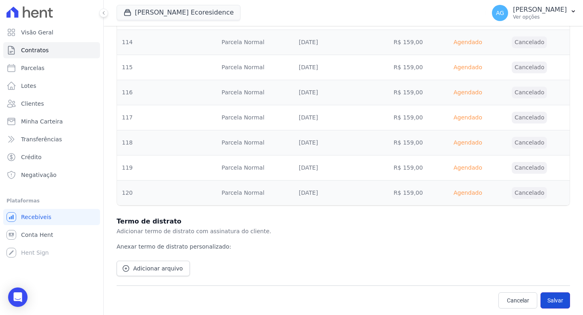
click at [552, 302] on button "Salvar" at bounding box center [555, 300] width 30 height 16
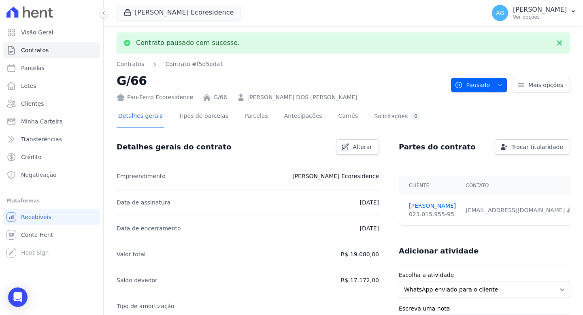
click at [484, 84] on span "Pausado" at bounding box center [472, 85] width 35 height 15
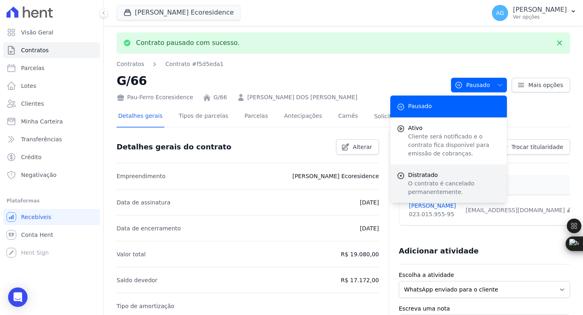
click at [434, 177] on span "Distratado" at bounding box center [454, 175] width 92 height 9
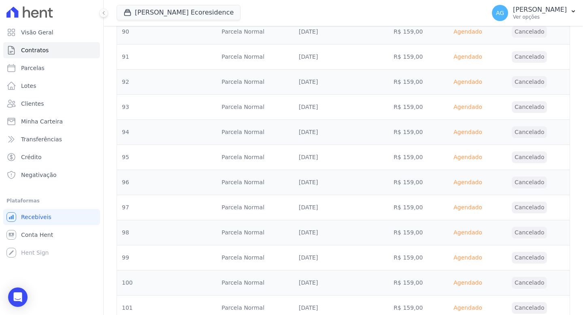
scroll to position [2778, 0]
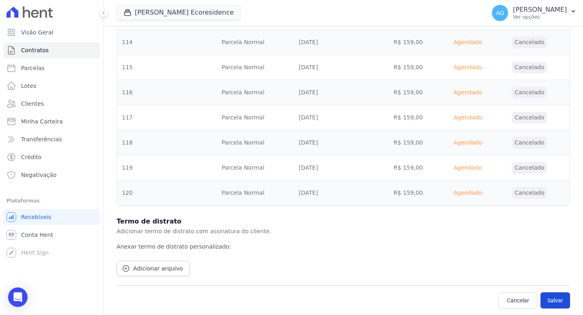
click at [559, 303] on button "Salvar" at bounding box center [555, 300] width 30 height 16
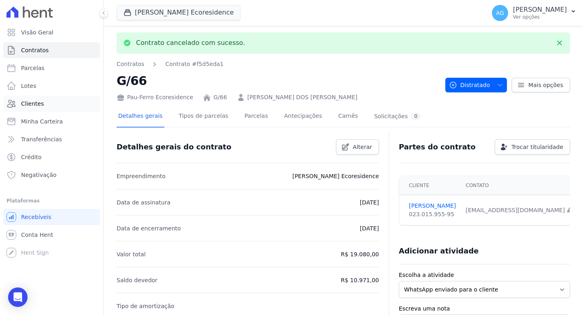
click at [40, 106] on span "Clientes" at bounding box center [32, 104] width 23 height 8
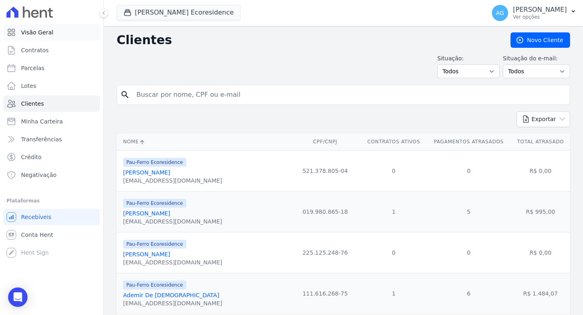
click at [49, 34] on span "Visão Geral" at bounding box center [37, 32] width 32 height 8
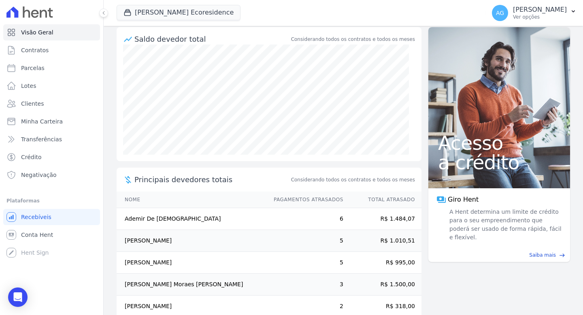
scroll to position [98, 0]
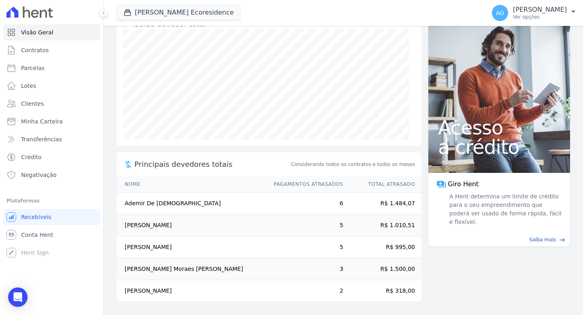
click at [153, 225] on td "[PERSON_NAME]" at bounding box center [191, 226] width 149 height 22
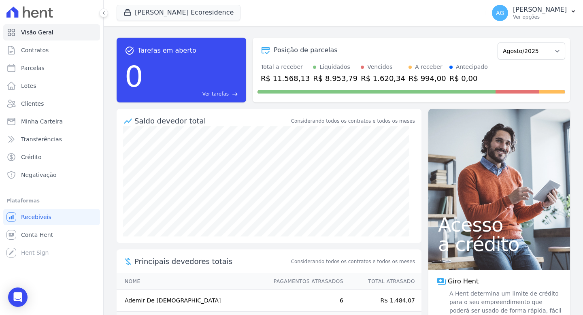
scroll to position [0, 0]
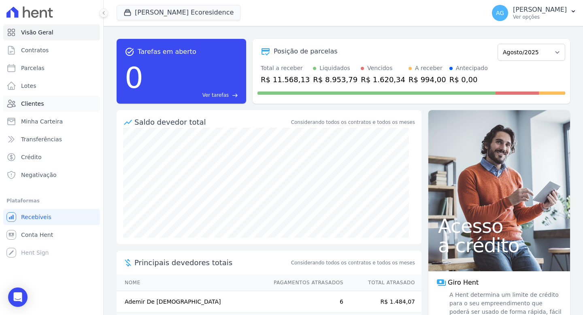
click at [57, 108] on link "Clientes" at bounding box center [51, 104] width 97 height 16
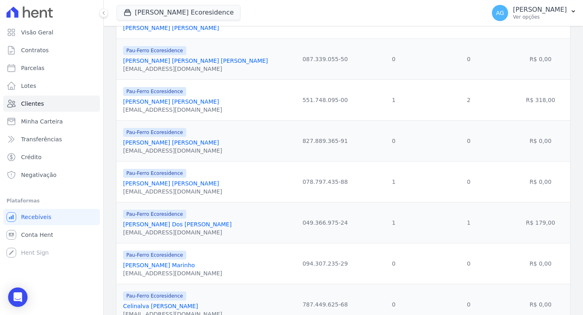
scroll to position [319, 0]
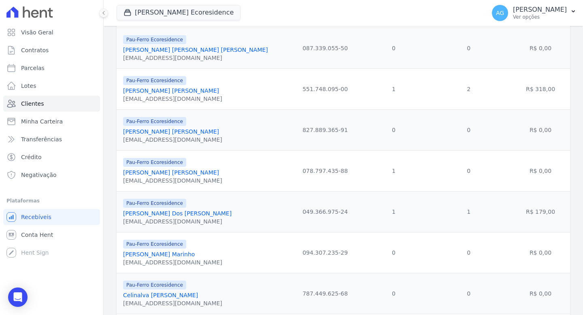
click at [176, 175] on link "[PERSON_NAME] [PERSON_NAME]" at bounding box center [171, 172] width 96 height 6
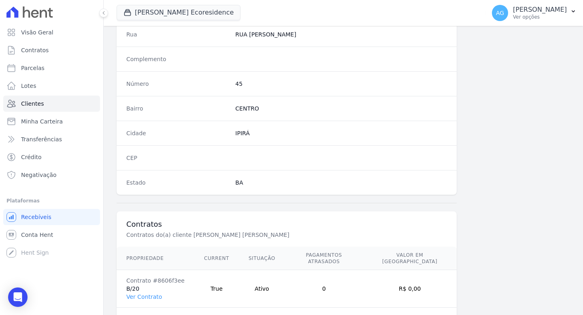
scroll to position [442, 0]
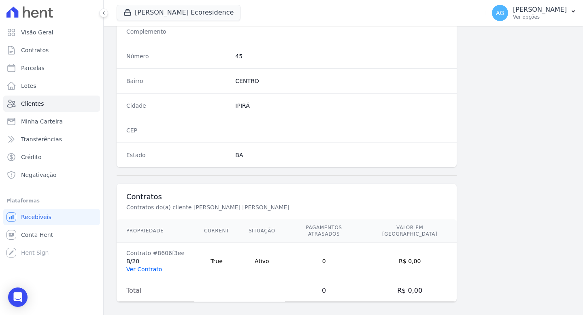
click at [153, 266] on link "Ver Contrato" at bounding box center [144, 269] width 36 height 6
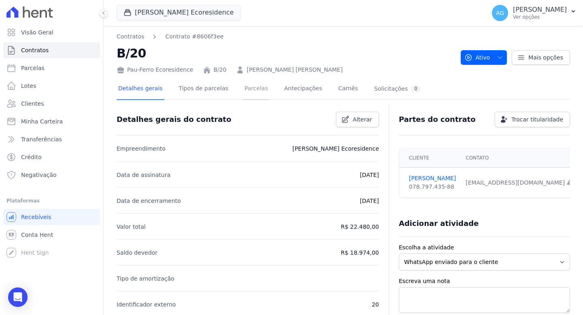
click at [261, 93] on link "Parcelas" at bounding box center [256, 89] width 27 height 21
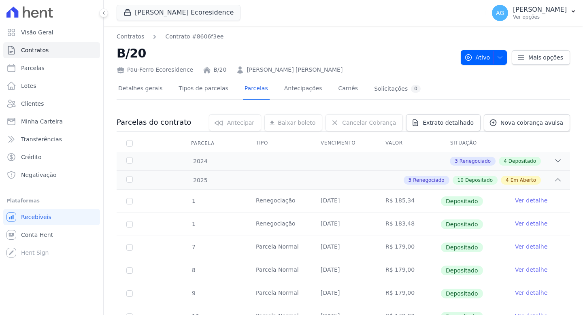
scroll to position [217, 0]
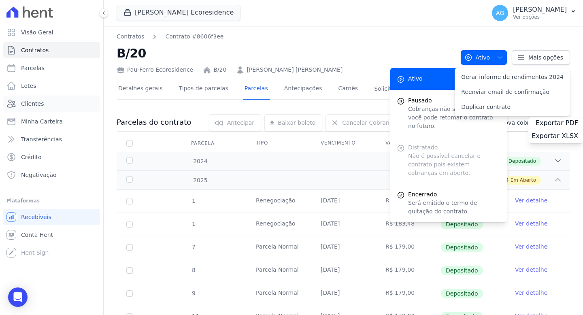
click at [36, 106] on span "Clientes" at bounding box center [32, 104] width 23 height 8
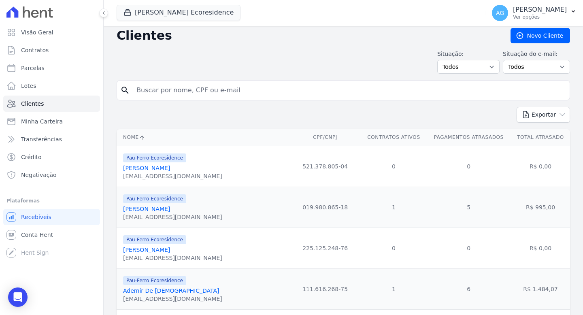
scroll to position [11, 0]
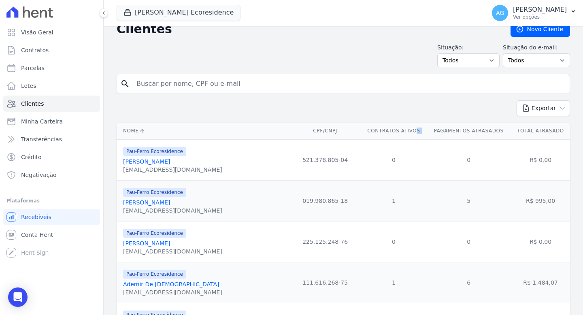
drag, startPoint x: 340, startPoint y: 130, endPoint x: 407, endPoint y: 132, distance: 66.4
click at [407, 132] on tr "Nome CPF/CNPJ Contratos Ativos Pagamentos Atrasados Total Atrasado" at bounding box center [343, 131] width 453 height 17
click at [361, 133] on th "Contratos Ativos" at bounding box center [394, 131] width 66 height 17
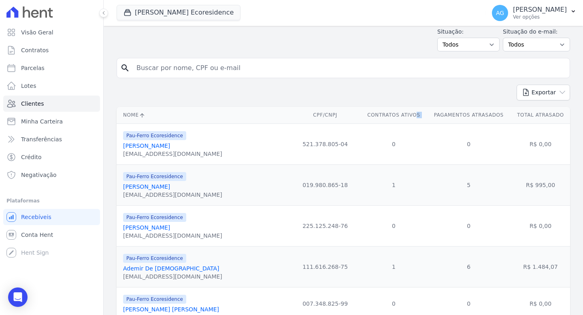
scroll to position [104, 0]
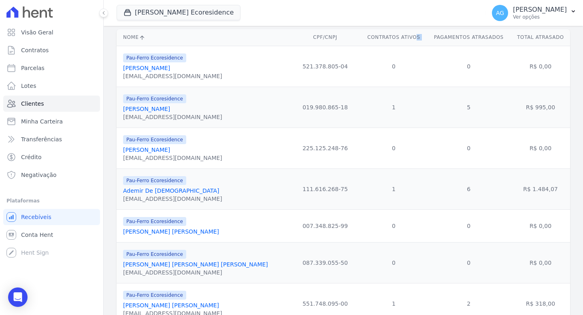
drag, startPoint x: 374, startPoint y: 147, endPoint x: 360, endPoint y: 149, distance: 13.8
click at [361, 149] on td "0" at bounding box center [394, 148] width 66 height 41
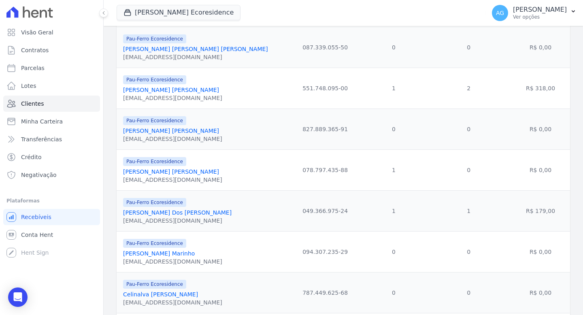
scroll to position [401, 0]
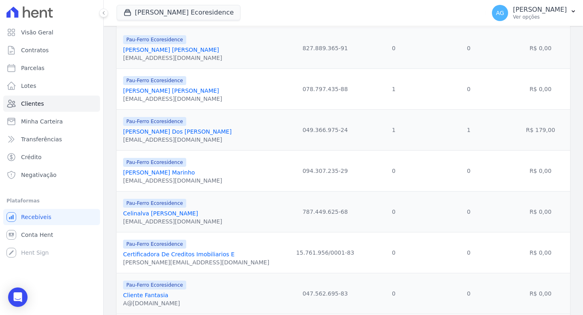
drag, startPoint x: 452, startPoint y: 128, endPoint x: 334, endPoint y: 131, distance: 118.2
click at [334, 131] on tr "Pau-Ferro Ecoresidence Antonio Carlos Dos Santos Oliveira oliveirasantosantonio…" at bounding box center [343, 129] width 453 height 41
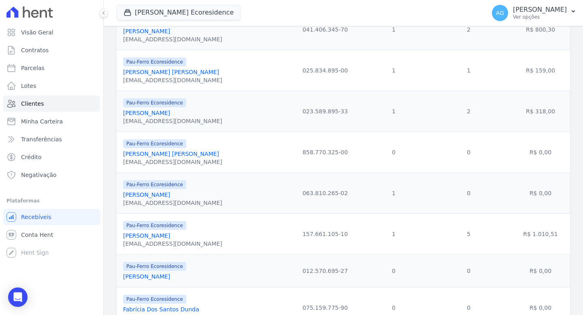
scroll to position [830, 0]
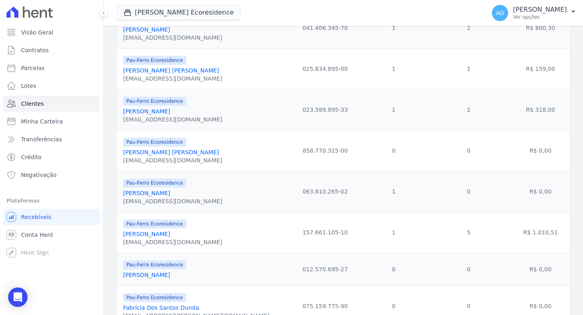
drag, startPoint x: 379, startPoint y: 200, endPoint x: 217, endPoint y: 190, distance: 161.8
click at [216, 190] on tr "Pau-Ferro Ecoresidence Erivaldo Costa Santos alexandracostasllima@outlook.com 0…" at bounding box center [343, 191] width 453 height 41
click at [368, 206] on td "1" at bounding box center [394, 191] width 66 height 41
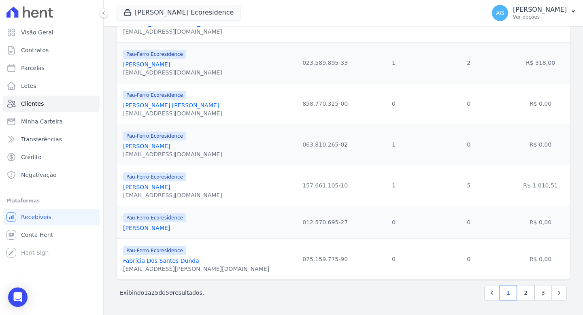
scroll to position [887, 0]
drag, startPoint x: 380, startPoint y: 139, endPoint x: 375, endPoint y: 145, distance: 7.5
click at [375, 145] on td "1" at bounding box center [394, 144] width 66 height 41
drag, startPoint x: 460, startPoint y: 141, endPoint x: 448, endPoint y: 145, distance: 12.8
click at [448, 145] on td "0" at bounding box center [469, 144] width 84 height 41
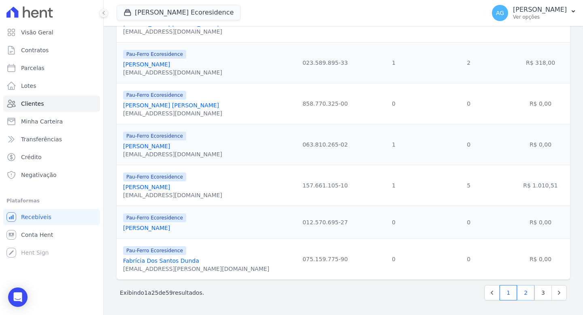
click at [519, 295] on link "2" at bounding box center [525, 292] width 17 height 15
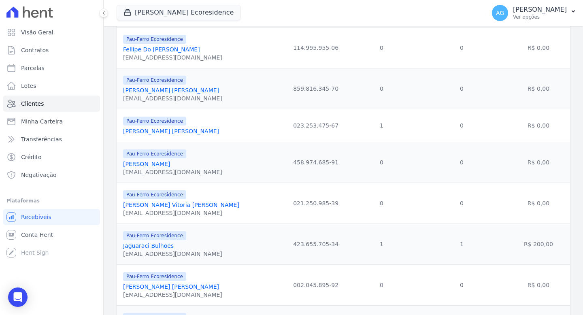
scroll to position [127, 0]
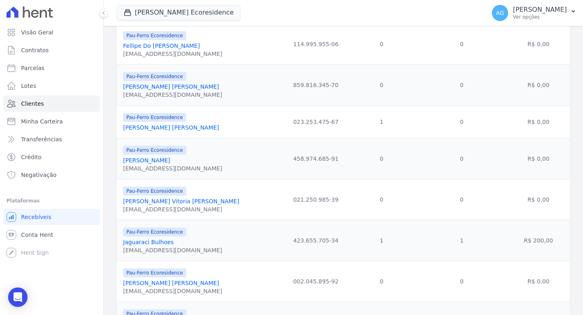
click at [170, 129] on link "[PERSON_NAME] [PERSON_NAME]" at bounding box center [171, 127] width 96 height 6
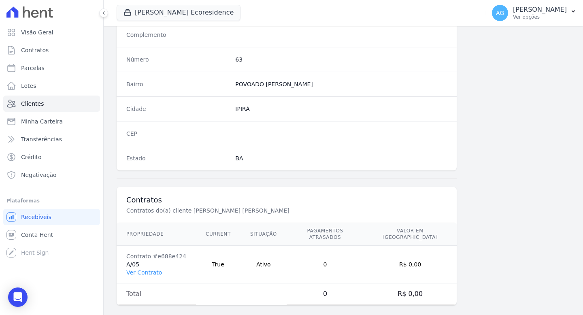
scroll to position [442, 0]
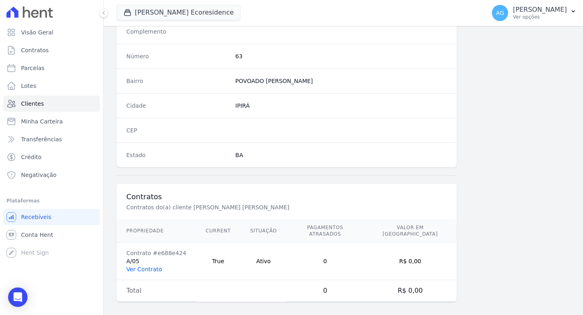
click at [145, 266] on link "Ver Contrato" at bounding box center [144, 269] width 36 height 6
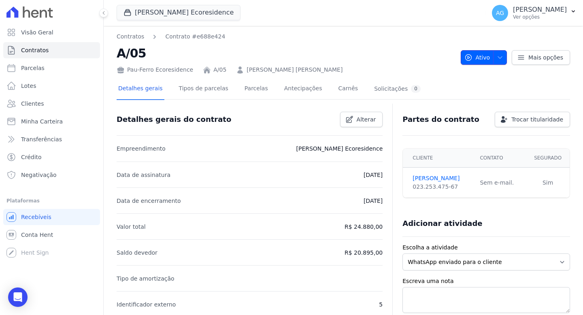
click at [493, 57] on span "button" at bounding box center [498, 57] width 10 height 13
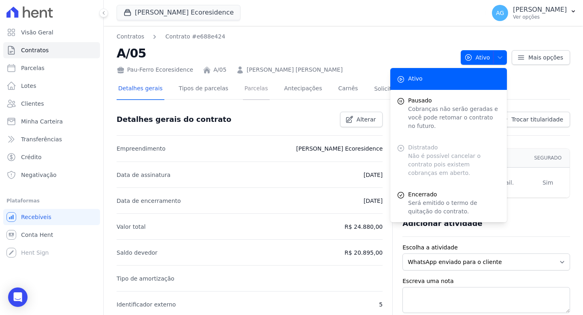
click at [255, 87] on link "Parcelas" at bounding box center [256, 89] width 27 height 21
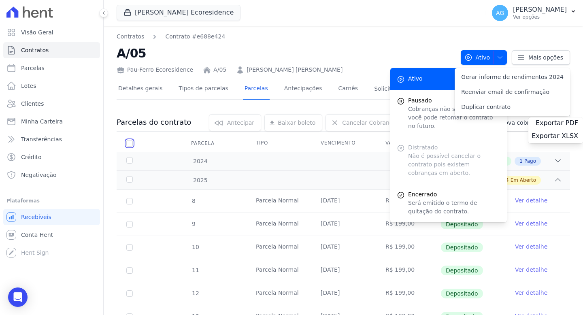
click at [129, 145] on input "checkbox" at bounding box center [129, 143] width 6 height 6
checkbox input "true"
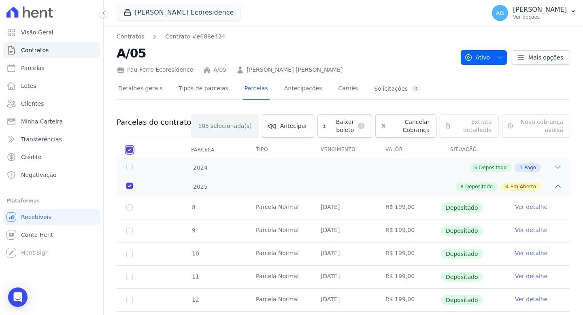
checkbox input "true"
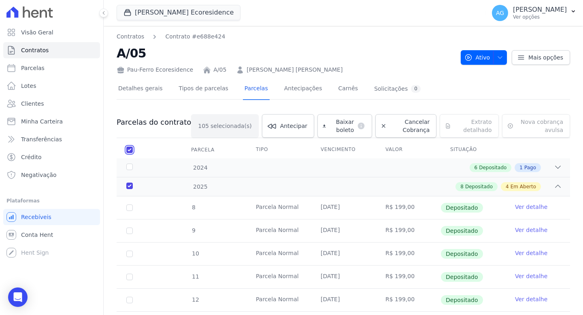
checkbox input "true"
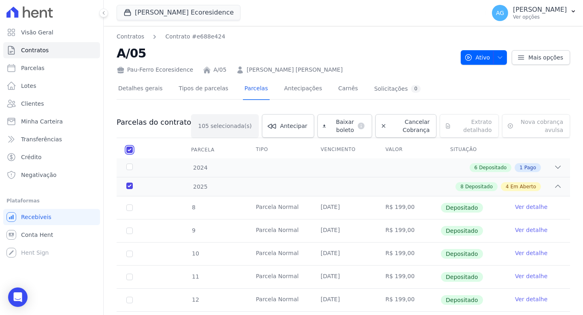
checkbox input "true"
click at [394, 121] on span "Cancelar Cobrança" at bounding box center [410, 126] width 40 height 16
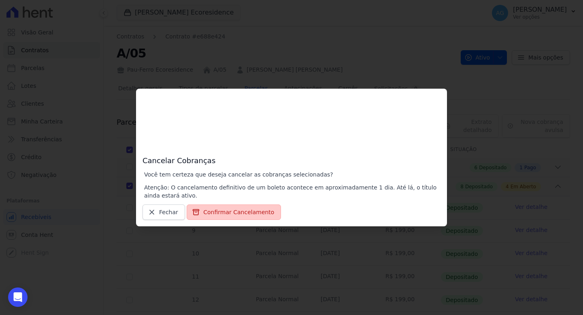
click at [235, 213] on button "Confirmar Cancelamento" at bounding box center [234, 211] width 94 height 15
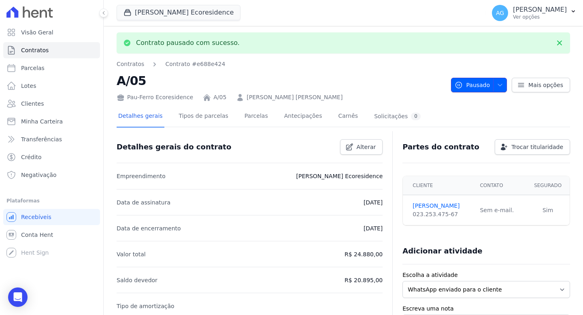
click at [494, 81] on span "button" at bounding box center [498, 85] width 10 height 13
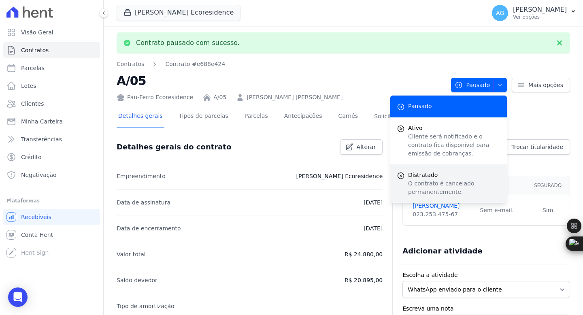
click at [421, 175] on span "Distratado" at bounding box center [454, 175] width 92 height 9
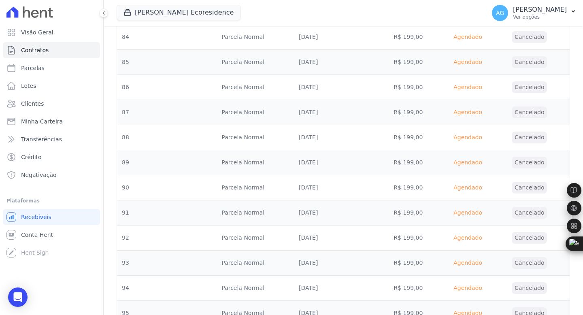
scroll to position [2702, 0]
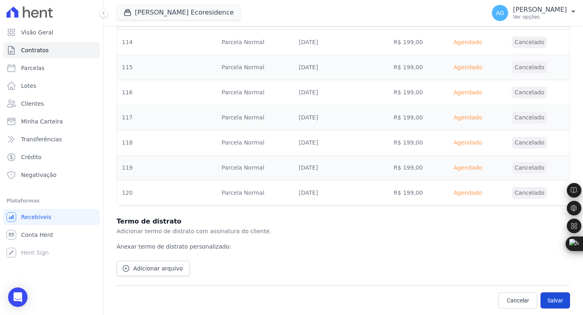
click at [546, 296] on button "Salvar" at bounding box center [555, 300] width 30 height 16
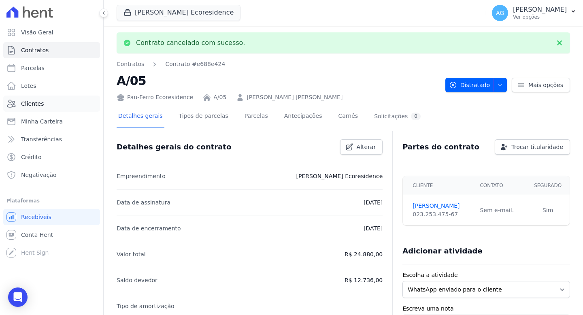
click at [39, 106] on span "Clientes" at bounding box center [32, 104] width 23 height 8
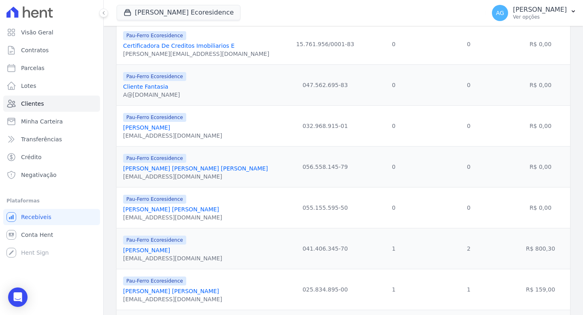
scroll to position [887, 0]
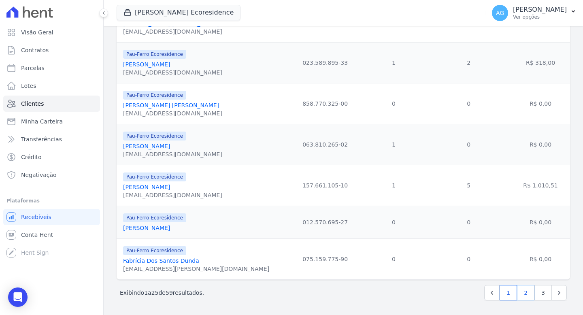
click at [517, 289] on link "2" at bounding box center [525, 292] width 17 height 15
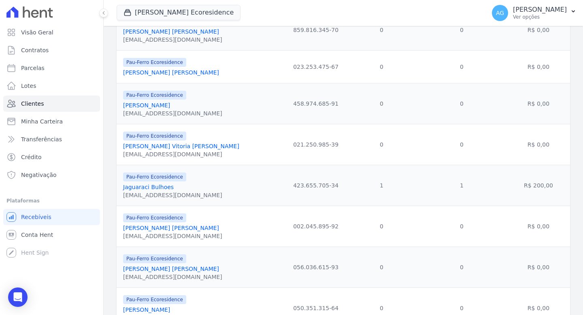
scroll to position [153, 0]
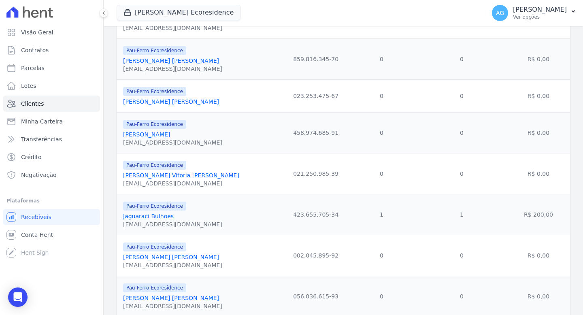
click at [380, 216] on td "1" at bounding box center [381, 214] width 70 height 41
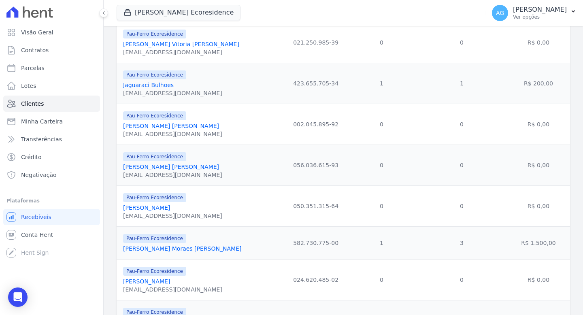
scroll to position [372, 0]
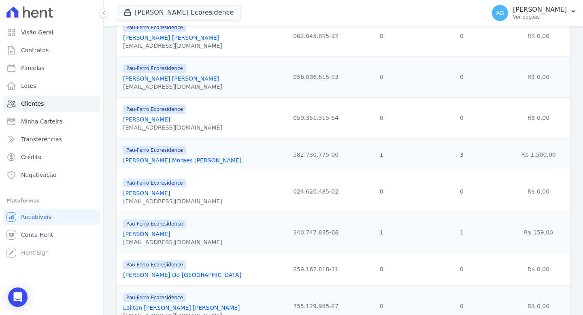
click at [189, 163] on link "[PERSON_NAME] Moraes [PERSON_NAME]" at bounding box center [182, 160] width 118 height 6
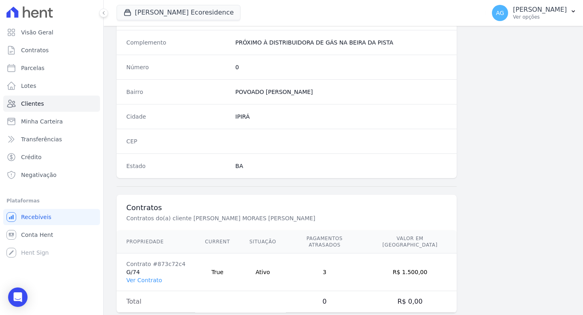
scroll to position [442, 0]
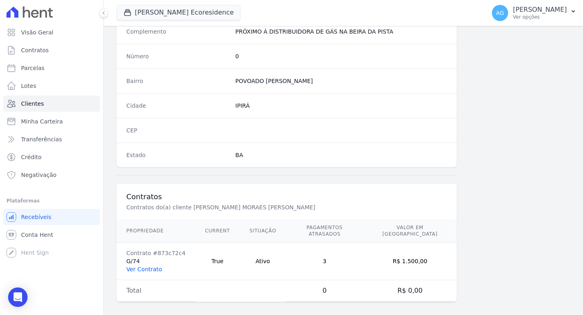
click at [146, 266] on link "Ver Contrato" at bounding box center [144, 269] width 36 height 6
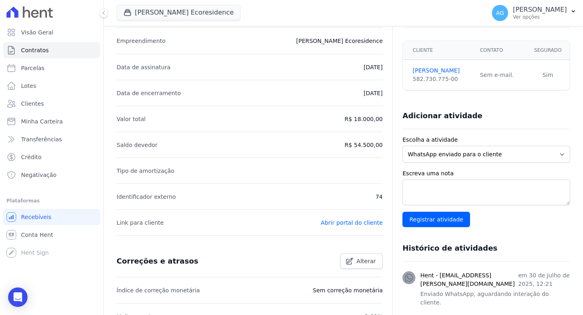
scroll to position [109, 0]
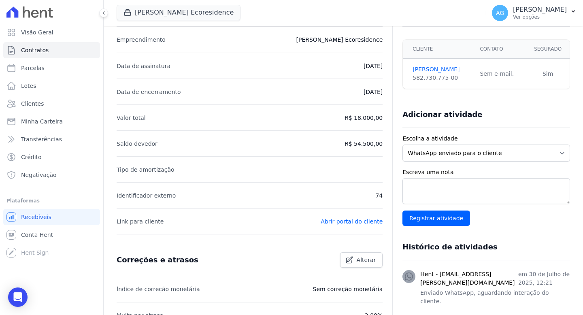
click at [370, 116] on p "R$ 18.000,00" at bounding box center [363, 118] width 38 height 10
click at [369, 142] on p "R$ 54.500,00" at bounding box center [363, 144] width 38 height 10
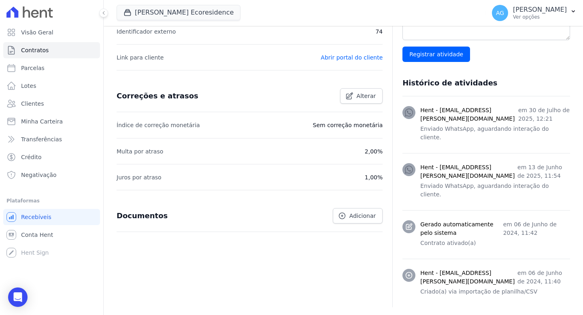
scroll to position [0, 0]
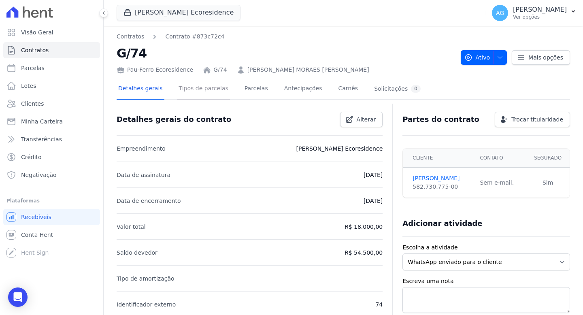
click at [217, 87] on link "Tipos de parcelas" at bounding box center [203, 89] width 53 height 21
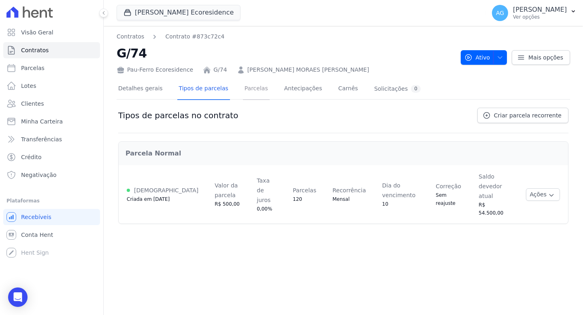
click at [253, 86] on link "Parcelas" at bounding box center [256, 89] width 27 height 21
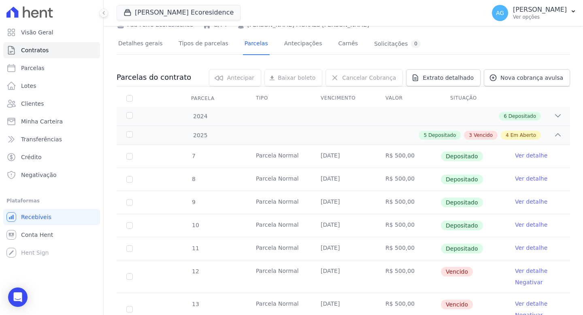
scroll to position [44, 0]
click at [337, 43] on link "Carnês" at bounding box center [347, 44] width 23 height 21
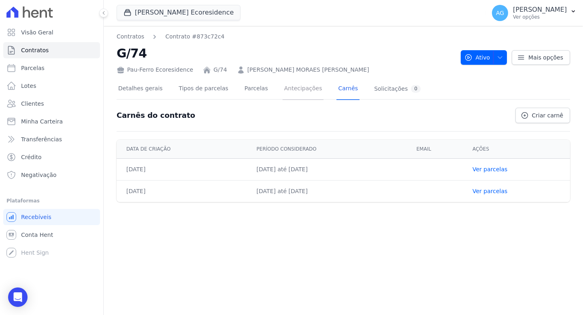
click at [302, 89] on link "Antecipações" at bounding box center [303, 89] width 41 height 21
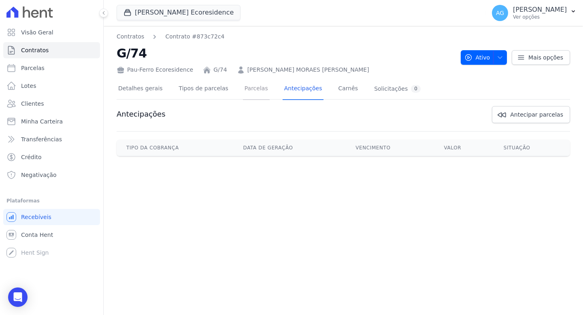
click at [247, 86] on link "Parcelas" at bounding box center [256, 89] width 27 height 21
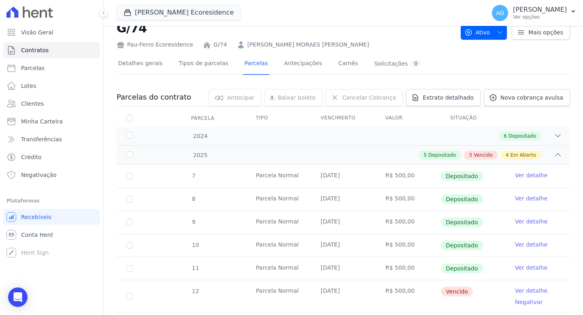
scroll to position [127, 0]
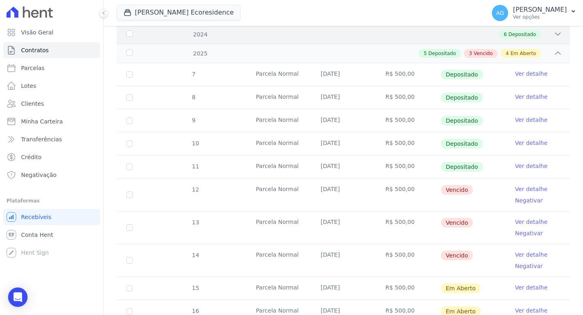
click at [554, 35] on icon at bounding box center [558, 34] width 8 height 8
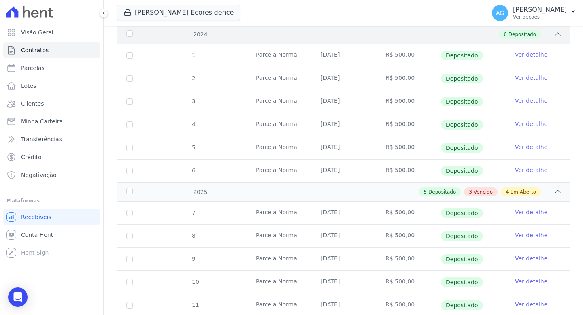
click at [556, 36] on div "2024 6 Depositado" at bounding box center [343, 34] width 453 height 19
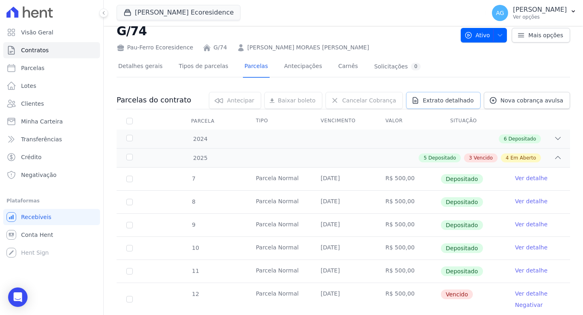
scroll to position [16, 0]
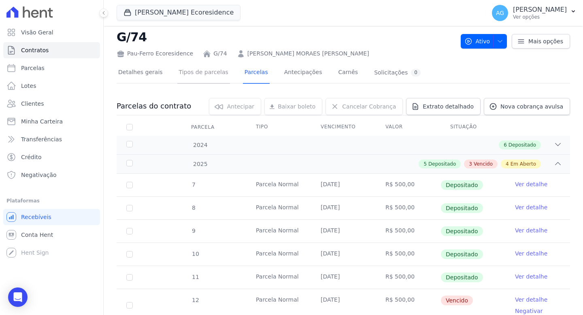
click at [212, 71] on link "Tipos de parcelas" at bounding box center [203, 72] width 53 height 21
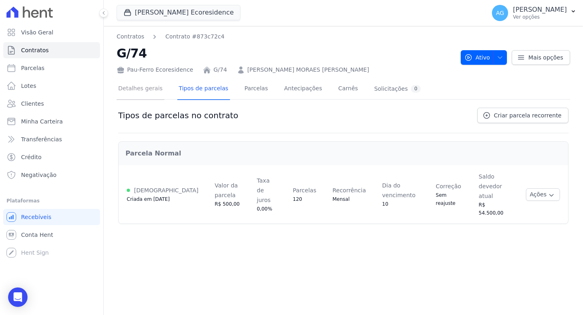
click at [148, 90] on link "Detalhes gerais" at bounding box center [141, 89] width 48 height 21
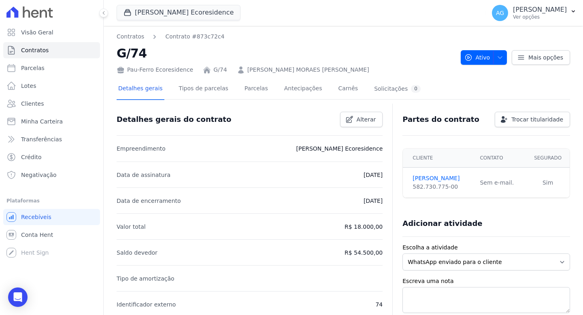
click at [370, 257] on li "Saldo devedor R$ 54.500,00" at bounding box center [250, 252] width 266 height 26
click at [354, 227] on p "R$ 18.000,00" at bounding box center [363, 227] width 38 height 10
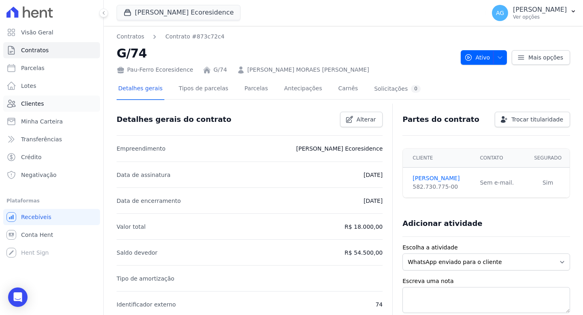
click at [43, 102] on link "Clientes" at bounding box center [51, 104] width 97 height 16
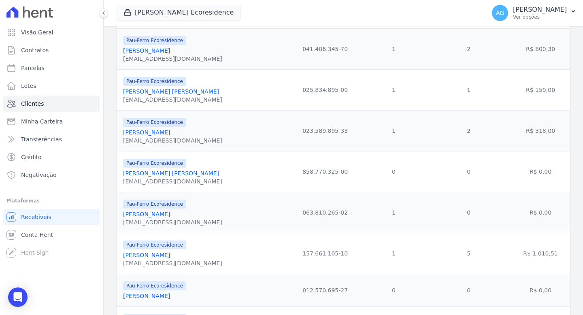
scroll to position [887, 0]
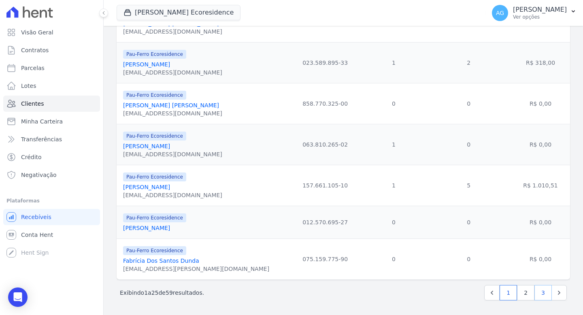
click at [534, 293] on link "3" at bounding box center [542, 292] width 17 height 15
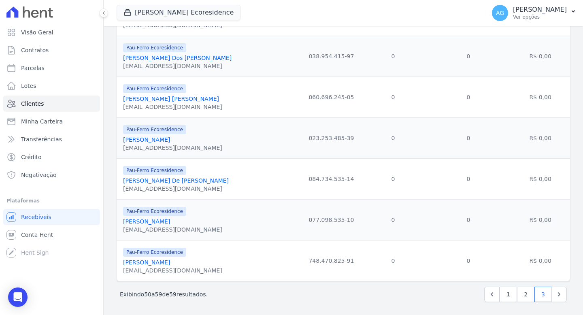
scroll to position [234, 0]
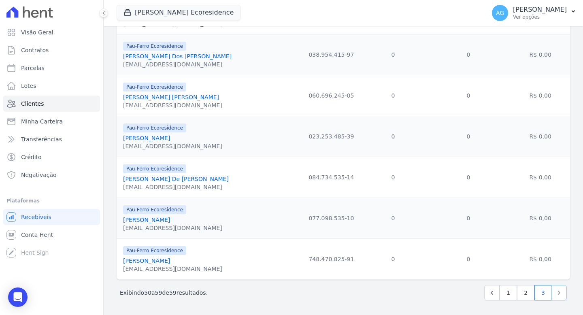
click at [555, 289] on icon "Next" at bounding box center [559, 293] width 8 height 8
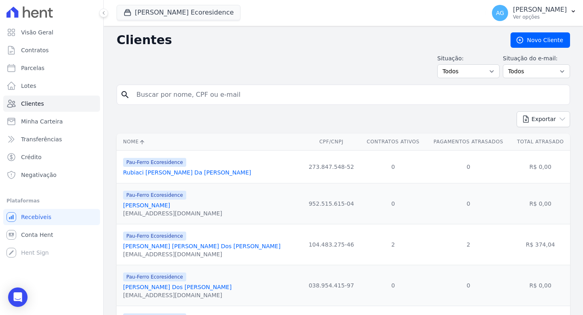
click at [523, 294] on td "R$ 0,00" at bounding box center [540, 285] width 60 height 41
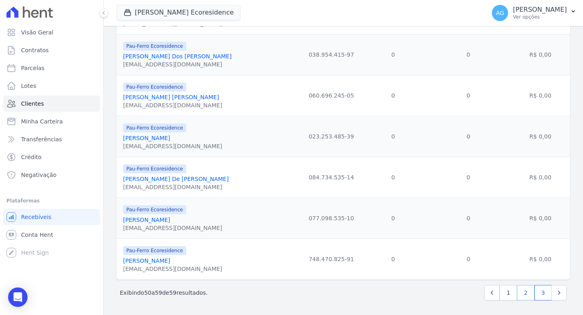
click at [517, 291] on link "2" at bounding box center [525, 292] width 17 height 15
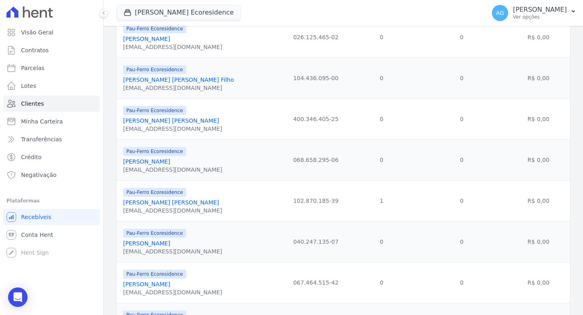
scroll to position [482, 0]
